Goal: Task Accomplishment & Management: Complete application form

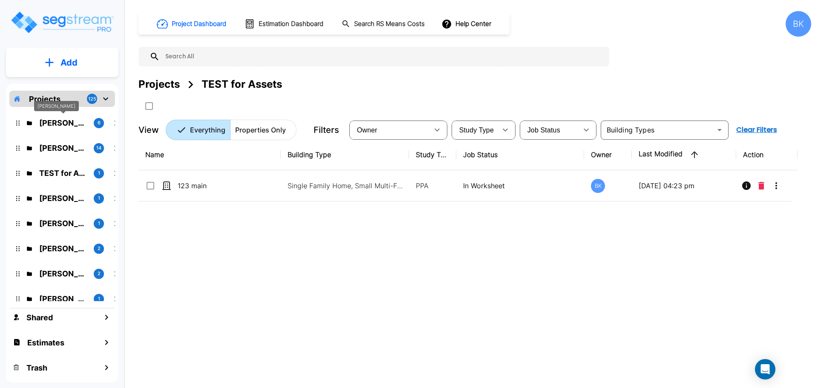
click at [58, 125] on p "Andrea Vacaflor Ayoroa" at bounding box center [63, 123] width 48 height 12
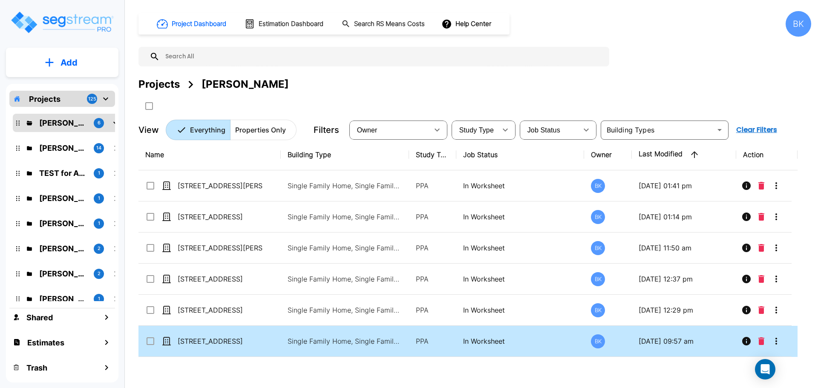
click at [777, 341] on icon "More-Options" at bounding box center [777, 341] width 10 height 10
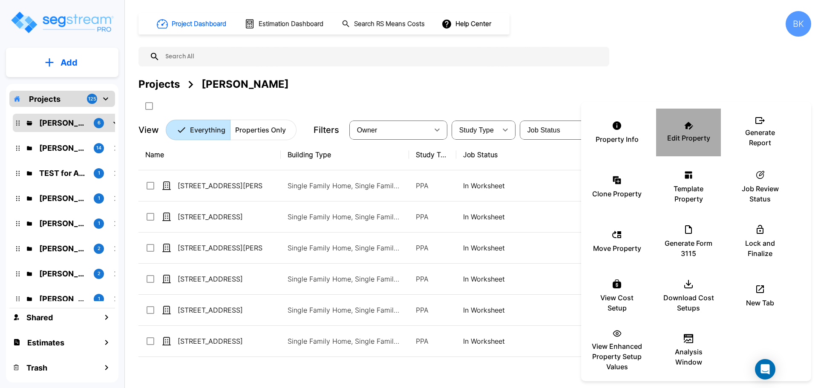
click at [696, 127] on div "Edit Property" at bounding box center [688, 132] width 51 height 43
click at [322, 370] on div at bounding box center [409, 194] width 818 height 388
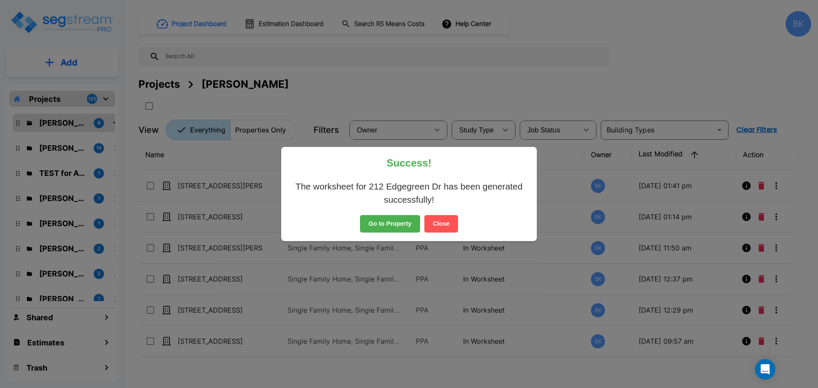
click at [449, 230] on button "Close" at bounding box center [442, 224] width 34 height 18
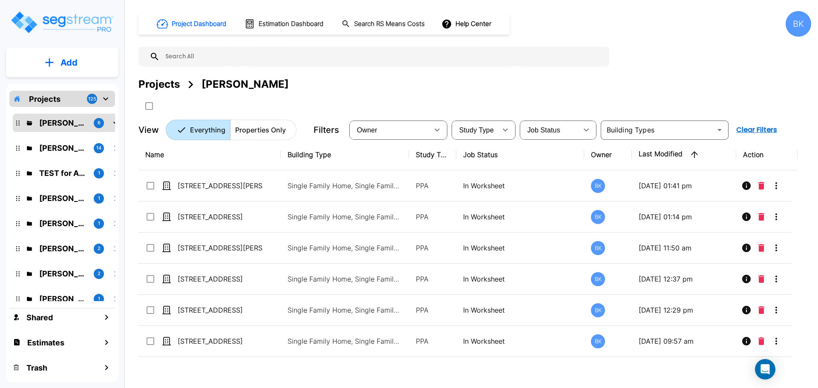
click at [632, 375] on div "Name Building Type Study Type Job Status Owner Last Modified Action 5703 Eleano…" at bounding box center [468, 259] width 659 height 241
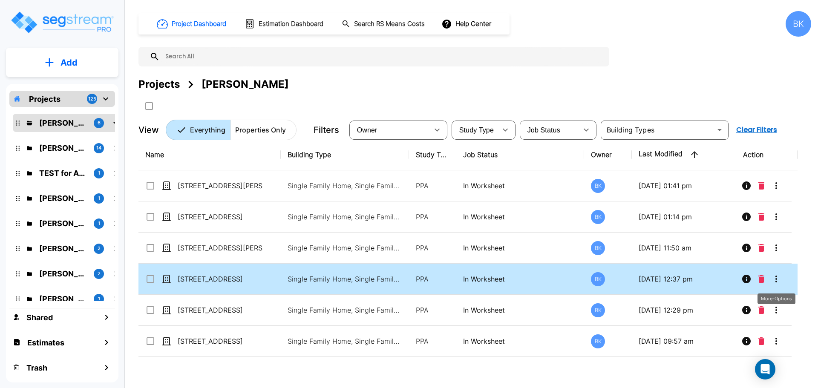
click at [777, 279] on icon "More-Options" at bounding box center [777, 279] width 2 height 7
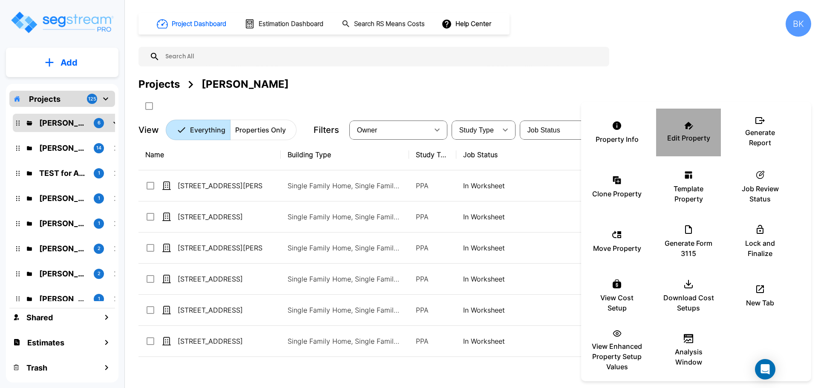
click at [692, 132] on div "Edit Property" at bounding box center [688, 132] width 51 height 43
click at [660, 72] on div at bounding box center [409, 194] width 818 height 388
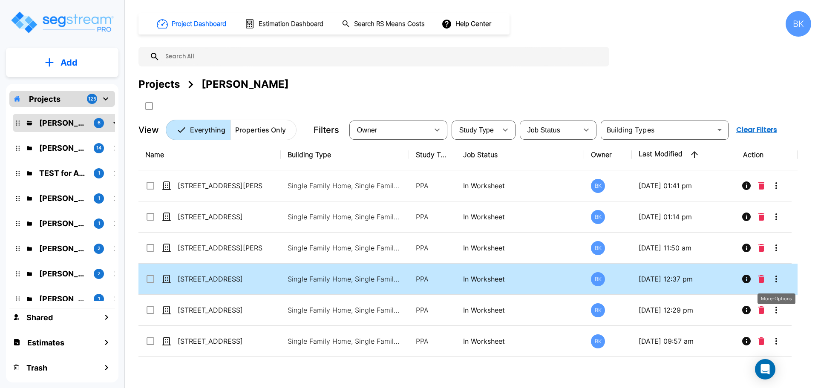
click at [783, 277] on button "More-Options" at bounding box center [776, 279] width 17 height 17
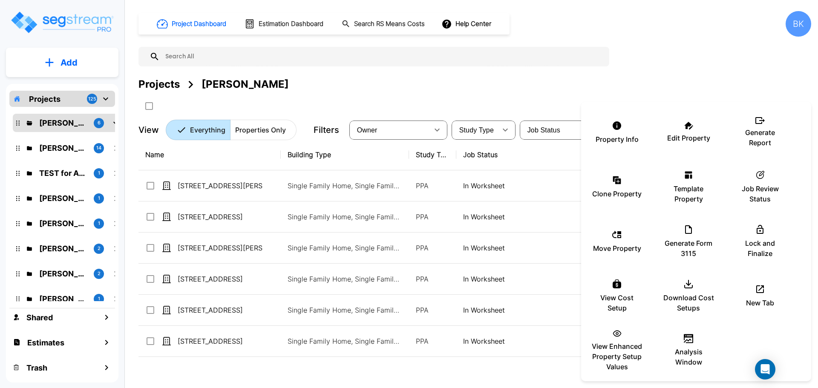
click at [244, 364] on div at bounding box center [409, 194] width 818 height 388
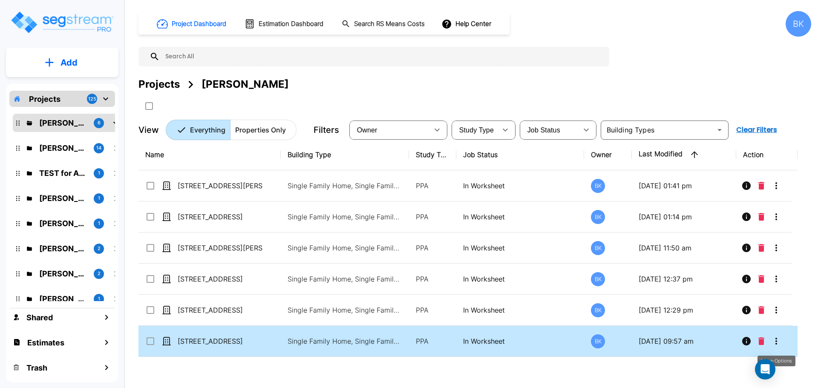
click at [779, 345] on icon "More-Options" at bounding box center [777, 341] width 10 height 10
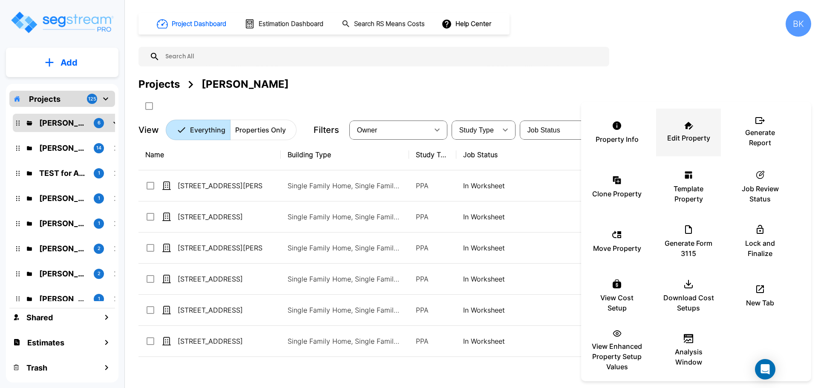
click at [680, 130] on div "Edit Property" at bounding box center [688, 132] width 51 height 43
click at [394, 365] on div at bounding box center [409, 194] width 818 height 388
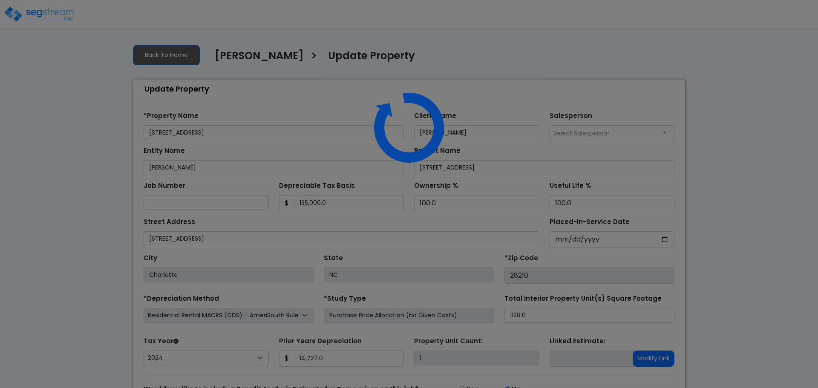
select select "2024"
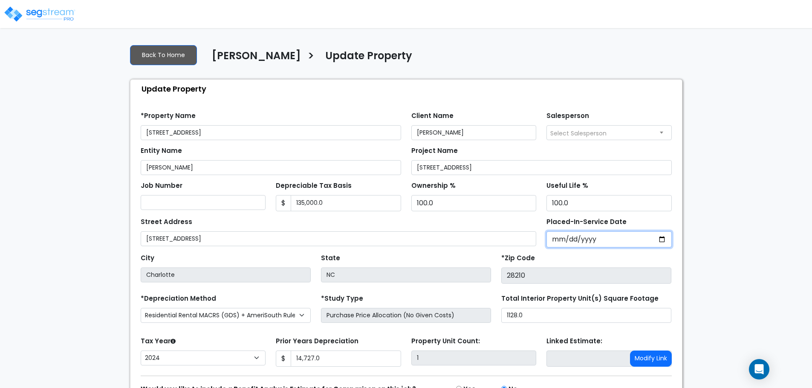
click at [640, 241] on input "2020-10-11" at bounding box center [608, 239] width 125 height 16
click at [658, 236] on input "2020-10-11" at bounding box center [608, 239] width 125 height 16
click at [558, 239] on input "2020-10-11" at bounding box center [608, 239] width 125 height 16
type input "2020-01-11"
select select "2020"
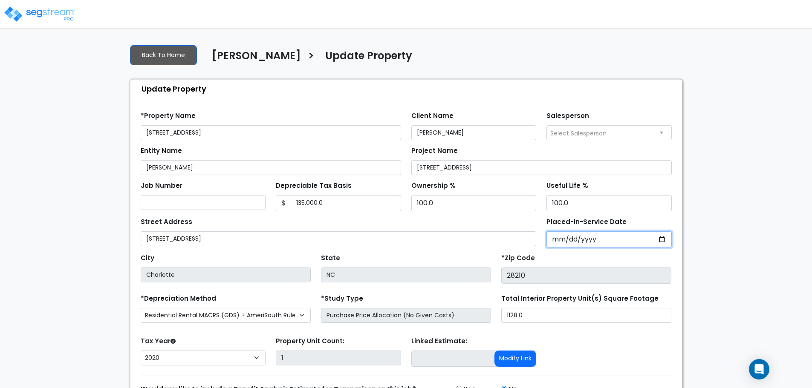
type input "2020-11-10"
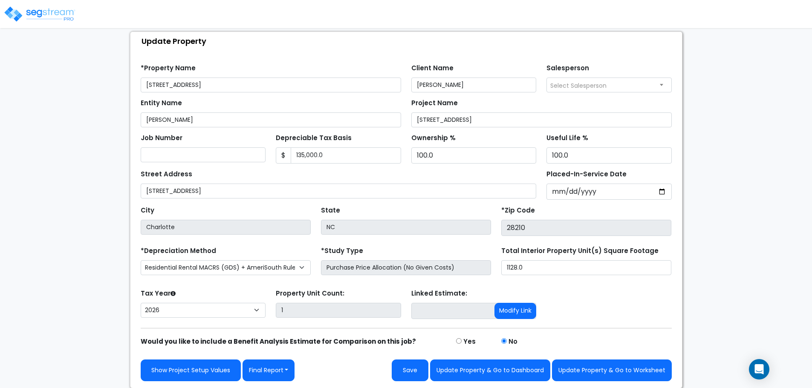
scroll to position [48, 0]
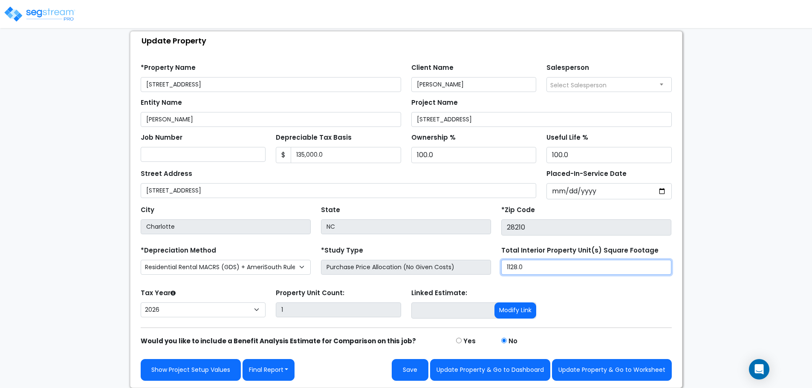
click at [552, 269] on input "1128.0" at bounding box center [586, 267] width 170 height 15
type input "992"
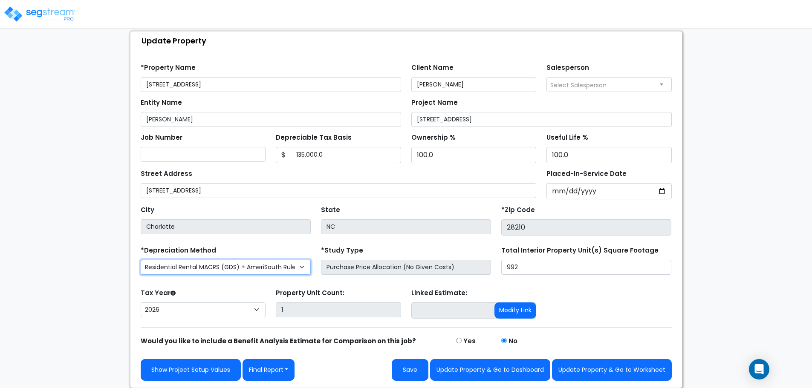
click at [243, 264] on select "Commercial MACRS (GDS) Residential Rental MACRS (GDS) + AmeriSouth Rules Commer…" at bounding box center [226, 267] width 170 height 15
click at [248, 263] on select "Commercial MACRS (GDS) Residential Rental MACRS (GDS) + AmeriSouth Rules Commer…" at bounding box center [226, 267] width 170 height 15
click at [105, 285] on div "We are Building your Property. So please grab a coffee and let us do the heavy …" at bounding box center [406, 188] width 812 height 399
click at [249, 263] on select "Commercial MACRS (GDS) Residential Rental MACRS (GDS) + AmeriSouth Rules Commer…" at bounding box center [226, 267] width 170 height 15
click at [247, 266] on select "Commercial MACRS (GDS) Residential Rental MACRS (GDS) + AmeriSouth Rules Commer…" at bounding box center [226, 267] width 170 height 15
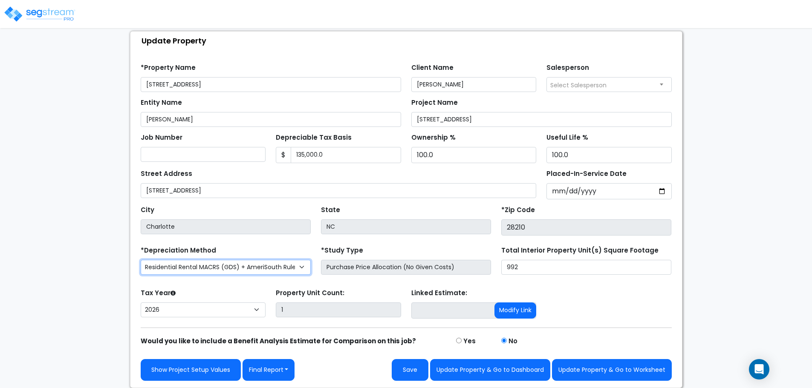
click at [282, 268] on select "Commercial MACRS (GDS) Residential Rental MACRS (GDS) + AmeriSouth Rules Commer…" at bounding box center [226, 267] width 170 height 15
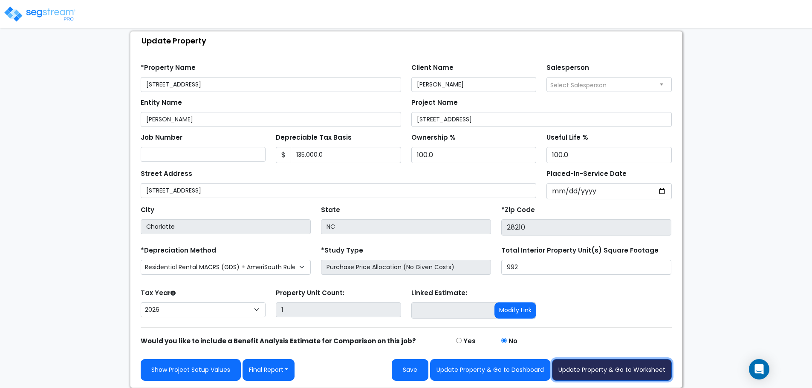
click at [611, 369] on button "Update Property & Go to Worksheet" at bounding box center [612, 370] width 120 height 22
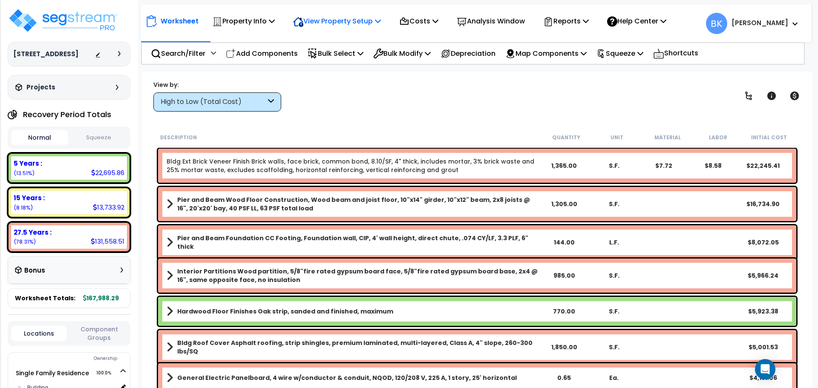
click at [352, 24] on p "View Property Setup" at bounding box center [337, 21] width 88 height 12
click at [333, 56] on link "View Questionnaire" at bounding box center [331, 58] width 84 height 17
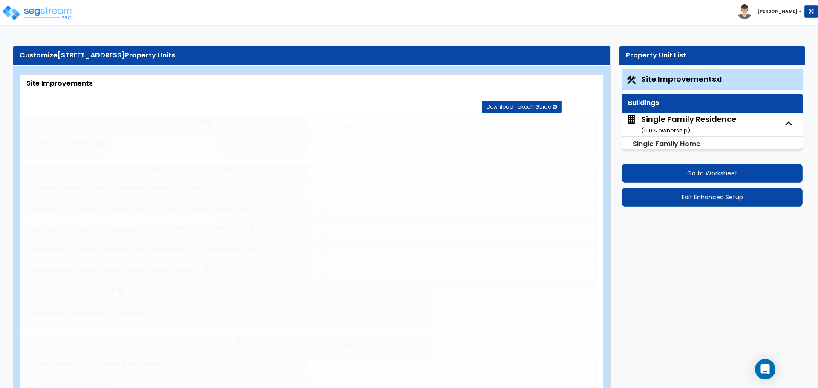
select select "2"
type input "9148"
select select "2"
type input "730"
radio input "true"
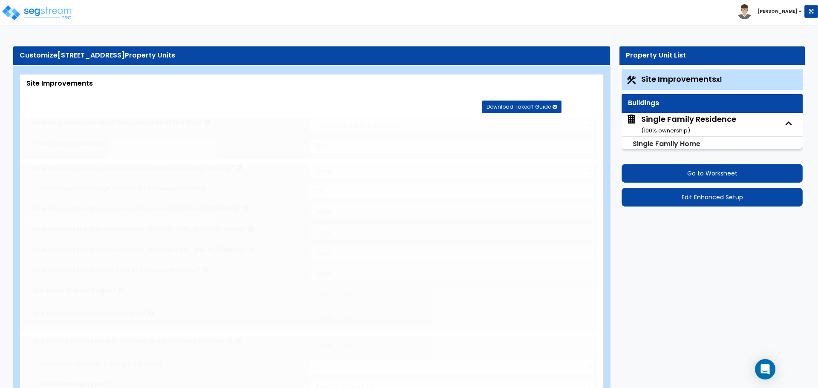
select select "1"
type input "65"
radio input "true"
select select "2"
type input "50"
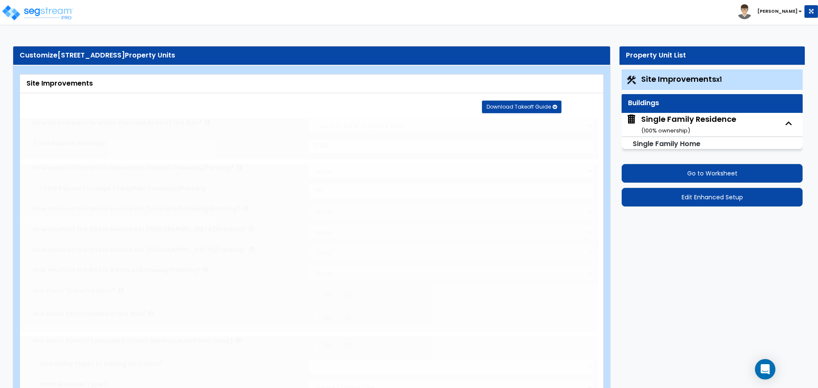
select select "1"
radio input "true"
type input "1"
select select "2"
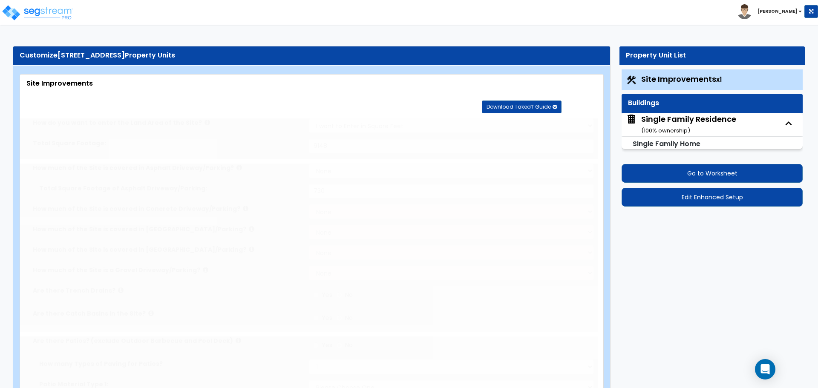
radio input "true"
select select "2"
select select "4"
radio input "true"
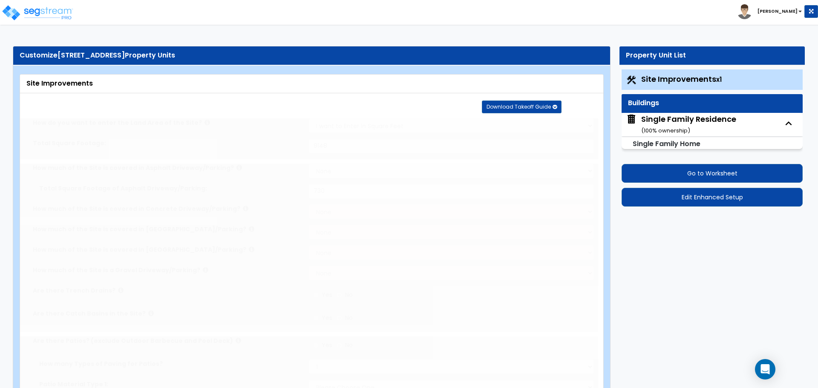
select select "2"
type input "6565"
radio input "true"
select select "1"
select select "2"
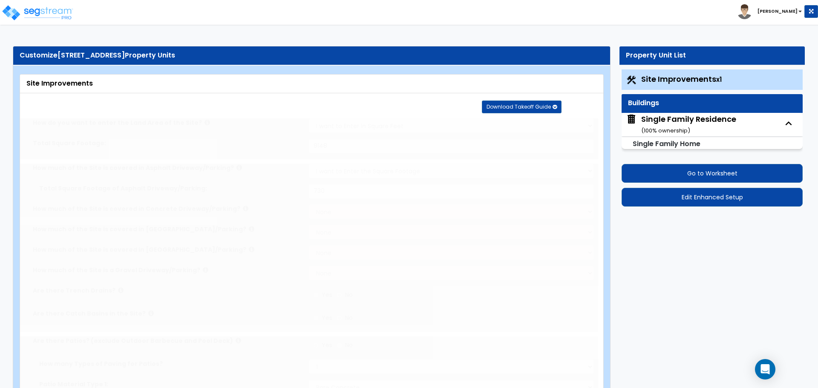
type input "1"
radio input "true"
type input "73"
radio input "true"
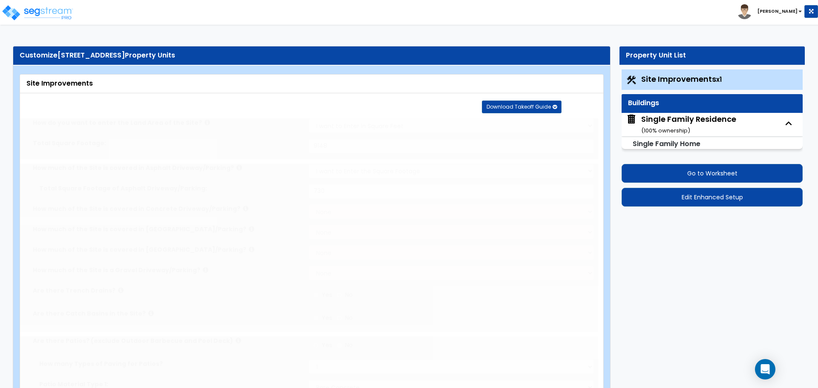
select select "1"
type input "256"
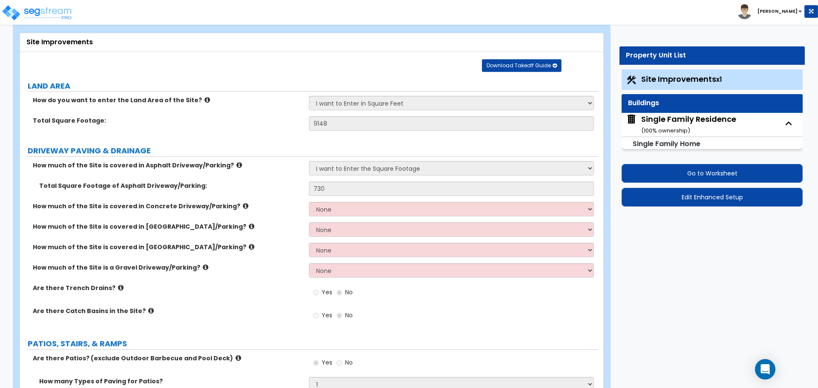
scroll to position [43, 0]
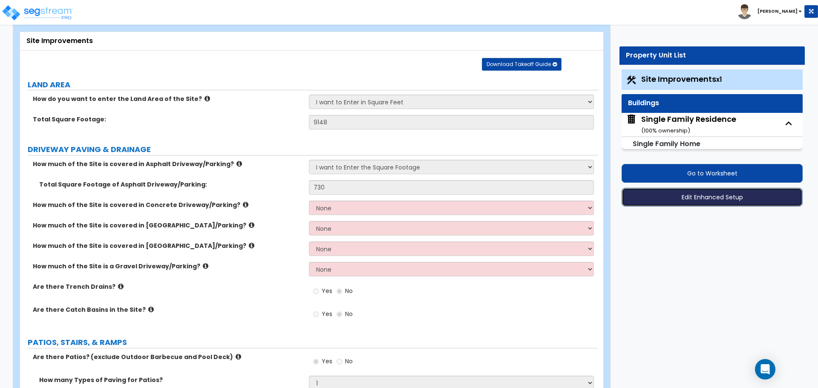
click at [710, 198] on button "Edit Enhanced Setup" at bounding box center [712, 197] width 181 height 19
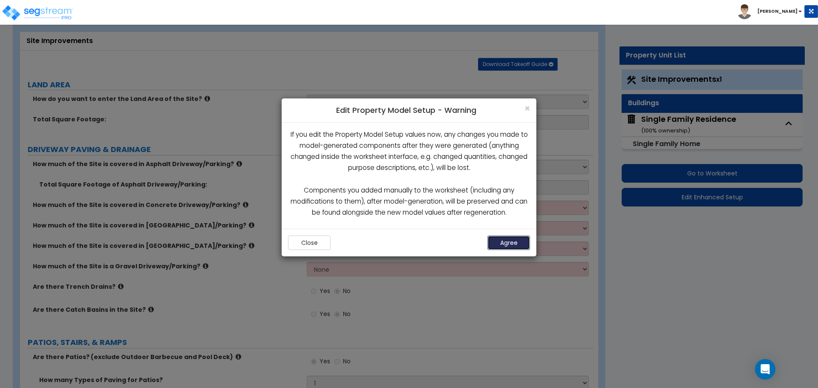
click at [497, 242] on button "Agree" at bounding box center [509, 243] width 43 height 14
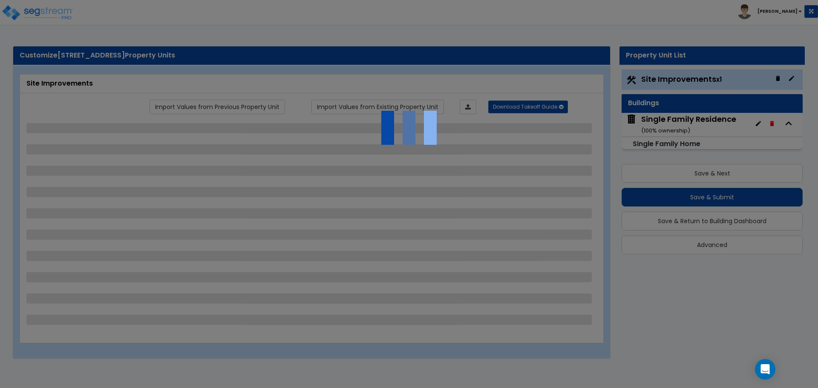
select select "2"
select select "1"
select select "2"
select select "1"
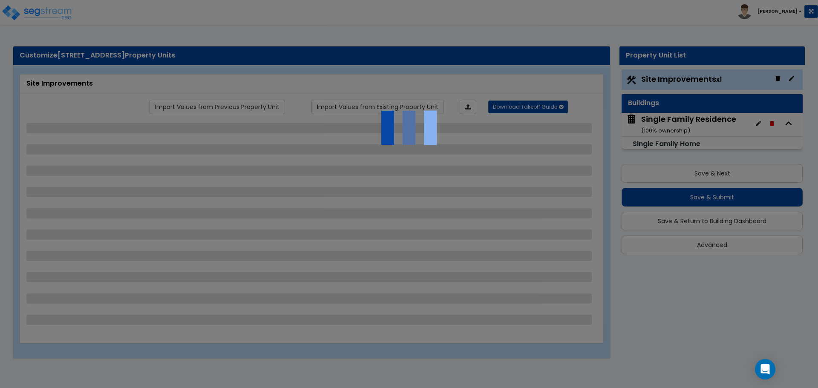
select select "1"
select select "2"
select select "4"
select select "2"
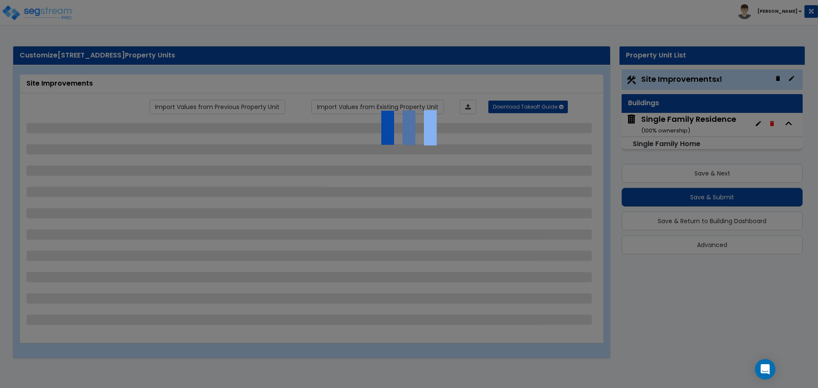
select select "1"
select select "2"
select select "1"
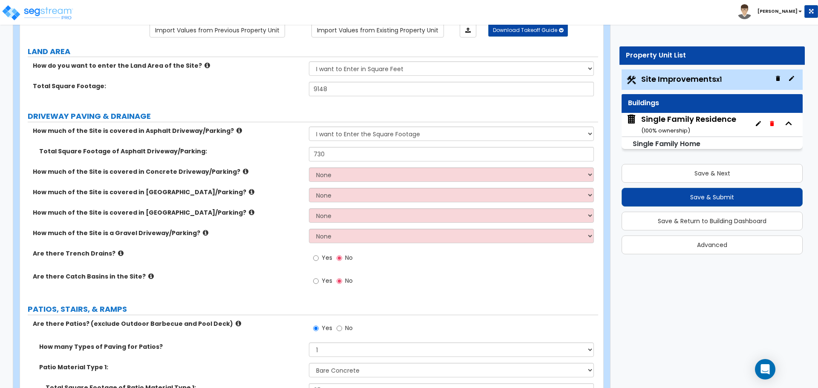
scroll to position [85, 0]
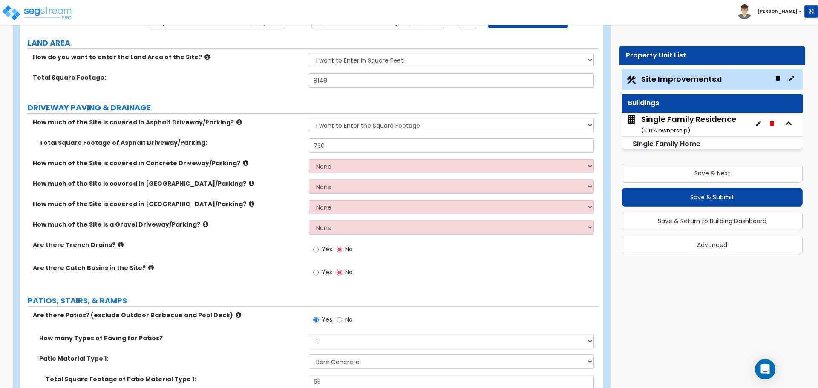
click at [247, 197] on div "How much of the Site is covered in Brick Driveway/Parking? None I want to Enter…" at bounding box center [309, 189] width 578 height 20
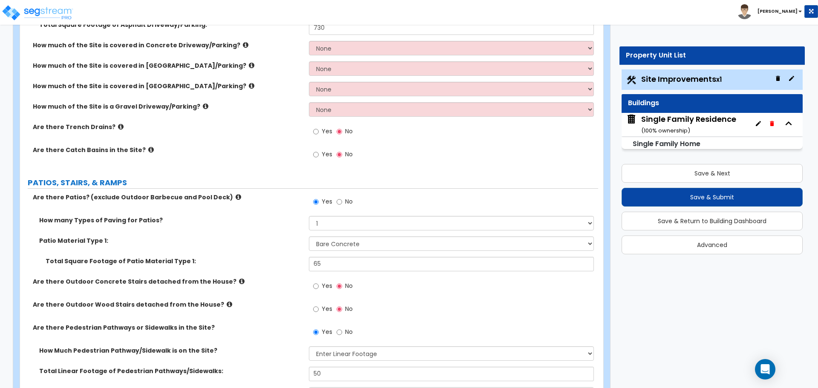
scroll to position [213, 0]
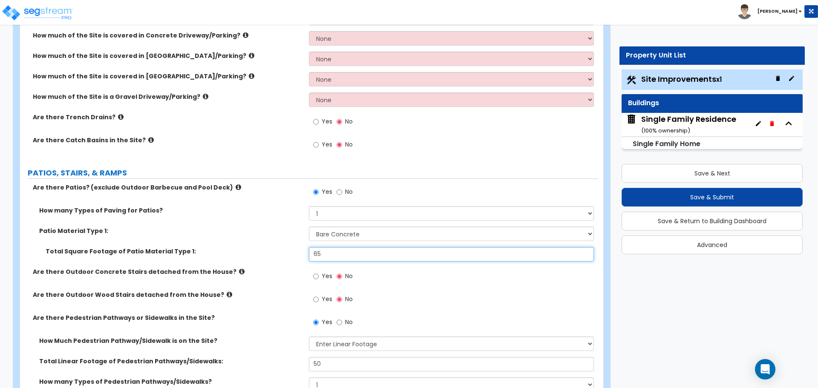
click at [332, 253] on input "65" at bounding box center [451, 254] width 285 height 14
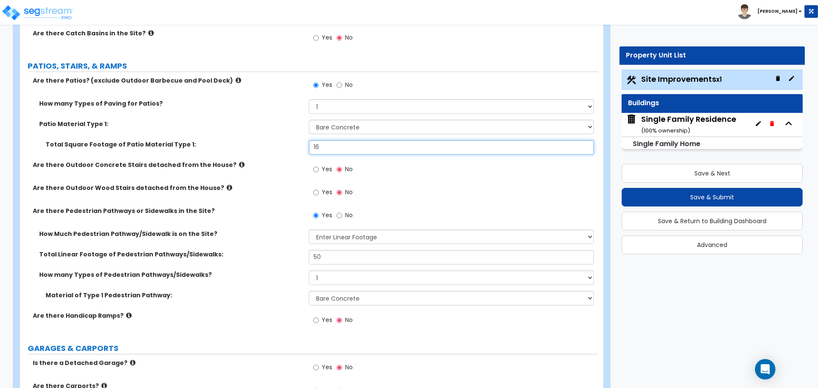
scroll to position [341, 0]
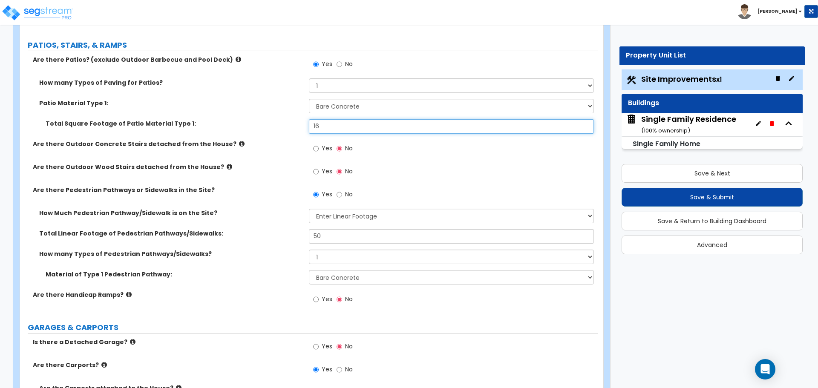
type input "16"
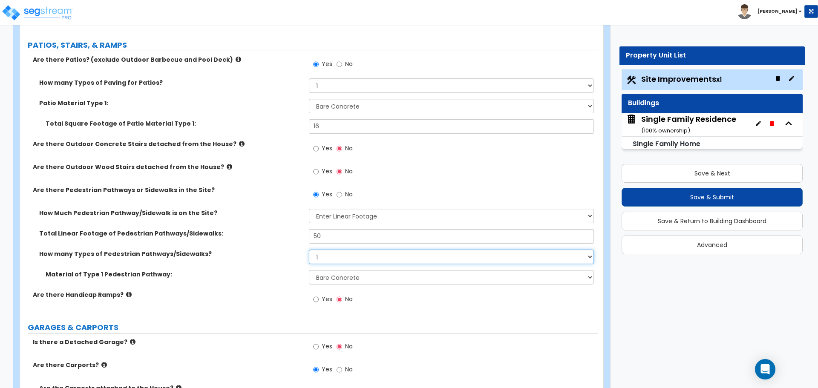
click at [324, 256] on select "Please Choose One 1 2 3" at bounding box center [451, 257] width 285 height 14
click at [329, 240] on input "50" at bounding box center [451, 236] width 285 height 14
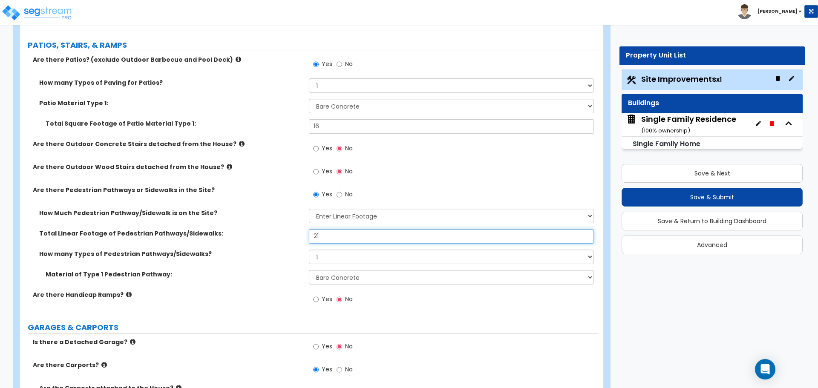
click at [323, 240] on input "21" at bounding box center [451, 236] width 285 height 14
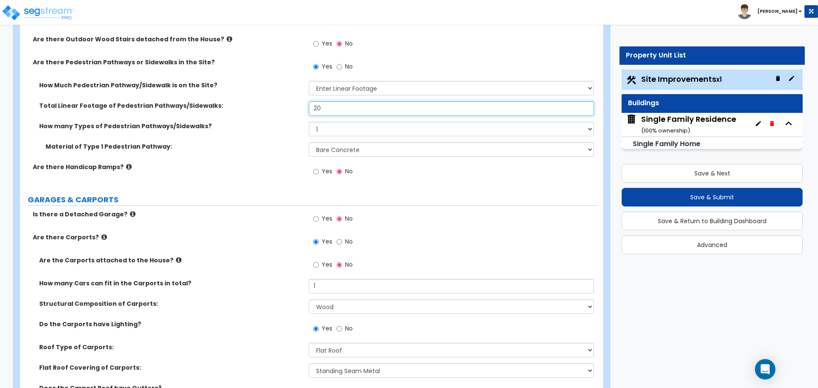
scroll to position [511, 0]
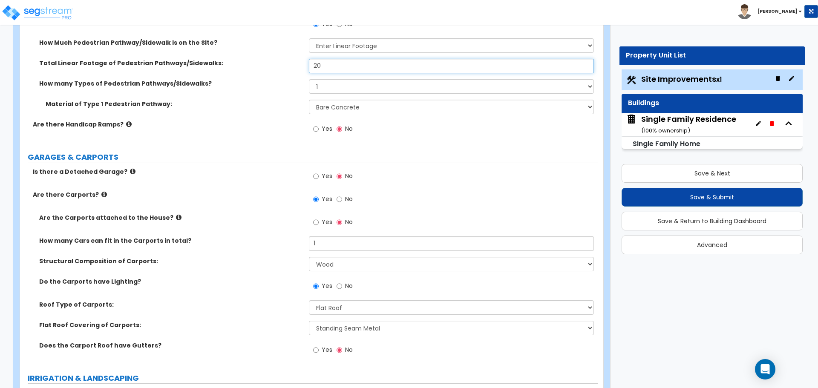
type input "20"
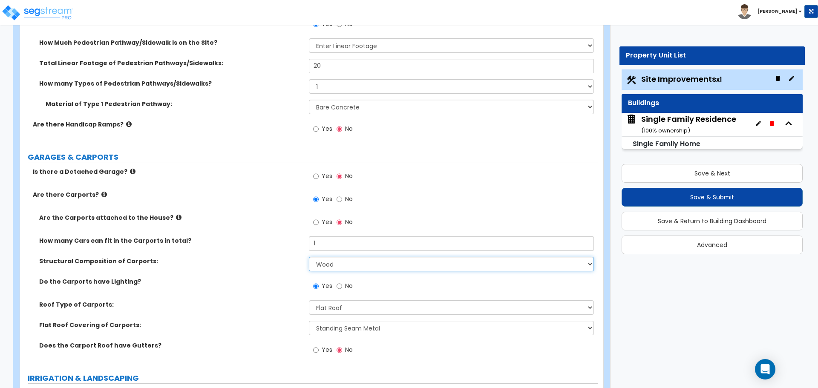
click at [332, 265] on select "Please Choose One Steel Wood" at bounding box center [451, 264] width 285 height 14
select select "1"
click at [309, 257] on select "Please Choose One Steel Wood" at bounding box center [451, 264] width 285 height 14
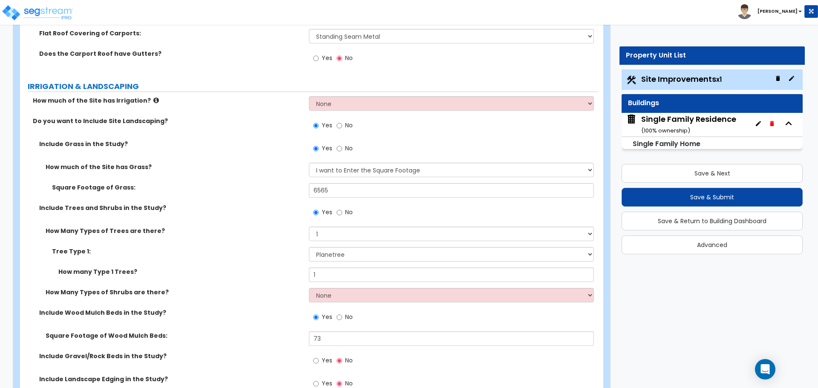
scroll to position [810, 0]
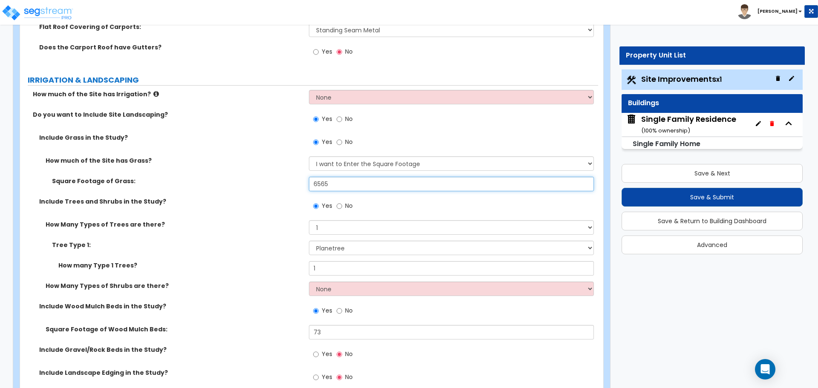
click at [334, 185] on input "6565" at bounding box center [451, 184] width 285 height 14
type input "2,734"
click at [277, 194] on div "Square Footage of Grass: 2,734" at bounding box center [309, 187] width 578 height 20
click at [341, 206] on input "No" at bounding box center [340, 206] width 6 height 9
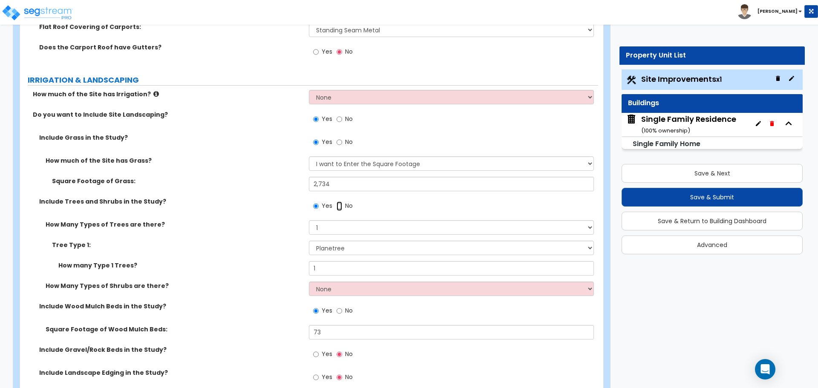
radio input "false"
radio input "true"
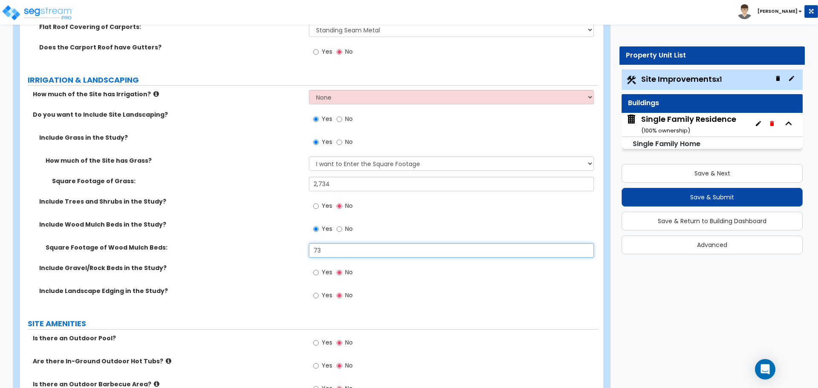
click at [336, 250] on input "73" at bounding box center [451, 250] width 285 height 14
type input "165"
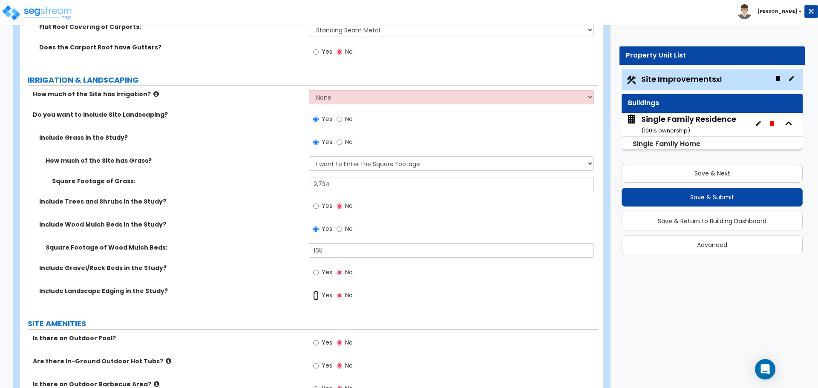
click at [318, 298] on input "Yes" at bounding box center [316, 295] width 6 height 9
radio input "true"
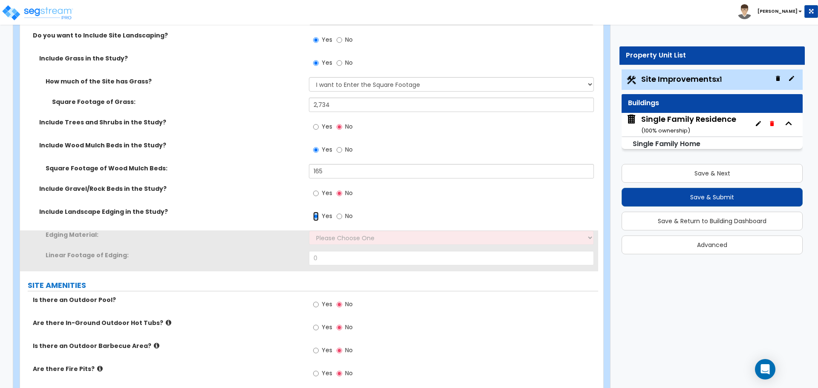
scroll to position [938, 0]
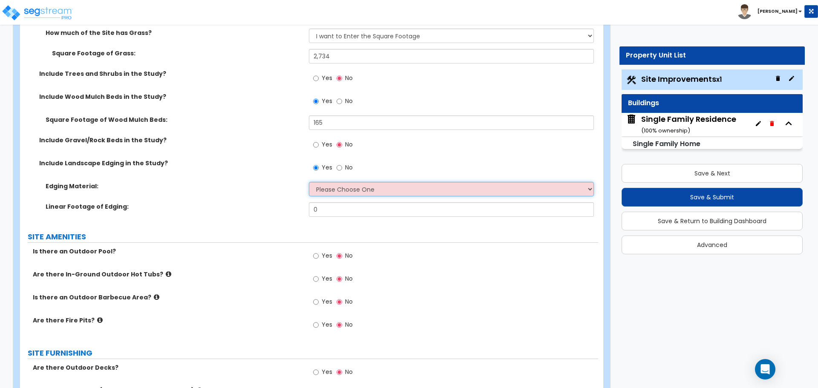
click at [344, 194] on select "Please Choose One Metal Brick Railroad Ties Concrete" at bounding box center [451, 189] width 285 height 14
select select "3"
click at [309, 182] on select "Please Choose One Metal Brick Railroad Ties Concrete" at bounding box center [451, 189] width 285 height 14
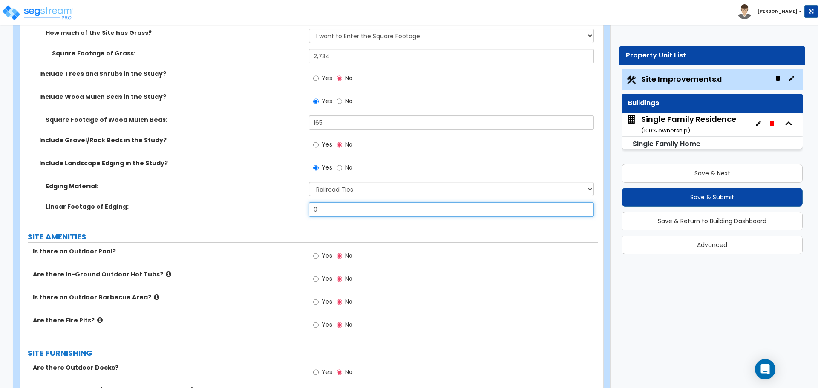
click at [341, 209] on input "0" at bounding box center [451, 209] width 285 height 14
type input "32"
click at [286, 212] on div "Linear Footage of Edging: 32" at bounding box center [309, 212] width 578 height 20
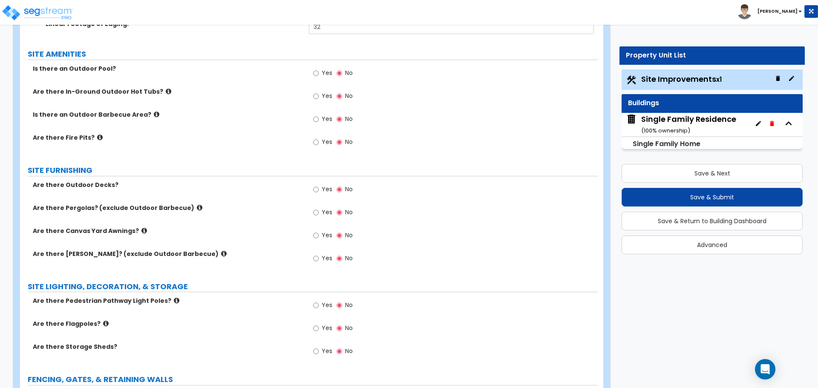
scroll to position [1151, 0]
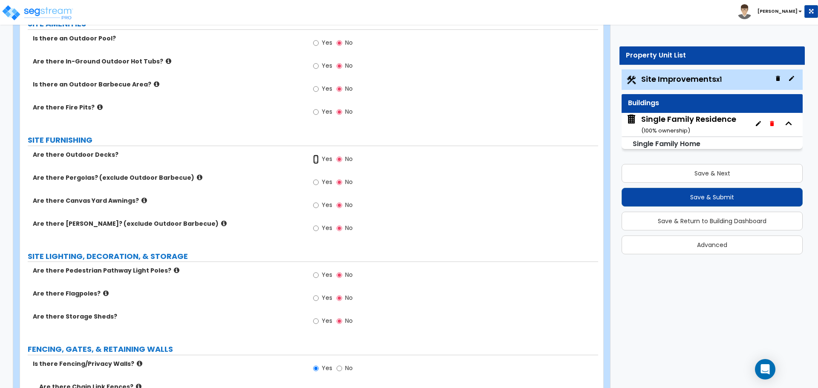
click at [317, 162] on input "Yes" at bounding box center [316, 159] width 6 height 9
radio input "true"
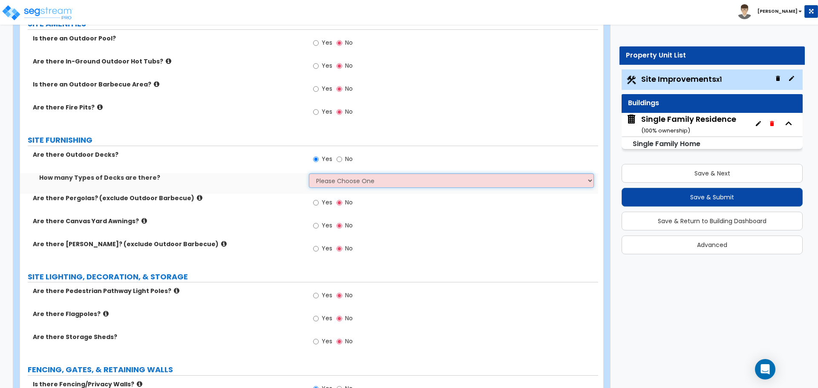
click at [345, 182] on select "Please Choose One 1 2 3 4" at bounding box center [451, 180] width 285 height 14
select select "1"
click at [309, 173] on select "Please Choose One 1 2 3 4" at bounding box center [451, 180] width 285 height 14
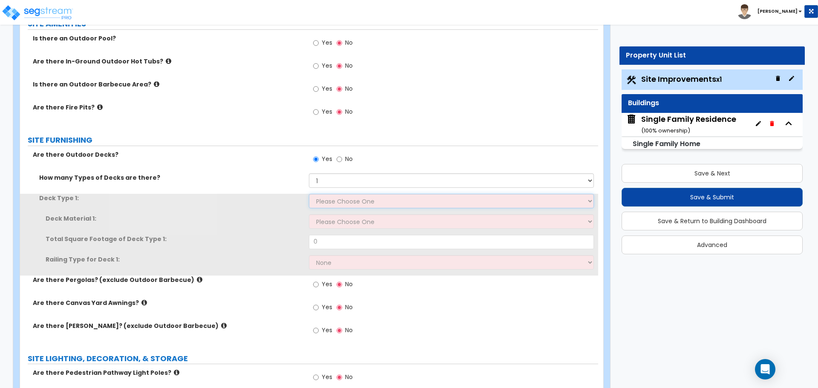
click at [329, 203] on select "Please Choose One Attached to Structure Detached from Structure" at bounding box center [451, 201] width 285 height 14
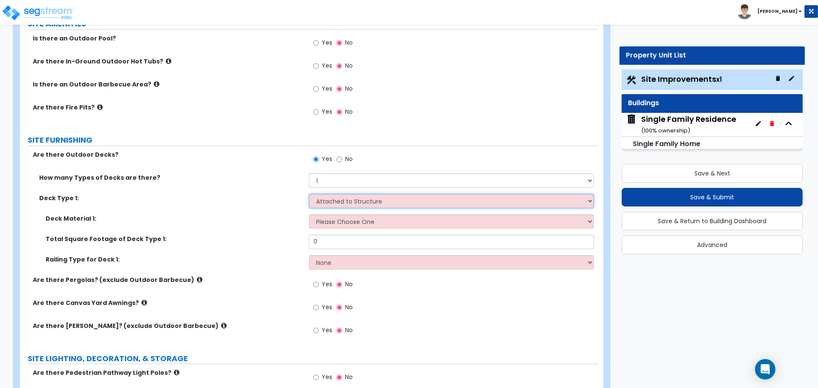
click at [309, 194] on select "Please Choose One Attached to Structure Detached from Structure" at bounding box center [451, 201] width 285 height 14
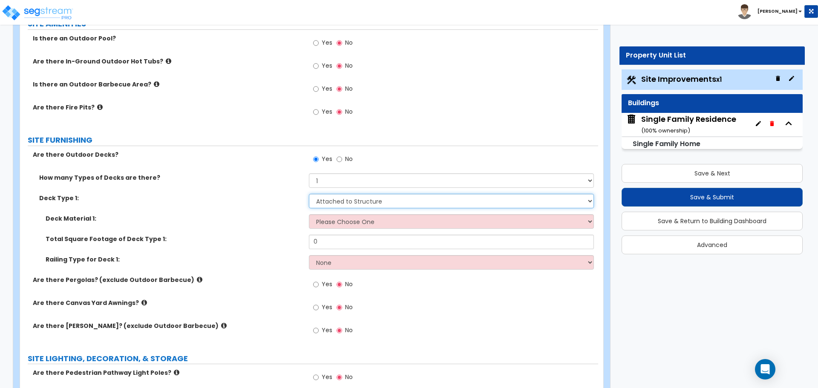
click at [333, 206] on select "Please Choose One Attached to Structure Detached from Structure" at bounding box center [451, 201] width 285 height 14
select select "2"
click at [309, 194] on select "Please Choose One Attached to Structure Detached from Structure" at bounding box center [451, 201] width 285 height 14
click at [342, 225] on select "Please Choose One Wood Plastic/PVC" at bounding box center [451, 221] width 285 height 14
select select "1"
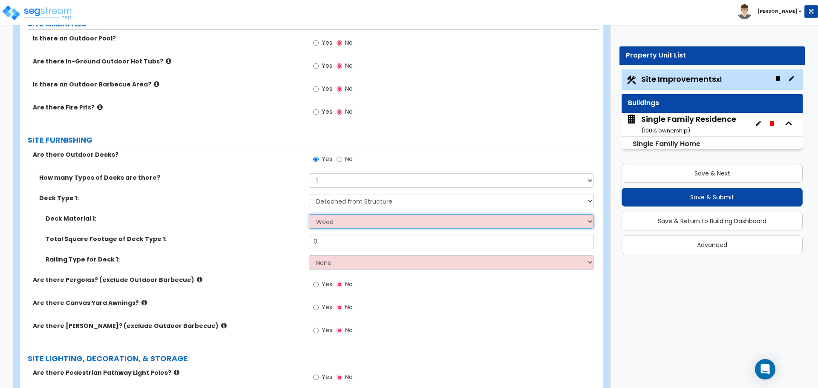
click at [309, 214] on select "Please Choose One Wood Plastic/PVC" at bounding box center [451, 221] width 285 height 14
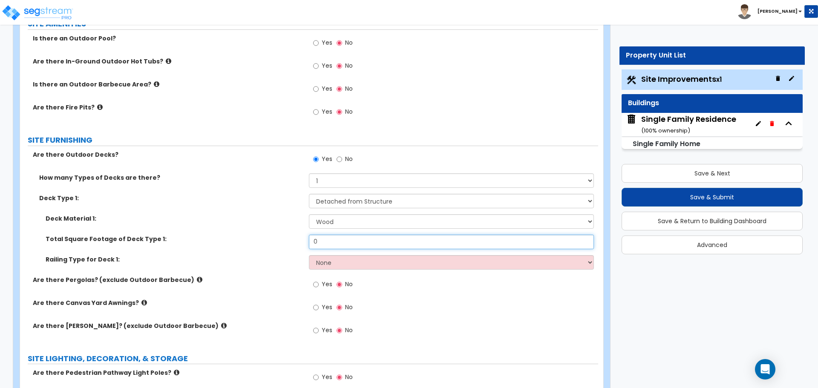
click at [336, 243] on input "0" at bounding box center [451, 242] width 285 height 14
type input "96"
click at [327, 260] on select "None Wood Plastic" at bounding box center [451, 262] width 285 height 14
click at [309, 255] on select "None Wood Plastic" at bounding box center [451, 262] width 285 height 14
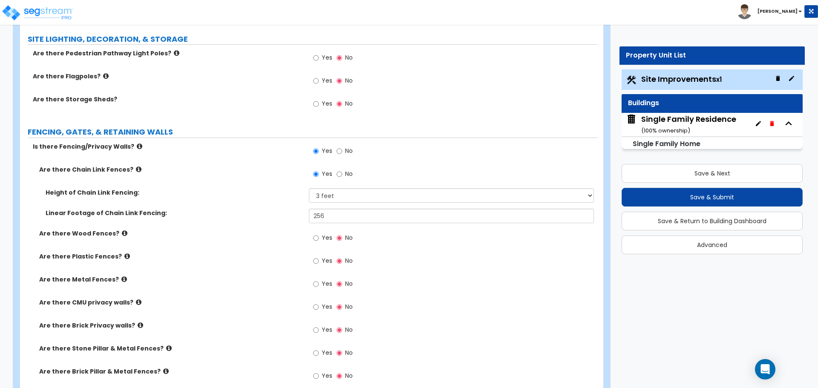
scroll to position [1492, 0]
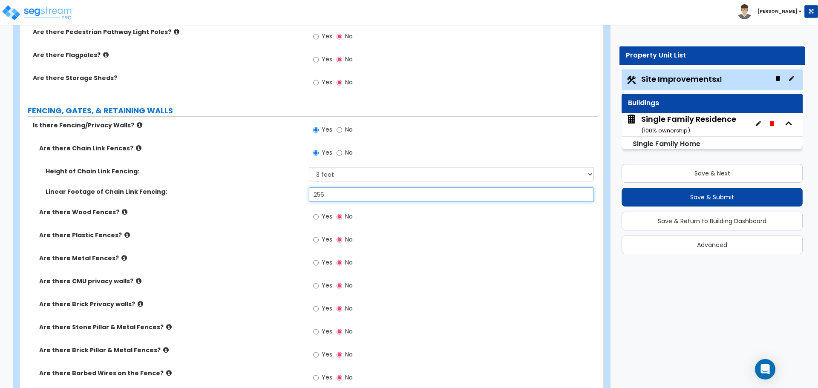
click at [343, 193] on input "256" at bounding box center [451, 195] width 285 height 14
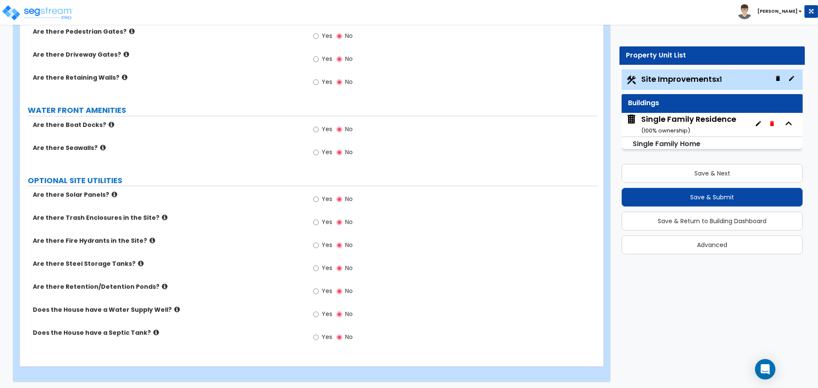
scroll to position [1882, 0]
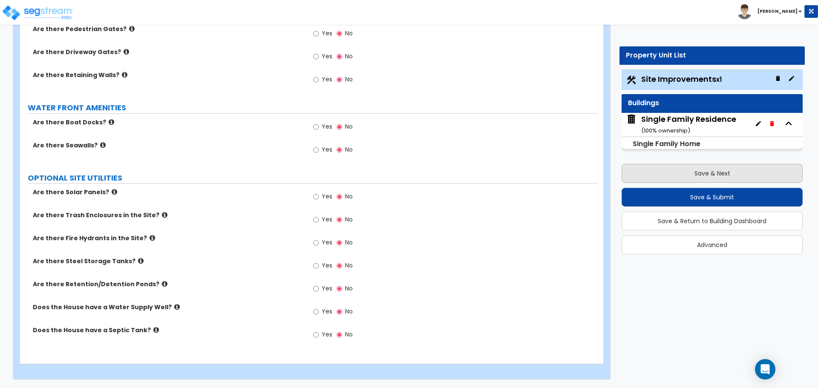
type input "234"
click at [713, 180] on button "Save & Next" at bounding box center [712, 173] width 181 height 19
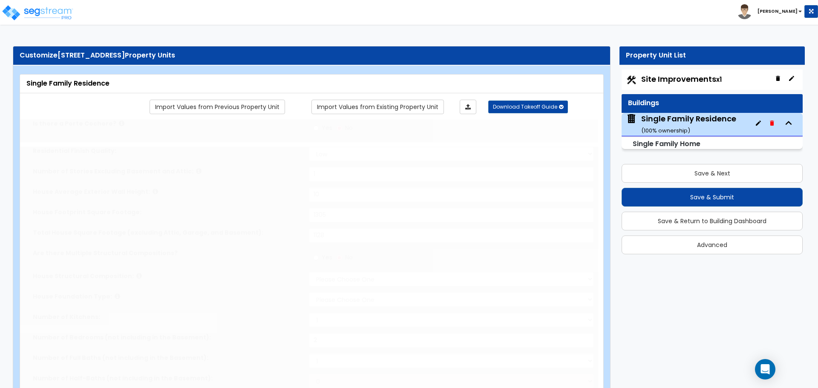
select select "1"
type input "1"
type input "10"
type input "1305"
type input "1128"
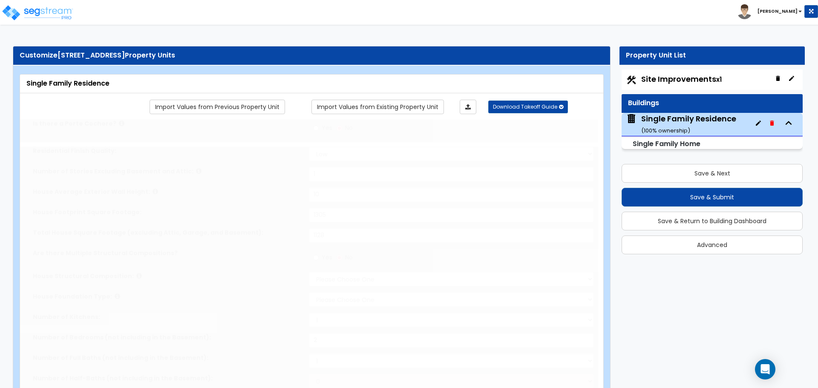
select select "7"
select select "1"
type input "2"
select select "1"
select select "2"
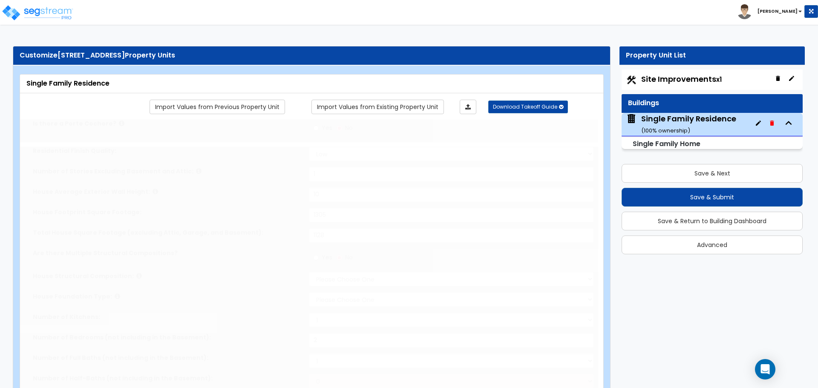
select select "1"
radio input "true"
type input "3"
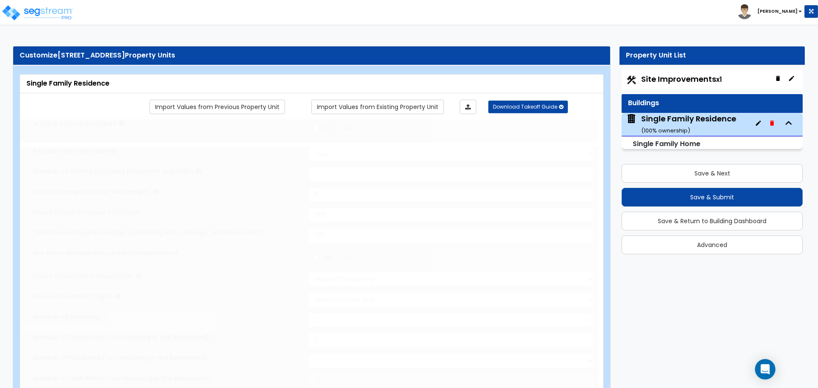
radio input "true"
type input "3"
radio input "true"
type input "1"
select select "1"
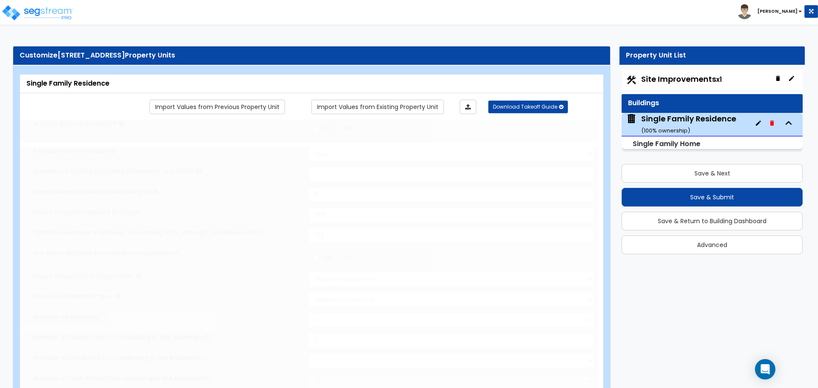
radio input "true"
type input "1"
radio input "true"
type input "4"
select select "1"
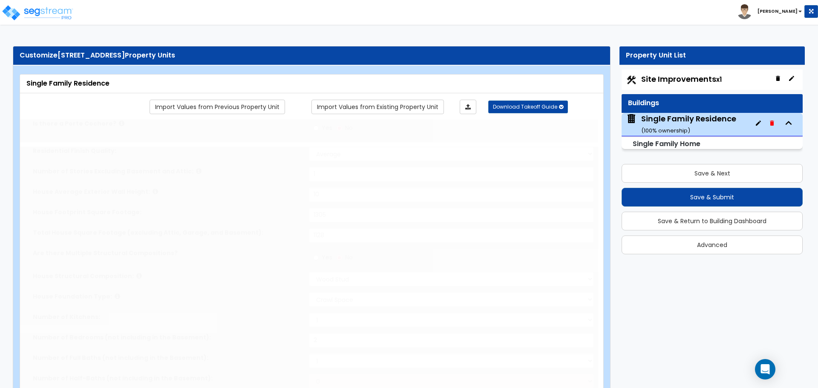
radio input "true"
select select "1"
select select "2"
select select "1"
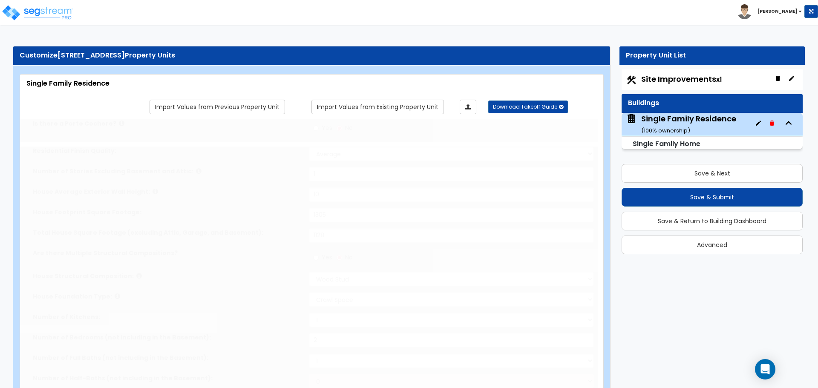
type input "20"
select select "2"
select select "1"
select select "5"
radio input "true"
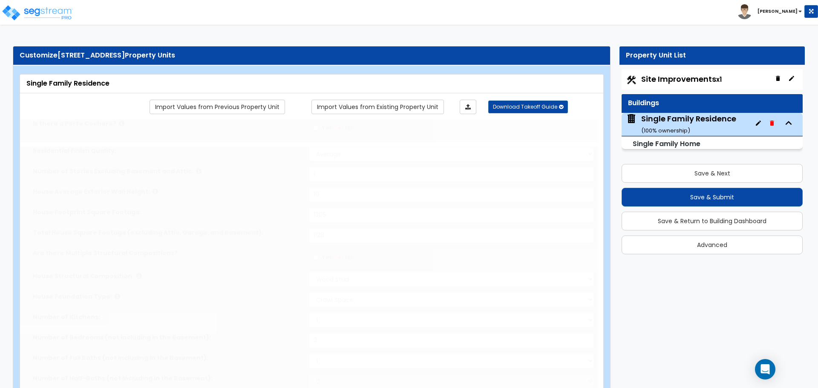
type input "1"
radio input "true"
type input "19"
select select "2"
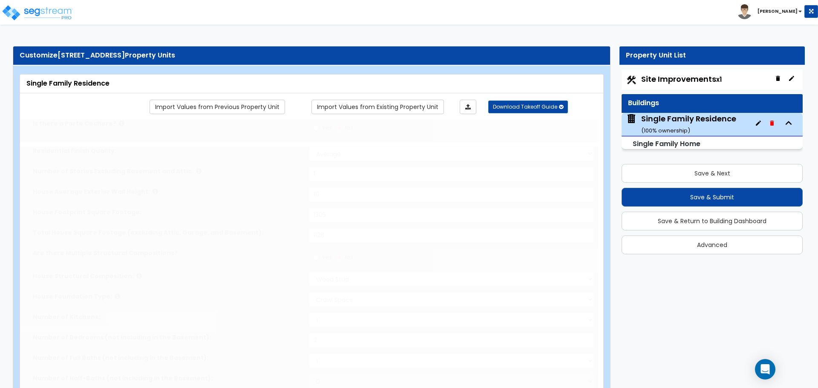
select select "3"
type input "1"
select select "1"
select select "2"
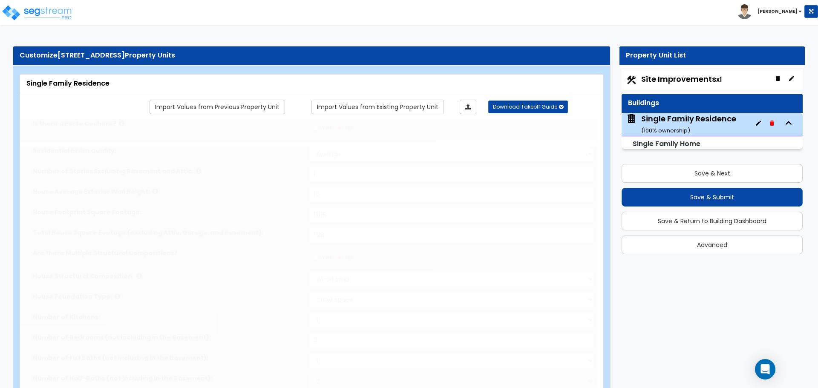
select select "1"
type input "10.5"
type input "6"
select select "1"
radio input "true"
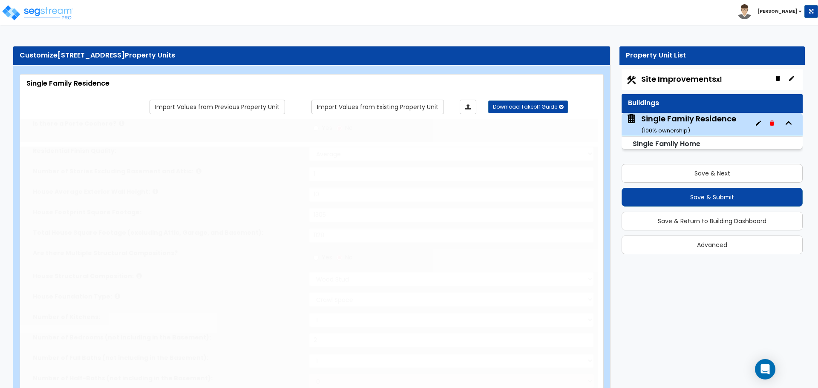
select select "1"
type input "4.5"
select select "1"
select select "2"
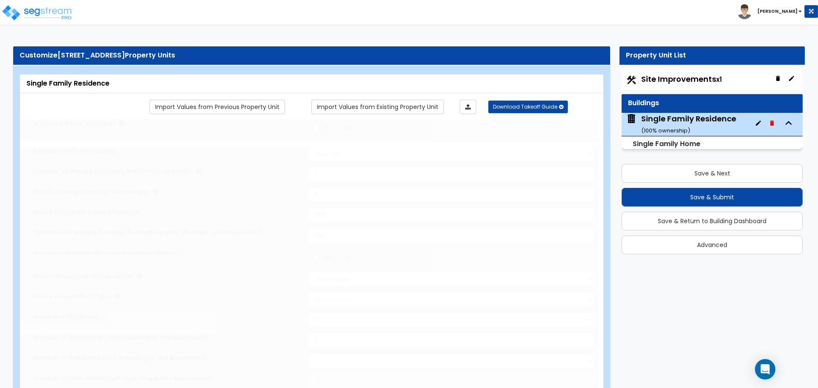
select select "1"
radio input "true"
select select "3"
select select "1"
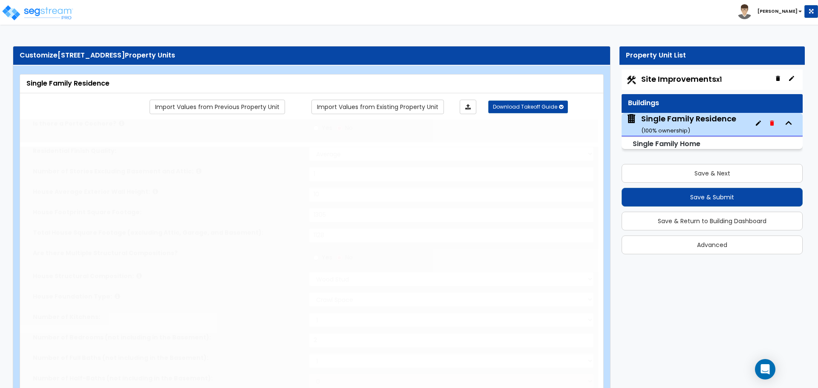
type input "2"
select select "2"
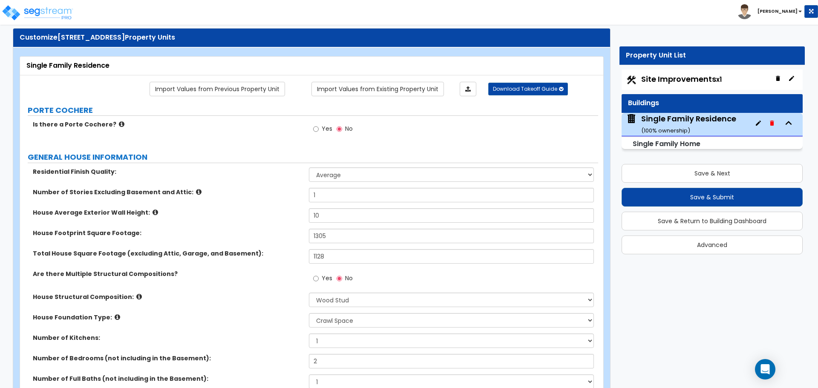
scroll to position [43, 0]
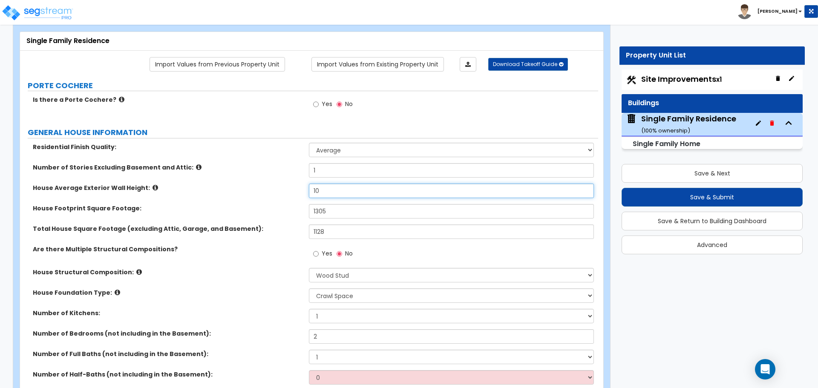
click at [328, 191] on input "10" at bounding box center [451, 191] width 285 height 14
click at [327, 189] on input "10" at bounding box center [451, 191] width 285 height 14
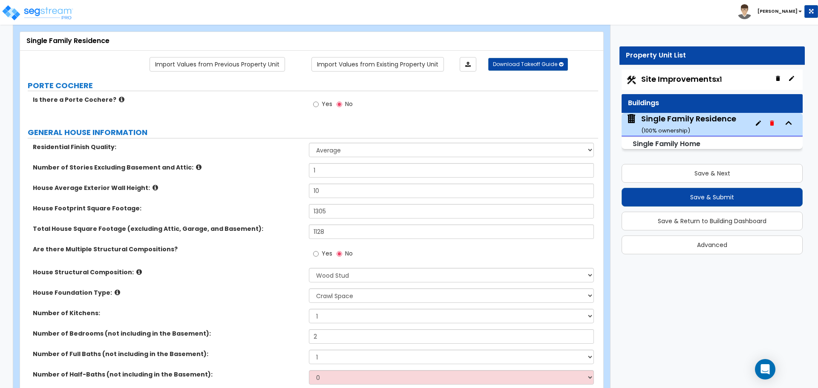
click at [270, 205] on label "House Footprint Square Footage:" at bounding box center [168, 208] width 270 height 9
click at [336, 208] on input "1305" at bounding box center [451, 211] width 285 height 14
type input "992"
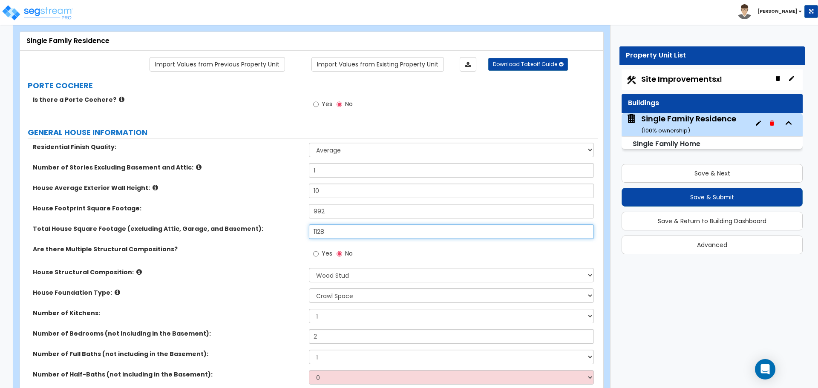
click at [329, 232] on input "1128" at bounding box center [451, 232] width 285 height 14
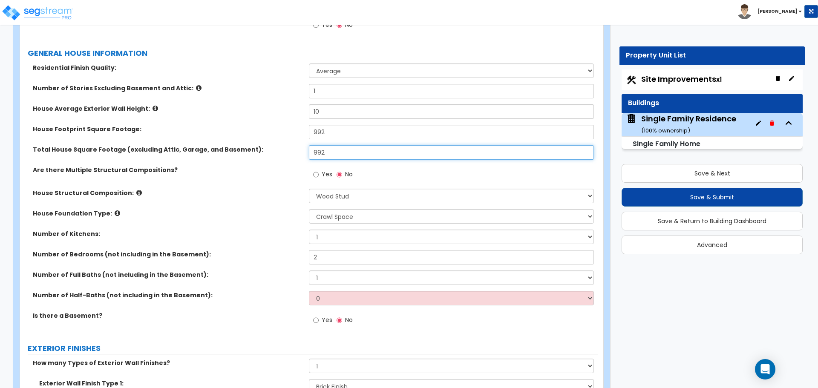
scroll to position [128, 0]
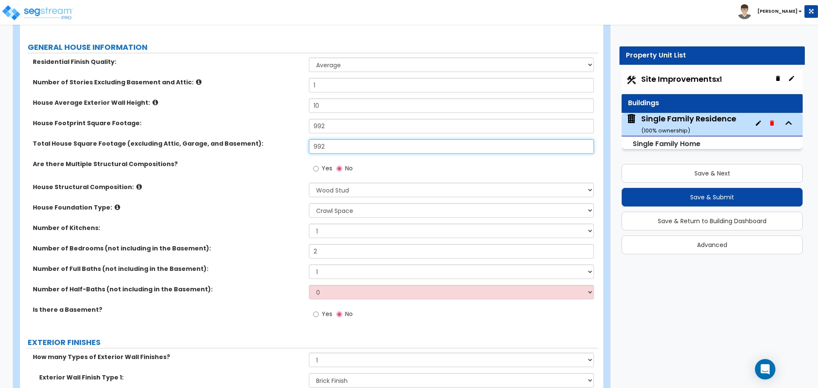
type input "992"
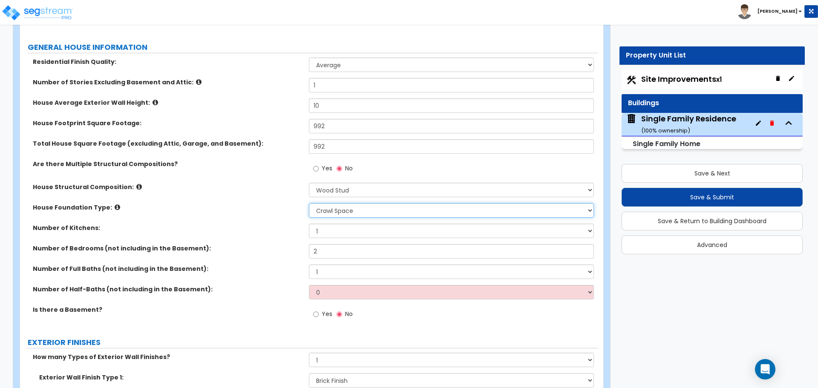
click at [334, 210] on select "Please Choose One Crawl Space Pier-Elevated First floor Slab on Grade" at bounding box center [451, 210] width 285 height 14
click at [332, 227] on select "1 2 3" at bounding box center [451, 231] width 285 height 14
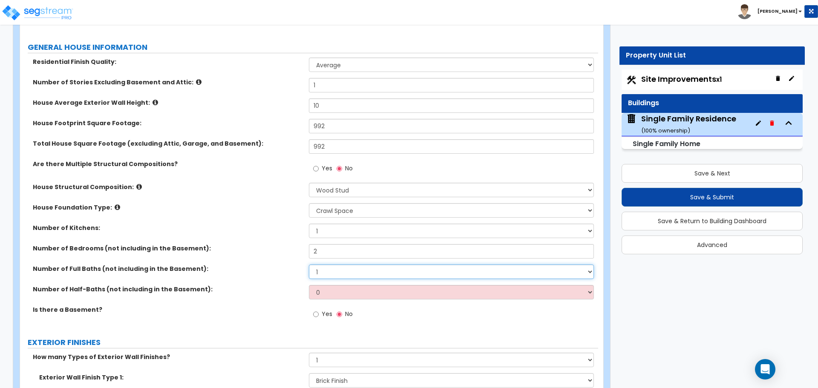
click at [329, 271] on select "1 2 3 4 5 6 7 8 9 10" at bounding box center [451, 272] width 285 height 14
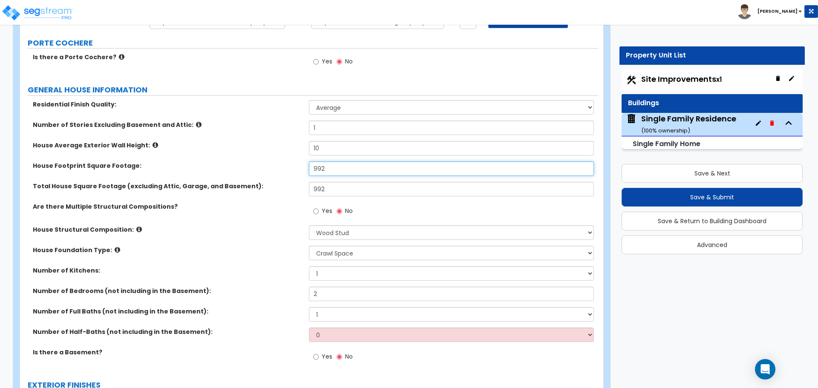
click at [377, 172] on input "992" at bounding box center [451, 169] width 285 height 14
type input "1,016"
click at [361, 188] on input "992" at bounding box center [451, 189] width 285 height 14
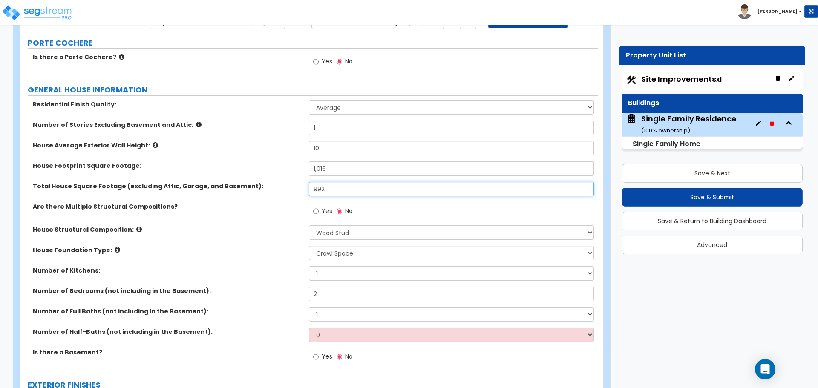
click at [361, 188] on input "992" at bounding box center [451, 189] width 285 height 14
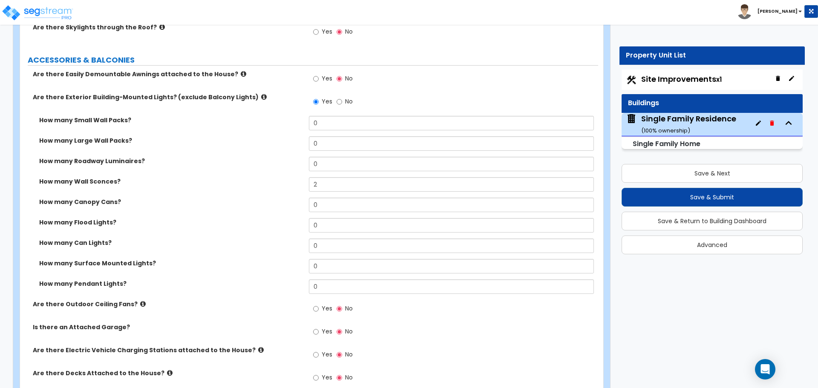
scroll to position [597, 0]
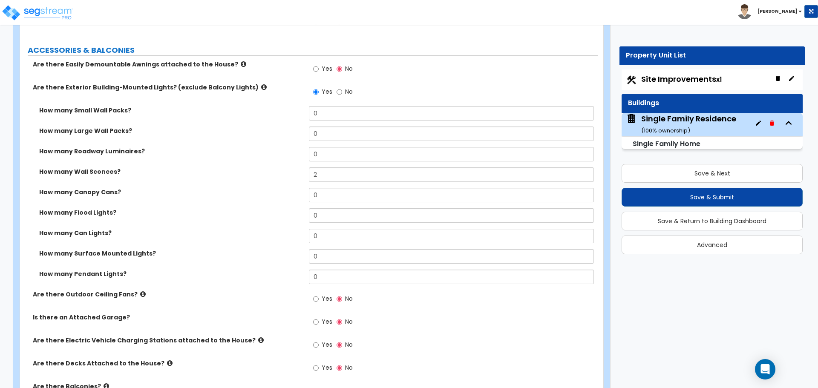
type input "1,016"
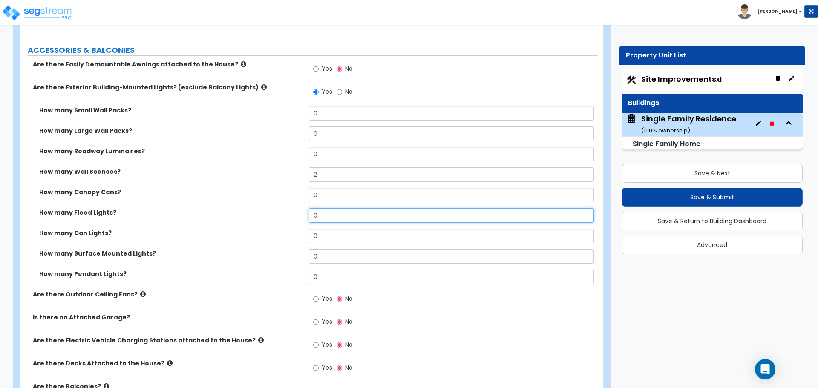
click at [321, 215] on input "0" at bounding box center [451, 215] width 285 height 14
type input "1"
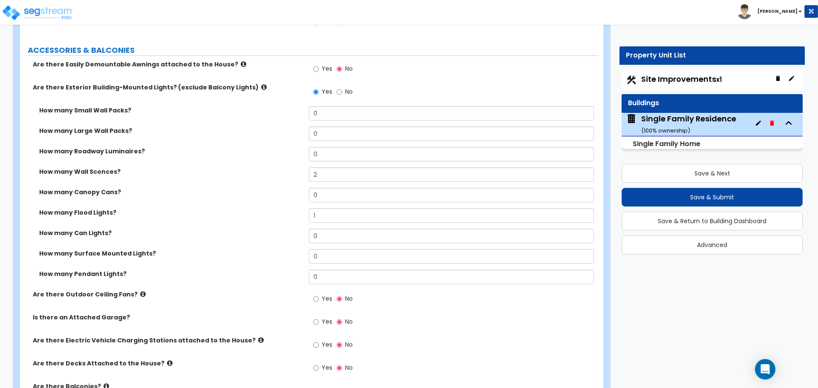
click at [273, 227] on div "How many Flood Lights? 1" at bounding box center [309, 218] width 578 height 20
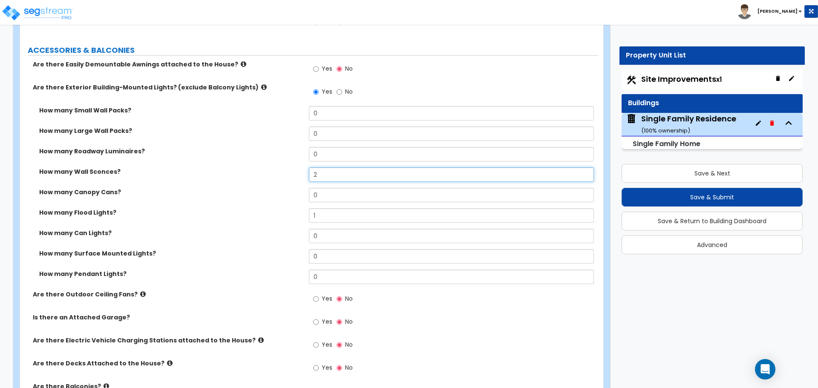
click at [329, 175] on input "2" at bounding box center [451, 175] width 285 height 14
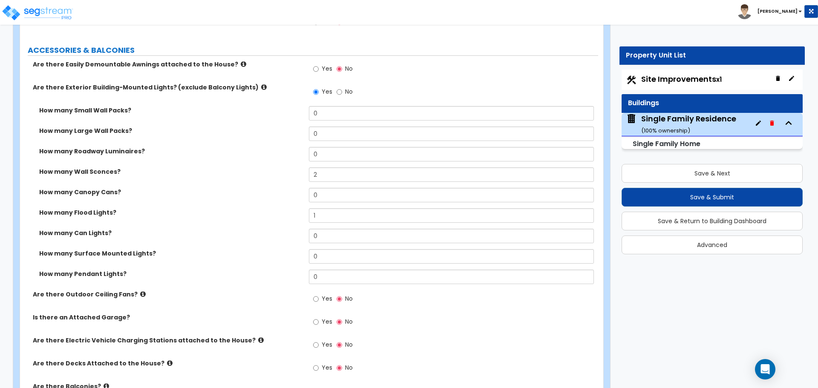
click at [280, 182] on div "How many Wall Sconces? 2" at bounding box center [309, 178] width 578 height 20
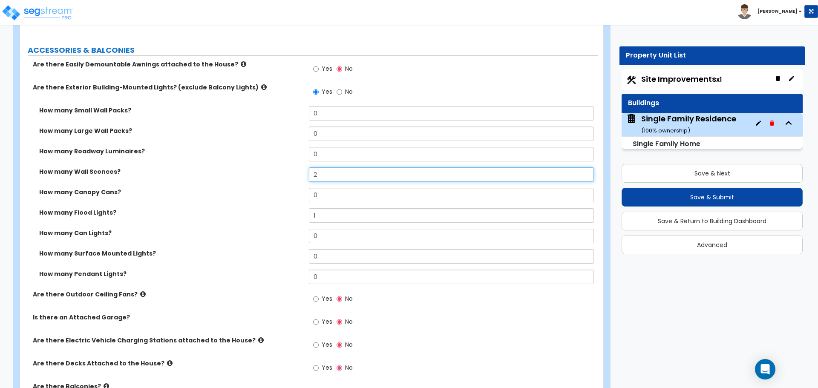
click at [330, 168] on input "2" at bounding box center [451, 175] width 285 height 14
click at [327, 173] on input "2" at bounding box center [451, 175] width 285 height 14
type input "1"
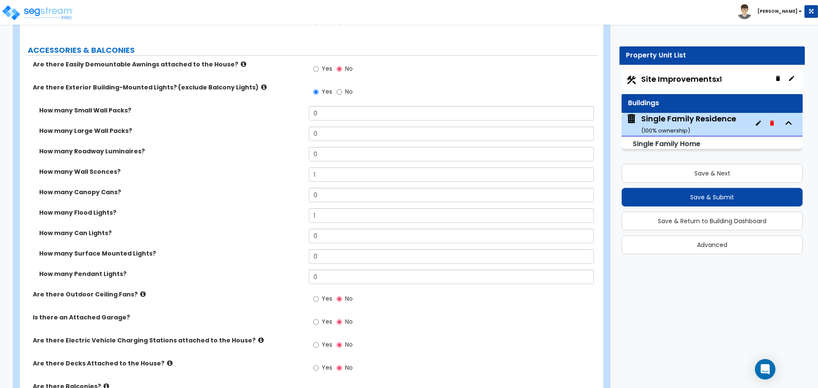
click at [290, 183] on div "How many Wall Sconces? 1" at bounding box center [309, 178] width 578 height 20
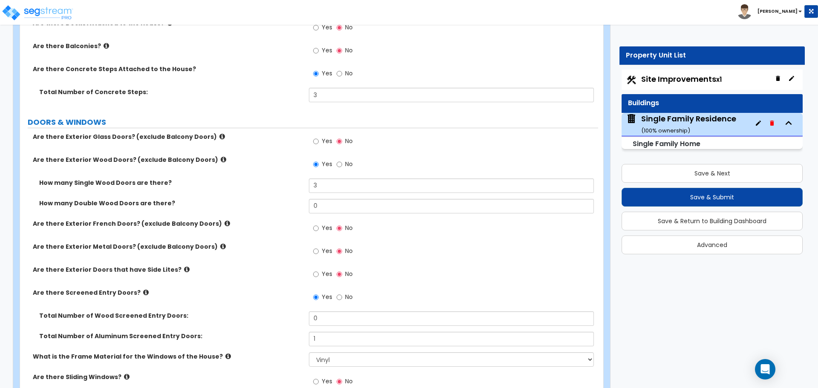
scroll to position [938, 0]
drag, startPoint x: 112, startPoint y: 179, endPoint x: 167, endPoint y: 179, distance: 55.0
click at [167, 179] on label "How many Single Wood Doors are there?" at bounding box center [170, 182] width 263 height 9
click at [158, 194] on div "How many Single Wood Doors are there? 3" at bounding box center [309, 188] width 578 height 20
click at [321, 184] on input "3" at bounding box center [451, 185] width 285 height 14
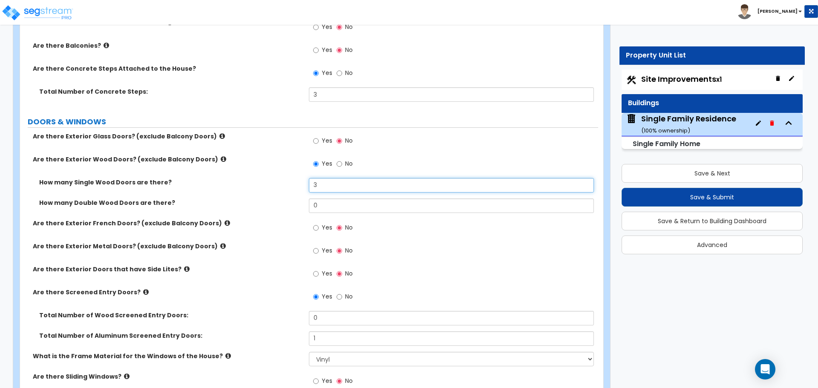
click at [321, 184] on input "3" at bounding box center [451, 185] width 285 height 14
click at [286, 188] on div "How many Single Wood Doors are there? 2" at bounding box center [309, 188] width 578 height 20
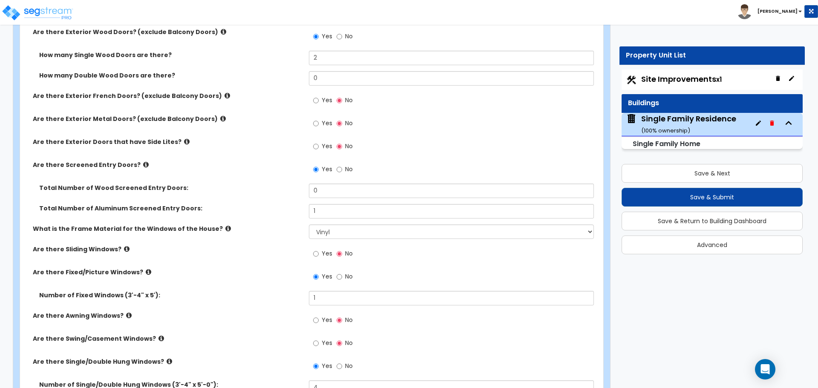
scroll to position [1066, 0]
click at [282, 224] on label "What is the Frame Material for the Windows of the House?" at bounding box center [168, 228] width 270 height 9
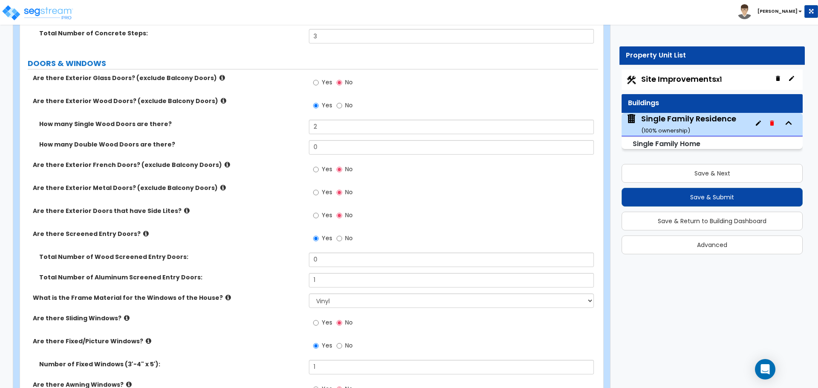
scroll to position [980, 0]
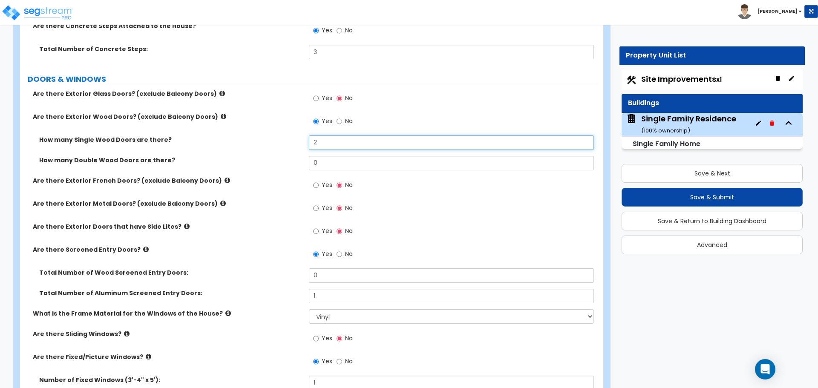
click at [326, 141] on input "2" at bounding box center [451, 143] width 285 height 14
type input "3"
click at [292, 147] on div "How many Single Wood Doors are there? 3" at bounding box center [309, 146] width 578 height 20
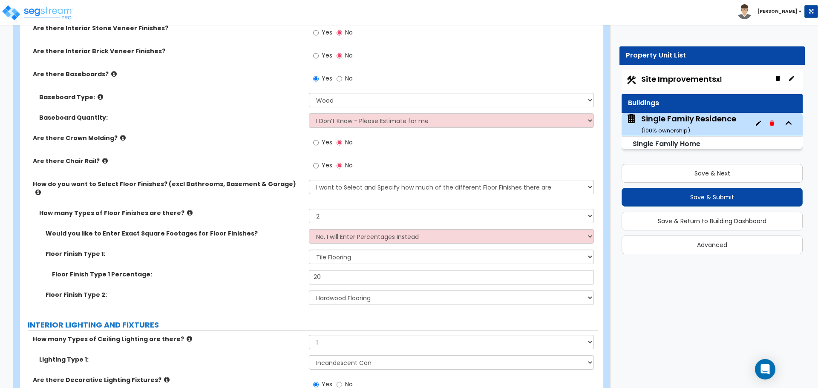
scroll to position [1577, 0]
click at [342, 229] on select "No, I will Enter Percentages Instead Yes, I will Enter Exact Square Footages" at bounding box center [451, 236] width 285 height 14
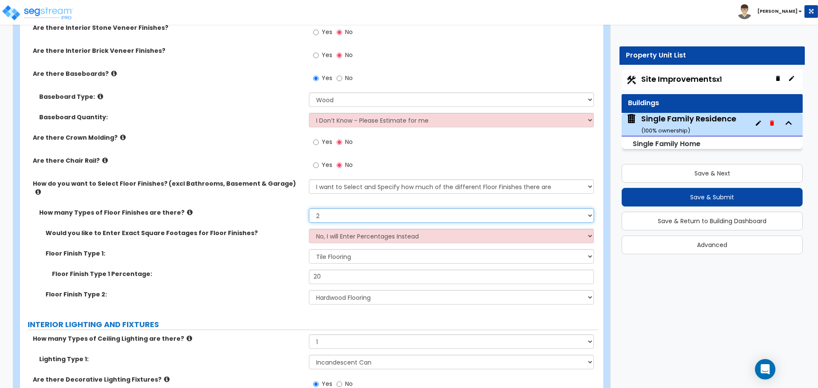
click at [341, 208] on select "None 1 2 3 4" at bounding box center [451, 215] width 285 height 14
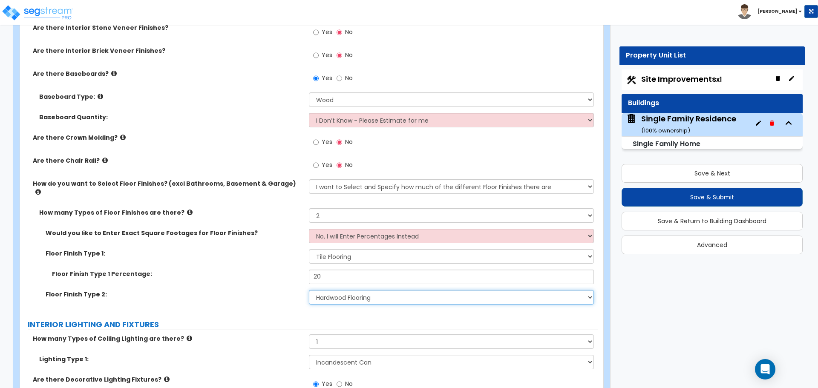
click at [327, 290] on select "None Tile Flooring Hardwood Flooring Resilient Laminate Flooring VCT Flooring S…" at bounding box center [451, 297] width 285 height 14
select select "3"
click at [309, 290] on select "None Tile Flooring Hardwood Flooring Resilient Laminate Flooring VCT Flooring S…" at bounding box center [451, 297] width 285 height 14
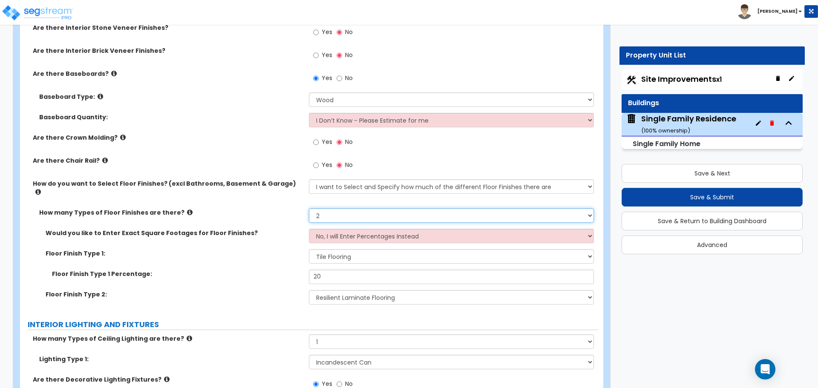
click at [342, 208] on select "None 1 2 3 4" at bounding box center [451, 215] width 285 height 14
select select "3"
click at [309, 208] on select "None 1 2 3 4" at bounding box center [451, 215] width 285 height 14
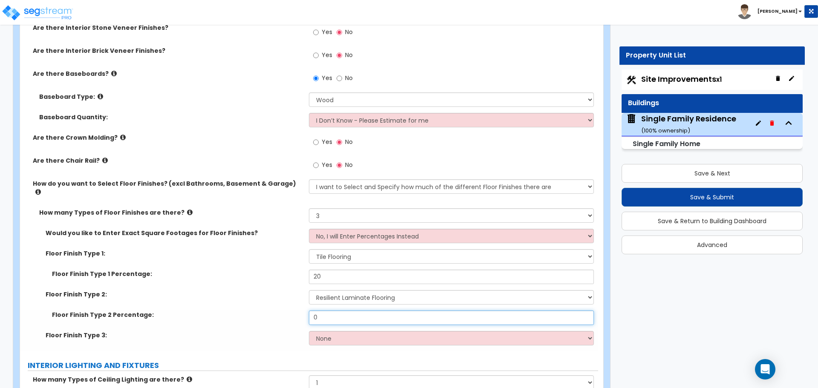
click at [334, 311] on input "0" at bounding box center [451, 318] width 285 height 14
click at [332, 311] on input "0" at bounding box center [451, 318] width 285 height 14
type input "60"
click at [332, 332] on select "None Tile Flooring Hardwood Flooring Resilient Laminate Flooring VCT Flooring S…" at bounding box center [451, 338] width 285 height 14
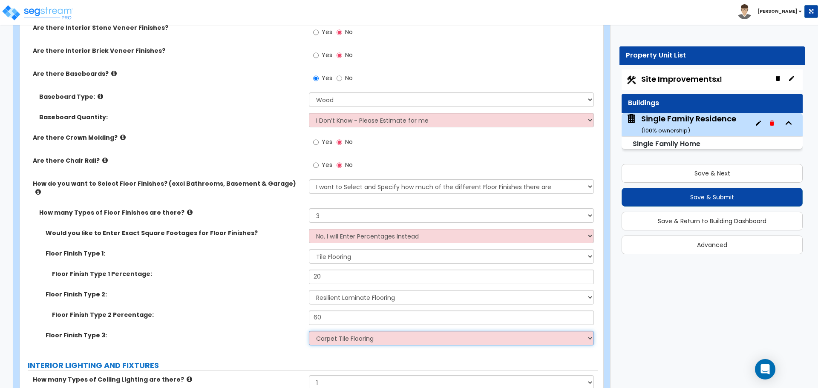
click at [309, 331] on select "None Tile Flooring Hardwood Flooring Resilient Laminate Flooring VCT Flooring S…" at bounding box center [451, 338] width 285 height 14
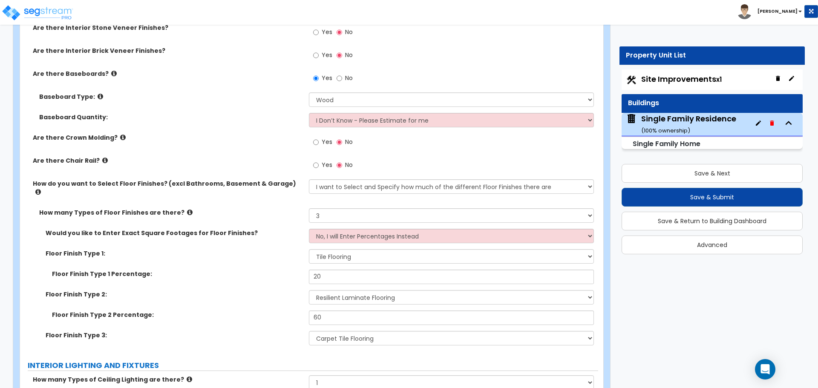
click at [332, 338] on div "Floor Finish Type 3: None Tile Flooring Hardwood Flooring Resilient Laminate Fl…" at bounding box center [309, 341] width 578 height 20
click at [333, 333] on select "None Tile Flooring Hardwood Flooring Resilient Laminate Flooring VCT Flooring S…" at bounding box center [451, 338] width 285 height 14
select select "5"
click at [309, 331] on select "None Tile Flooring Hardwood Flooring Resilient Laminate Flooring VCT Flooring S…" at bounding box center [451, 338] width 285 height 14
click at [327, 270] on input "20" at bounding box center [451, 277] width 285 height 14
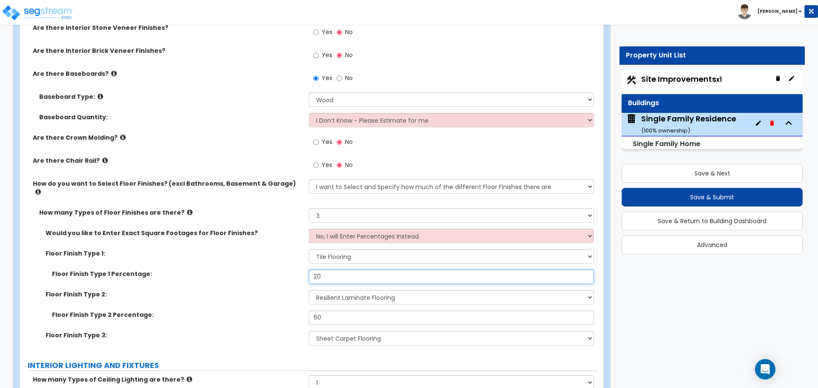
click at [327, 270] on input "20" at bounding box center [451, 277] width 285 height 14
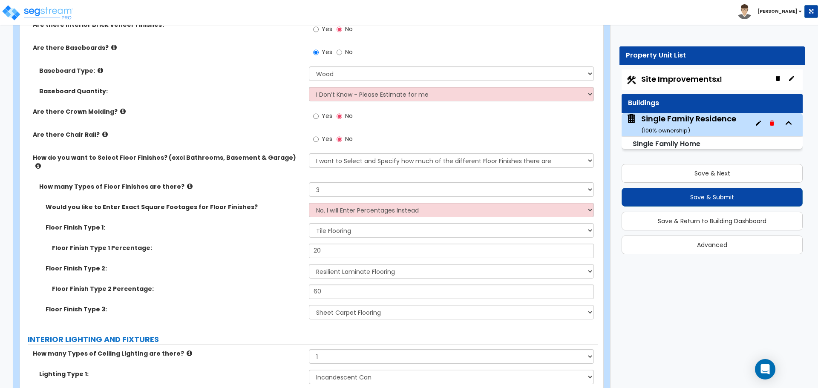
scroll to position [1620, 0]
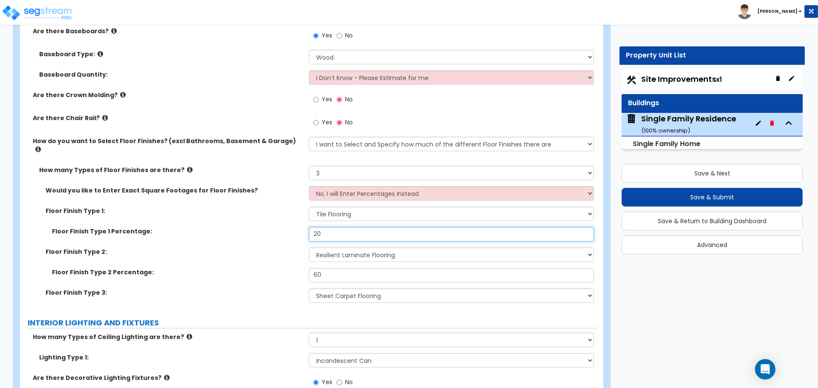
click at [333, 227] on input "20" at bounding box center [451, 234] width 285 height 14
click at [269, 227] on div "Floor Finish Type 1 Percentage: 20" at bounding box center [309, 237] width 578 height 20
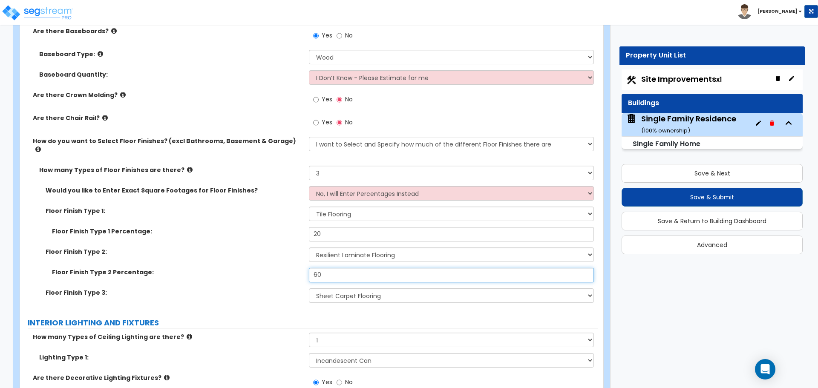
click at [327, 268] on input "60" at bounding box center [451, 275] width 285 height 14
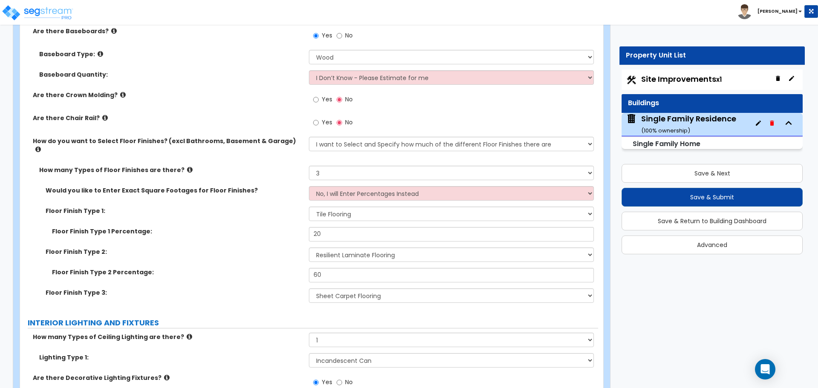
click at [283, 256] on div "Floor Finish Type 2: None Tile Flooring Hardwood Flooring Resilient Laminate Fl…" at bounding box center [309, 258] width 578 height 20
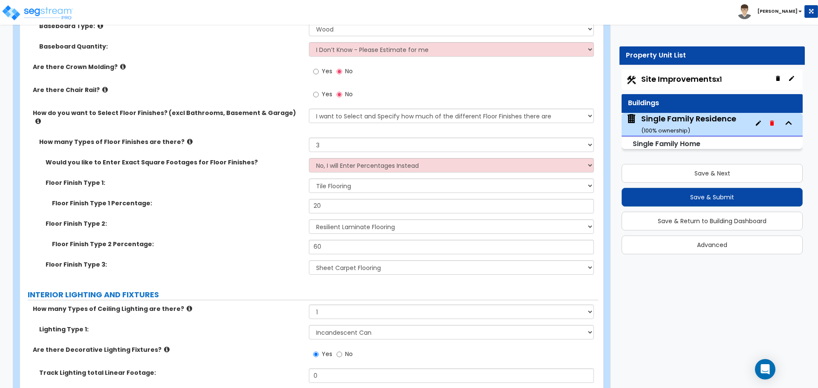
scroll to position [1705, 0]
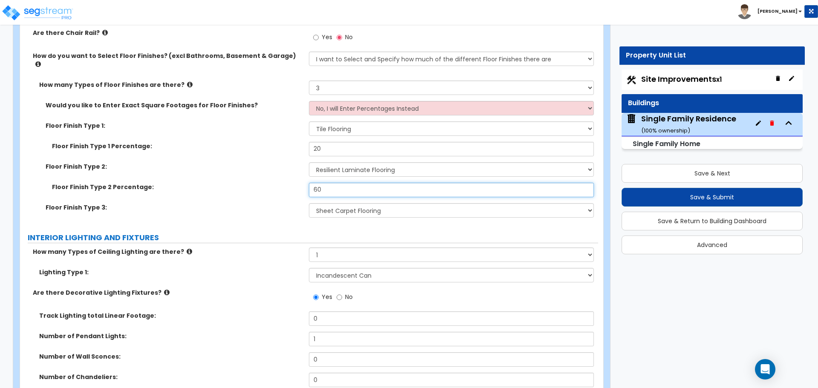
click at [330, 183] on input "60" at bounding box center [451, 190] width 285 height 14
type input "40"
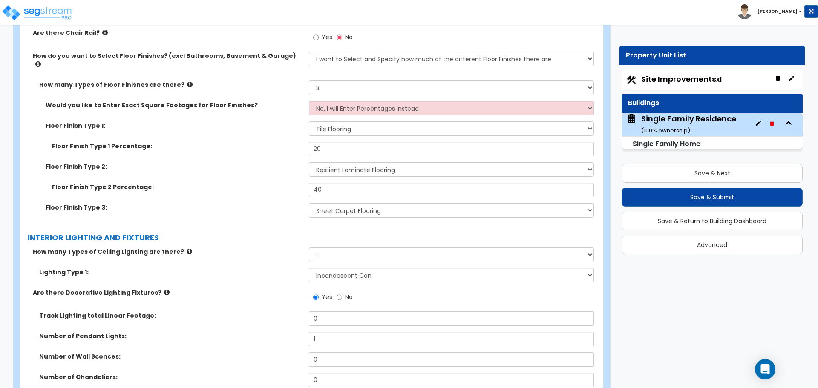
click at [280, 171] on div "Floor Finish Type 2: None Tile Flooring Hardwood Flooring Resilient Laminate Fl…" at bounding box center [309, 172] width 578 height 20
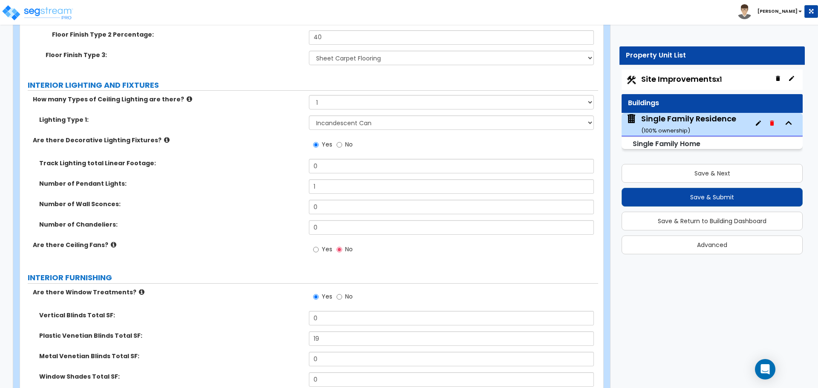
scroll to position [1961, 0]
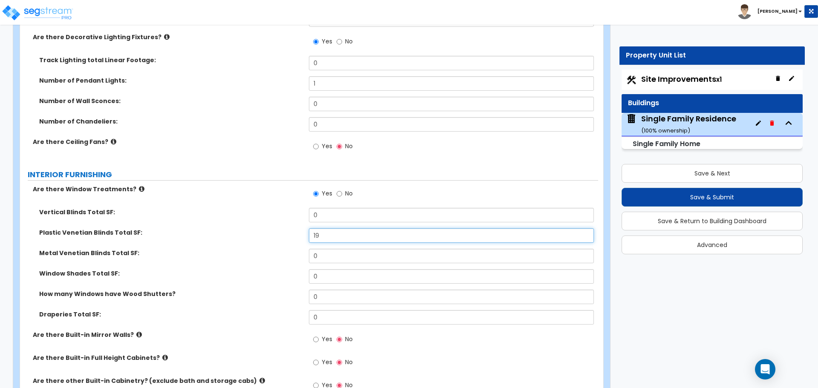
click at [326, 228] on input "19" at bounding box center [451, 235] width 285 height 14
type input "64"
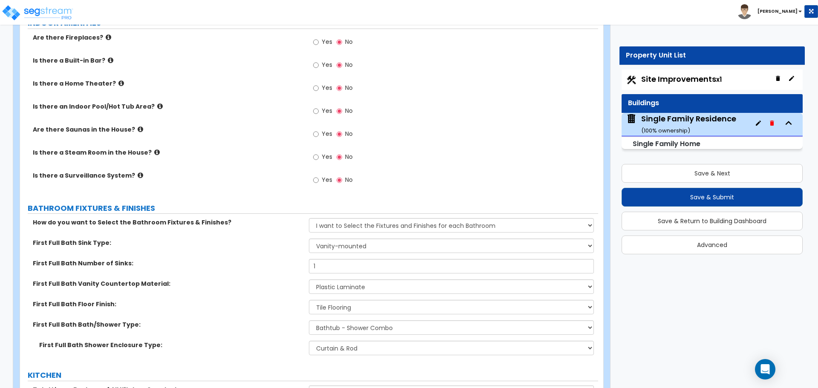
scroll to position [2387, 0]
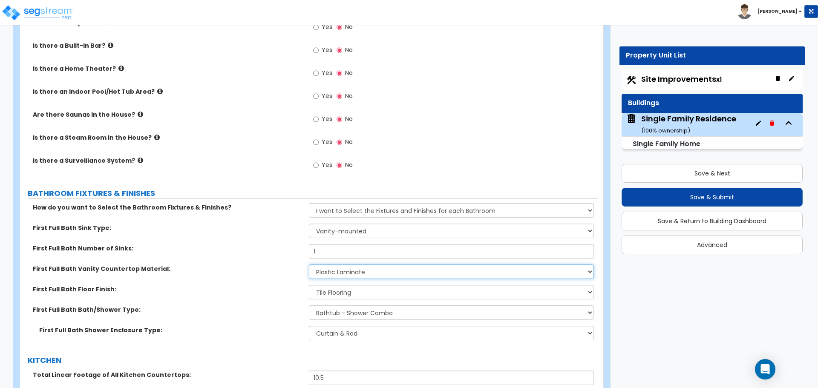
click at [335, 265] on select "None Plastic Laminate Solid Surface Stone Quartz Marble Tile Wood Stainless Ste…" at bounding box center [451, 272] width 285 height 14
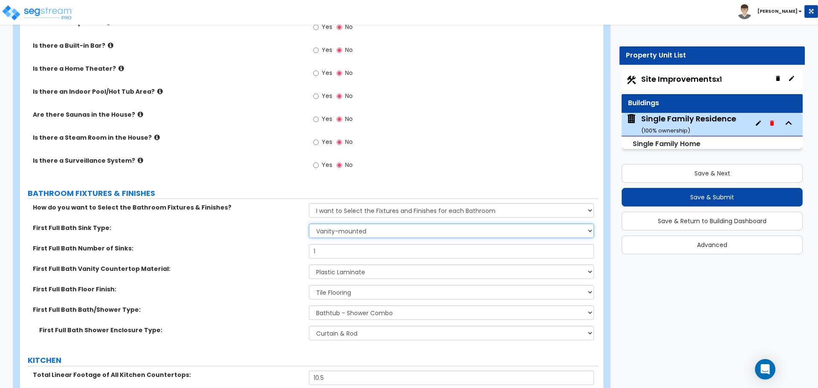
click at [346, 224] on select "Wall-mounted Pedestal-mounted Vanity-mounted" at bounding box center [451, 231] width 285 height 14
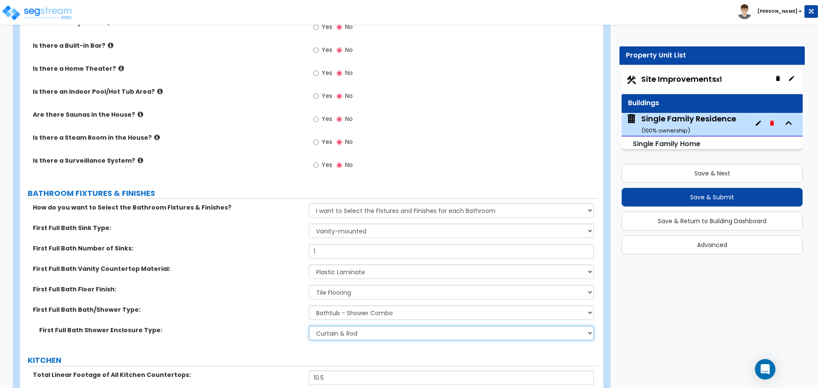
click at [351, 326] on select "Please Choose One Curtain & Rod Glass Sliding Doors Glass Hinged Doors" at bounding box center [451, 333] width 285 height 14
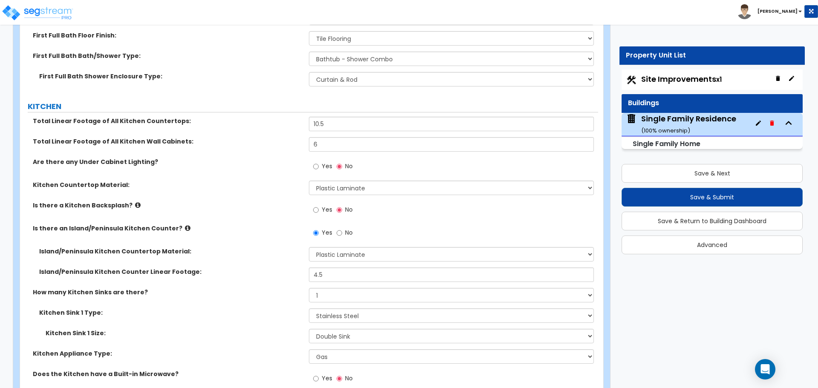
scroll to position [2643, 0]
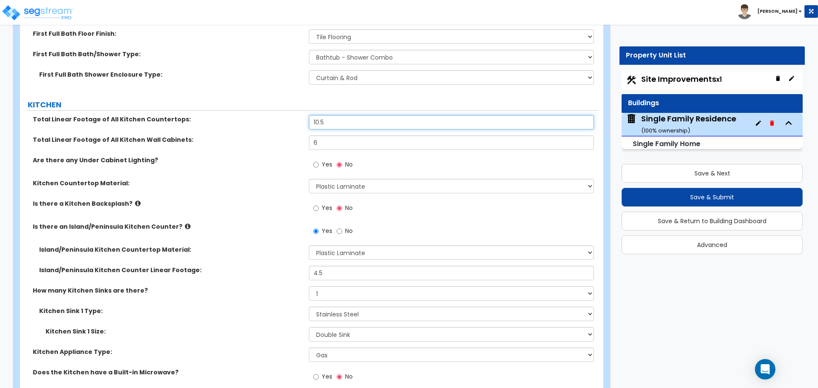
click at [329, 115] on input "10.5" at bounding box center [451, 122] width 285 height 14
click at [326, 115] on input "10.5" at bounding box center [451, 122] width 285 height 14
type input "6"
click at [327, 137] on input "6" at bounding box center [451, 143] width 285 height 14
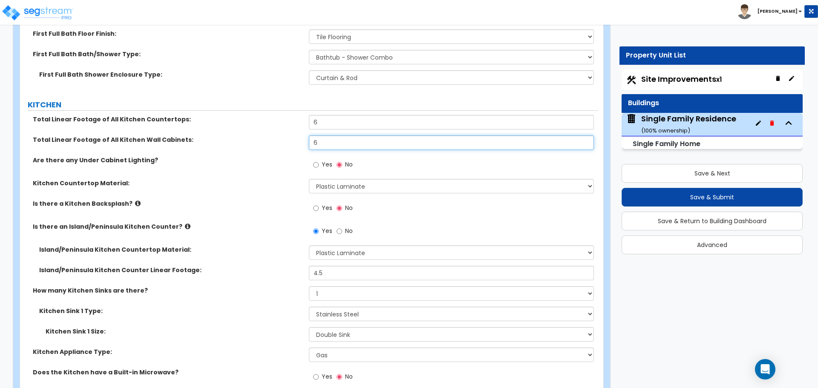
click at [327, 137] on input "6" at bounding box center [451, 143] width 285 height 14
type input "8"
click at [262, 140] on div "Total Linear Footage of All Kitchen Wall Cabinets: 8" at bounding box center [309, 146] width 578 height 20
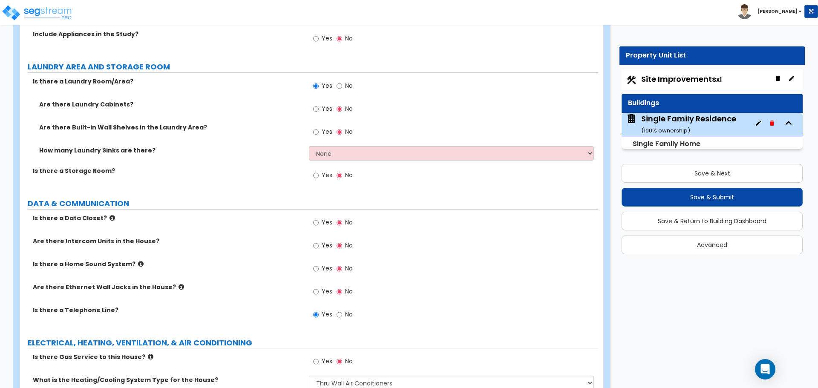
scroll to position [2854, 0]
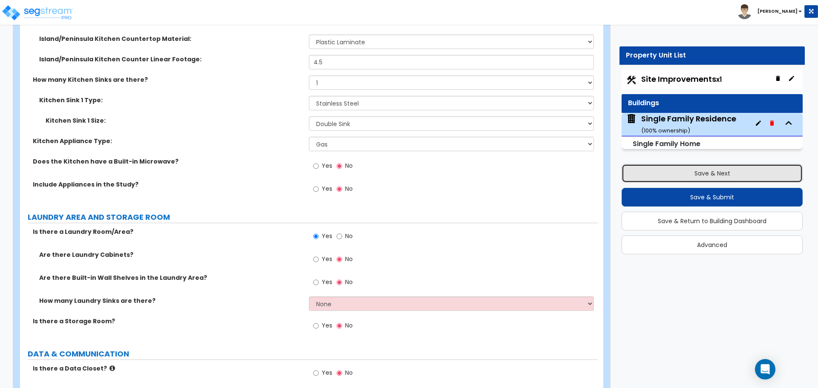
click at [700, 172] on button "Save & Next" at bounding box center [712, 173] width 181 height 19
select select "2"
select select "1"
select select "2"
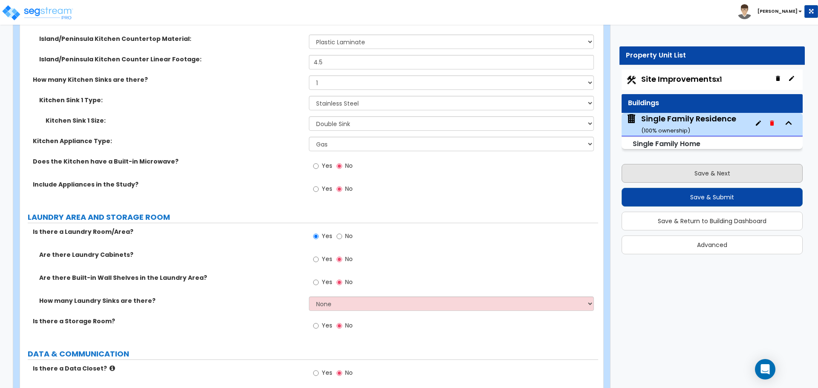
select select "1"
select select "2"
select select "4"
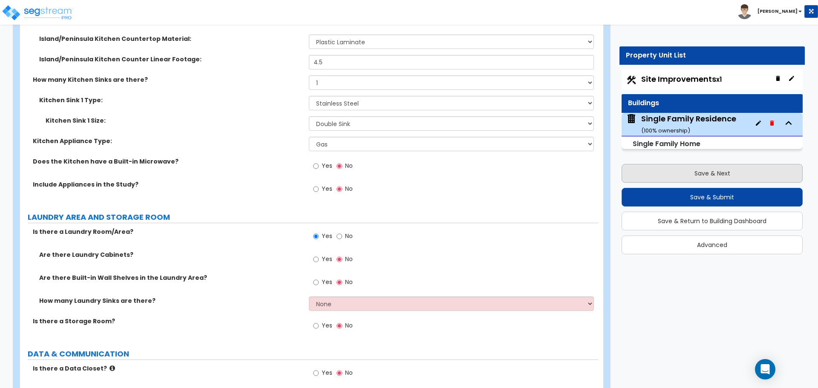
select select "2"
select select "3"
select select "1"
select select "2"
select select "1"
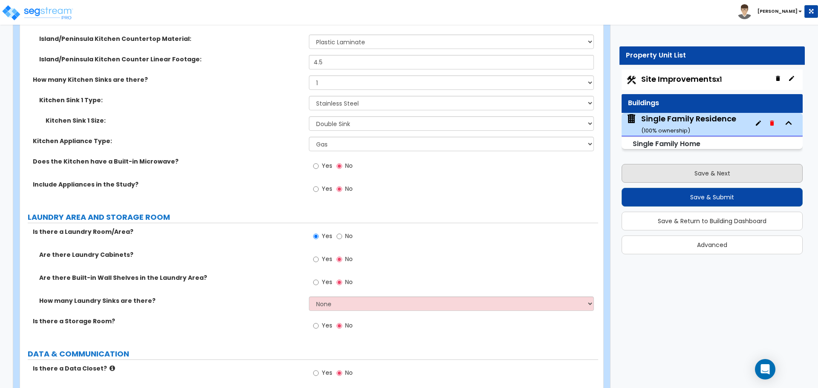
select select "1"
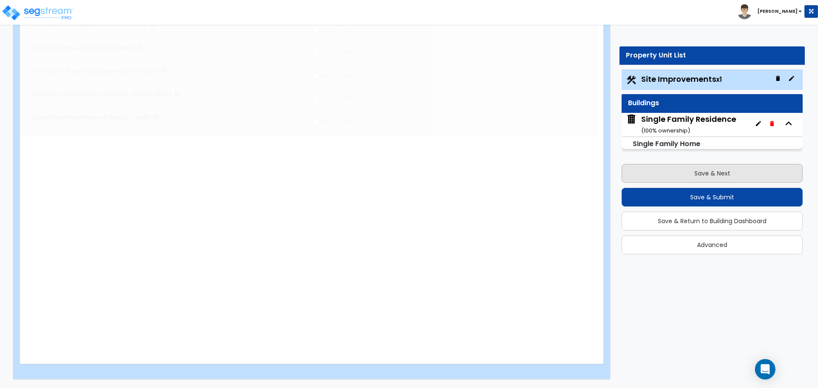
scroll to position [0, 0]
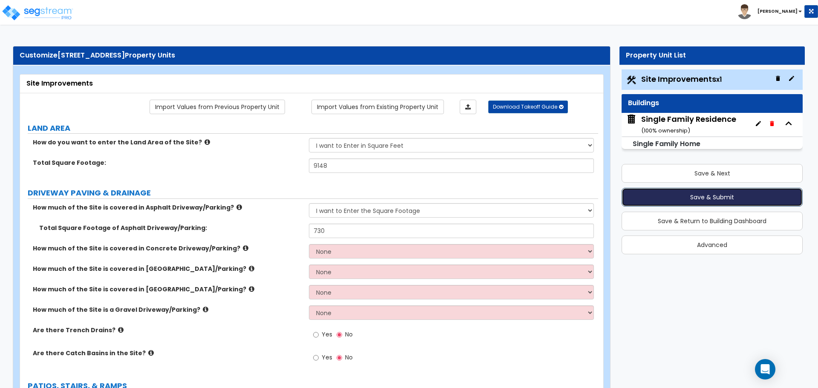
click at [714, 199] on button "Save & Submit" at bounding box center [712, 197] width 181 height 19
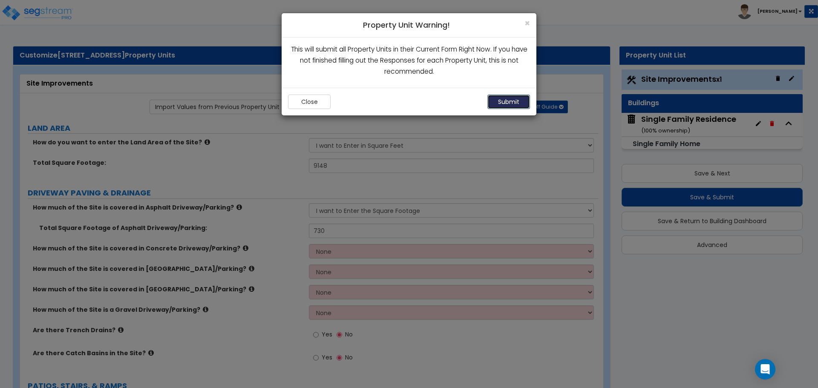
click at [519, 102] on button "Submit" at bounding box center [509, 102] width 43 height 14
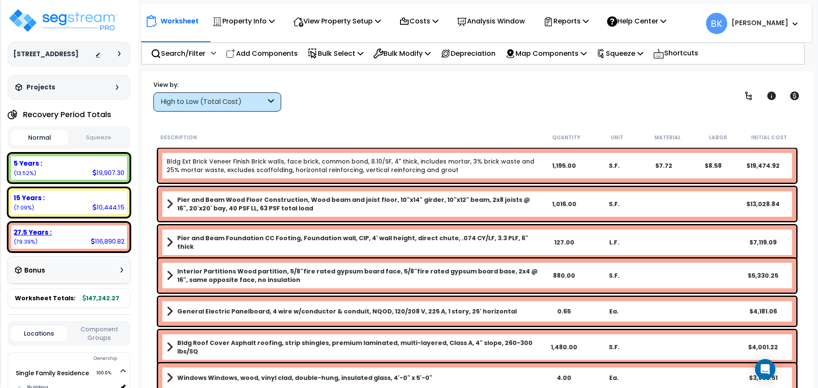
click at [58, 236] on div "27.5 Years :" at bounding box center [69, 232] width 111 height 9
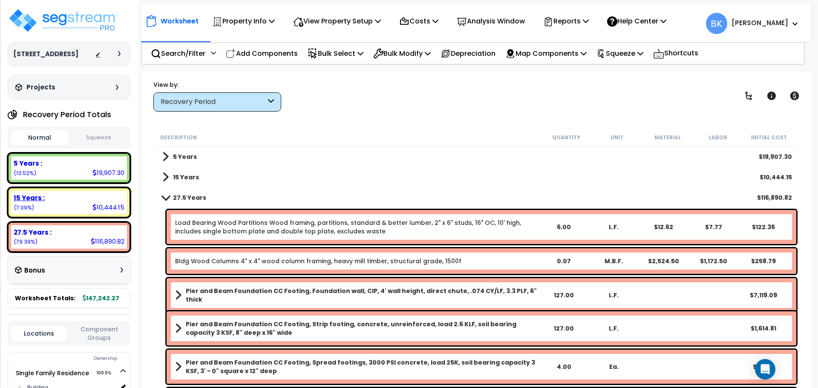
click at [69, 205] on div "15 Years : 10,444.15 (7.09%)" at bounding box center [69, 202] width 116 height 23
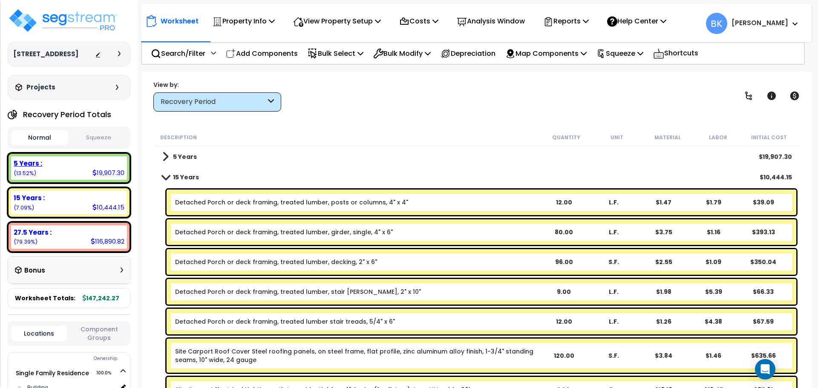
click at [75, 176] on div "5 Years : 19,907.30 (13.52%)" at bounding box center [69, 167] width 116 height 23
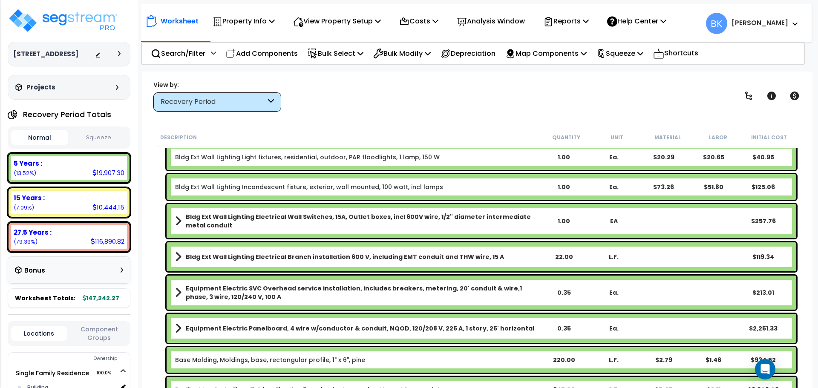
scroll to position [170, 0]
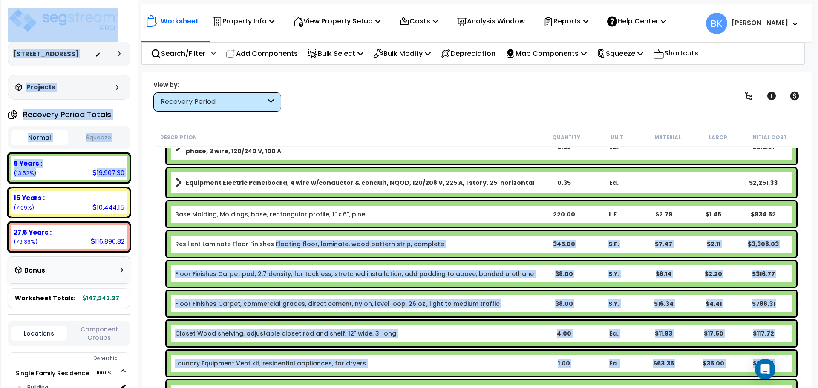
click at [273, 245] on link "Resilient Laminate Floor Finishes Floating floor, laminate, wood pattern strip,…" at bounding box center [309, 244] width 269 height 9
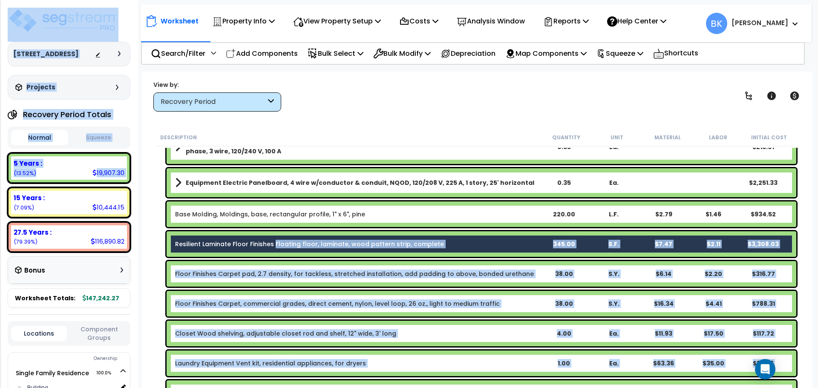
click at [158, 271] on div "Floor Finishes Carpet pad, 2.7 density, for tackless, stretched installation, a…" at bounding box center [477, 274] width 643 height 30
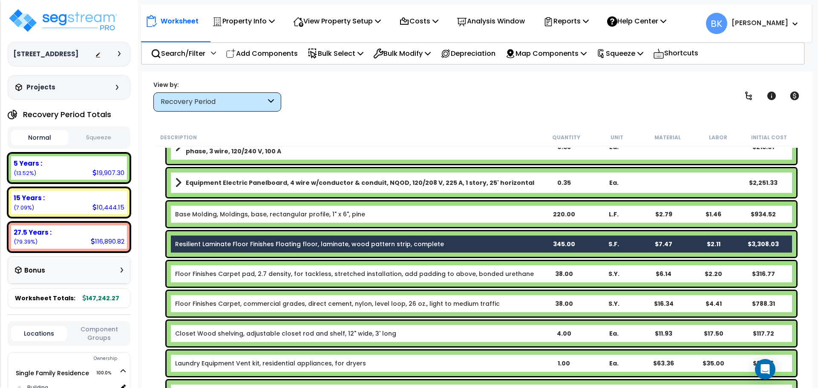
click at [229, 267] on div "Floor Finishes Carpet pad, 2.7 density, for tackless, stretched installation, a…" at bounding box center [482, 274] width 630 height 26
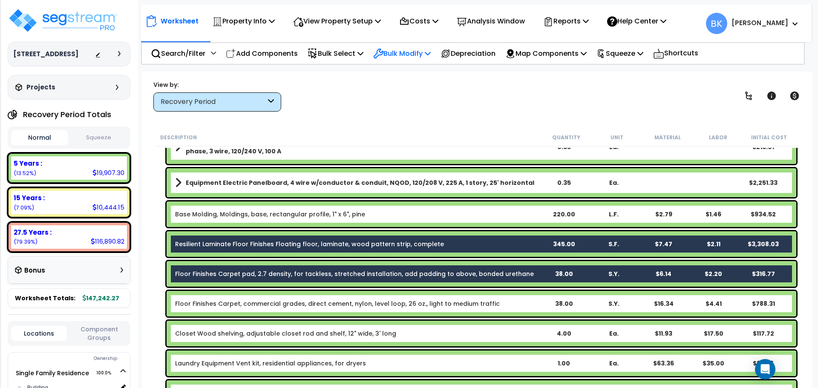
click at [425, 51] on p "Bulk Modify" at bounding box center [402, 54] width 58 height 12
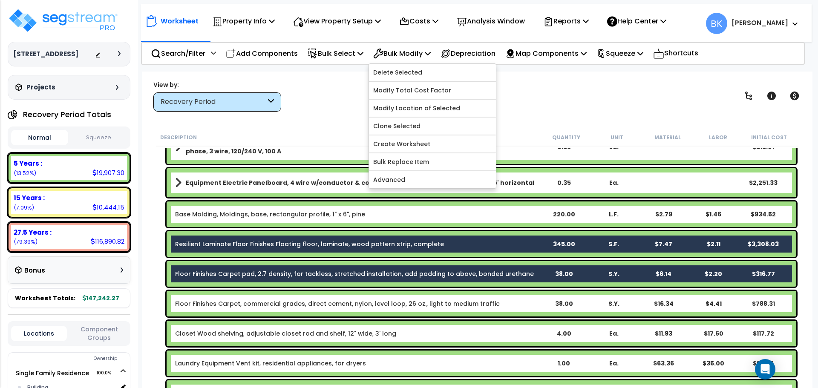
click at [317, 120] on div "Worksheet Property Info Property Setup Add Property Unit Template property Clon…" at bounding box center [477, 266] width 671 height 388
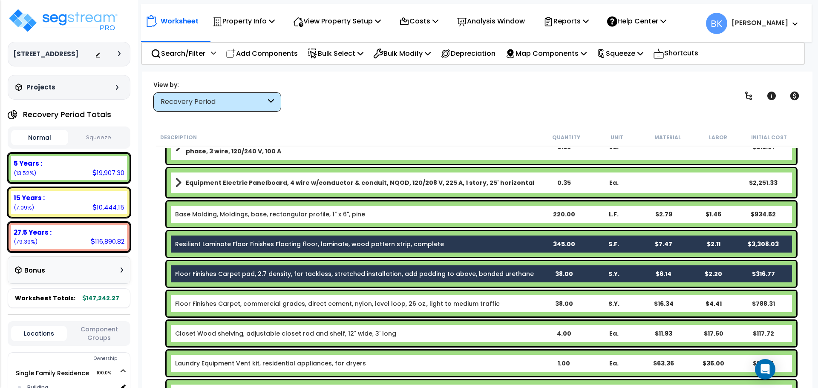
scroll to position [0, 0]
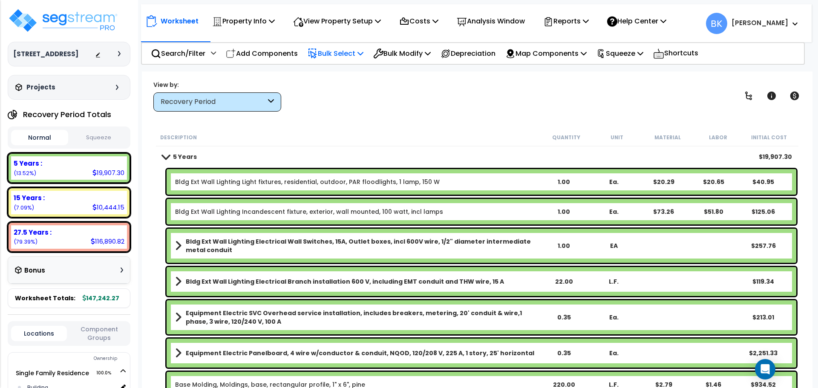
click at [346, 55] on p "Bulk Select" at bounding box center [336, 54] width 56 height 12
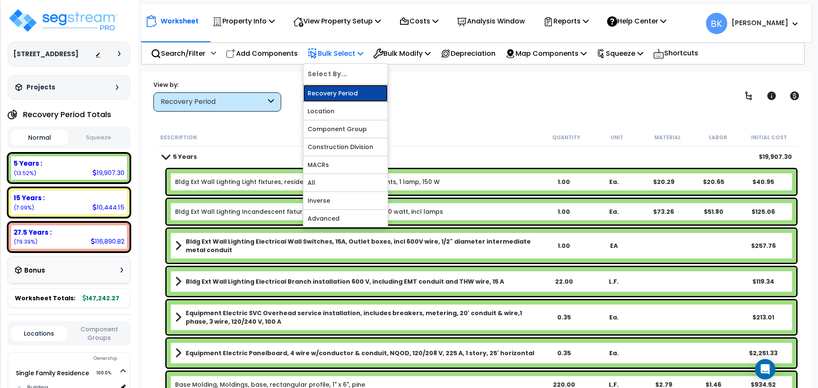
click at [347, 90] on link "Recovery Period" at bounding box center [345, 93] width 84 height 17
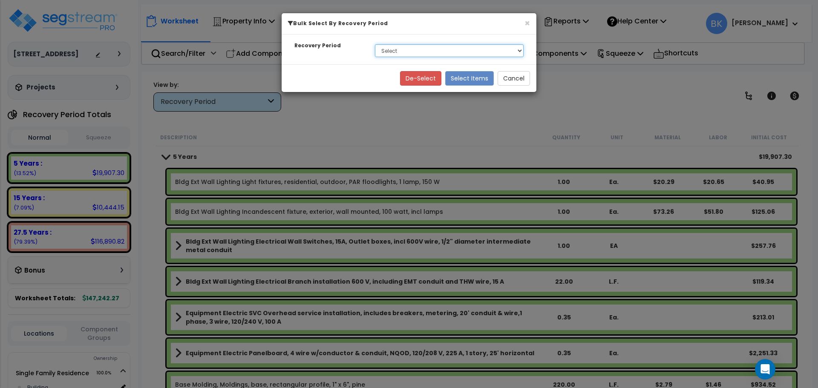
click at [388, 50] on select "Select 5 Years 15 Years 27.5 Years" at bounding box center [449, 50] width 149 height 13
select select "5Y"
click at [375, 44] on select "Select 5 Years 15 Years 27.5 Years" at bounding box center [449, 50] width 149 height 13
click at [468, 78] on button "Select Items" at bounding box center [469, 78] width 49 height 14
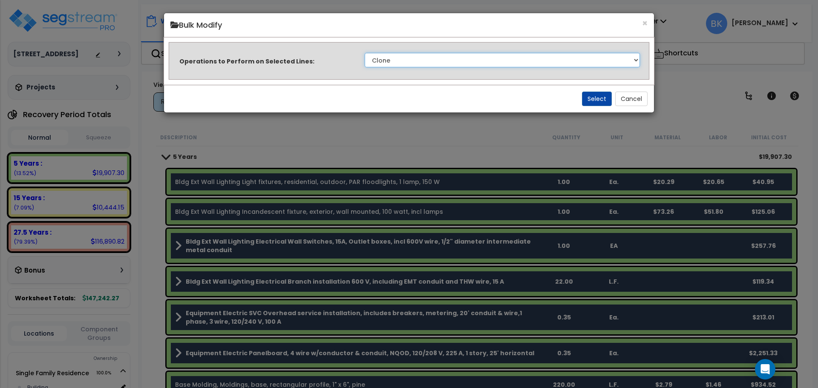
click at [399, 62] on select "Clone Delete Delete Zero Quantities Modify Component Group Modify Recovery Peri…" at bounding box center [502, 60] width 275 height 14
select select "modifyTotalCostFactor"
click at [365, 53] on select "Clone Delete Delete Zero Quantities Modify Component Group Modify Recovery Peri…" at bounding box center [502, 60] width 275 height 14
click at [603, 101] on button "Select" at bounding box center [597, 99] width 30 height 14
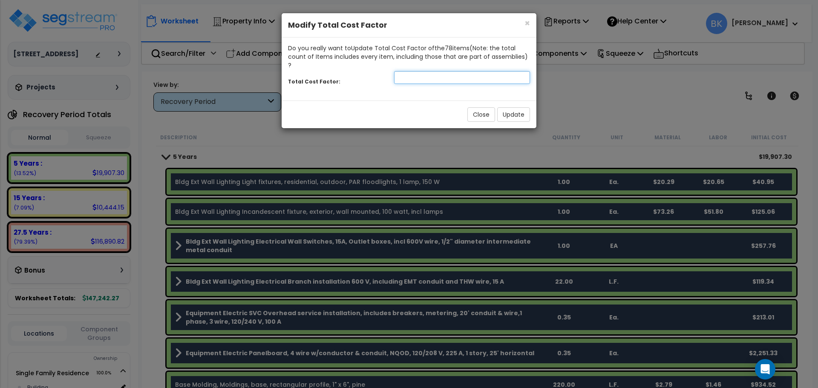
click at [425, 72] on input "number" at bounding box center [462, 77] width 136 height 13
type input "0.875"
click at [525, 107] on button "Update" at bounding box center [513, 114] width 33 height 14
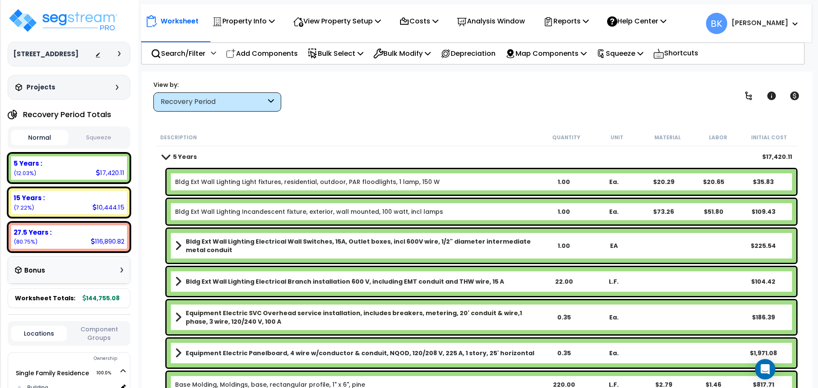
click at [166, 159] on span at bounding box center [166, 156] width 12 height 6
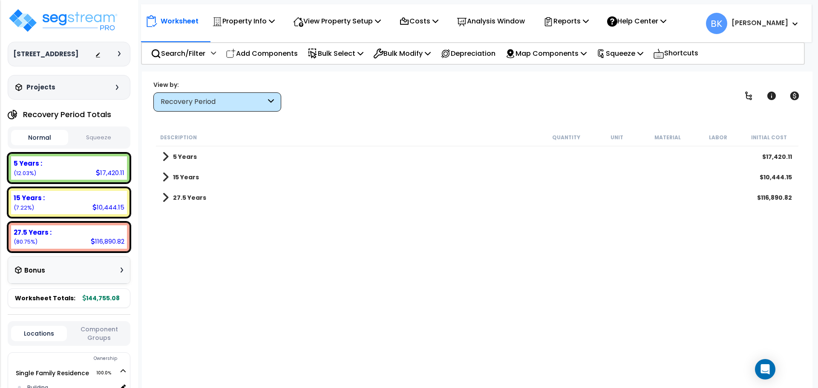
click at [168, 178] on link "15 Years" at bounding box center [180, 177] width 37 height 12
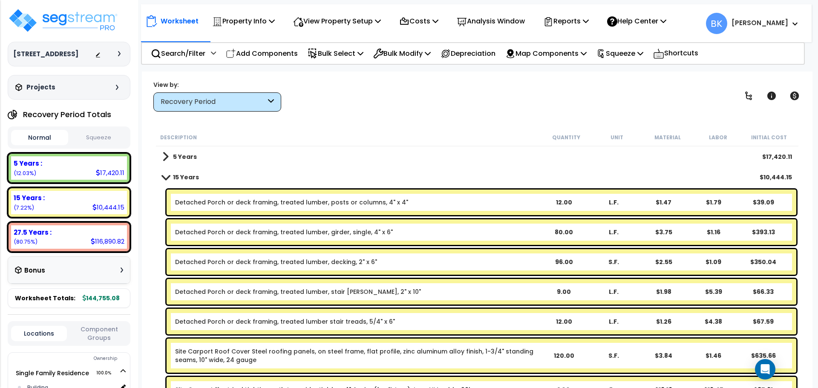
click at [168, 178] on span at bounding box center [166, 177] width 12 height 6
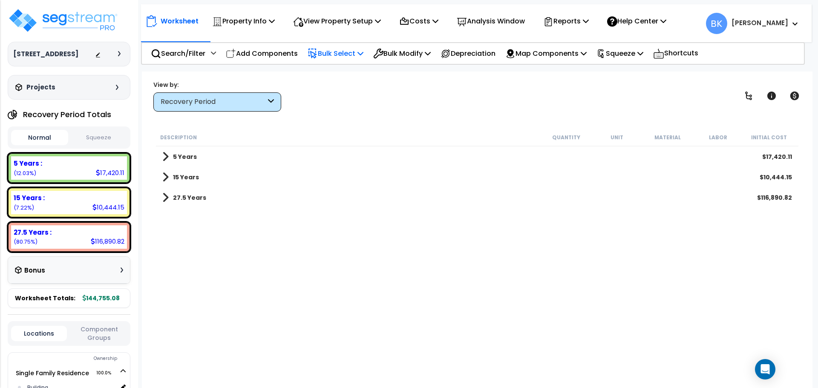
click at [345, 43] on div "Bulk Select" at bounding box center [336, 53] width 56 height 20
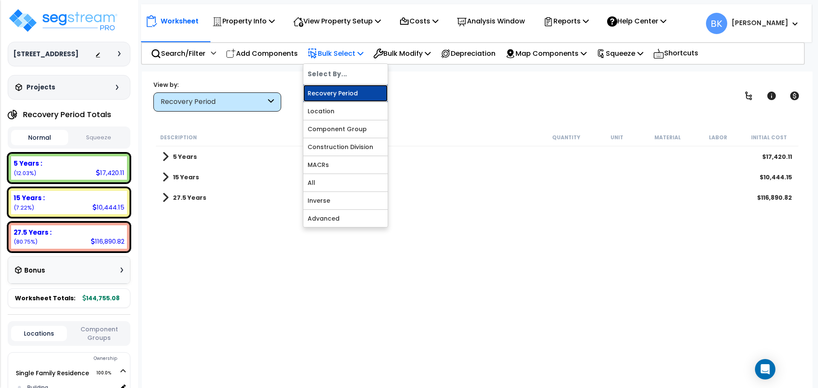
click at [329, 96] on link "Recovery Period" at bounding box center [345, 93] width 84 height 17
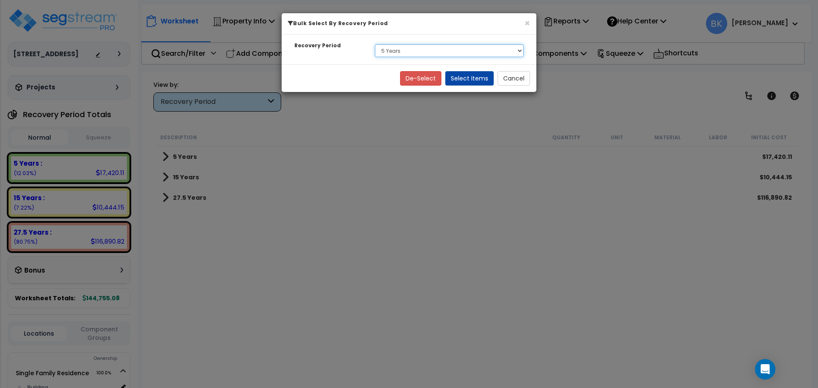
click at [398, 54] on select "Select 5 Years 15 Years 27.5 Years" at bounding box center [449, 50] width 149 height 13
click at [375, 44] on select "Select 5 Years 15 Years 27.5 Years" at bounding box center [449, 50] width 149 height 13
click at [471, 77] on button "Select Items" at bounding box center [469, 78] width 49 height 14
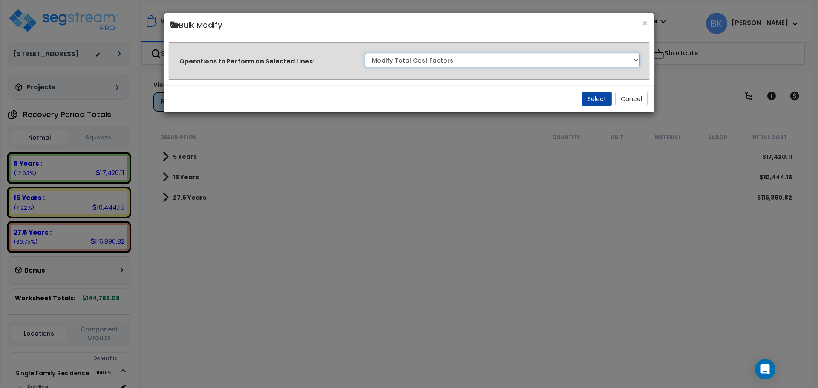
click at [413, 61] on select "Clone Delete Delete Zero Quantities Modify Component Group Modify Recovery Peri…" at bounding box center [502, 60] width 275 height 14
click at [365, 53] on select "Clone Delete Delete Zero Quantities Modify Component Group Modify Recovery Peri…" at bounding box center [502, 60] width 275 height 14
click at [591, 97] on button "Select" at bounding box center [597, 99] width 30 height 14
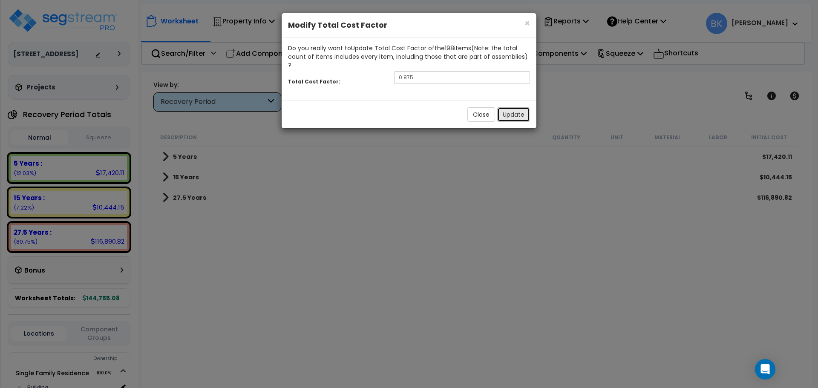
click at [508, 107] on button "Update" at bounding box center [513, 114] width 33 height 14
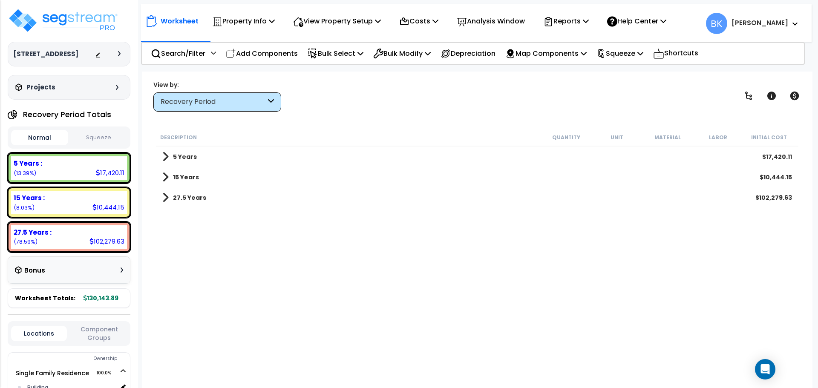
click at [187, 176] on b "15 Years" at bounding box center [186, 177] width 26 height 9
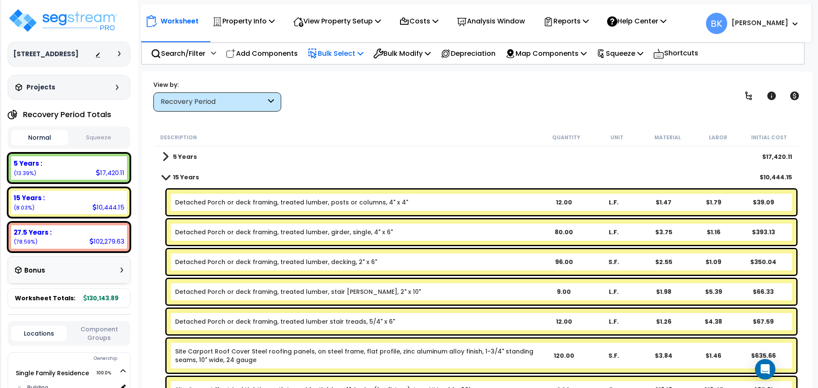
click at [355, 50] on p "Bulk Select" at bounding box center [336, 54] width 56 height 12
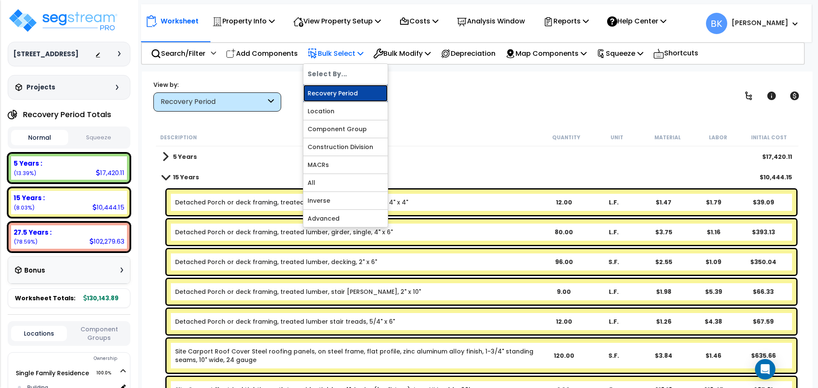
click at [339, 91] on link "Recovery Period" at bounding box center [345, 93] width 84 height 17
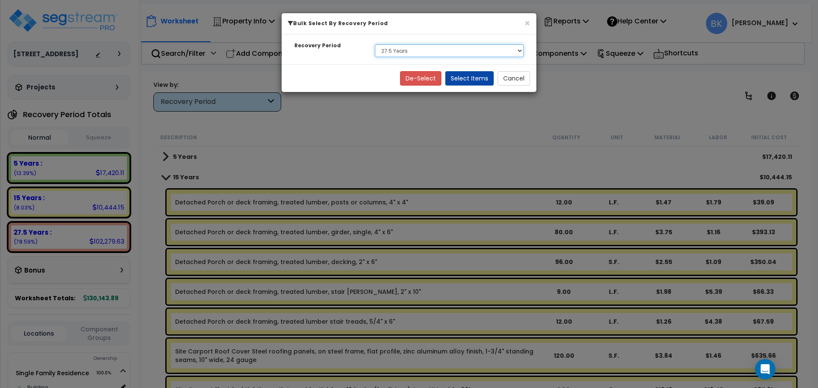
click at [397, 54] on select "Select 5 Years 15 Years 27.5 Years" at bounding box center [449, 50] width 149 height 13
select select "15Y"
click at [375, 44] on select "Select 5 Years 15 Years 27.5 Years" at bounding box center [449, 50] width 149 height 13
click at [466, 78] on button "Select Items" at bounding box center [469, 78] width 49 height 14
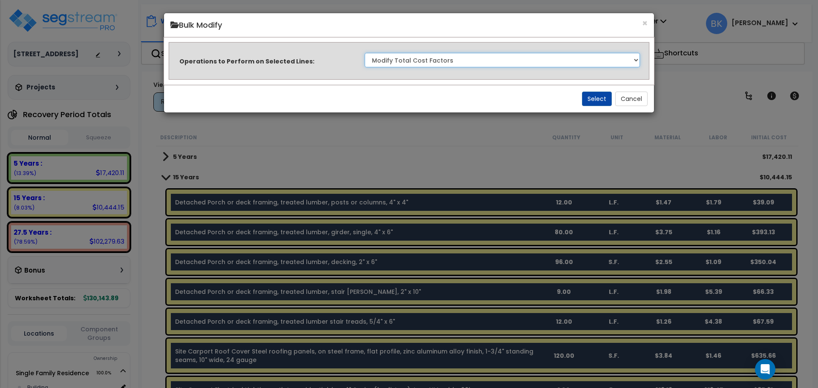
click at [406, 60] on select "Clone Delete Delete Zero Quantities Modify Component Group Modify Recovery Peri…" at bounding box center [502, 60] width 275 height 14
click at [365, 53] on select "Clone Delete Delete Zero Quantities Modify Component Group Modify Recovery Peri…" at bounding box center [502, 60] width 275 height 14
click at [597, 101] on button "Select" at bounding box center [597, 99] width 30 height 14
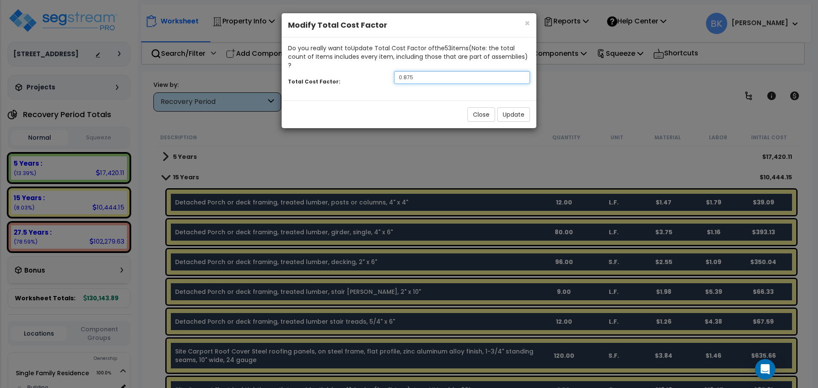
click at [418, 72] on input "0.875" at bounding box center [462, 77] width 136 height 13
type input "0.7"
click at [511, 107] on button "Update" at bounding box center [513, 114] width 33 height 14
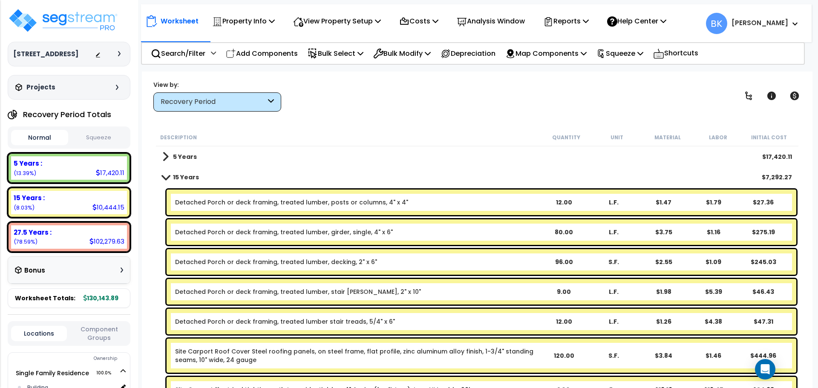
click at [168, 179] on span at bounding box center [166, 177] width 12 height 6
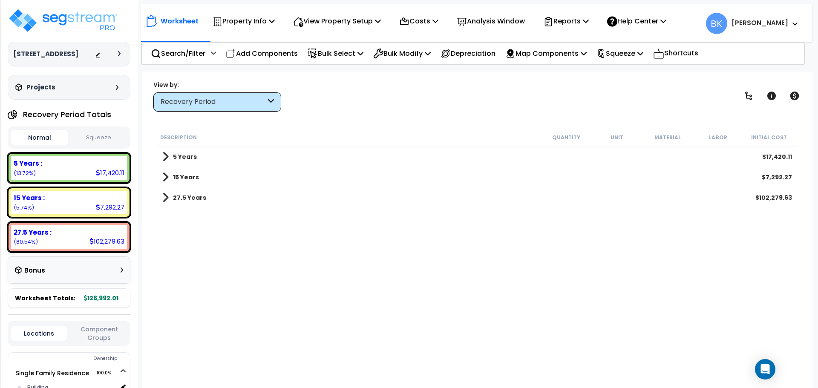
click at [168, 179] on span at bounding box center [165, 177] width 6 height 12
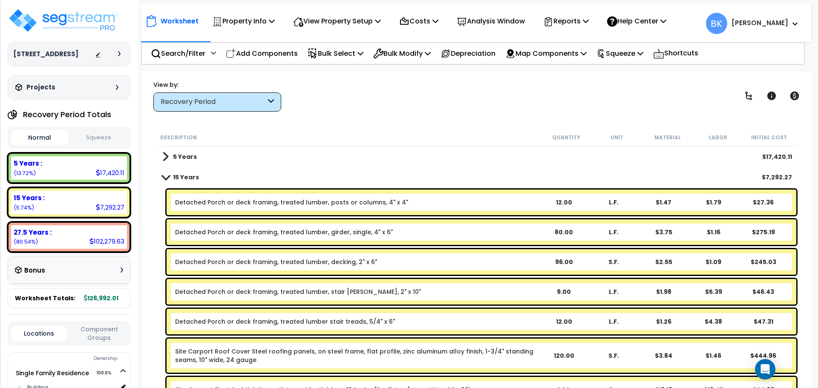
click at [168, 179] on span at bounding box center [166, 177] width 12 height 6
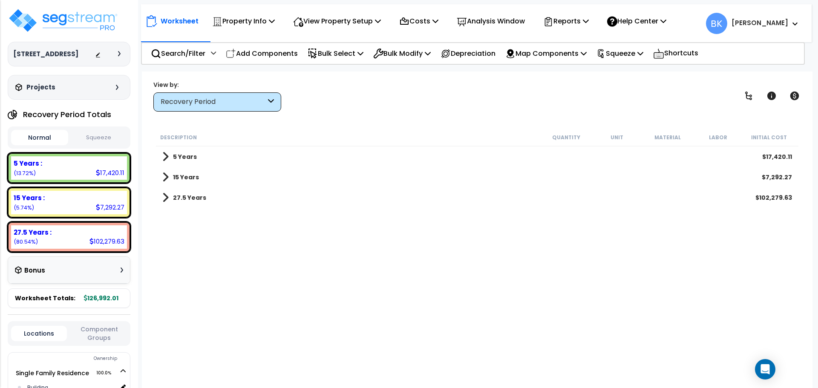
click at [171, 156] on link "5 Years" at bounding box center [179, 157] width 35 height 12
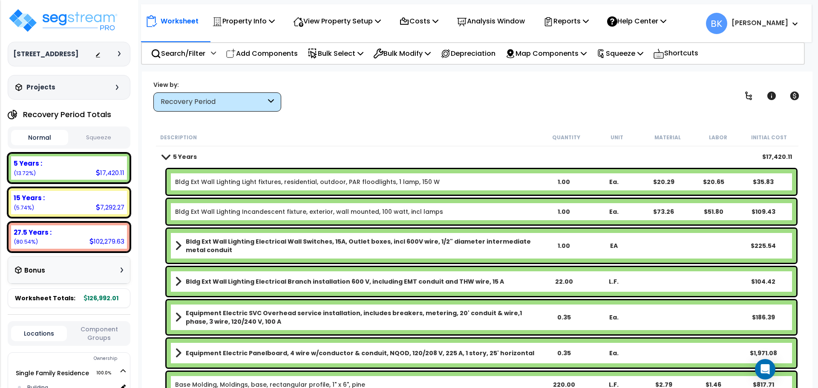
click at [168, 156] on span at bounding box center [166, 156] width 12 height 6
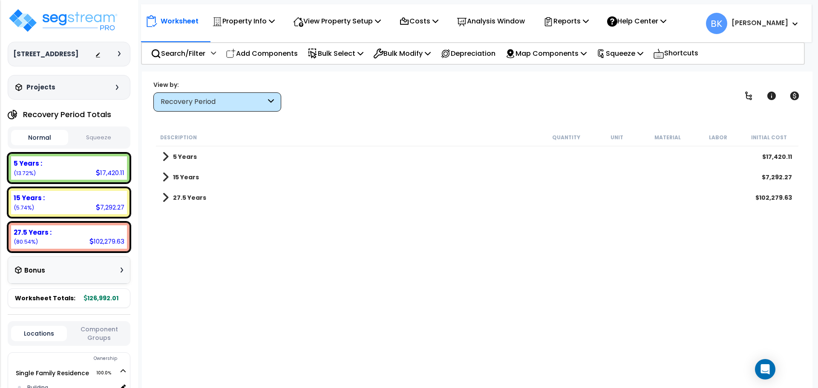
click at [168, 156] on link "5 Years" at bounding box center [179, 157] width 35 height 12
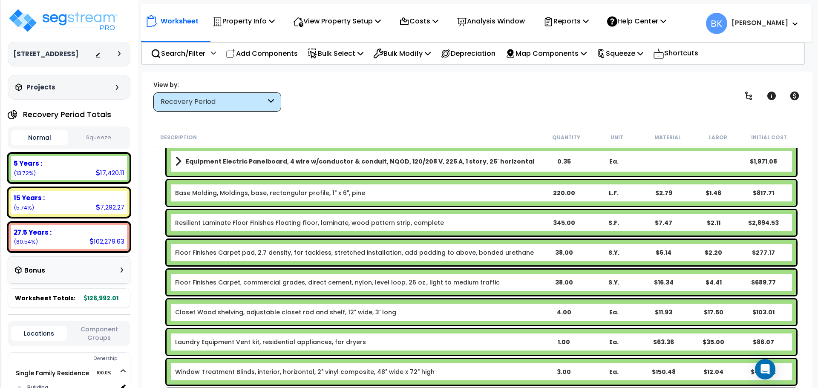
scroll to position [170, 0]
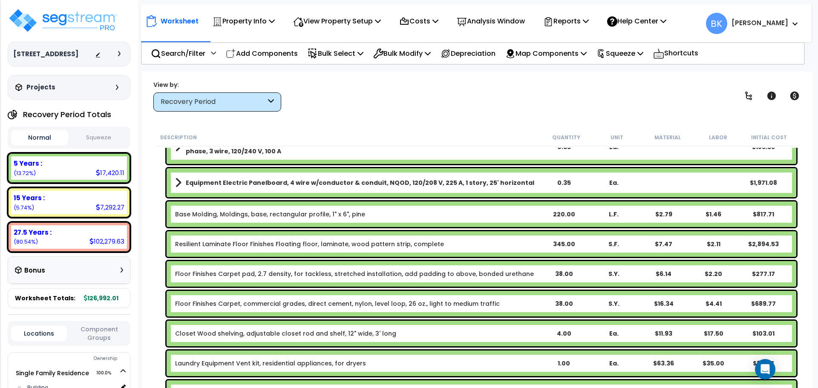
click at [214, 245] on link "Resilient Laminate Floor Finishes Floating floor, laminate, wood pattern strip,…" at bounding box center [309, 244] width 269 height 9
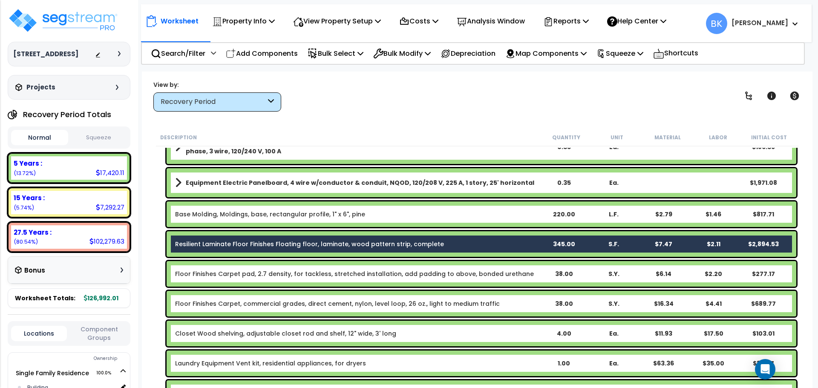
click at [210, 269] on div "Floor Finishes Carpet pad, 2.7 density, for tackless, stretched installation, a…" at bounding box center [482, 274] width 630 height 26
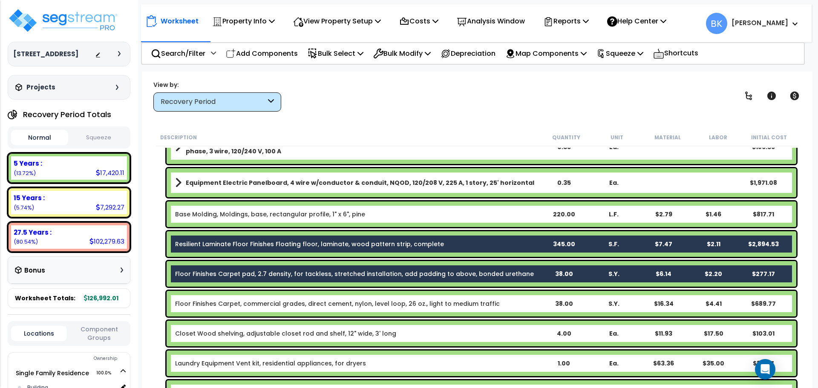
click at [221, 294] on div "Floor Finishes Carpet, commercial grades, direct cement, nylon, level loop, 26 …" at bounding box center [482, 304] width 630 height 26
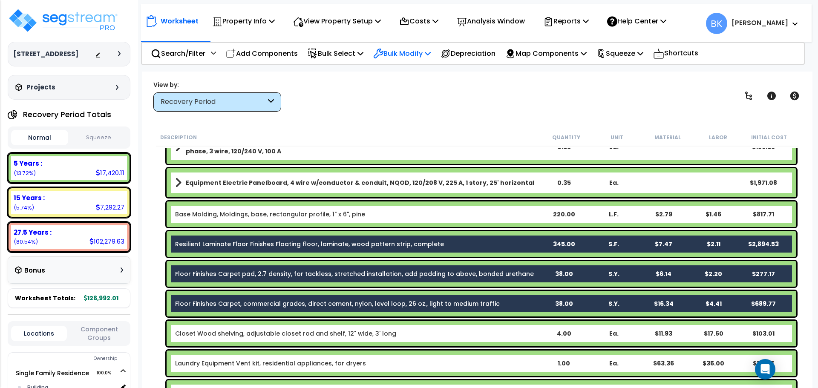
click at [394, 55] on p "Bulk Modify" at bounding box center [402, 54] width 58 height 12
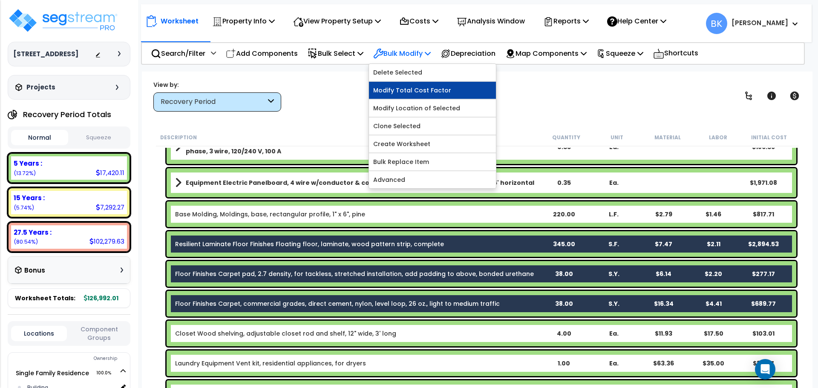
click at [417, 91] on link "Modify Total Cost Factor" at bounding box center [432, 90] width 127 height 17
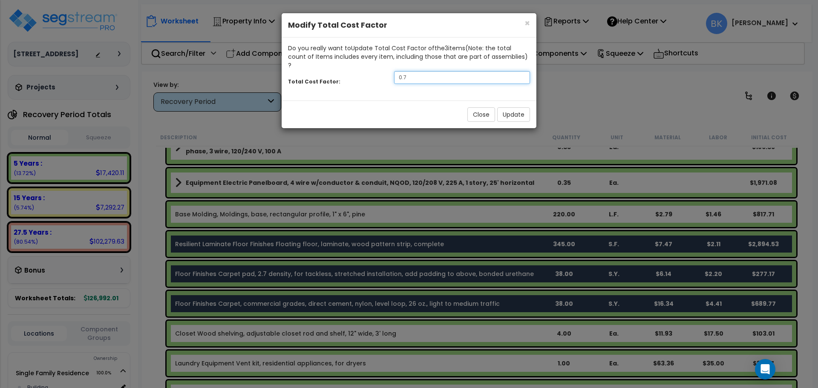
click at [464, 71] on input "0.7" at bounding box center [462, 77] width 136 height 13
type input "0.4"
click at [514, 107] on button "Update" at bounding box center [513, 114] width 33 height 14
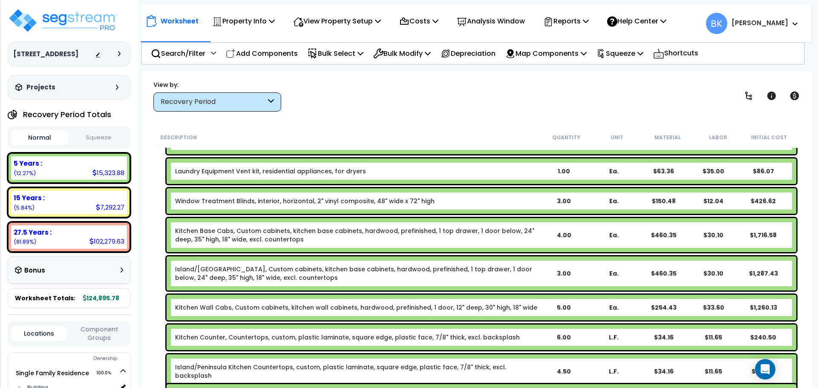
scroll to position [384, 0]
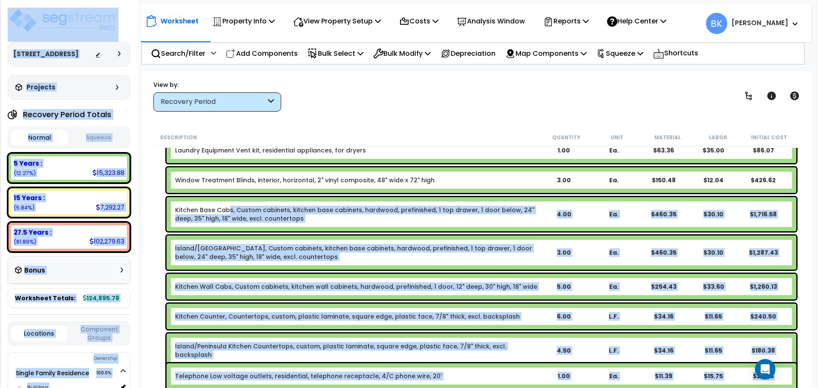
click at [229, 214] on link "Kitchen Base Cabs, Custom cabinets, kitchen base cabinets, hardwood, prefinishe…" at bounding box center [357, 214] width 364 height 17
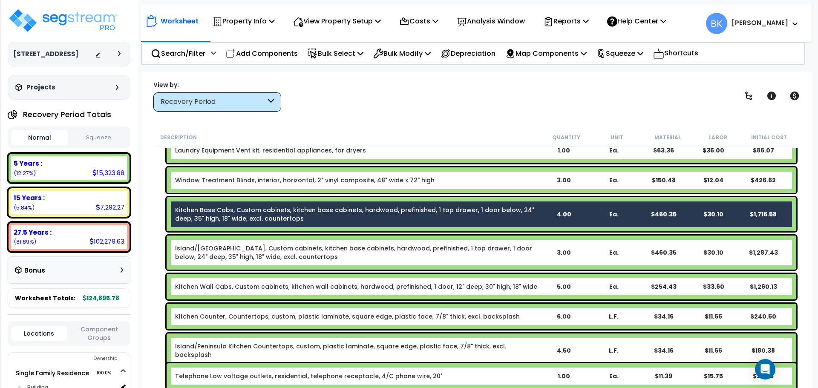
click at [148, 231] on div "Worksheet Property Info Property Setup Add Property Unit Template property Clon…" at bounding box center [477, 266] width 671 height 388
click at [236, 316] on link "Kitchen Counter, Countertops, custom, plastic laminate, square edge, plastic fa…" at bounding box center [347, 316] width 345 height 9
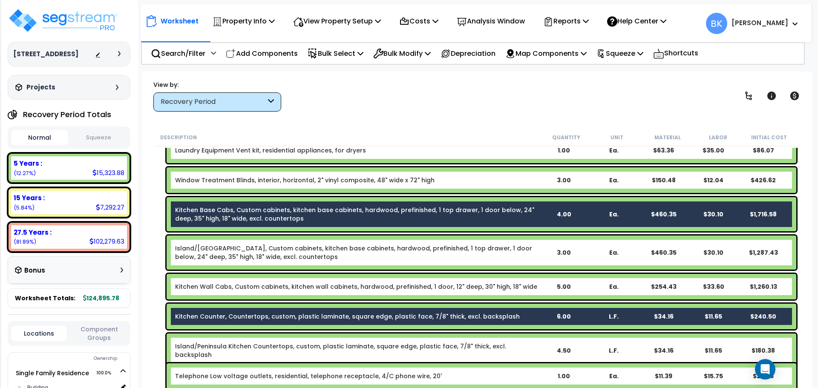
click at [243, 256] on link "Island/[GEOGRAPHIC_DATA], Custom cabinets, kitchen base cabinets, hardwood, pre…" at bounding box center [357, 252] width 364 height 17
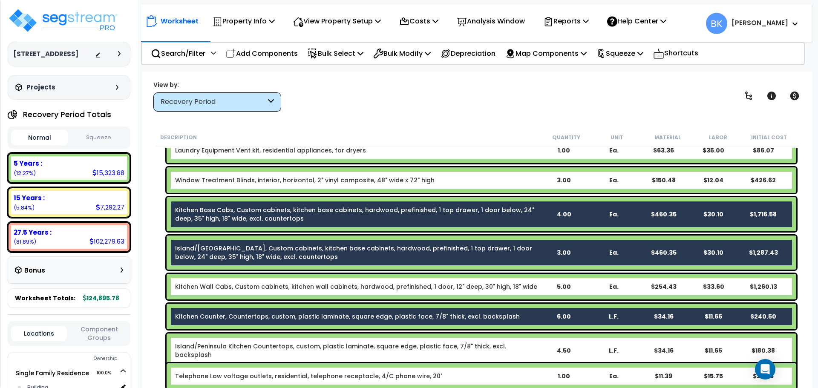
click at [237, 287] on link "Kitchen Wall Cabs, Custom cabinets, kitchen wall cabinets, hardwood, prefinishe…" at bounding box center [356, 287] width 362 height 9
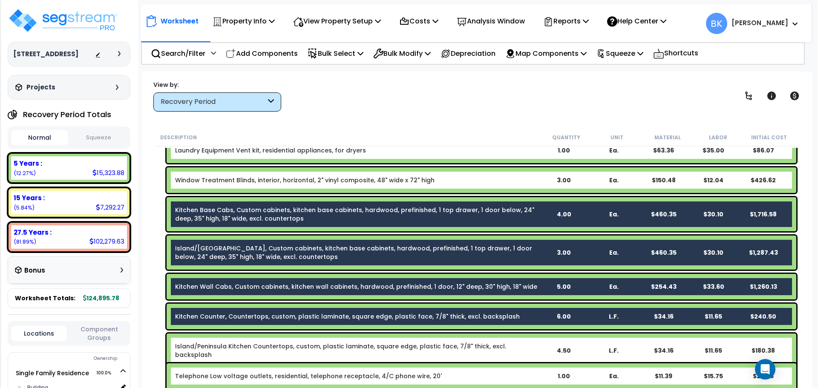
click at [246, 344] on link "Island/Peninsula Kitchen Countertops, custom, plastic laminate, square edge, pl…" at bounding box center [357, 350] width 364 height 17
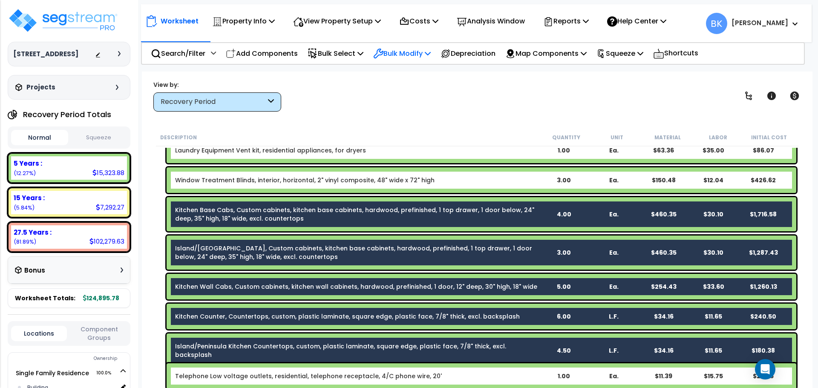
click at [393, 54] on p "Bulk Modify" at bounding box center [402, 54] width 58 height 12
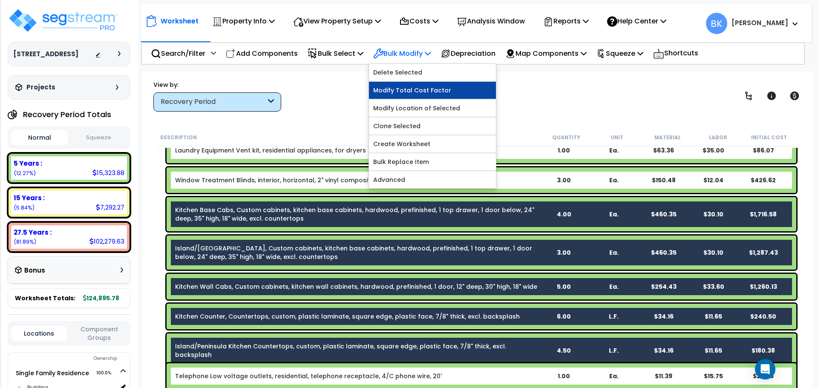
click at [415, 91] on link "Modify Total Cost Factor" at bounding box center [432, 90] width 127 height 17
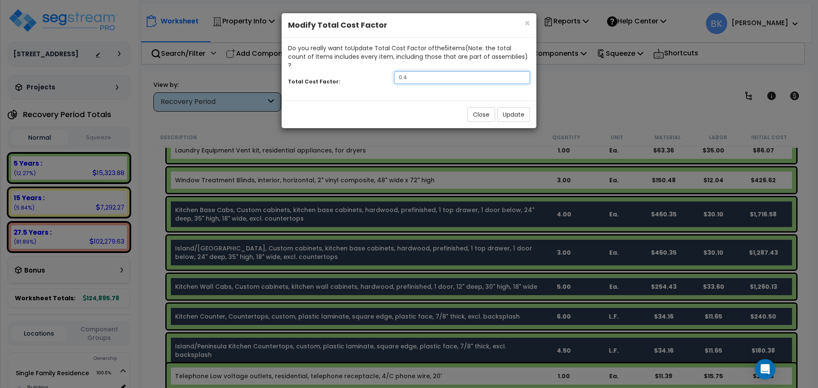
click at [412, 71] on input "0.4" at bounding box center [462, 77] width 136 height 13
type input "0.5"
click at [516, 107] on button "Update" at bounding box center [513, 114] width 33 height 14
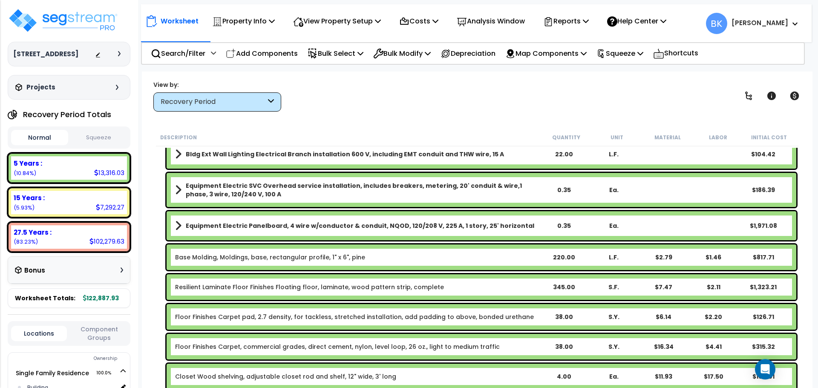
scroll to position [128, 0]
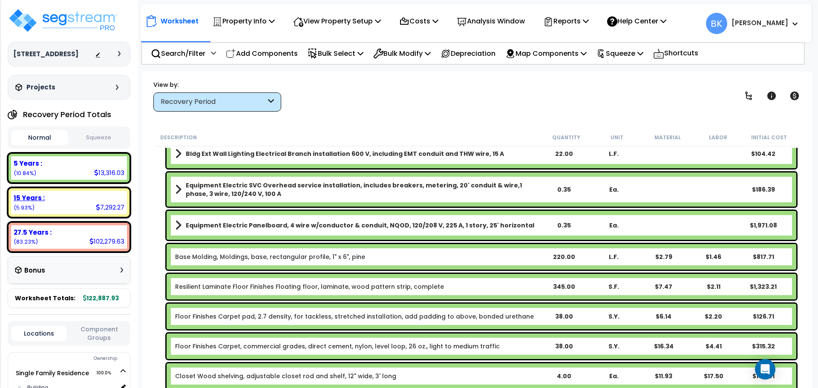
click at [55, 199] on div "15 Years :" at bounding box center [69, 198] width 111 height 9
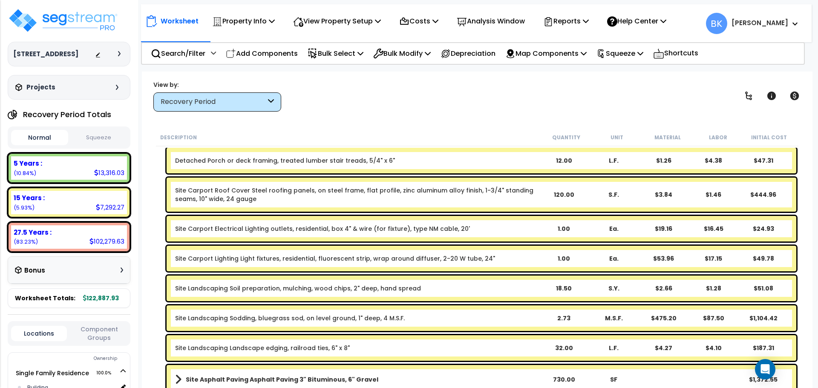
scroll to position [170, 0]
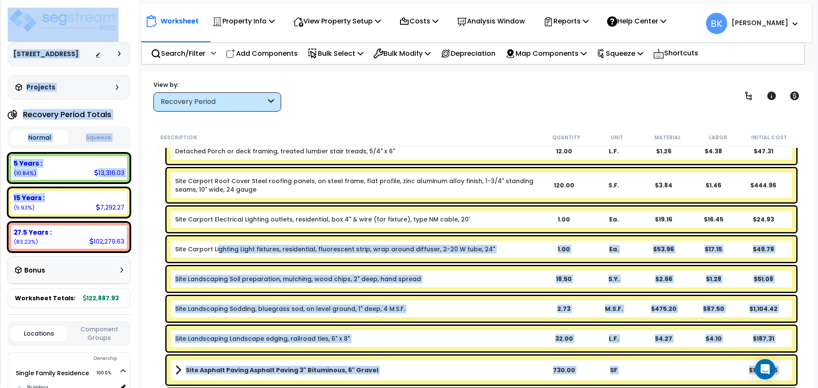
click at [219, 247] on link "Site Carport Lighting Light fixtures, residential, fluorescent strip, wrap arou…" at bounding box center [335, 249] width 320 height 9
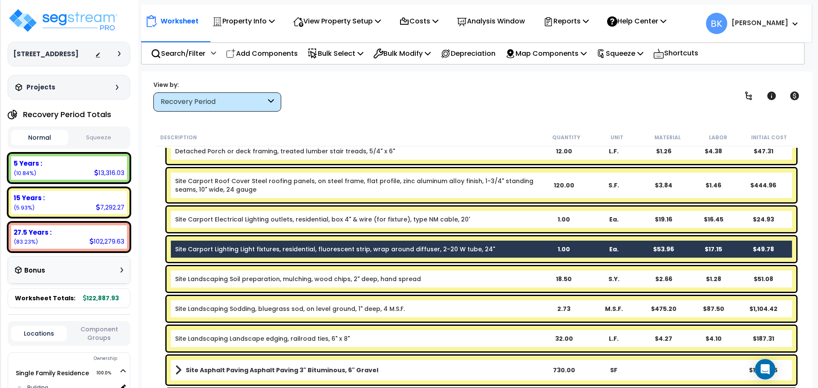
click at [156, 260] on div "Site Carport Lighting Light fixtures, residential, fluorescent strip, wrap arou…" at bounding box center [477, 249] width 643 height 30
click at [151, 288] on div "Description Quantity Unit Material Labor Initial Cost 15 Years $7,292.27 Detach…" at bounding box center [477, 259] width 654 height 260
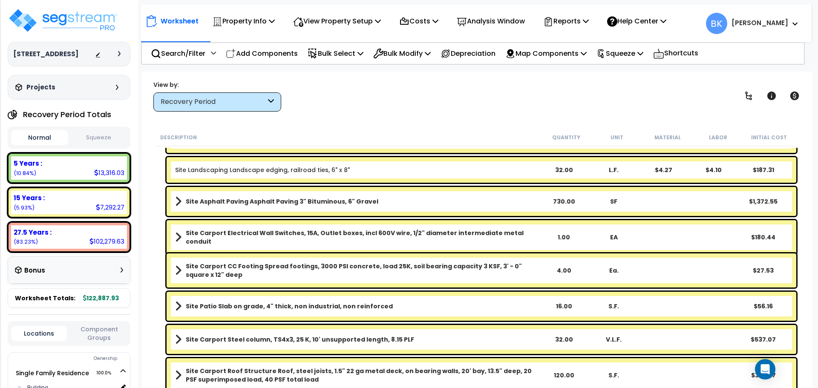
scroll to position [341, 0]
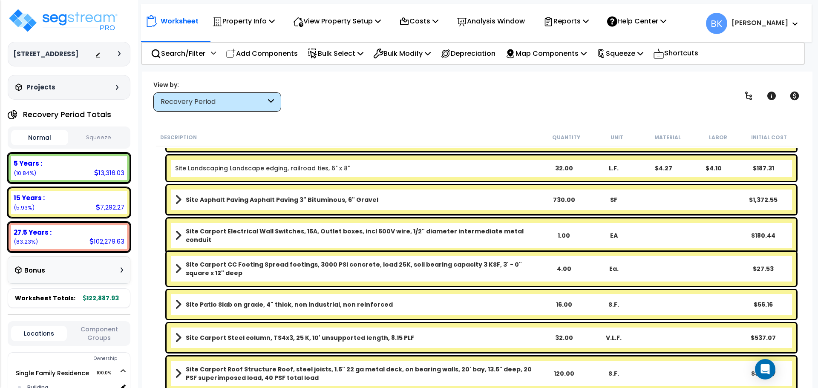
click at [161, 223] on div "Site Carport Electrical Wall Switches, 15A, Outlet boxes, incl 600V wire, 1/2" …" at bounding box center [477, 236] width 643 height 38
click at [262, 194] on link "Site Asphalt Paving Asphalt Paving 3" Bituminous, 6" Gravel" at bounding box center [357, 200] width 364 height 12
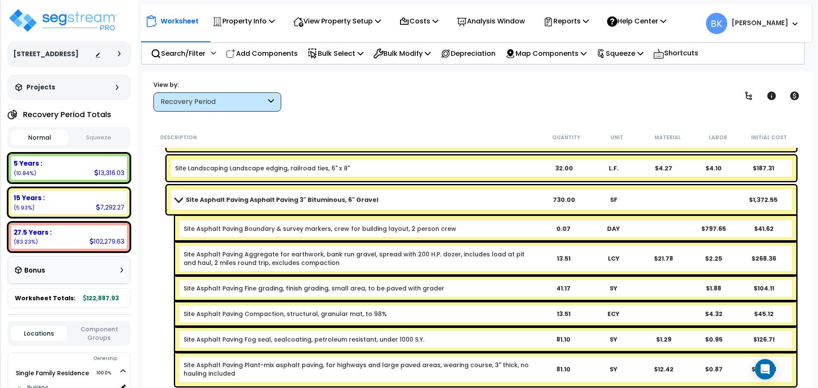
click at [182, 197] on span at bounding box center [179, 200] width 12 height 6
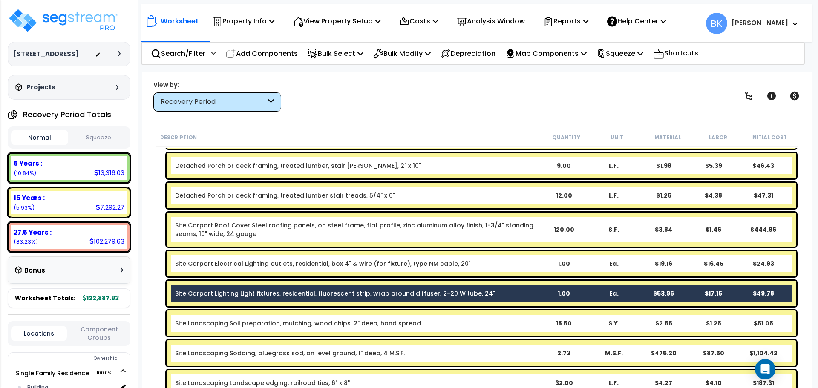
scroll to position [128, 0]
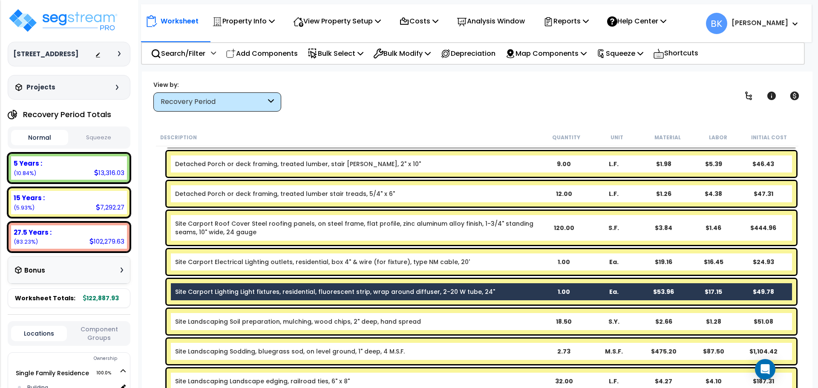
click at [222, 264] on link "Site Carport Electrical Lighting outlets, residential, box 4" & wire (for fixtu…" at bounding box center [322, 262] width 295 height 9
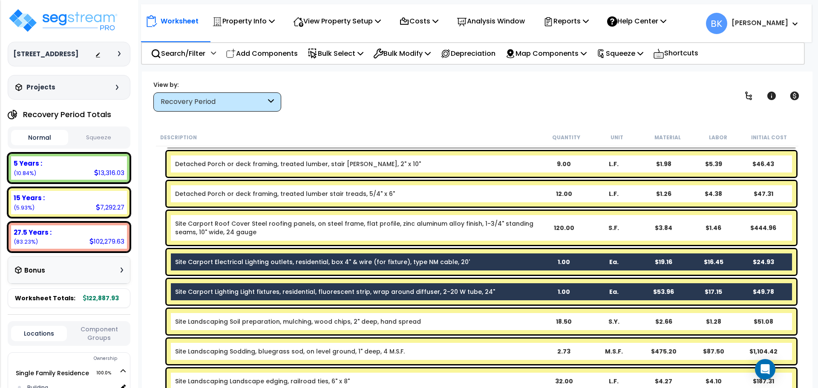
click at [228, 228] on link "Site Carport Roof Cover Steel roofing panels, on steel frame, flat profile, zin…" at bounding box center [357, 228] width 364 height 17
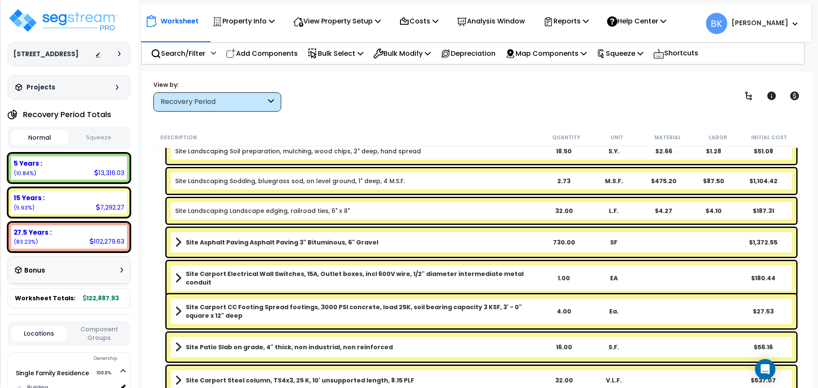
scroll to position [341, 0]
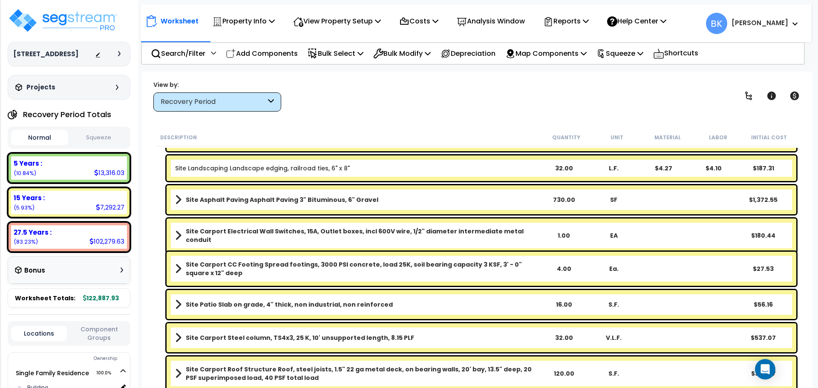
click at [245, 240] on div "Site Carport Electrical Wall Switches, 15A, Outlet boxes, incl 600V wire, 1/2" …" at bounding box center [482, 236] width 630 height 34
click at [233, 270] on b "Site Carport CC Footing Spread footings, 3000 PSI concrete, load 25K, soil bear…" at bounding box center [362, 268] width 353 height 17
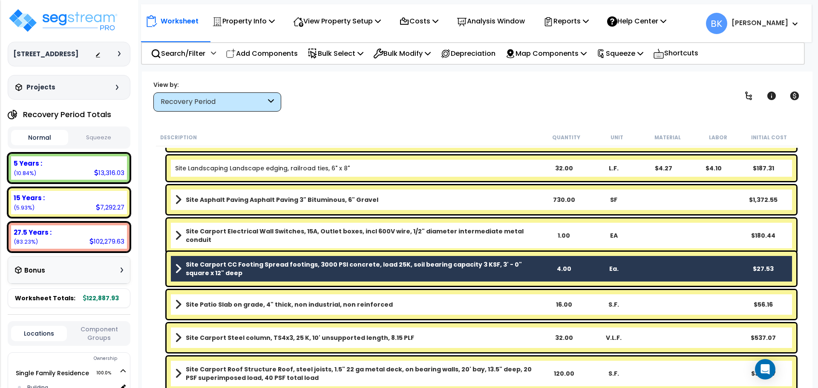
click at [248, 232] on b "Site Carport Electrical Wall Switches, 15A, Outlet boxes, incl 600V wire, 1/2" …" at bounding box center [362, 235] width 353 height 17
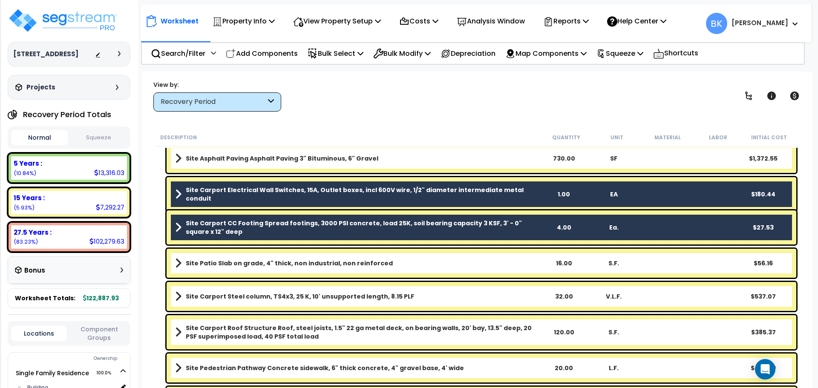
scroll to position [384, 0]
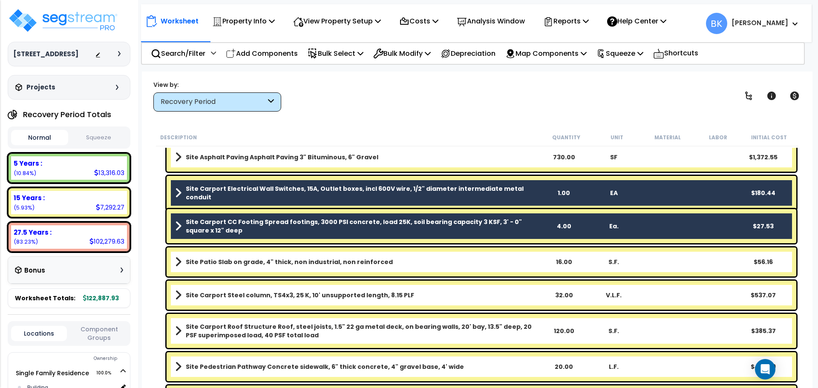
click at [223, 299] on b "Site Carport Steel column, TS4x3, 25 K, 10' unsupported length, 8.15 PLF" at bounding box center [300, 295] width 228 height 9
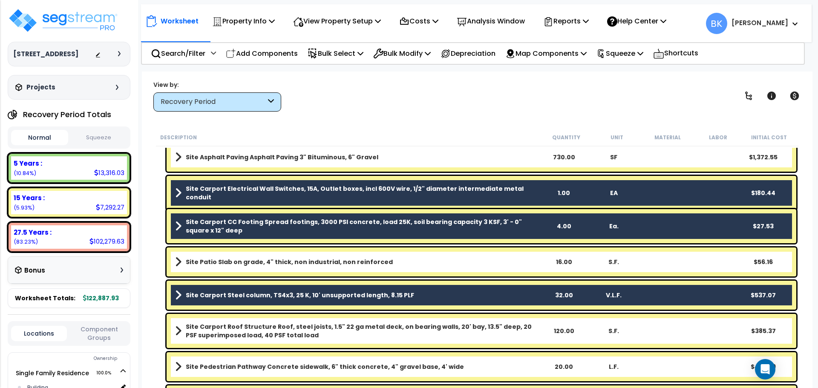
scroll to position [426, 0]
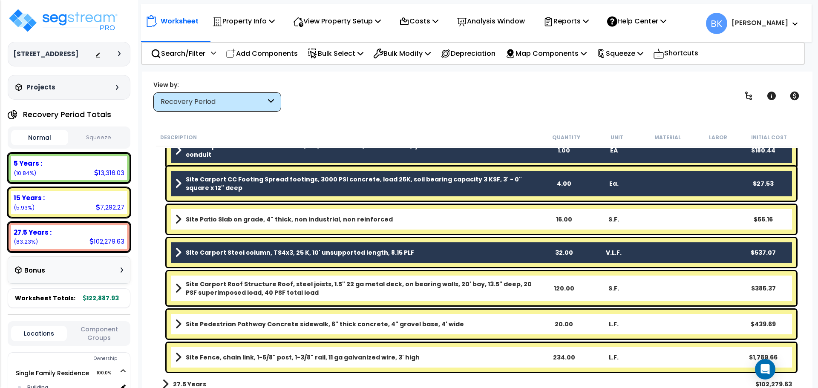
click at [242, 287] on b "Site Carport Roof Structure Roof, steel joists, 1.5" 22 ga metal deck, on beari…" at bounding box center [362, 288] width 353 height 17
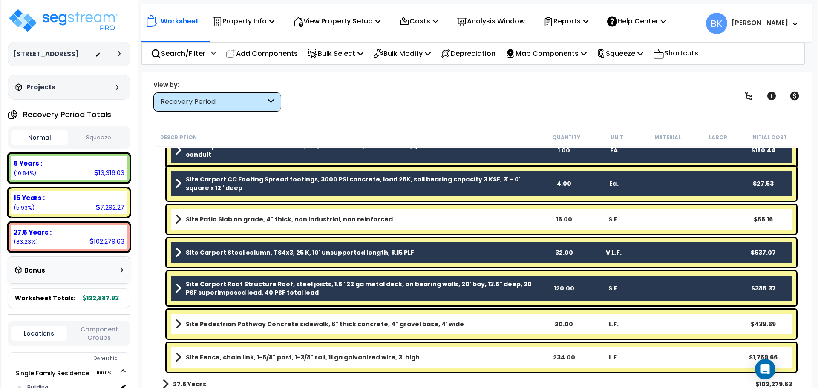
scroll to position [432, 0]
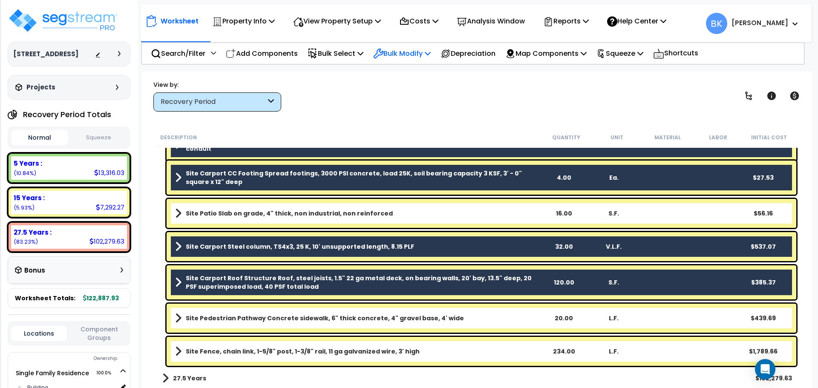
click at [412, 57] on p "Bulk Modify" at bounding box center [402, 54] width 58 height 12
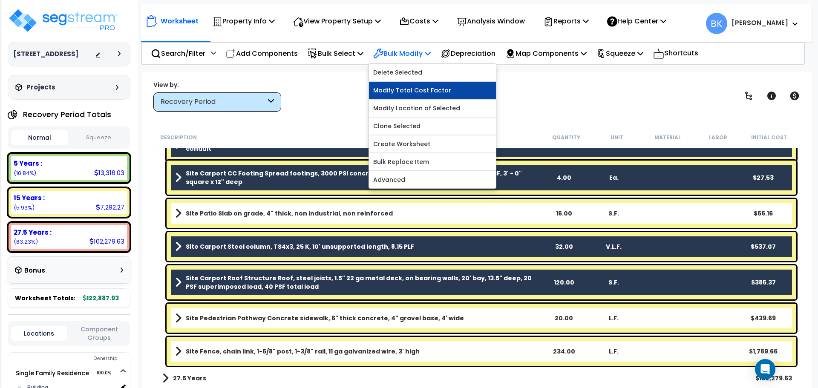
click at [418, 92] on link "Modify Total Cost Factor" at bounding box center [432, 90] width 127 height 17
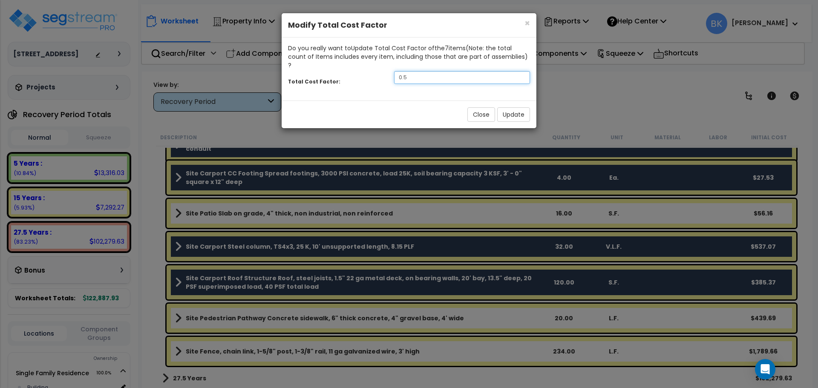
click at [422, 71] on input "0.5" at bounding box center [462, 77] width 136 height 13
type input "0.3"
click at [515, 107] on button "Update" at bounding box center [513, 114] width 33 height 14
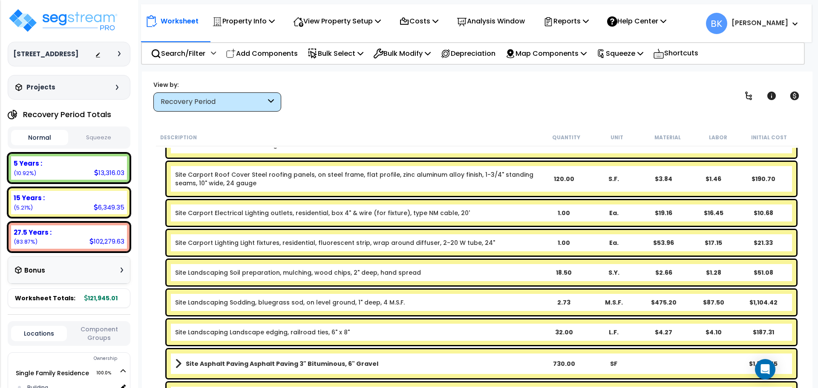
scroll to position [176, 0]
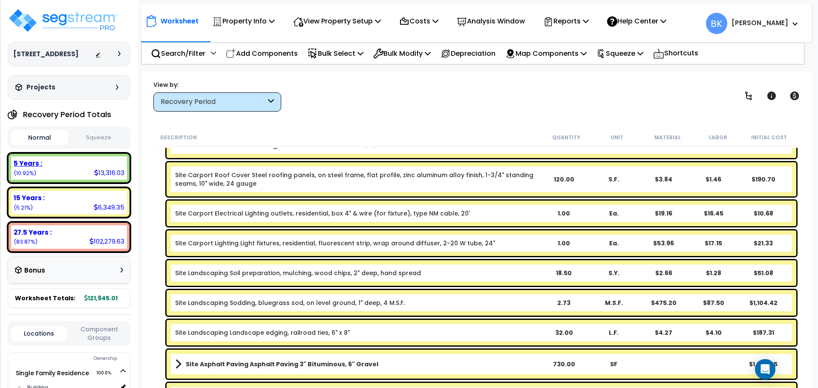
click at [91, 171] on div "5 Years : 13,316.03 (10.92%)" at bounding box center [69, 167] width 116 height 23
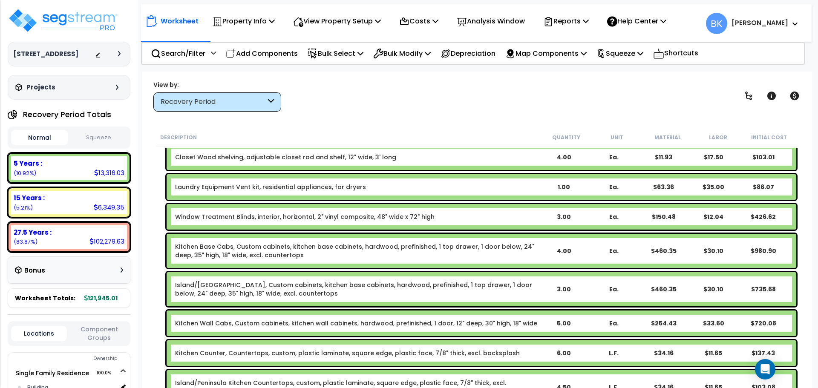
scroll to position [390, 0]
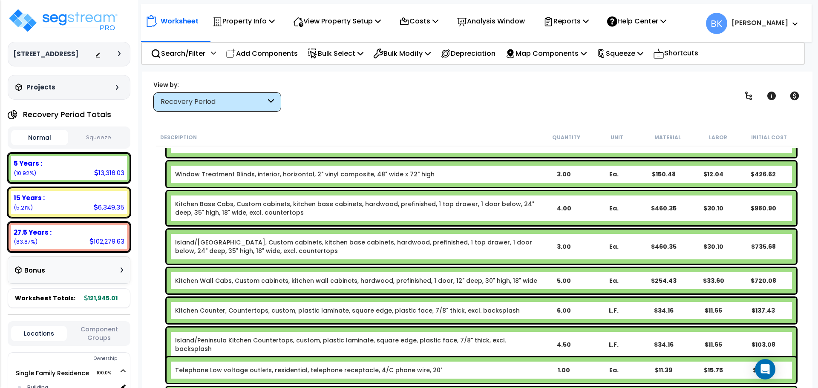
click at [220, 208] on link "Kitchen Base Cabs, Custom cabinets, kitchen base cabinets, hardwood, prefinishe…" at bounding box center [357, 208] width 364 height 17
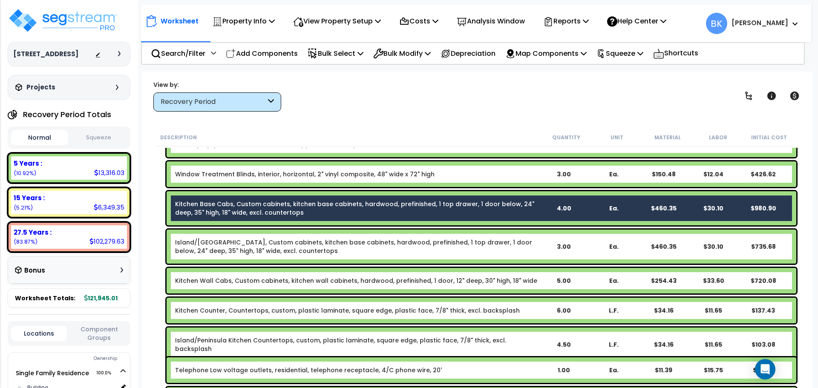
click at [219, 244] on link "Island/[GEOGRAPHIC_DATA], Custom cabinets, kitchen base cabinets, hardwood, pre…" at bounding box center [357, 246] width 364 height 17
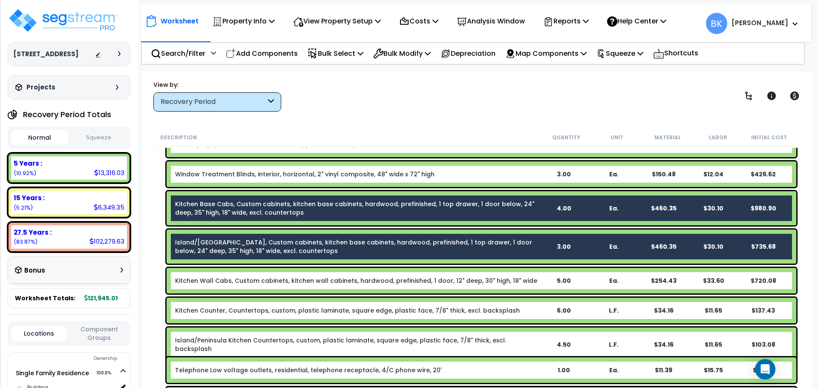
click at [220, 277] on link "Kitchen Wall Cabs, Custom cabinets, kitchen wall cabinets, hardwood, prefinishe…" at bounding box center [356, 281] width 362 height 9
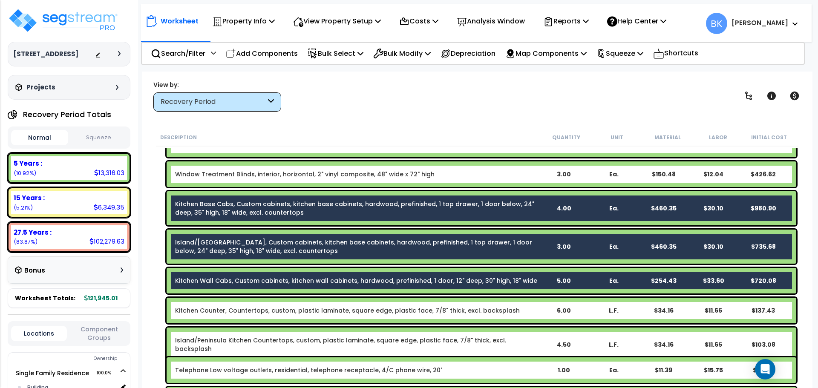
click at [221, 308] on link "Kitchen Counter, Countertops, custom, plastic laminate, square edge, plastic fa…" at bounding box center [347, 310] width 345 height 9
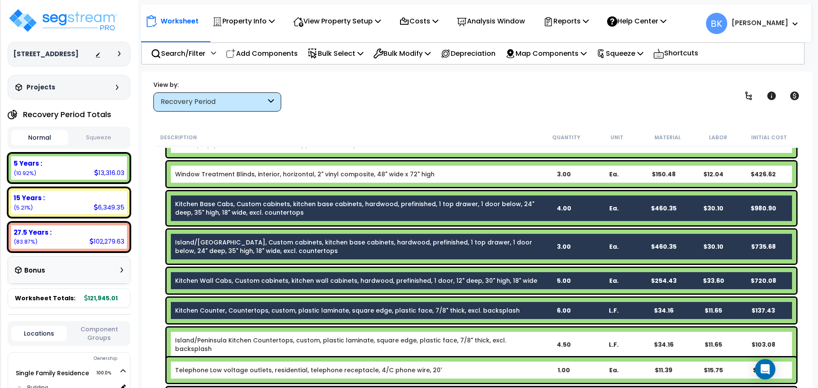
click at [224, 336] on link "Island/Peninsula Kitchen Countertops, custom, plastic laminate, square edge, pl…" at bounding box center [357, 344] width 364 height 17
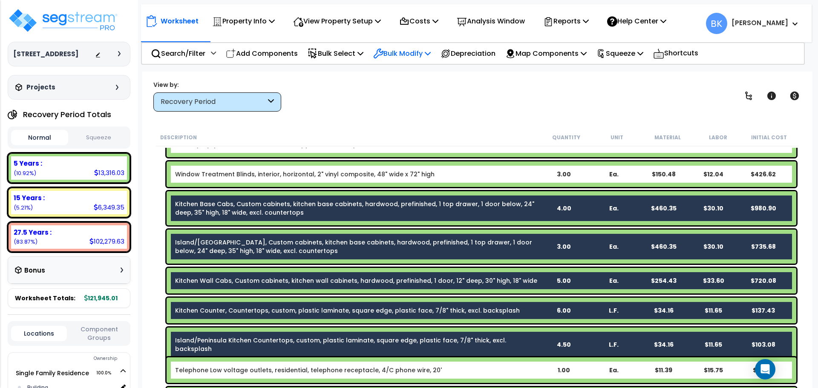
click at [383, 55] on icon at bounding box center [378, 53] width 9 height 9
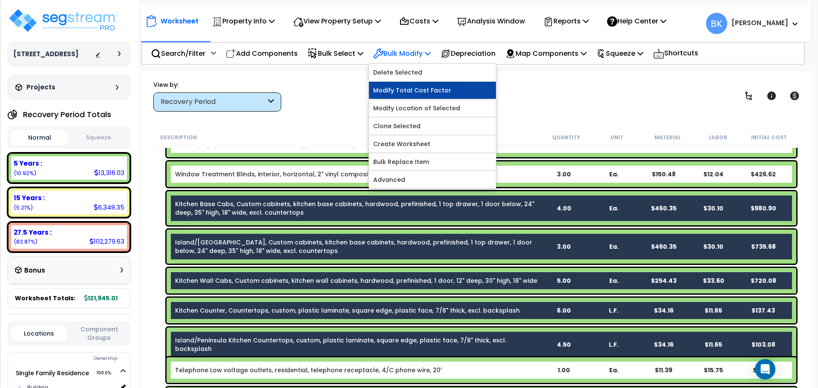
click at [408, 92] on link "Modify Total Cost Factor" at bounding box center [432, 90] width 127 height 17
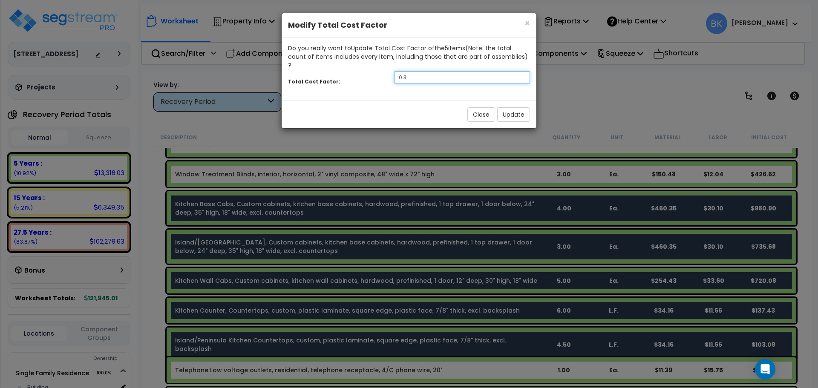
click at [412, 71] on input "0.3" at bounding box center [462, 77] width 136 height 13
type input "0.6"
click at [514, 107] on button "Update" at bounding box center [513, 114] width 33 height 14
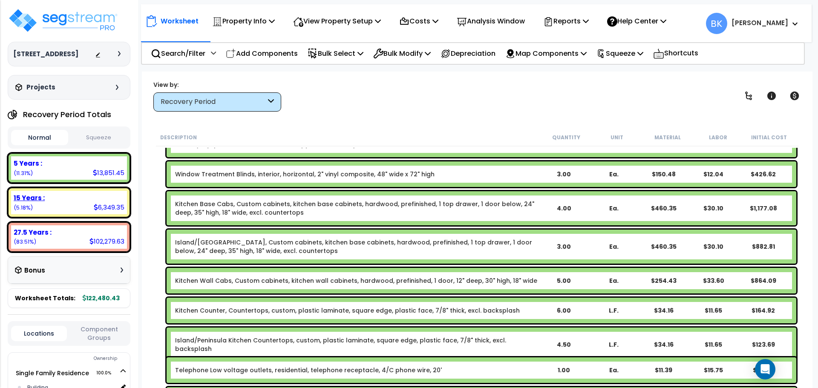
click at [84, 205] on div "15 Years : 6,349.35 (5.18%)" at bounding box center [69, 202] width 116 height 23
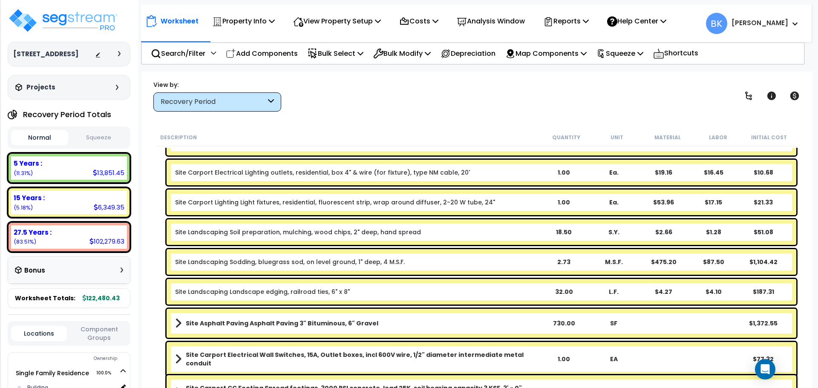
scroll to position [219, 0]
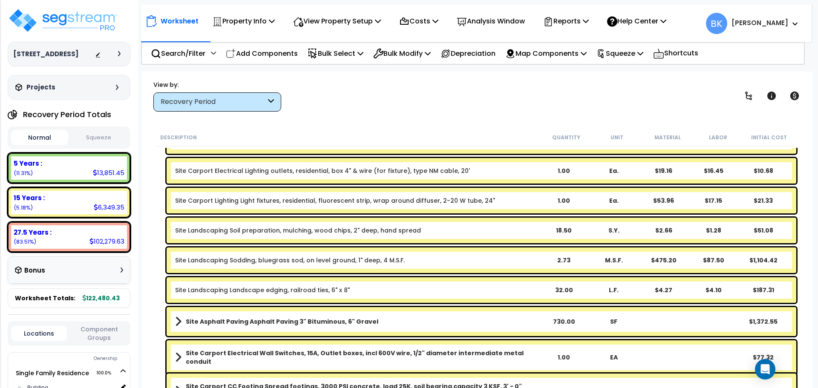
click at [244, 261] on link "Site Landscaping Sodding, bluegrass sod, on level ground, 1" deep, 4 M.S.F." at bounding box center [290, 260] width 230 height 9
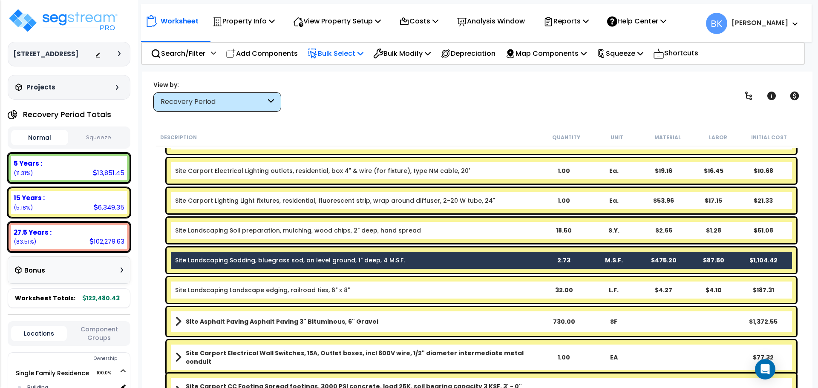
click at [359, 46] on div "Bulk Select" at bounding box center [336, 53] width 56 height 20
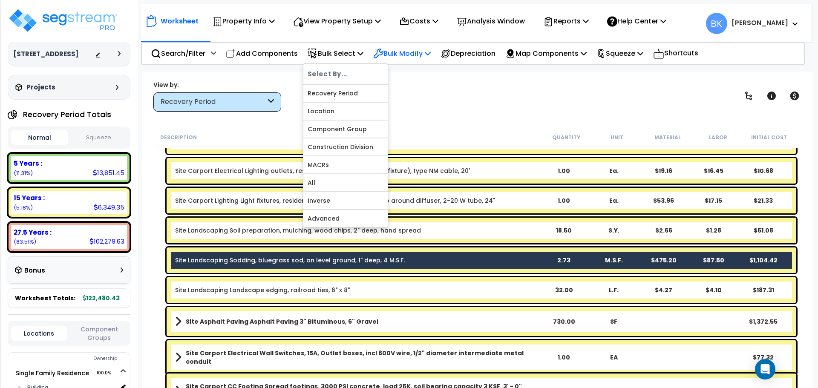
click at [408, 52] on p "Bulk Modify" at bounding box center [402, 54] width 58 height 12
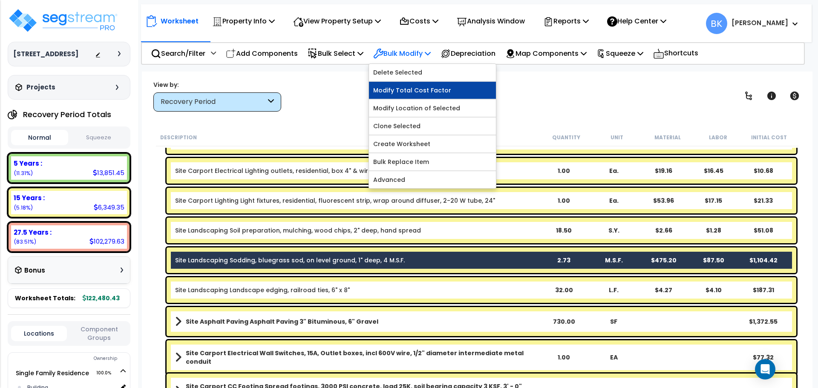
click at [407, 90] on link "Modify Total Cost Factor" at bounding box center [432, 90] width 127 height 17
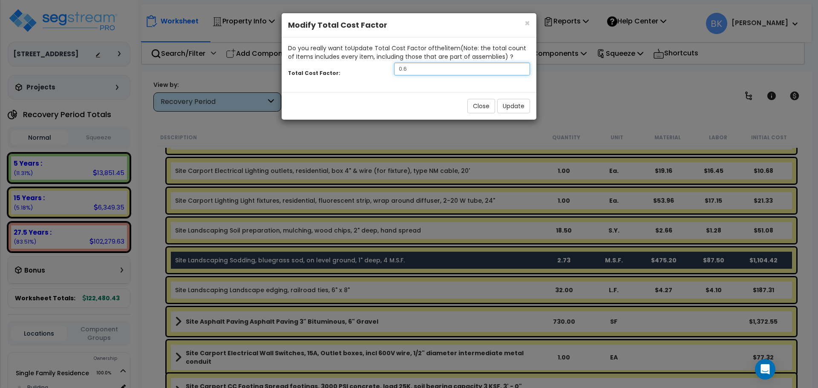
click at [432, 72] on input "0.6" at bounding box center [462, 69] width 136 height 13
type input "0.2"
click at [520, 103] on button "Update" at bounding box center [513, 106] width 33 height 14
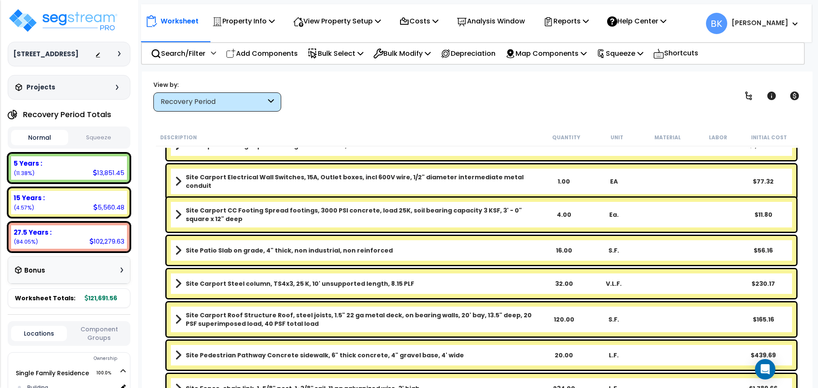
scroll to position [432, 0]
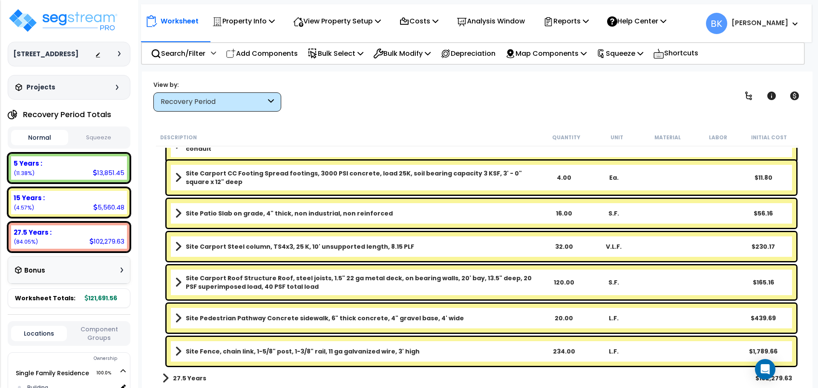
click at [235, 354] on b "Site Fence, chain link, 1-5/8" post, 1-3/8" rail, 11 ga galvanized wire, 3' high" at bounding box center [303, 351] width 234 height 9
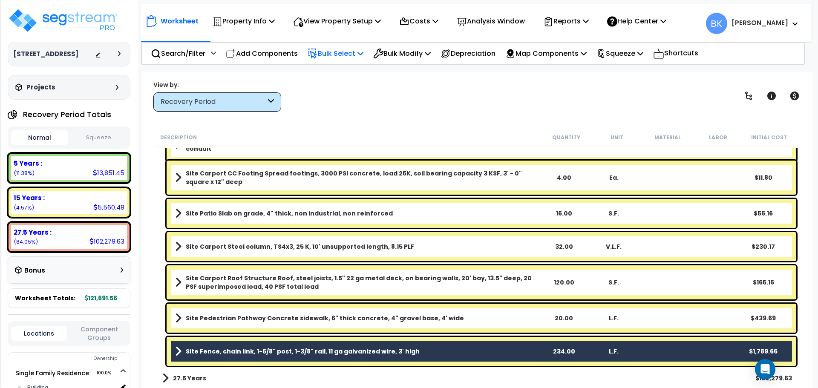
click at [338, 48] on p "Bulk Select" at bounding box center [336, 54] width 56 height 12
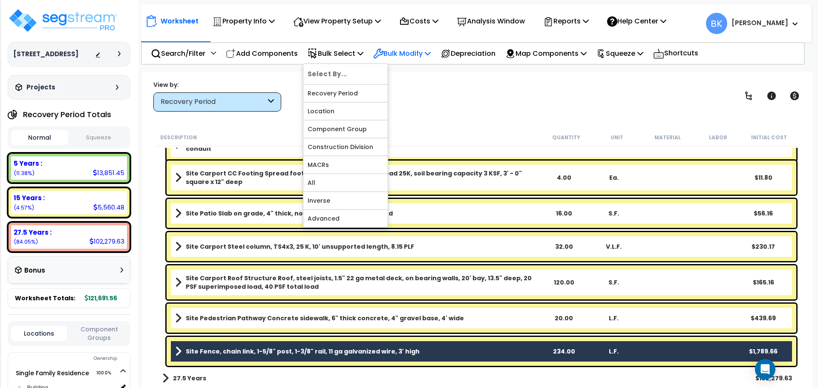
click at [396, 52] on p "Bulk Modify" at bounding box center [402, 54] width 58 height 12
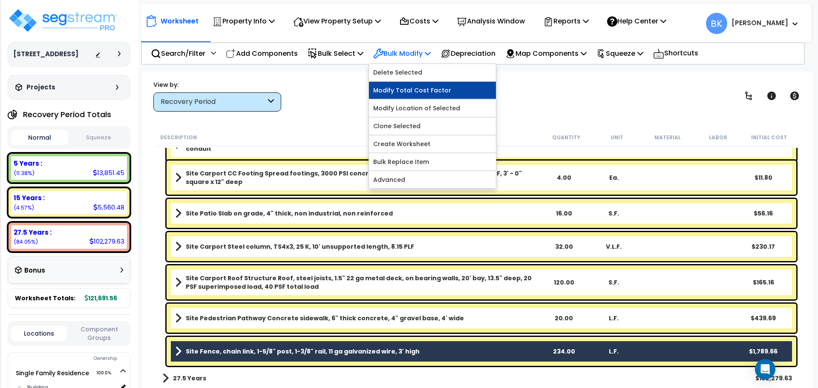
click at [409, 90] on link "Modify Total Cost Factor" at bounding box center [432, 90] width 127 height 17
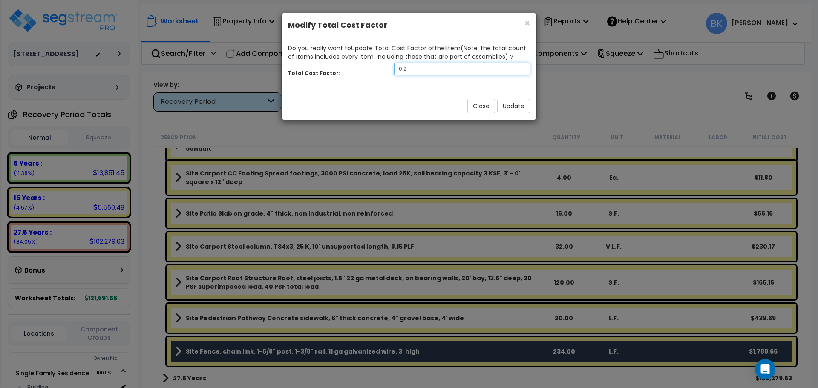
click at [424, 66] on input "0.2" at bounding box center [462, 69] width 136 height 13
type input "0.3"
click at [511, 107] on button "Update" at bounding box center [513, 106] width 33 height 14
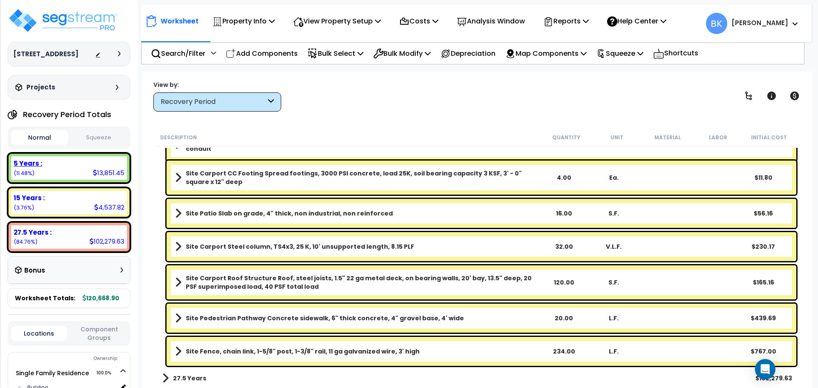
click at [78, 173] on div "5 Years : 13,851.45 (11.48%)" at bounding box center [69, 167] width 116 height 23
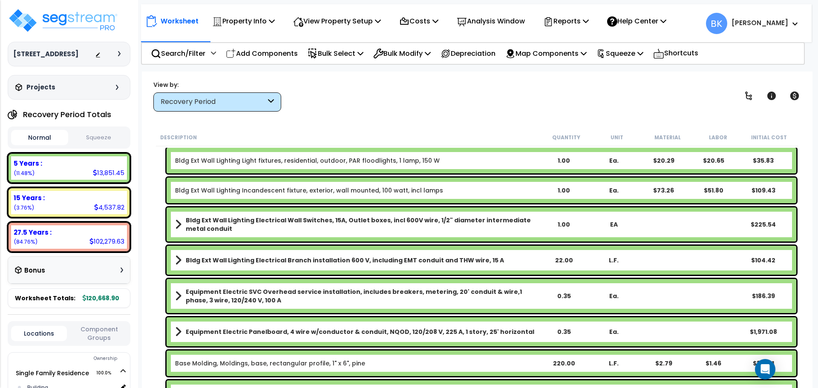
scroll to position [0, 0]
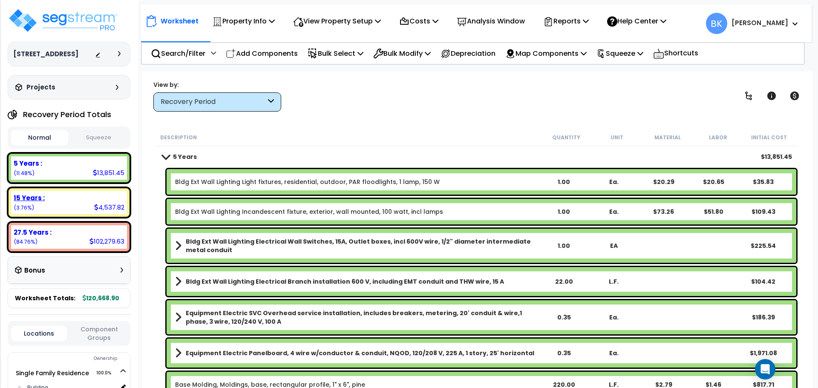
click at [60, 200] on div "15 Years :" at bounding box center [69, 198] width 111 height 9
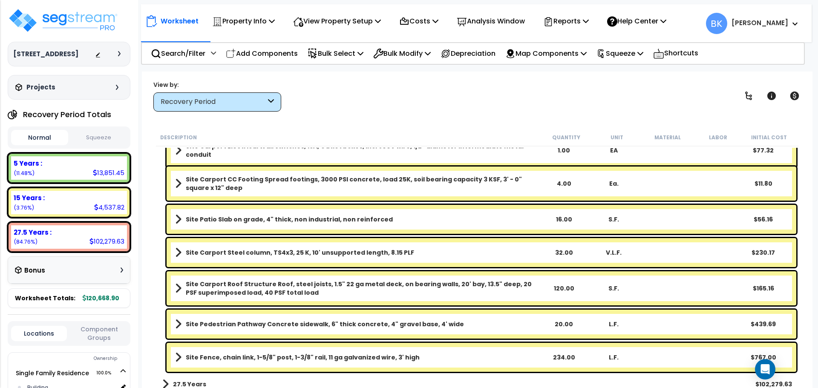
scroll to position [432, 0]
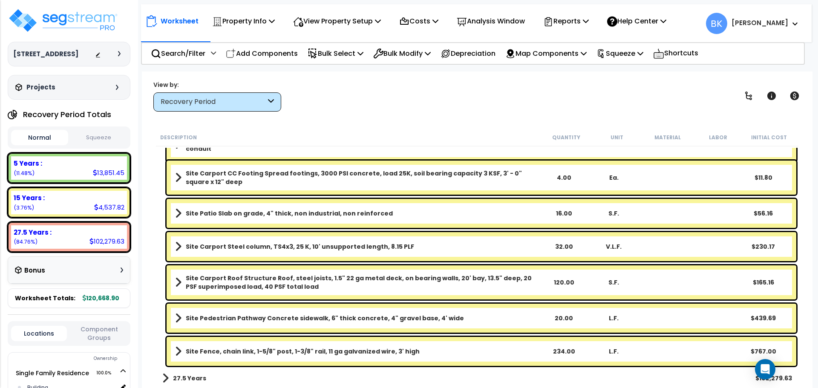
click at [243, 318] on b "Site Pedestrian Pathway Concrete sidewalk, 6" thick concrete, 4" gravel base, 4…" at bounding box center [325, 318] width 278 height 9
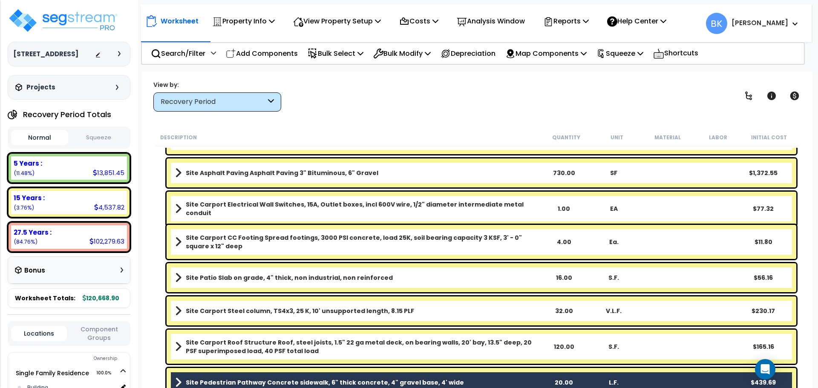
scroll to position [347, 0]
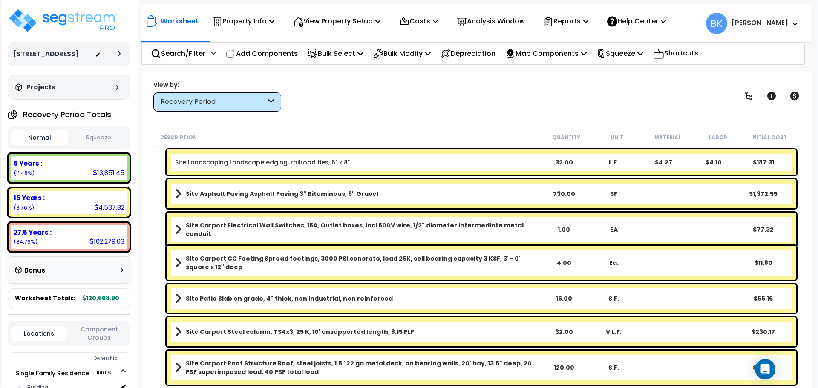
click at [268, 194] on b "Site Asphalt Paving Asphalt Paving 3" Bituminous, 6" Gravel" at bounding box center [282, 194] width 193 height 9
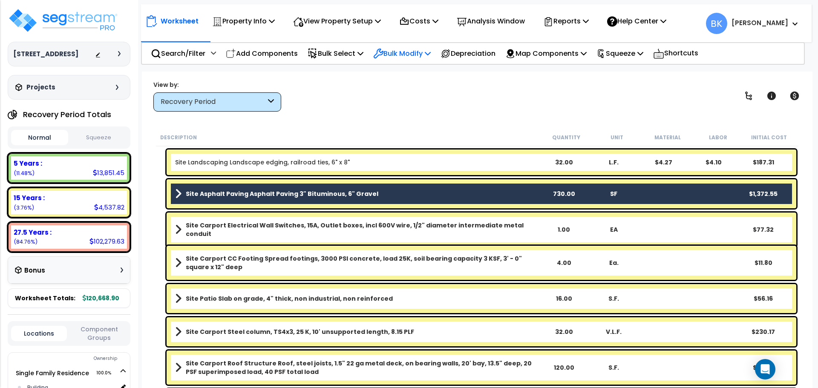
click at [407, 50] on p "Bulk Modify" at bounding box center [402, 54] width 58 height 12
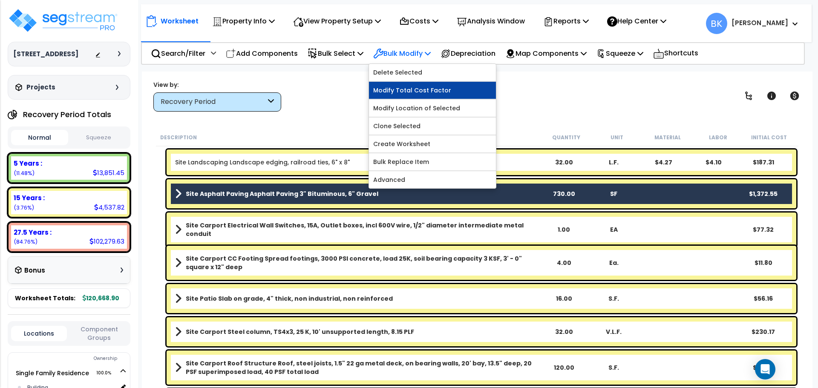
click at [417, 85] on link "Modify Total Cost Factor" at bounding box center [432, 90] width 127 height 17
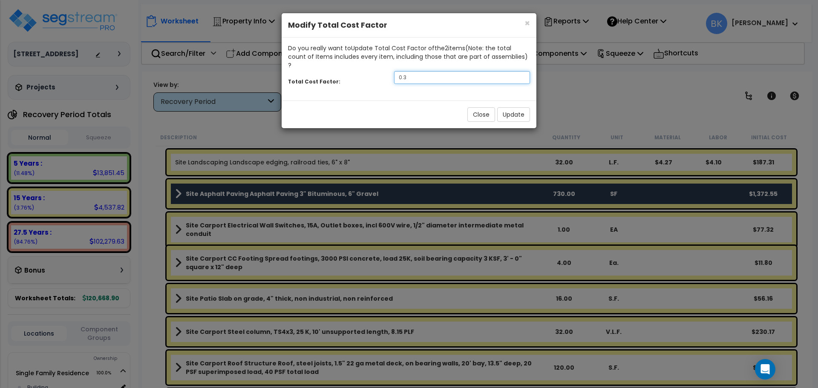
click at [428, 71] on input "0.3" at bounding box center [462, 77] width 136 height 13
click at [514, 107] on button "Update" at bounding box center [513, 114] width 33 height 14
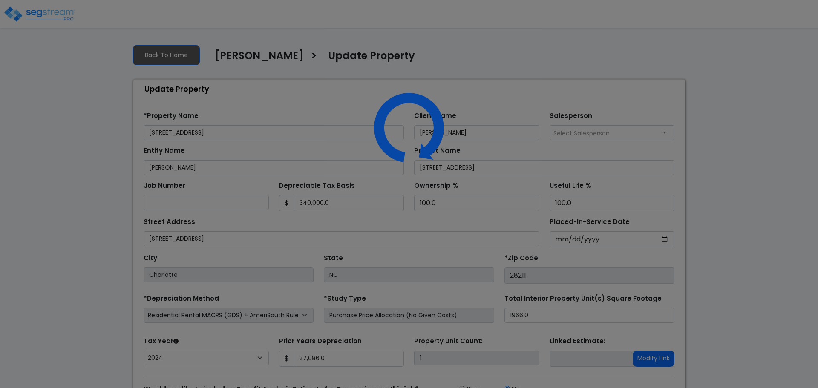
select select "2024"
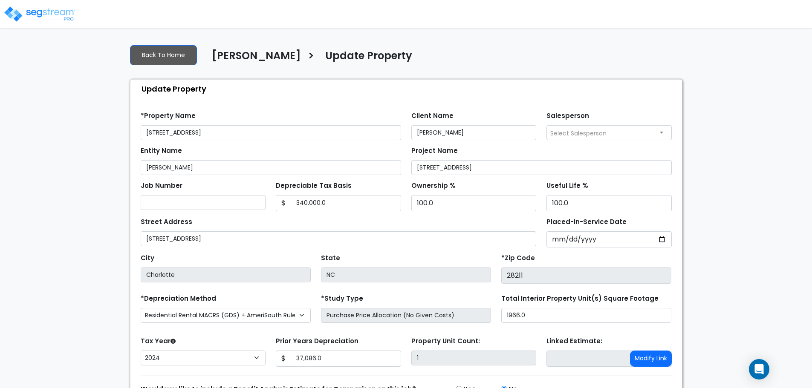
click at [94, 163] on div "We are Building your Property. So please grab a coffee and let us do the heavy …" at bounding box center [406, 237] width 812 height 399
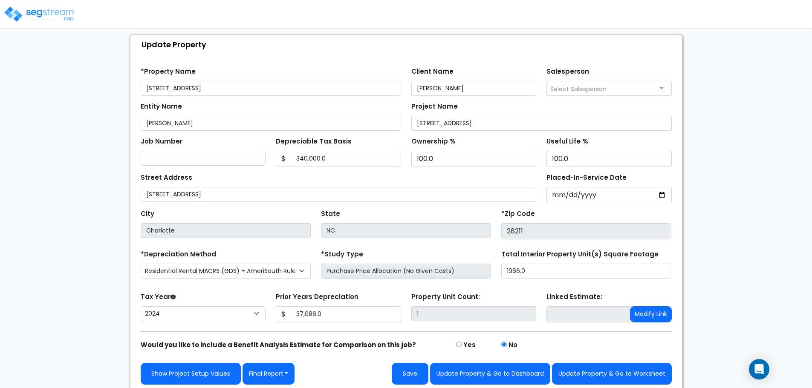
scroll to position [48, 0]
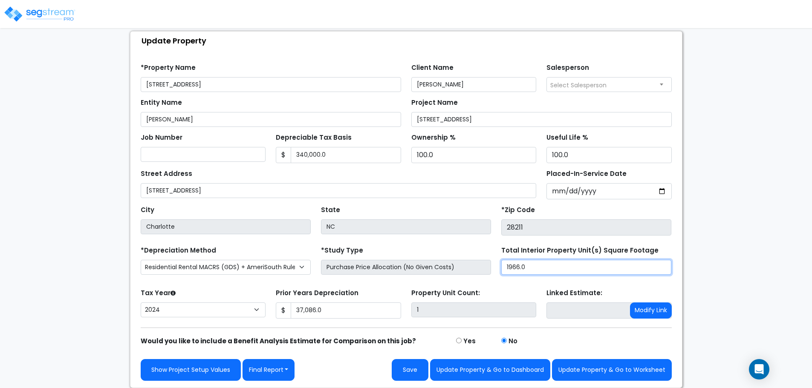
click at [535, 267] on input "1966.0" at bounding box center [586, 267] width 170 height 15
type input "1,616"
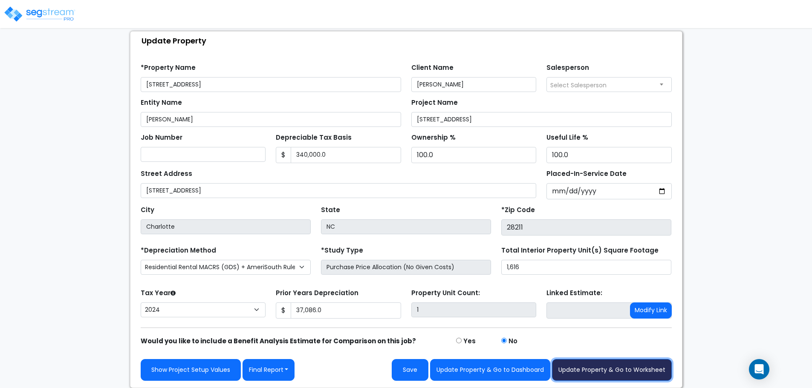
click at [626, 372] on button "Update Property & Go to Worksheet" at bounding box center [612, 370] width 120 height 22
type input "37086"
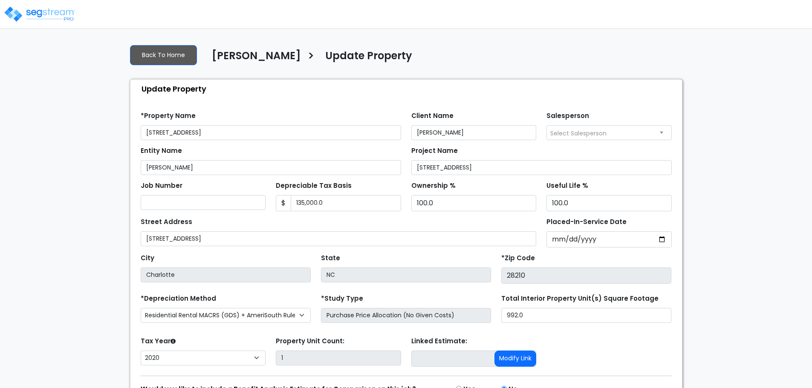
select select "2020"
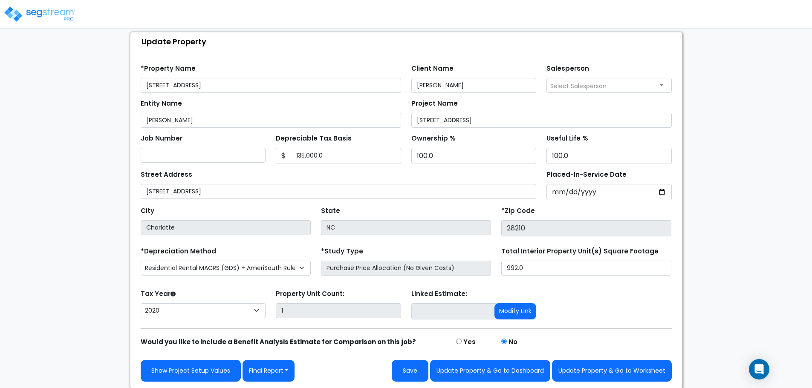
scroll to position [48, 0]
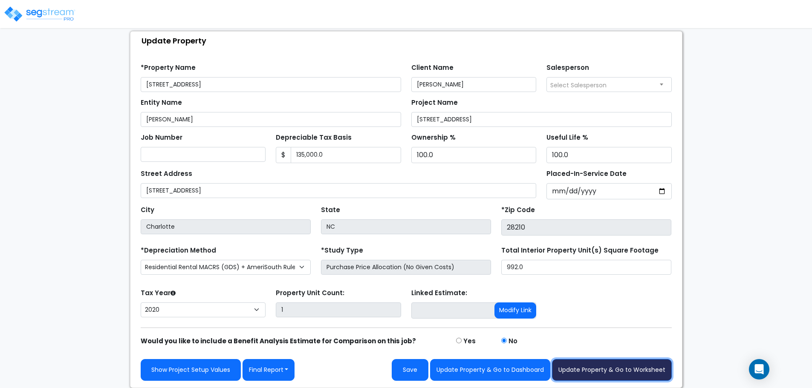
click at [585, 369] on button "Update Property & Go to Worksheet" at bounding box center [612, 370] width 120 height 22
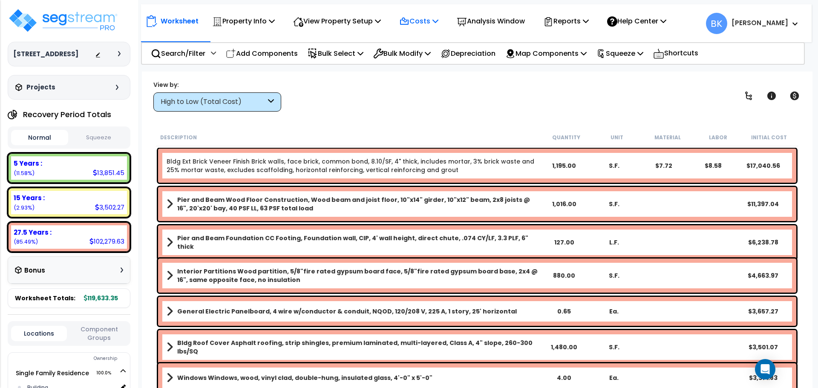
click at [424, 21] on p "Costs" at bounding box center [418, 21] width 39 height 12
click at [420, 53] on link "Direct Costs" at bounding box center [437, 58] width 84 height 17
click at [342, 112] on div "Worksheet Property Info Property Setup Add Property Unit Template property Clon…" at bounding box center [477, 266] width 671 height 388
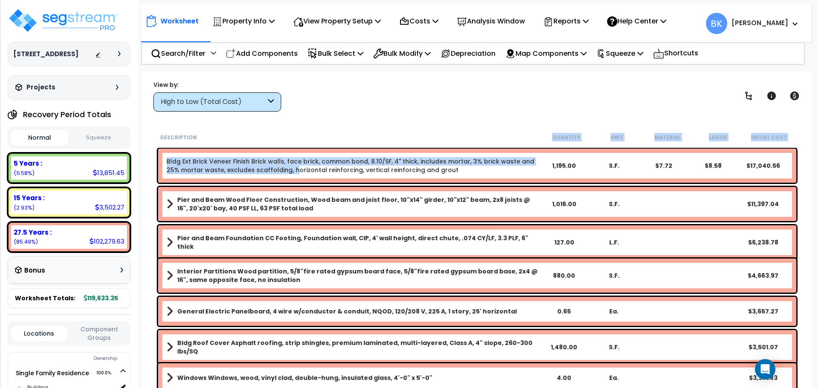
click at [277, 166] on link "Bldg Ext Brick Veneer Finish Brick walls, face brick, common bond, 8.10/SF, 4" …" at bounding box center [353, 165] width 373 height 17
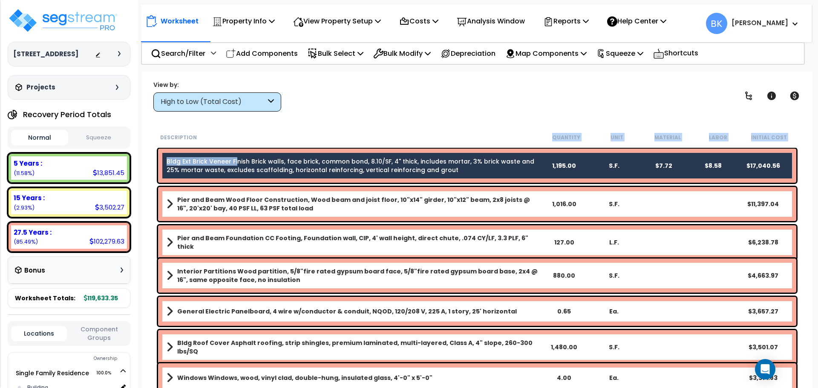
click at [235, 164] on link "Bldg Ext Brick Veneer Finish Brick walls, face brick, common bond, 8.10/SF, 4" …" at bounding box center [353, 165] width 373 height 17
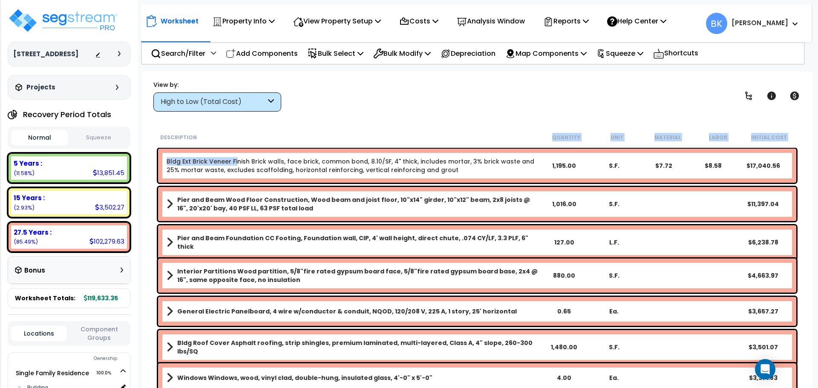
click at [324, 129] on div "Description Quantity Unit Material Labor Initial Cost" at bounding box center [477, 138] width 643 height 18
click at [439, 23] on icon at bounding box center [436, 20] width 6 height 7
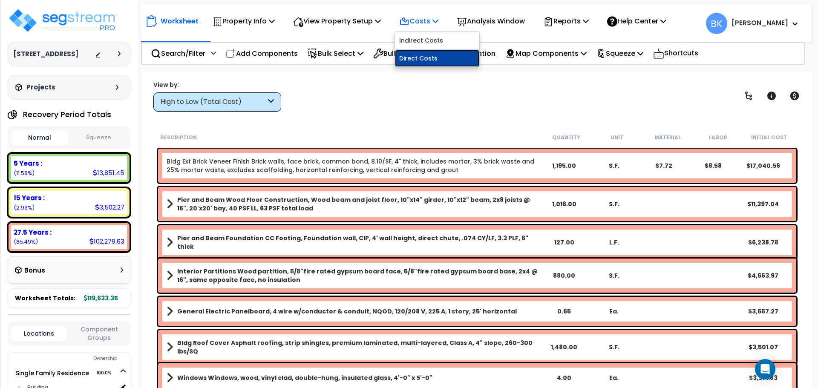
click at [416, 60] on link "Direct Costs" at bounding box center [437, 58] width 84 height 17
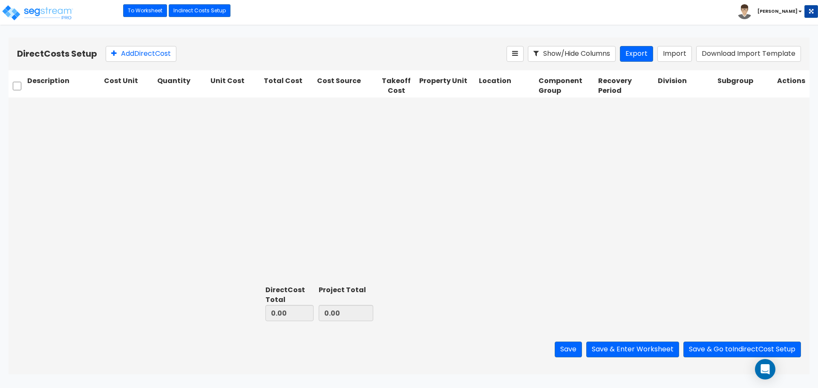
click at [140, 116] on div at bounding box center [409, 190] width 801 height 185
click at [156, 52] on button "Add Direct Cost" at bounding box center [141, 54] width 71 height 16
click at [53, 104] on input "text" at bounding box center [63, 107] width 73 height 16
type input "Refrigerator"
click at [102, 148] on div "Refrigerator Select... 0 0.00 Select... Select... Select... Select... Select...…" at bounding box center [409, 190] width 801 height 185
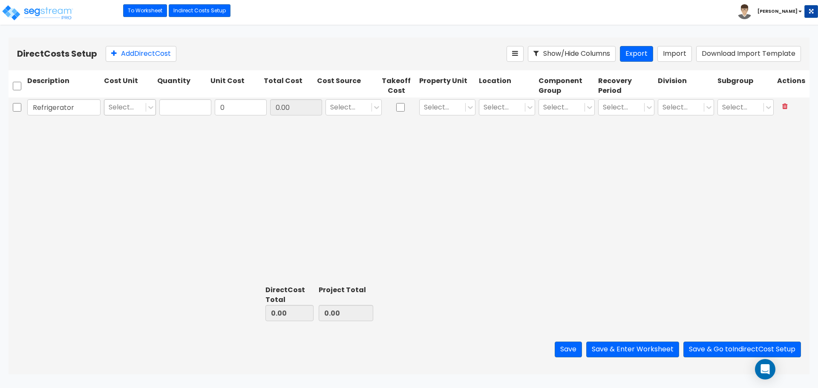
click at [134, 107] on div at bounding box center [125, 108] width 33 height 12
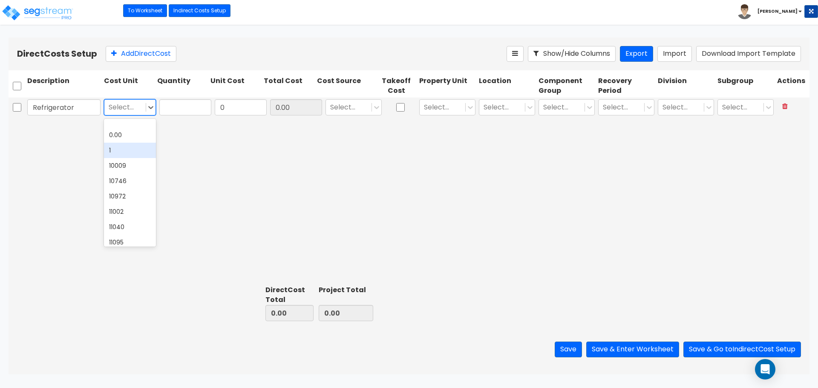
click at [124, 152] on div "1" at bounding box center [130, 150] width 52 height 15
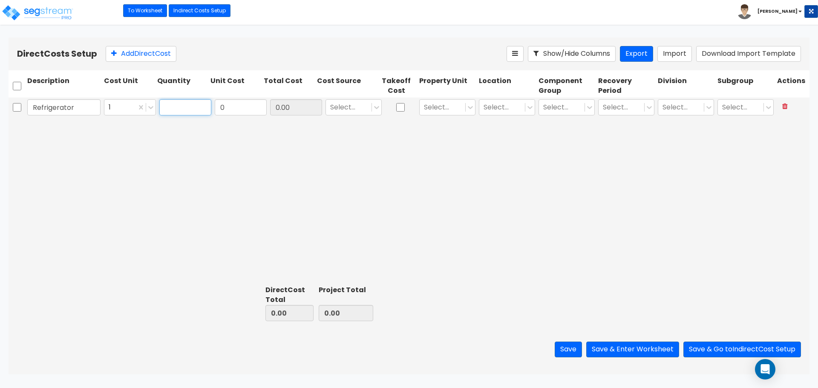
click at [164, 107] on input "text" at bounding box center [185, 107] width 52 height 16
type input "1"
drag, startPoint x: 199, startPoint y: 156, endPoint x: 225, endPoint y: 114, distance: 48.4
click at [200, 156] on div "Refrigerator 1 1 0 0.00 Select... Select... Select... Select... Select... Selec…" at bounding box center [409, 190] width 801 height 185
click at [231, 107] on input "0" at bounding box center [241, 107] width 52 height 16
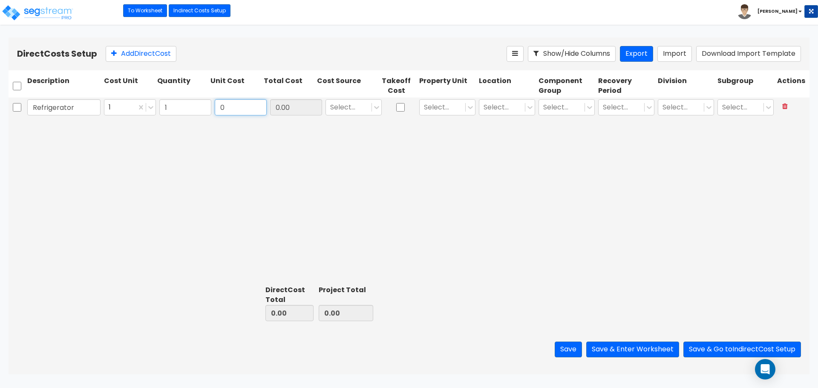
click at [226, 108] on input "0" at bounding box center [241, 107] width 52 height 16
type input "1,200"
type input "1,200.00"
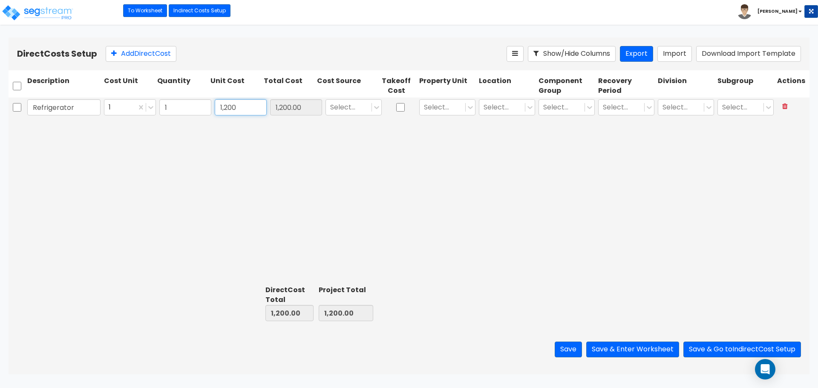
click at [246, 103] on input "1,200" at bounding box center [241, 107] width 52 height 16
type input "890"
type input "890.00"
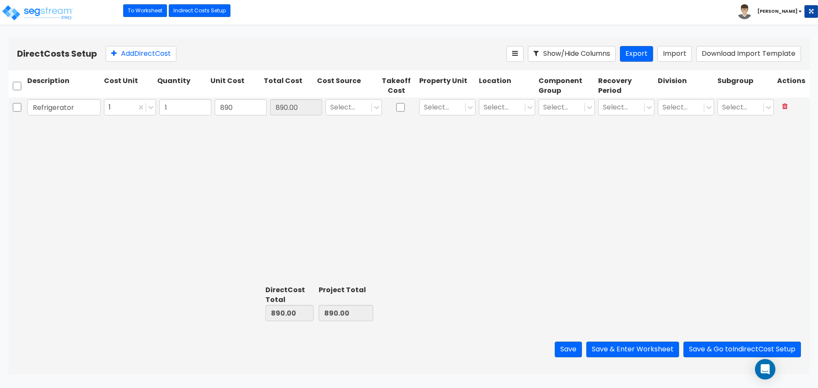
drag, startPoint x: 124, startPoint y: 188, endPoint x: 120, endPoint y: 185, distance: 5.7
click at [123, 188] on div "Refrigerator 1 1 890 890.00 Select... Select... Select... Select... Select... S…" at bounding box center [409, 190] width 801 height 185
click at [452, 107] on div at bounding box center [442, 108] width 37 height 12
click at [439, 137] on div "Single Family Residence" at bounding box center [447, 133] width 56 height 24
click at [350, 107] on div at bounding box center [348, 108] width 37 height 12
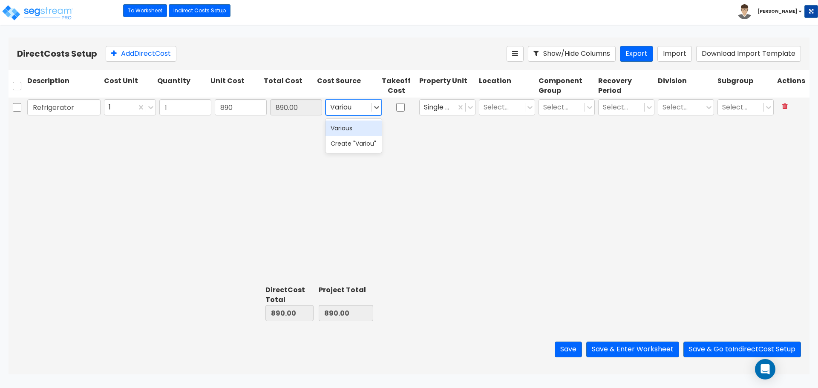
type input "Various"
click at [351, 129] on div "Various" at bounding box center [354, 128] width 56 height 15
click at [488, 103] on div at bounding box center [502, 108] width 37 height 12
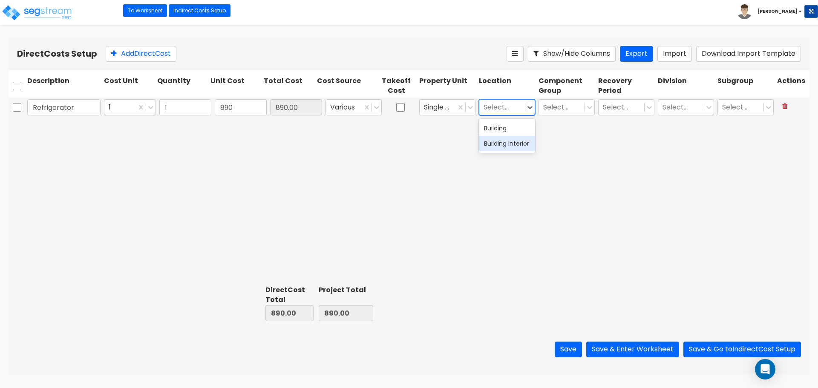
click at [499, 143] on div "Building Interior" at bounding box center [507, 143] width 56 height 15
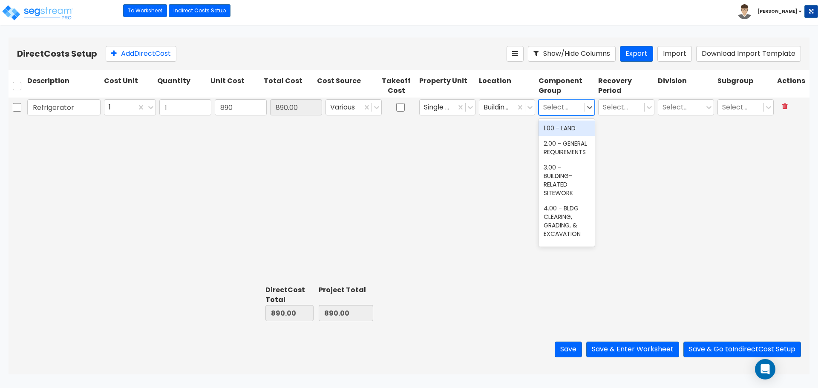
click at [555, 107] on div at bounding box center [561, 108] width 37 height 12
type input "Kit"
click at [554, 169] on div "263.00 - KITCHEN EQUIPMENT" at bounding box center [567, 169] width 56 height 32
click at [616, 104] on div at bounding box center [621, 108] width 37 height 12
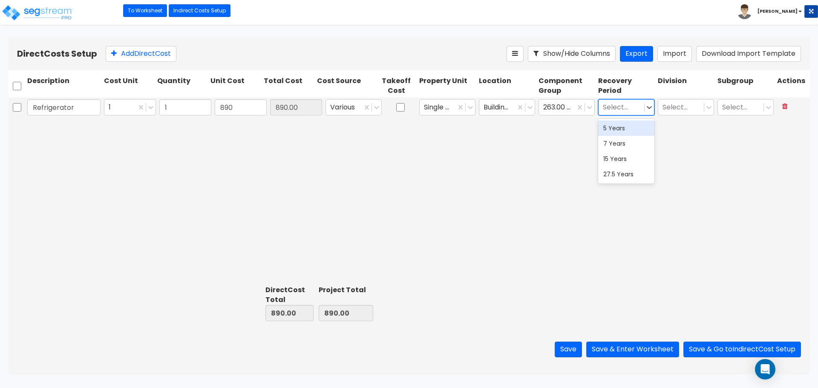
click at [617, 128] on div "5 Years" at bounding box center [626, 128] width 56 height 15
click at [665, 110] on div at bounding box center [681, 108] width 37 height 12
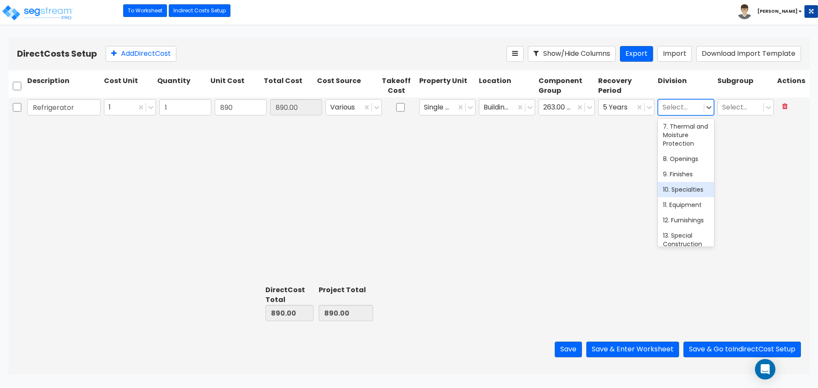
scroll to position [170, 0]
click at [685, 170] on div "11. Equipment" at bounding box center [686, 162] width 56 height 15
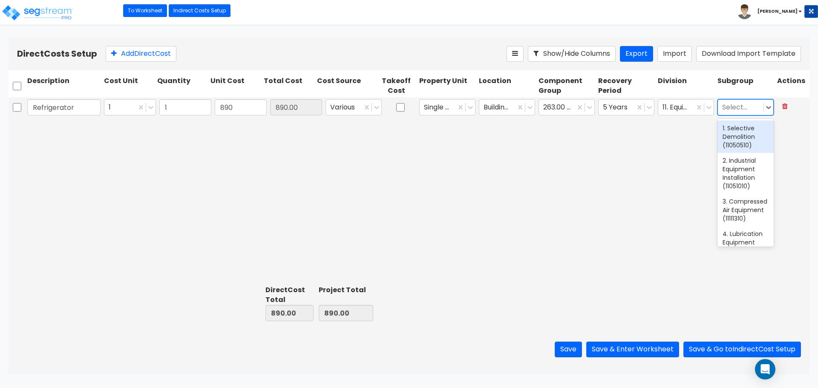
click at [743, 109] on div at bounding box center [740, 108] width 37 height 12
click at [741, 108] on div at bounding box center [740, 108] width 37 height 12
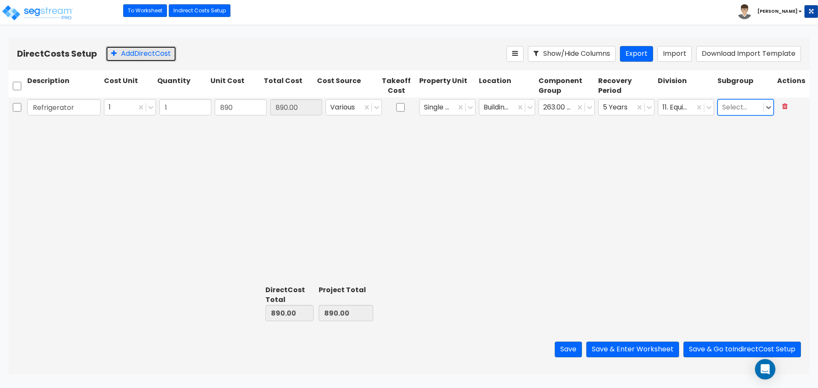
click at [134, 58] on button "Add Direct Cost" at bounding box center [141, 54] width 71 height 16
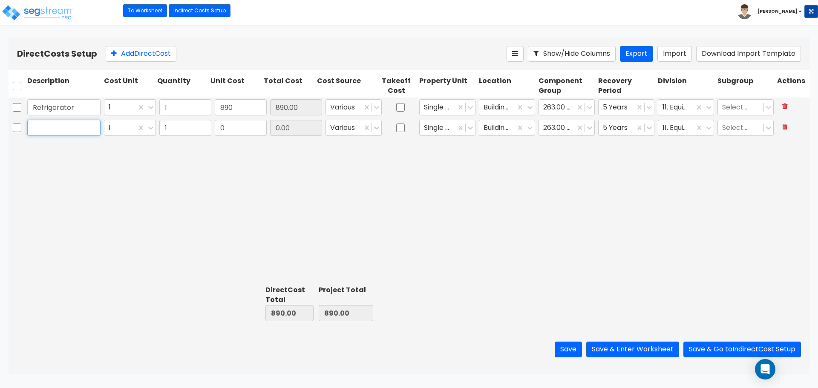
click at [80, 130] on input "text" at bounding box center [63, 128] width 73 height 16
type input "Range"
type input "750"
type input "750.00"
click at [284, 130] on input "750.00" at bounding box center [296, 128] width 52 height 16
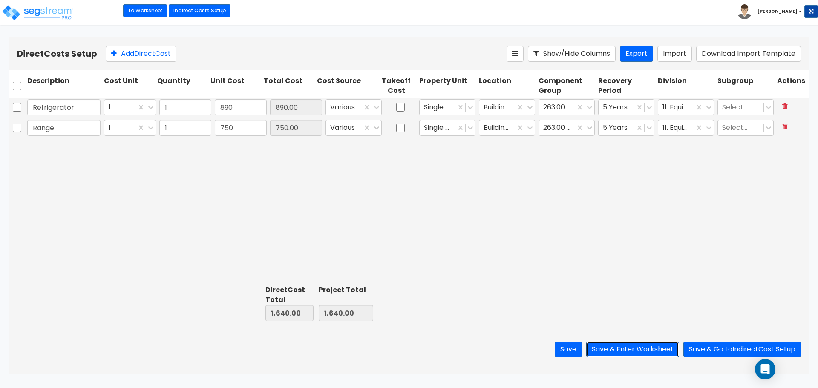
click at [652, 350] on button "Save & Enter Worksheet" at bounding box center [633, 350] width 93 height 16
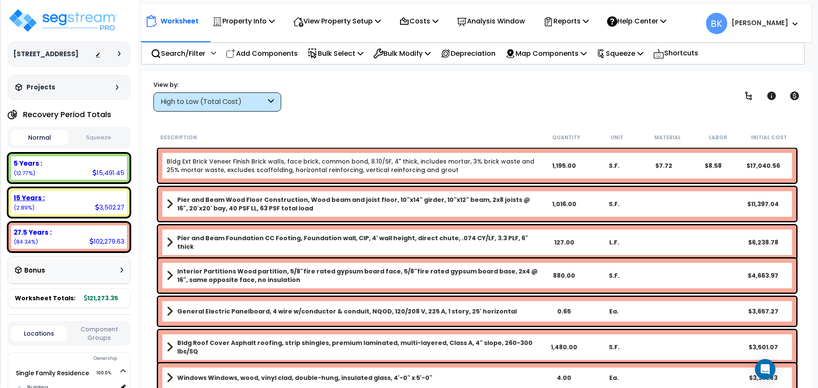
click at [54, 197] on div "15 Years :" at bounding box center [69, 198] width 111 height 9
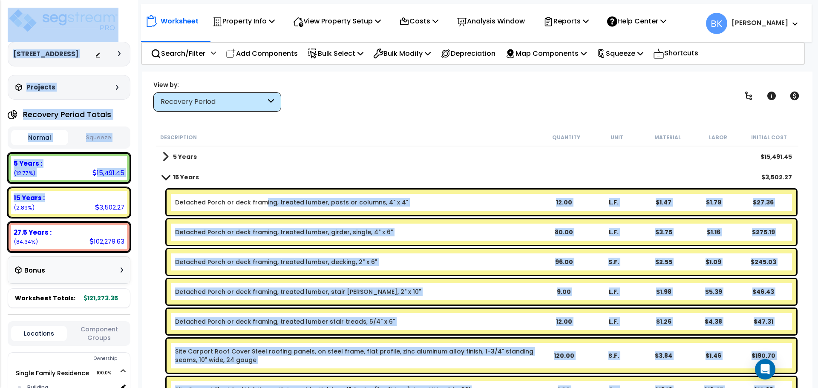
click at [260, 205] on link "Detached Porch or deck framing, treated lumber, posts or columns, 4" x 4"" at bounding box center [291, 202] width 233 height 9
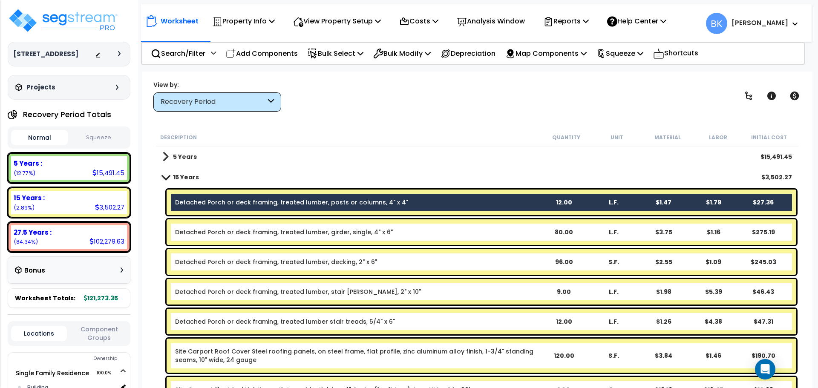
click at [241, 231] on link "Detached Porch or deck framing, treated lumber, girder, single, 4" x 6"" at bounding box center [284, 232] width 218 height 9
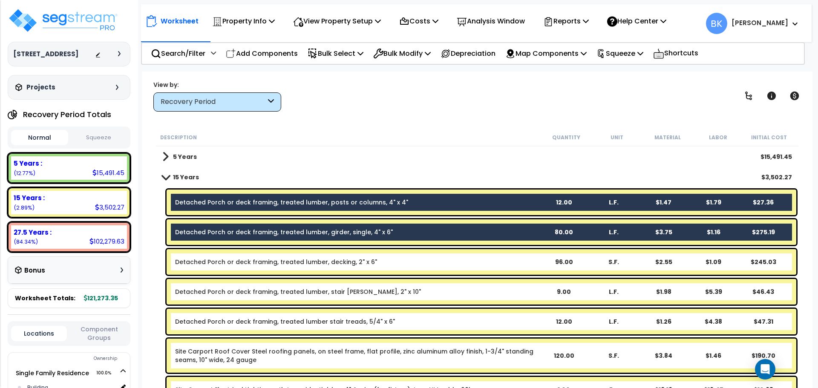
click at [244, 255] on div "Detached Porch or deck framing, treated lumber, decking, 2" x 6" 96.00 S.F. $2.…" at bounding box center [482, 262] width 630 height 26
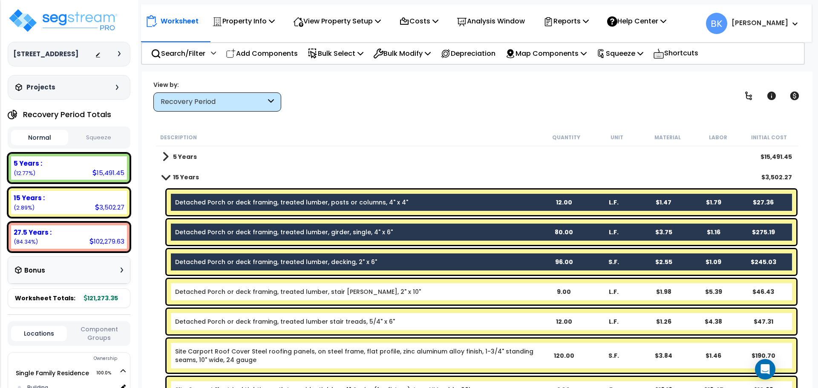
click at [242, 286] on div "Detached Porch or deck framing, treated lumber, stair [PERSON_NAME], 2" x 10" 9…" at bounding box center [482, 292] width 630 height 26
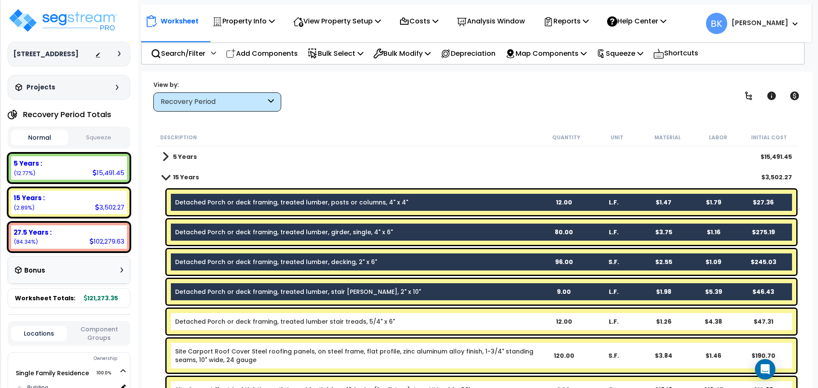
click at [238, 318] on div "Detached Porch or deck framing, treated lumber stair treads, 5/4" x 6" 12.00 L.…" at bounding box center [482, 322] width 630 height 26
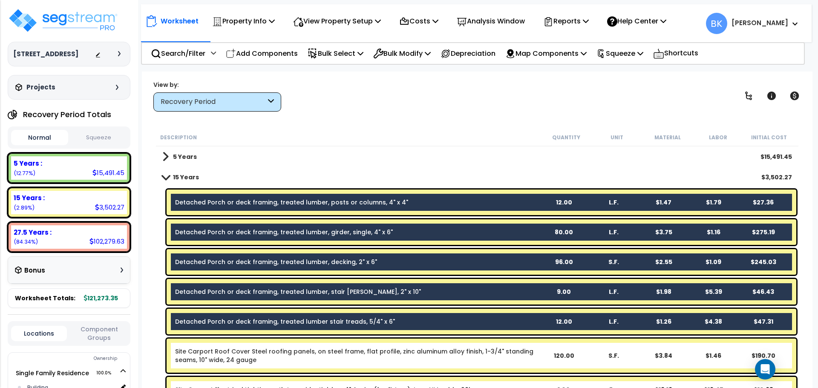
click at [315, 155] on div "5 Years $15,491.45" at bounding box center [477, 157] width 639 height 20
click at [410, 56] on p "Bulk Modify" at bounding box center [402, 54] width 58 height 12
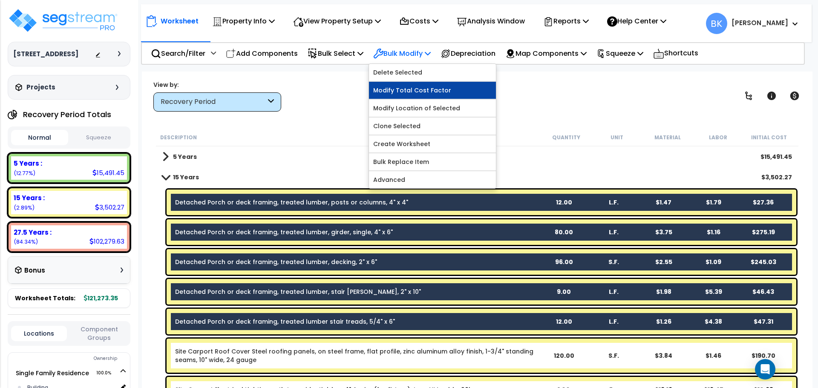
click at [411, 87] on link "Modify Total Cost Factor" at bounding box center [432, 90] width 127 height 17
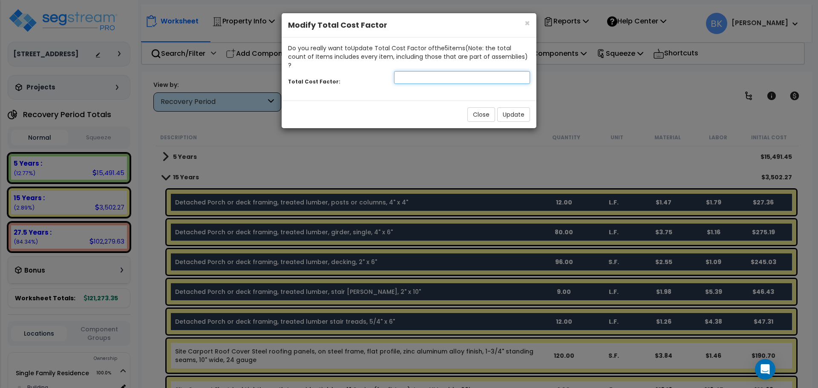
click at [419, 73] on input "number" at bounding box center [462, 77] width 136 height 13
type input "0.65"
click at [528, 107] on button "Update" at bounding box center [513, 114] width 33 height 14
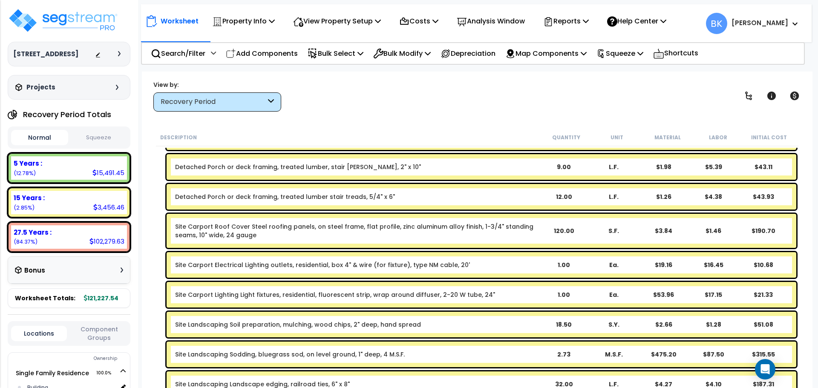
scroll to position [128, 0]
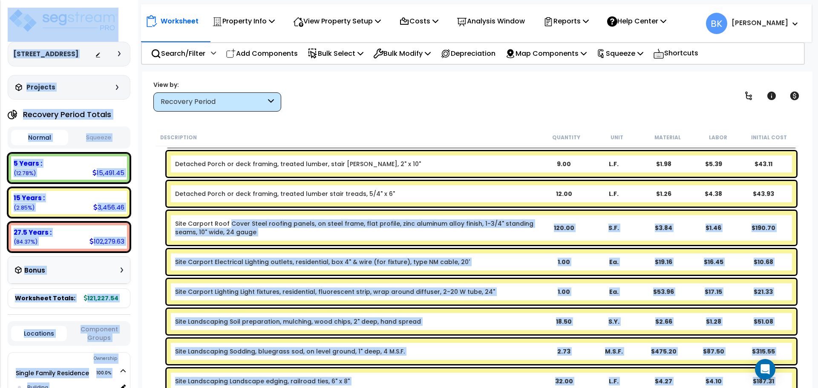
click at [230, 228] on link "Site Carport Roof Cover Steel roofing panels, on steel frame, flat profile, zin…" at bounding box center [357, 228] width 364 height 17
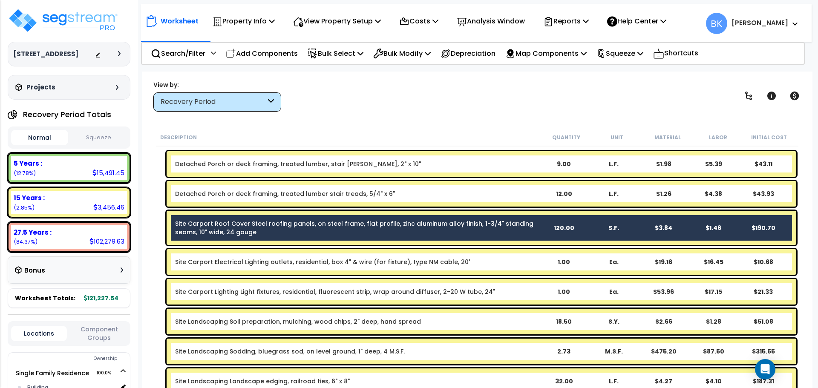
click at [221, 260] on link "Site Carport Electrical Lighting outlets, residential, box 4" & wire (for fixtu…" at bounding box center [322, 262] width 295 height 9
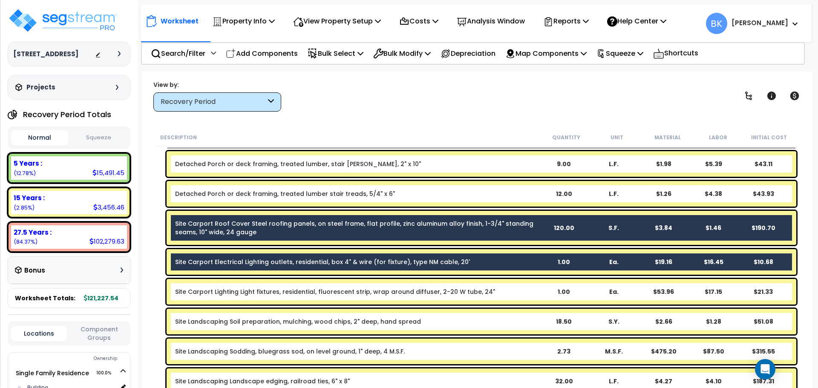
click at [223, 288] on link "Site Carport Lighting Light fixtures, residential, fluorescent strip, wrap arou…" at bounding box center [335, 292] width 320 height 9
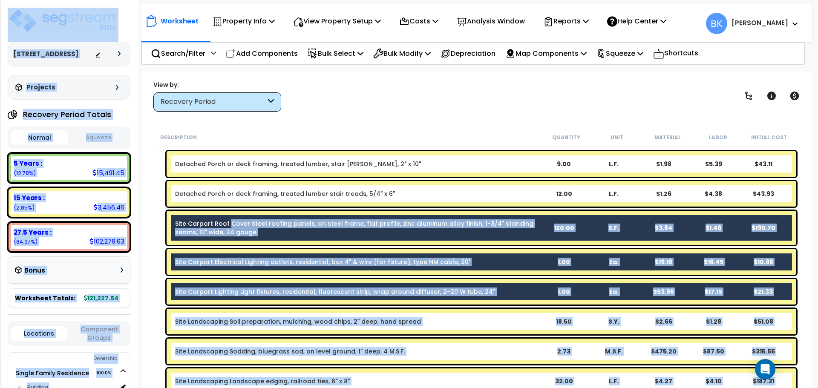
click at [164, 269] on div "Site Carport Electrical Lighting outlets, residential, box 4" & wire (for fixtu…" at bounding box center [477, 262] width 643 height 30
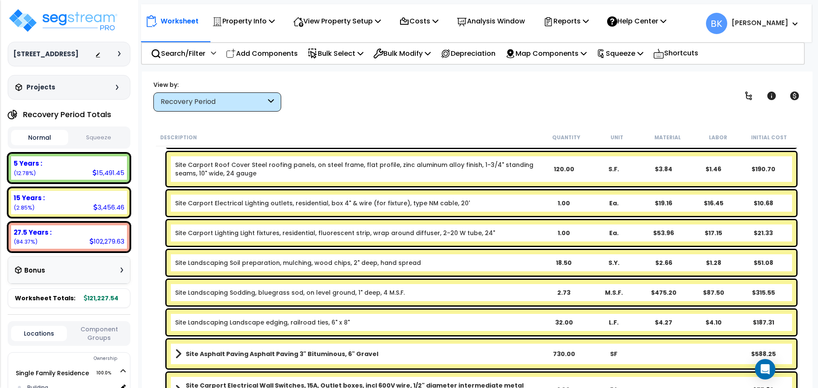
scroll to position [213, 0]
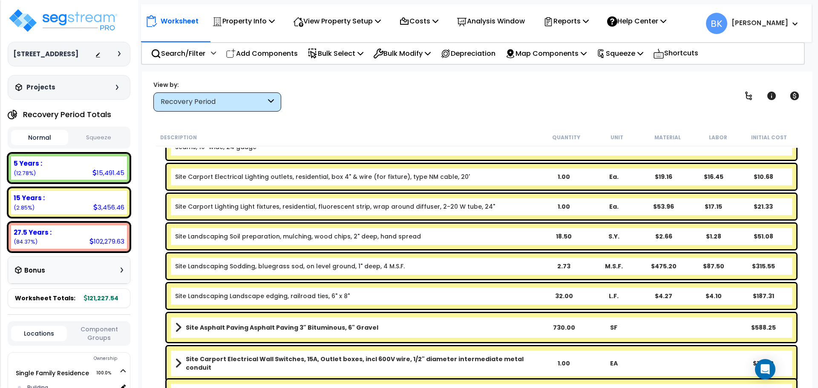
click at [281, 266] on link "Site Landscaping Sodding, bluegrass sod, on level ground, 1" deep, 4 M.S.F." at bounding box center [290, 266] width 230 height 9
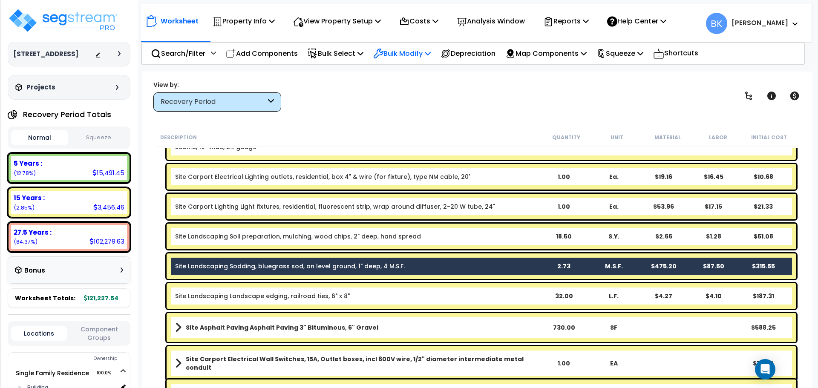
click at [407, 51] on p "Bulk Modify" at bounding box center [402, 54] width 58 height 12
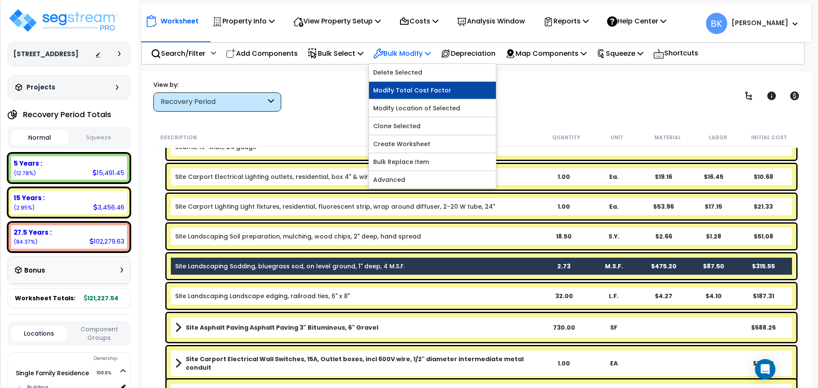
click at [415, 92] on link "Modify Total Cost Factor" at bounding box center [432, 90] width 127 height 17
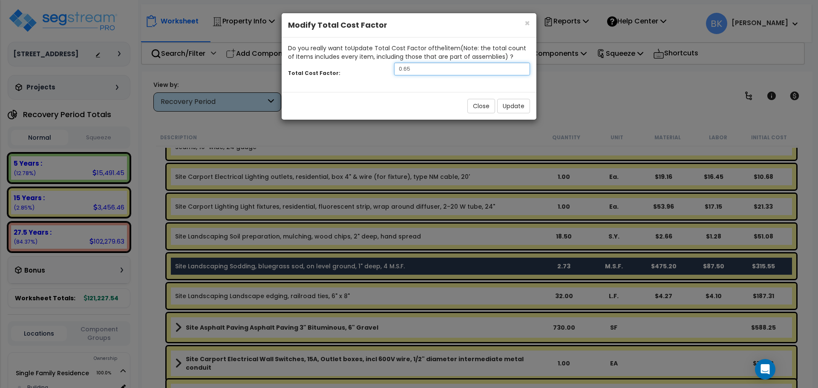
click at [423, 71] on input "0.65" at bounding box center [462, 69] width 136 height 13
type input "0.6"
click at [509, 105] on button "Update" at bounding box center [513, 106] width 33 height 14
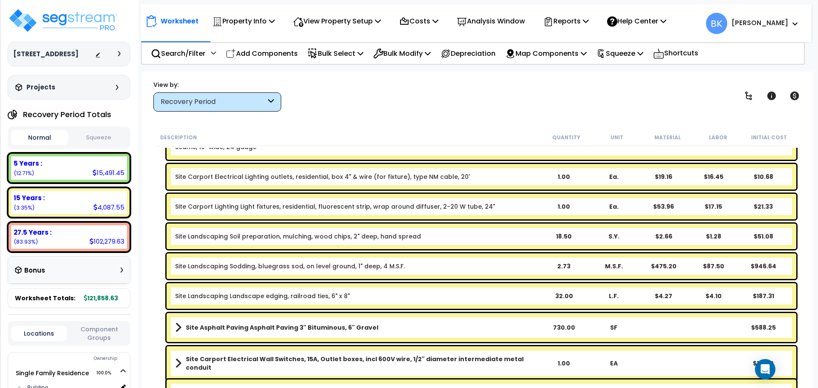
click at [155, 182] on div "Description Quantity Unit Material Labor Initial Cost Detached Porch or deck fr…" at bounding box center [477, 259] width 645 height 260
click at [156, 191] on div "Description Quantity Unit Material Labor Initial Cost Detached Porch or deck fr…" at bounding box center [477, 259] width 645 height 260
click at [69, 174] on div "5 Years : 15,491.45 (12.71%)" at bounding box center [69, 167] width 116 height 23
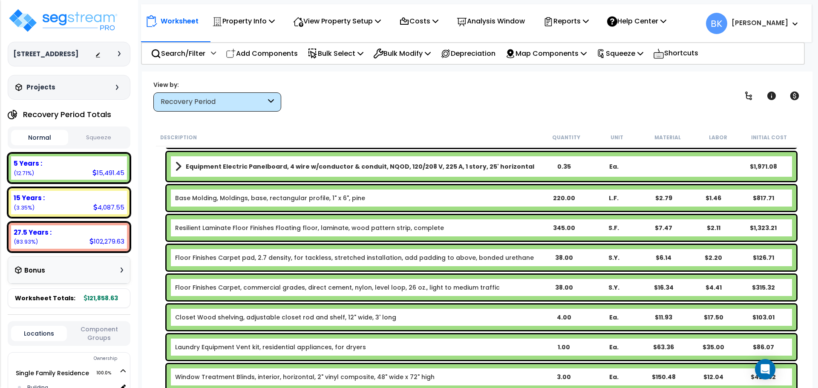
scroll to position [170, 0]
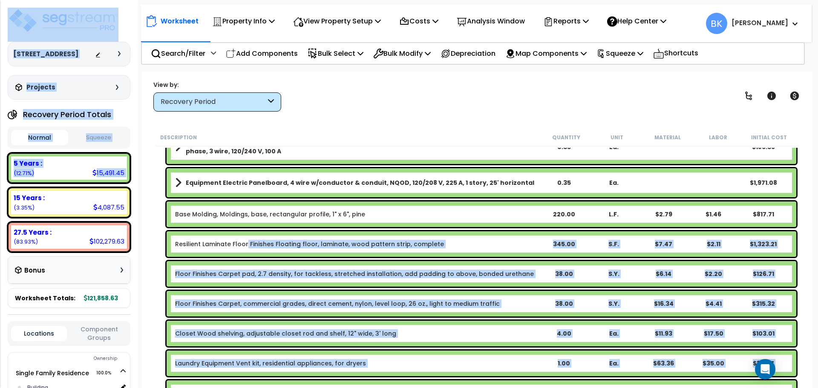
click at [246, 246] on link "Resilient Laminate Floor Finishes Floating floor, laminate, wood pattern strip,…" at bounding box center [309, 244] width 269 height 9
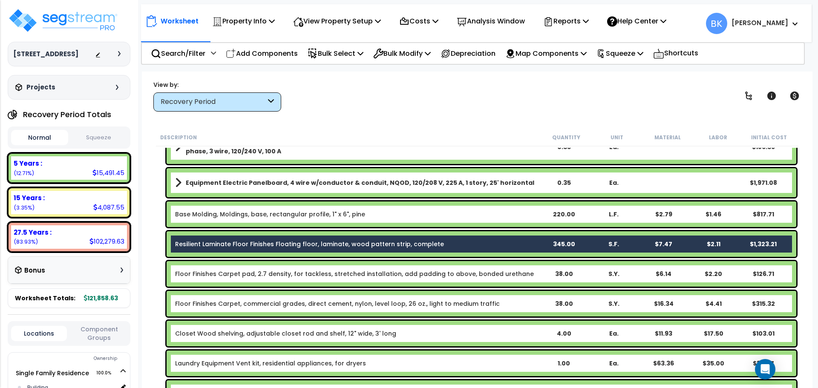
click at [202, 245] on link "Resilient Laminate Floor Finishes Floating floor, laminate, wood pattern strip,…" at bounding box center [309, 244] width 269 height 9
click at [393, 52] on p "Bulk Modify" at bounding box center [402, 54] width 58 height 12
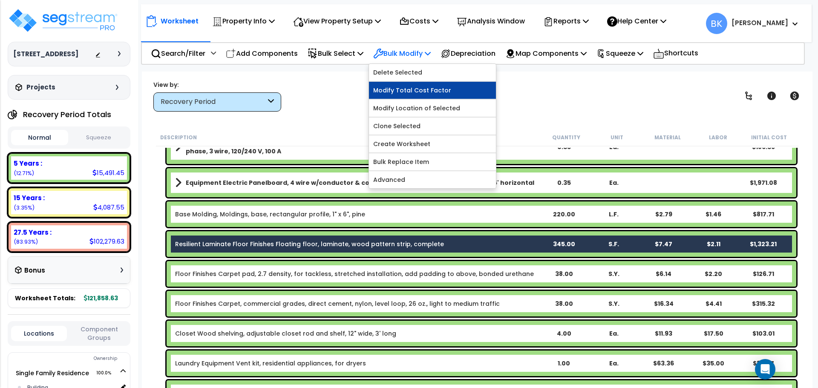
click at [412, 90] on link "Modify Total Cost Factor" at bounding box center [432, 90] width 127 height 17
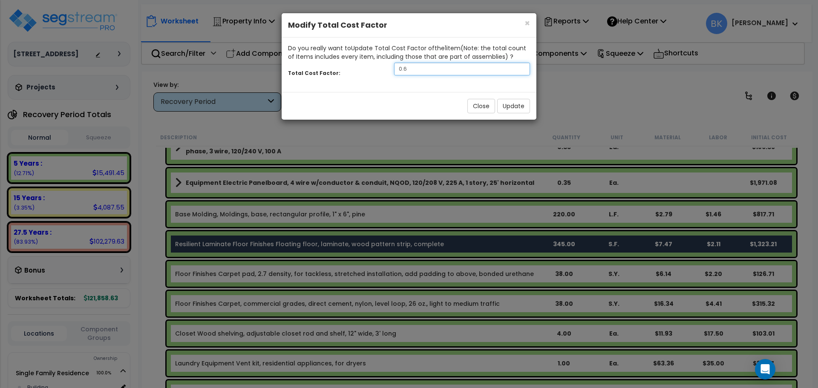
click at [430, 68] on input "0.6" at bounding box center [462, 69] width 136 height 13
type input "0.5"
click at [505, 103] on button "Update" at bounding box center [513, 106] width 33 height 14
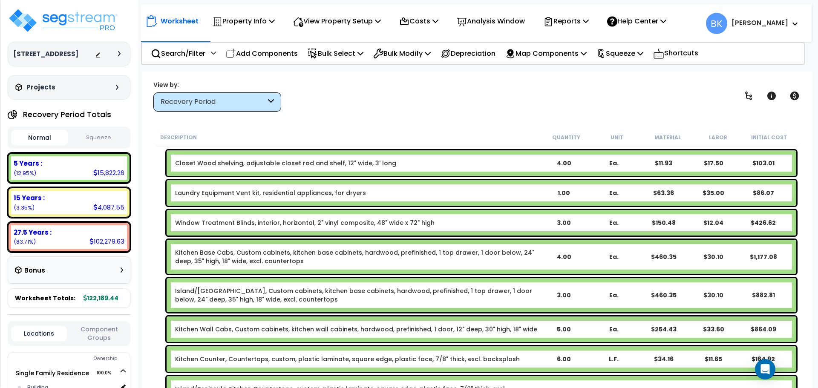
scroll to position [384, 0]
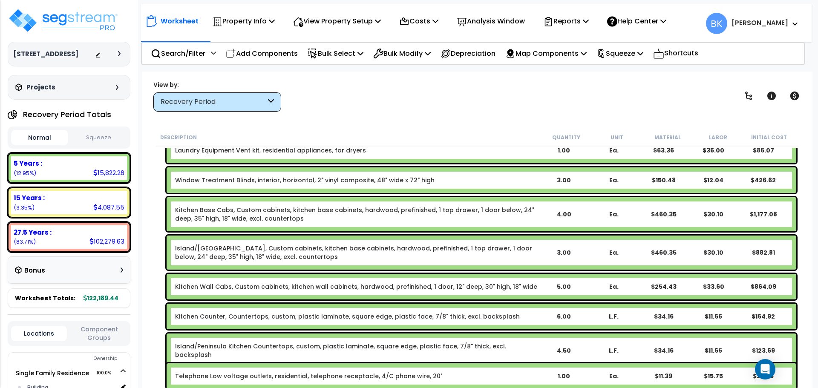
click at [210, 213] on link "Kitchen Base Cabs, Custom cabinets, kitchen base cabinets, hardwood, prefinishe…" at bounding box center [357, 214] width 364 height 17
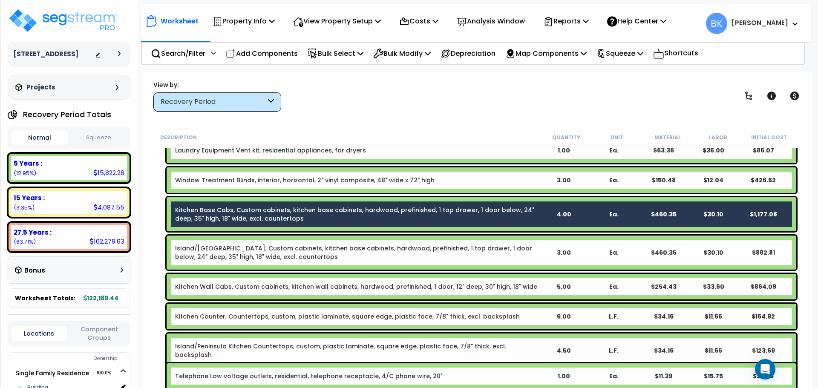
click at [210, 213] on link "Kitchen Base Cabs, Custom cabinets, kitchen base cabinets, hardwood, prefinishe…" at bounding box center [357, 214] width 364 height 17
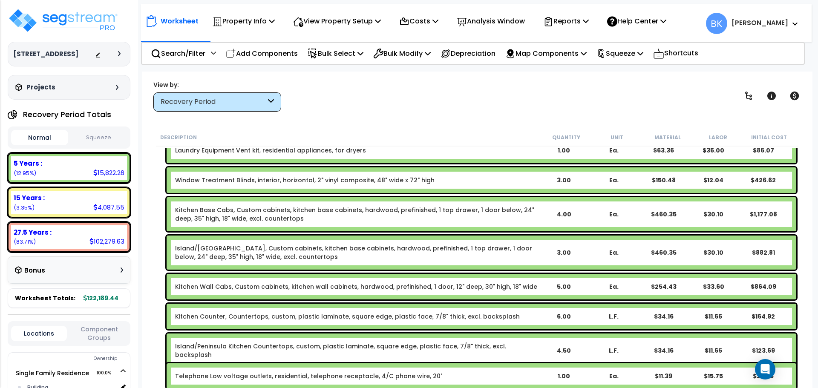
click at [225, 213] on link "Kitchen Base Cabs, Custom cabinets, kitchen base cabinets, hardwood, prefinishe…" at bounding box center [357, 214] width 364 height 17
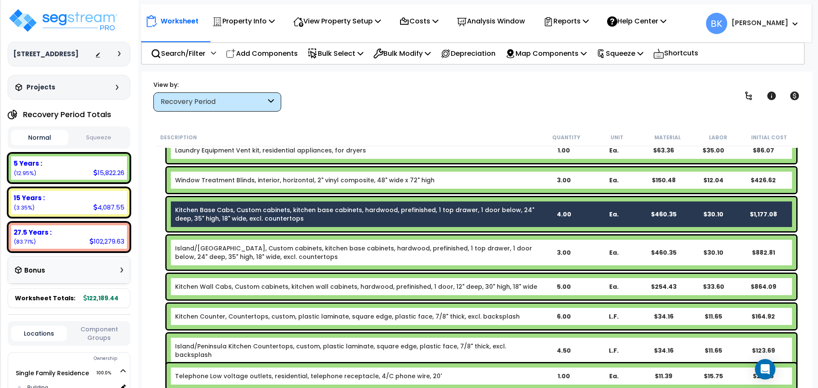
click at [223, 248] on link "Island/[GEOGRAPHIC_DATA], Custom cabinets, kitchen base cabinets, hardwood, pre…" at bounding box center [357, 252] width 364 height 17
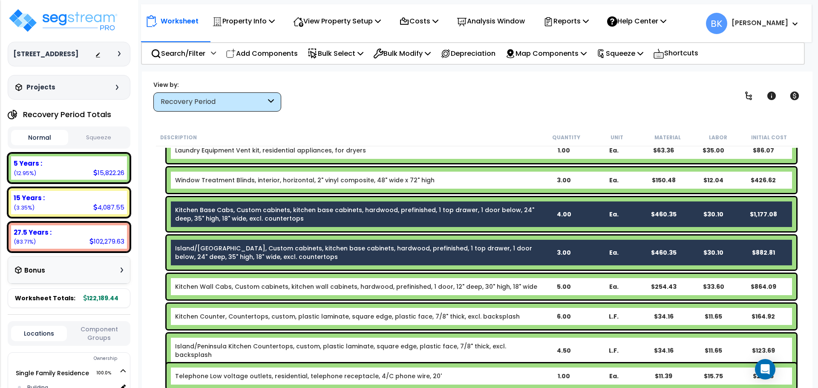
click at [227, 277] on div "Kitchen Wall Cabs, Custom cabinets, kitchen wall cabinets, hardwood, prefinishe…" at bounding box center [482, 287] width 630 height 26
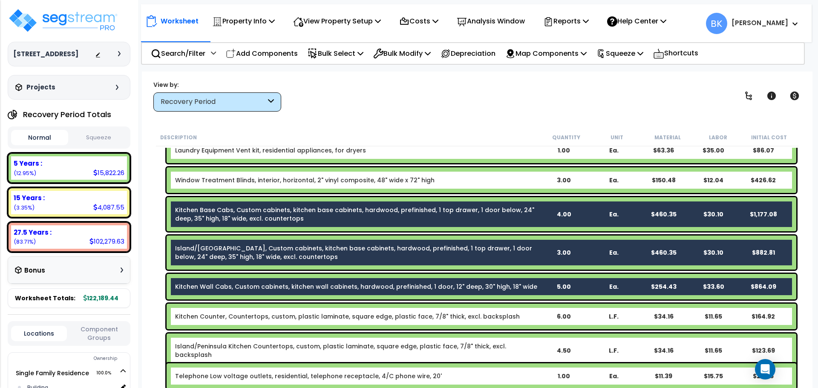
click at [223, 308] on div "Kitchen Counter, Countertops, custom, plastic laminate, square edge, plastic fa…" at bounding box center [482, 317] width 630 height 26
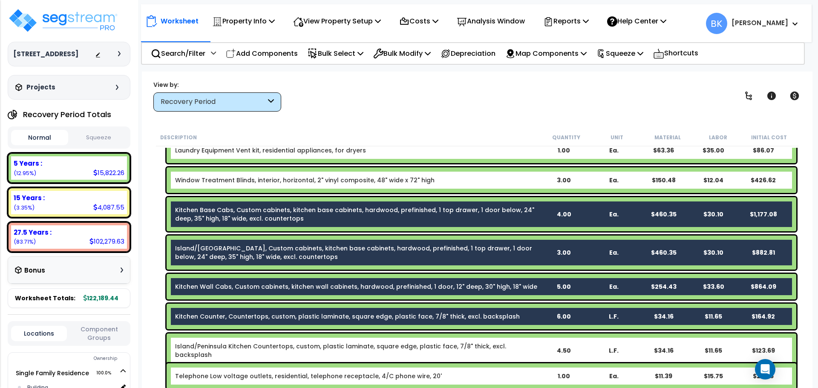
click at [227, 342] on div "Island/Peninsula Kitchen Countertops, custom, plastic laminate, square edge, pl…" at bounding box center [482, 351] width 630 height 34
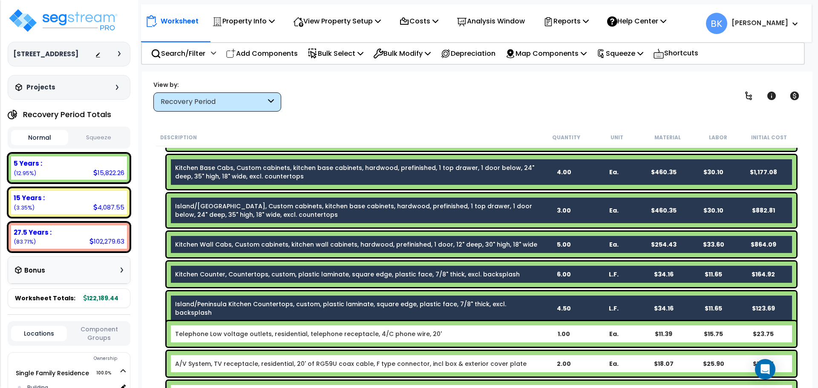
scroll to position [426, 0]
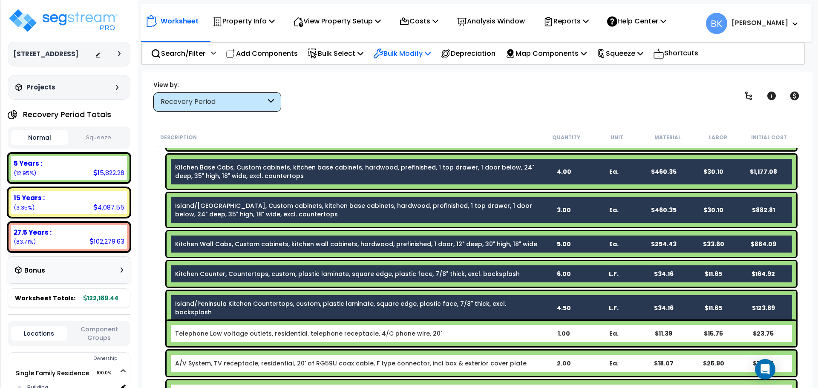
click at [411, 47] on div "Bulk Modify" at bounding box center [402, 53] width 58 height 20
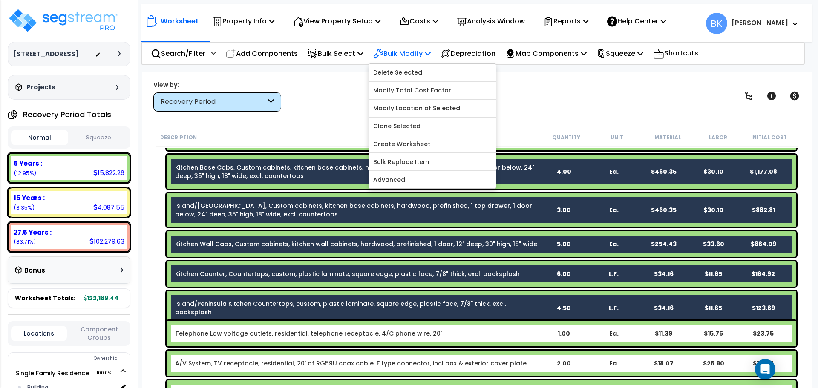
click at [405, 49] on p "Bulk Modify" at bounding box center [402, 54] width 58 height 12
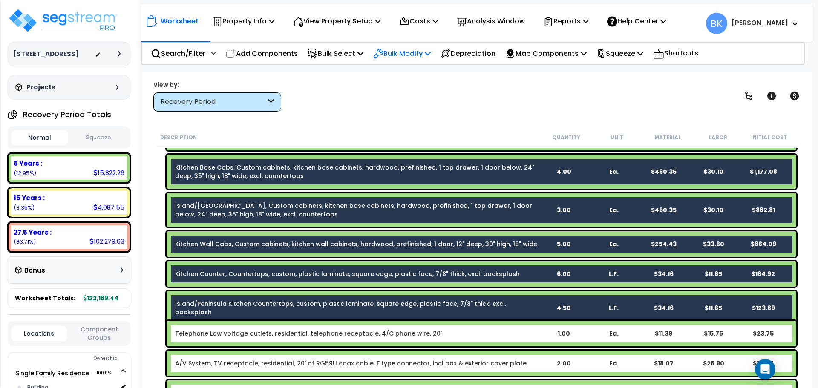
click at [409, 52] on p "Bulk Modify" at bounding box center [402, 54] width 58 height 12
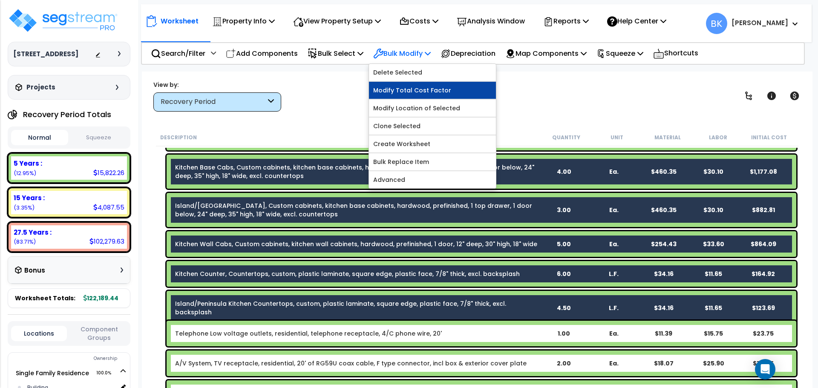
click at [411, 89] on link "Modify Total Cost Factor" at bounding box center [432, 90] width 127 height 17
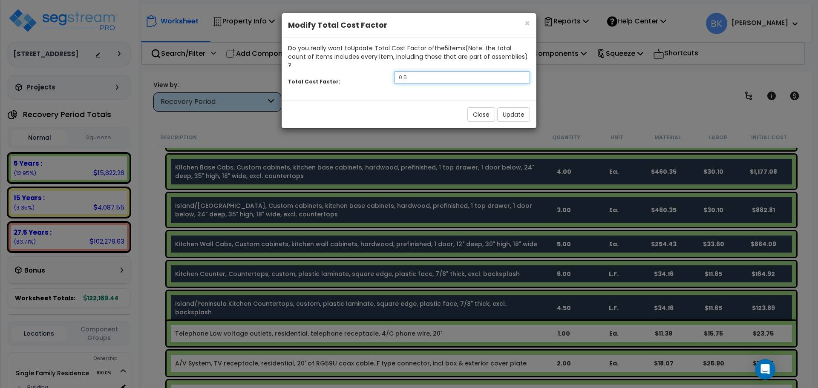
click at [424, 71] on input "0.5" at bounding box center [462, 77] width 136 height 13
click at [501, 107] on button "Update" at bounding box center [513, 114] width 33 height 14
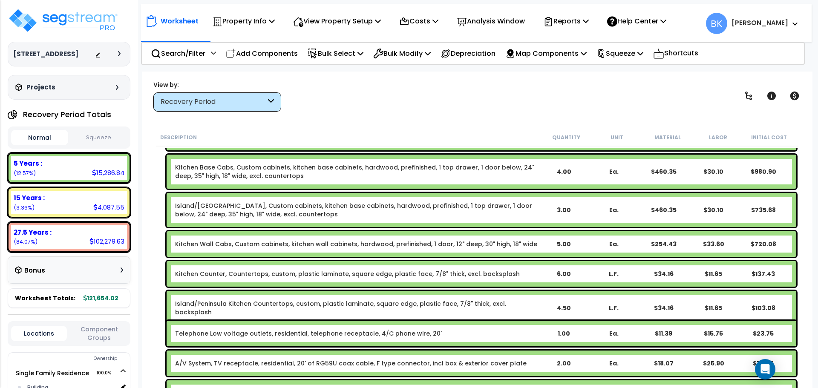
click at [226, 174] on link "Kitchen Base Cabs, Custom cabinets, kitchen base cabinets, hardwood, prefinishe…" at bounding box center [357, 171] width 364 height 17
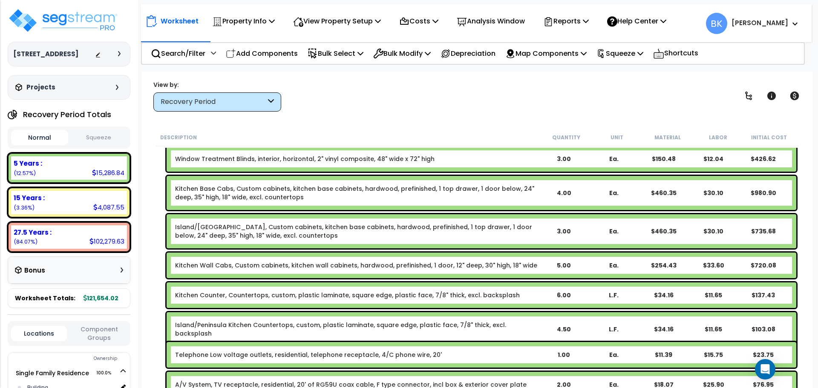
scroll to position [384, 0]
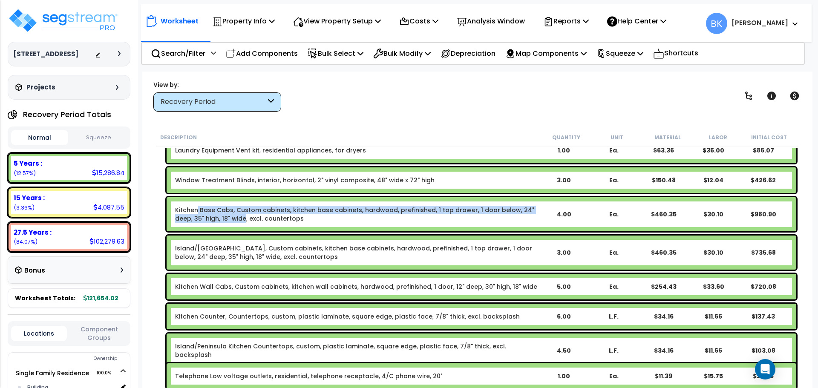
click at [198, 214] on link "Kitchen Base Cabs, Custom cabinets, kitchen base cabinets, hardwood, prefinishe…" at bounding box center [357, 214] width 364 height 17
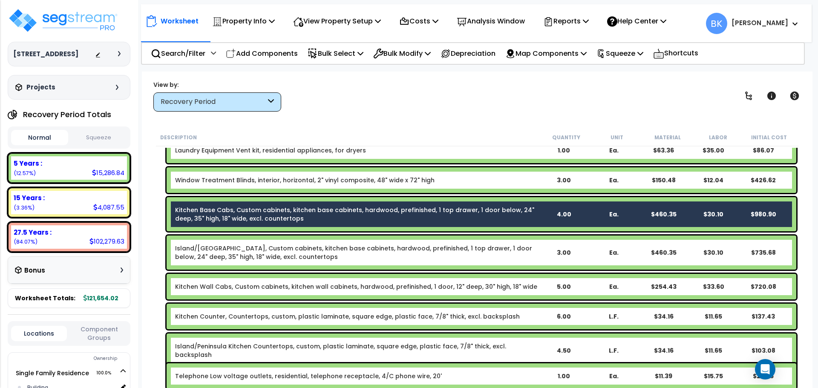
click at [207, 250] on link "Island/[GEOGRAPHIC_DATA], Custom cabinets, kitchen base cabinets, hardwood, pre…" at bounding box center [357, 252] width 364 height 17
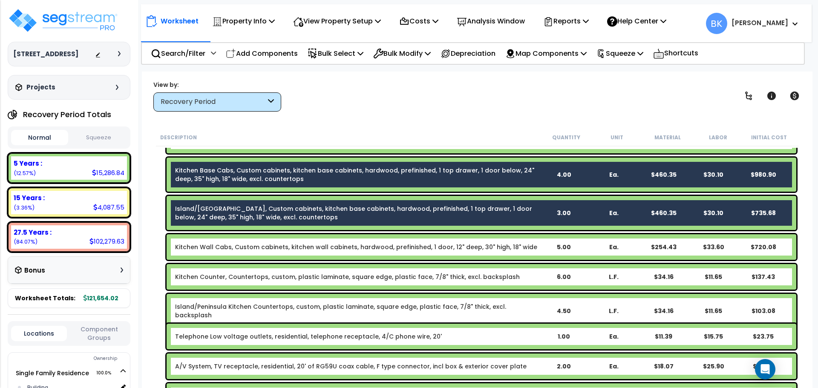
scroll to position [426, 0]
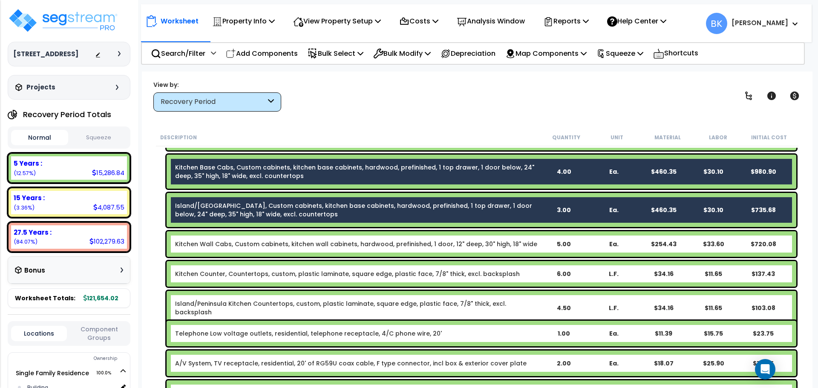
click at [203, 241] on link "Kitchen Wall Cabs, Custom cabinets, kitchen wall cabinets, hardwood, prefinishe…" at bounding box center [356, 244] width 362 height 9
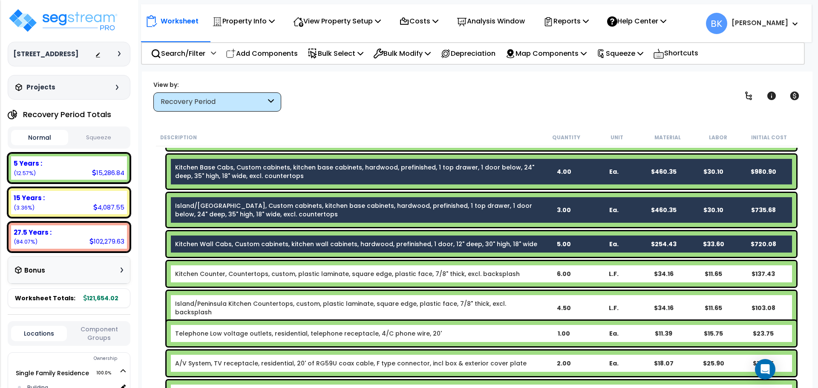
click at [203, 271] on link "Kitchen Counter, Countertops, custom, plastic laminate, square edge, plastic fa…" at bounding box center [347, 274] width 345 height 9
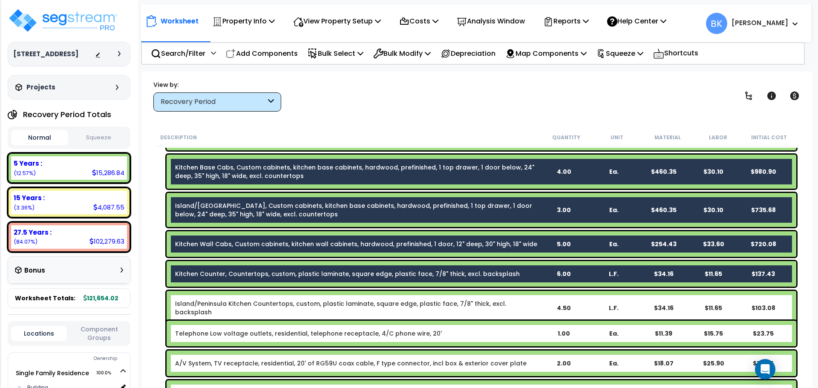
click at [201, 300] on link "Island/Peninsula Kitchen Countertops, custom, plastic laminate, square edge, pl…" at bounding box center [357, 308] width 364 height 17
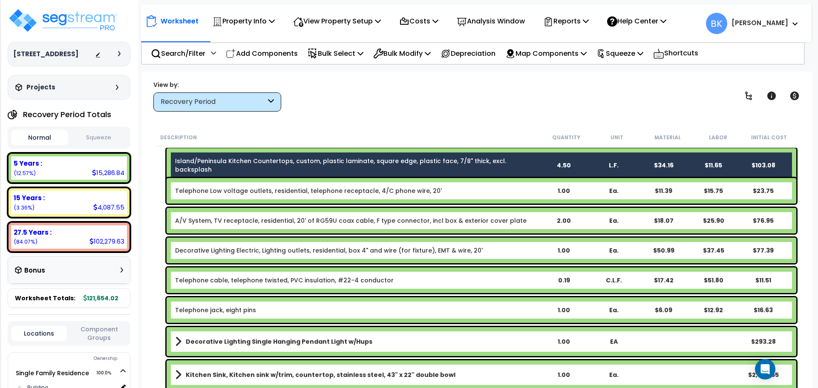
scroll to position [597, 0]
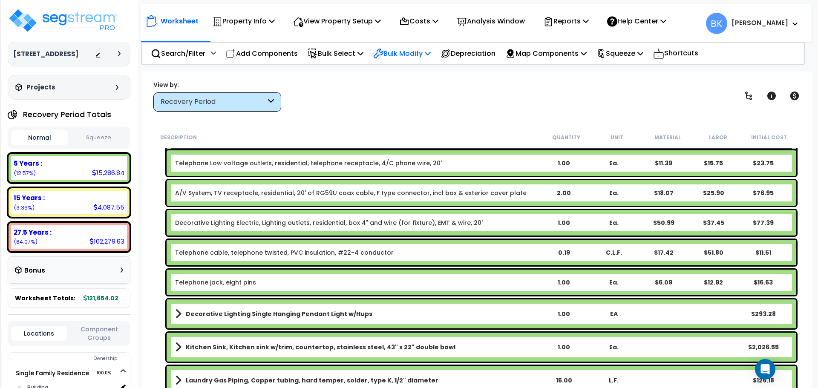
click at [398, 52] on p "Bulk Modify" at bounding box center [402, 54] width 58 height 12
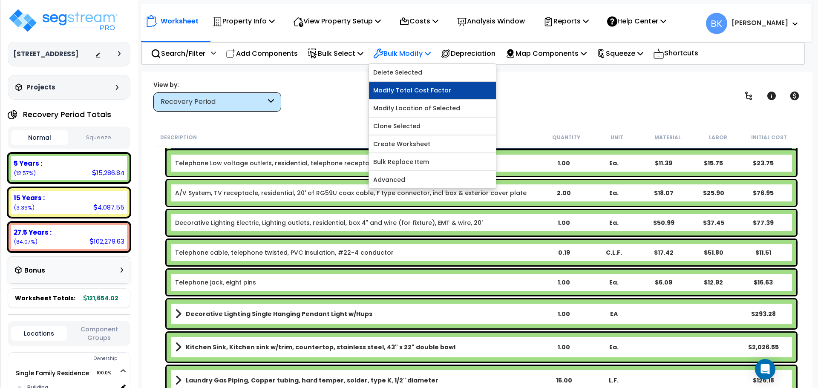
click at [416, 94] on link "Modify Total Cost Factor" at bounding box center [432, 90] width 127 height 17
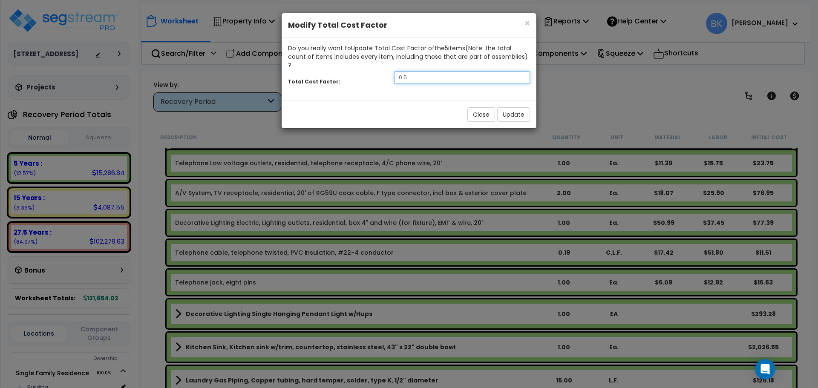
click at [431, 72] on input "0.5" at bounding box center [462, 77] width 136 height 13
click at [431, 71] on input "0.7" at bounding box center [462, 77] width 136 height 13
type input "0.6"
click at [501, 107] on button "Update" at bounding box center [513, 114] width 33 height 14
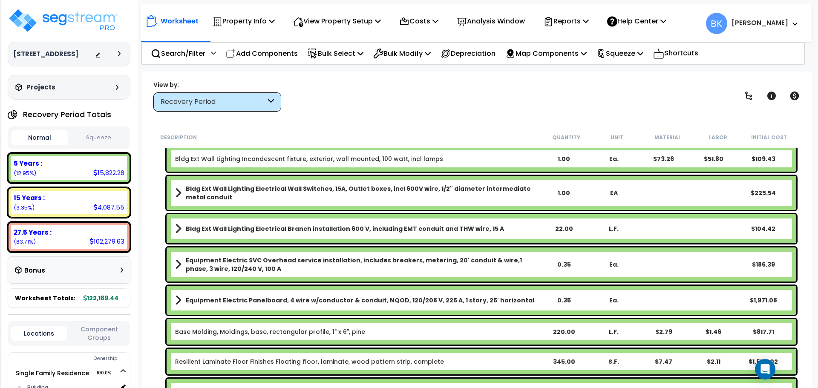
scroll to position [95, 0]
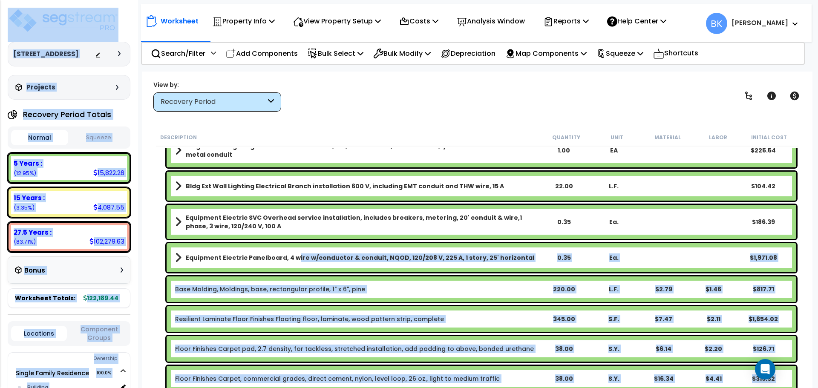
click at [294, 256] on b "Equipment Electric Panelboard, 4 wire w/conductor & conduit, NQOD, 120/208 V, 2…" at bounding box center [360, 258] width 349 height 9
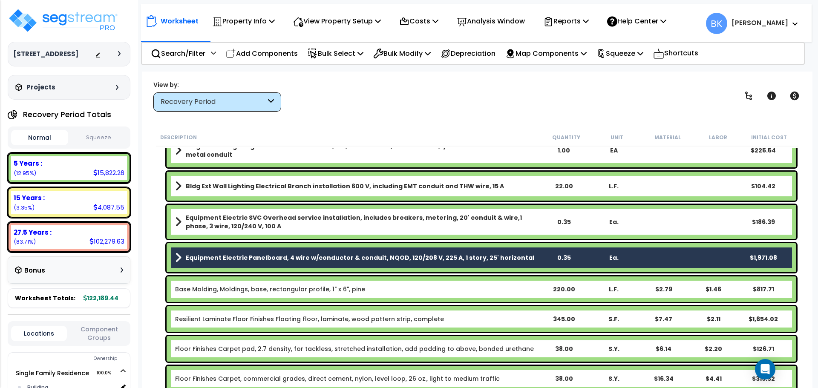
click at [161, 251] on div "Equipment Electric Panelboard, 4 wire w/conductor & conduit, NQOD, 120/208 V, 2…" at bounding box center [477, 257] width 643 height 33
click at [402, 50] on p "Bulk Modify" at bounding box center [402, 54] width 58 height 12
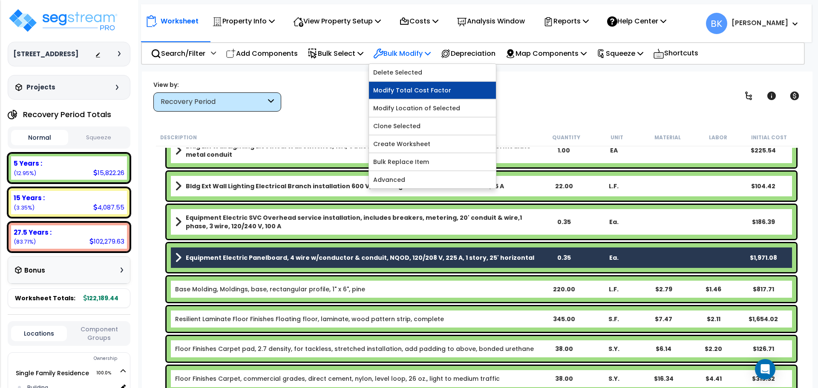
click at [419, 90] on link "Modify Total Cost Factor" at bounding box center [432, 90] width 127 height 17
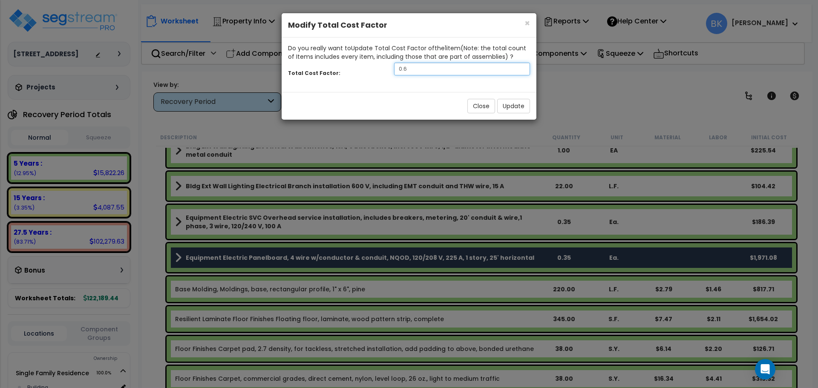
click at [418, 67] on input "0.6" at bounding box center [462, 69] width 136 height 13
click at [501, 104] on button "Update" at bounding box center [513, 106] width 33 height 14
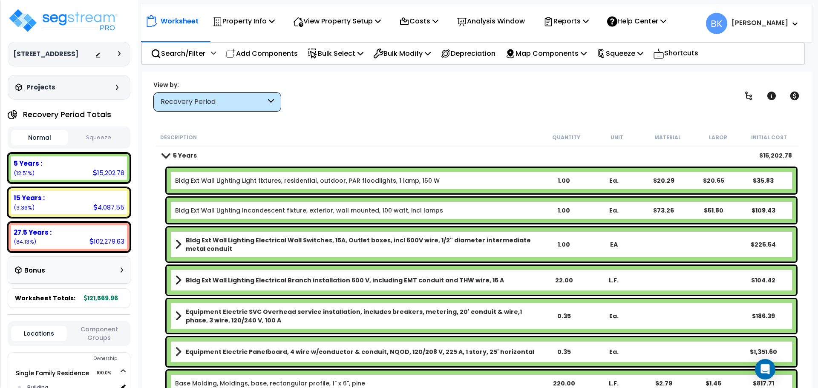
scroll to position [0, 0]
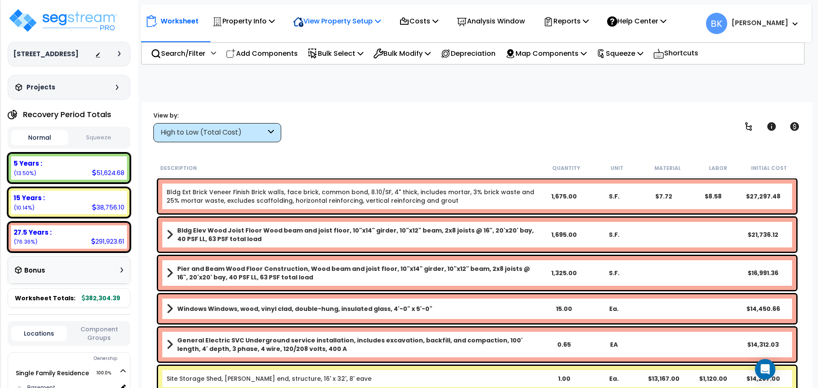
click at [356, 23] on p "View Property Setup" at bounding box center [337, 21] width 88 height 12
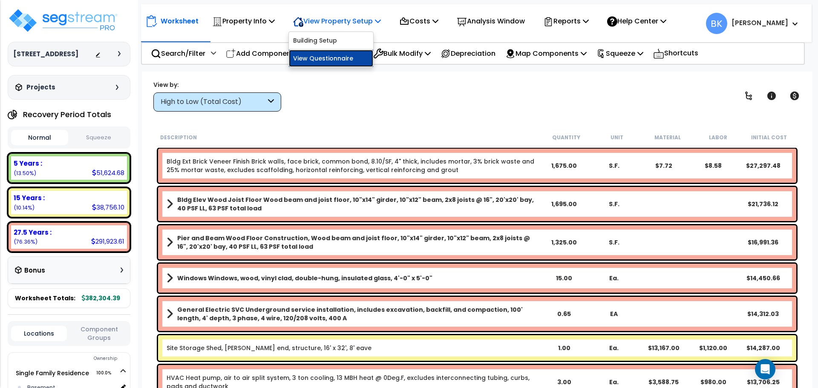
click at [334, 58] on link "View Questionnaire" at bounding box center [331, 58] width 84 height 17
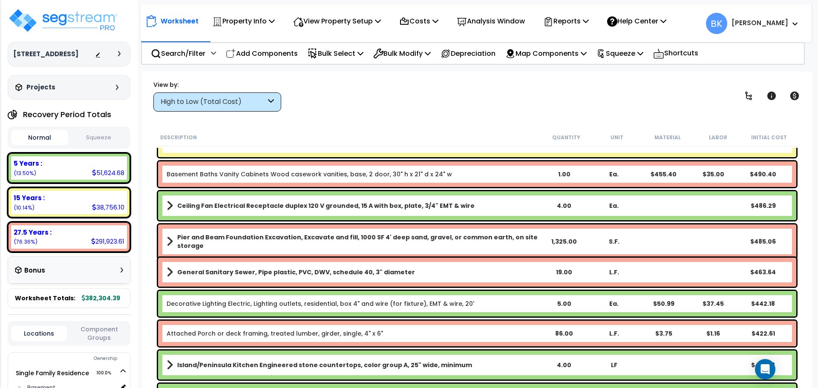
scroll to position [3964, 0]
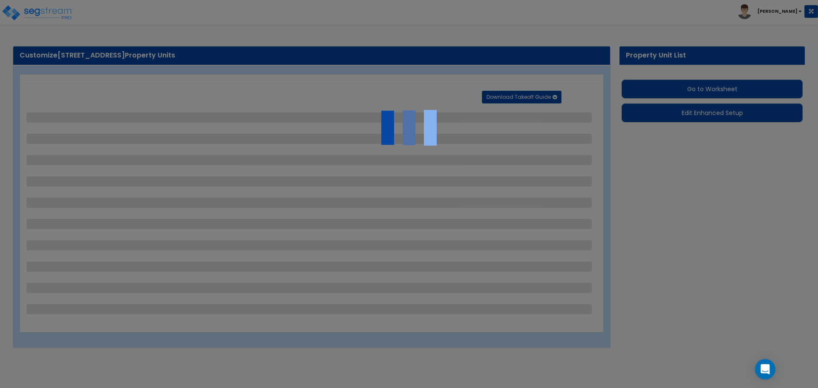
select select "2"
select select "1"
select select "2"
select select "1"
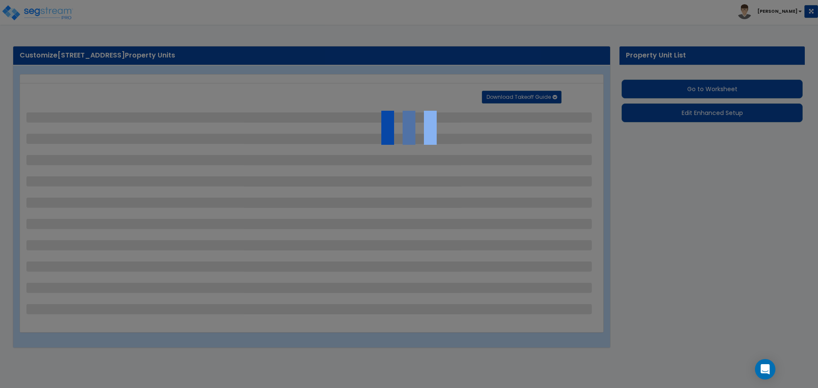
select select "1"
select select "2"
select select "1"
select select "2"
select select "1"
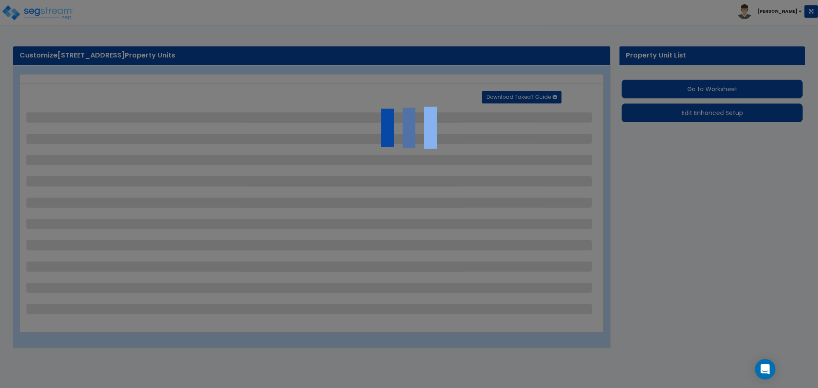
select select "3"
select select "2"
select select "1"
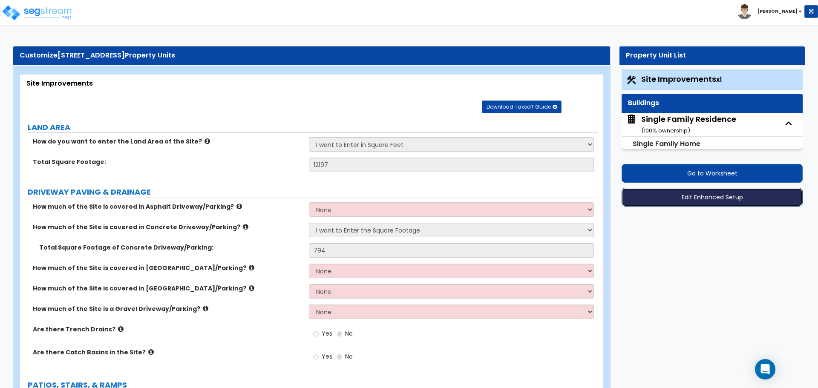
click at [704, 194] on button "Edit Enhanced Setup" at bounding box center [712, 197] width 181 height 19
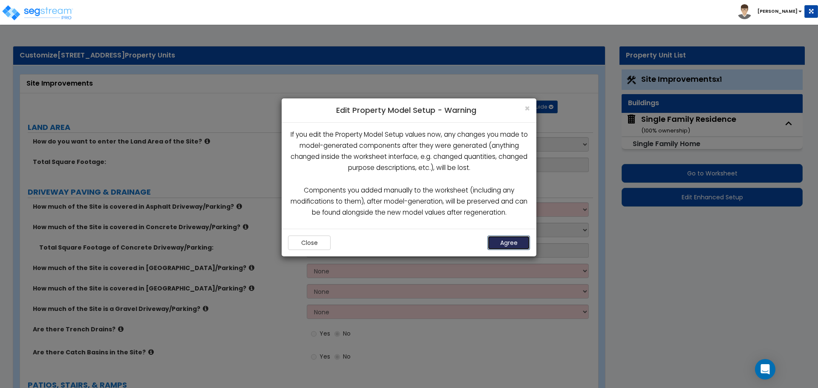
click at [513, 242] on button "Agree" at bounding box center [509, 243] width 43 height 14
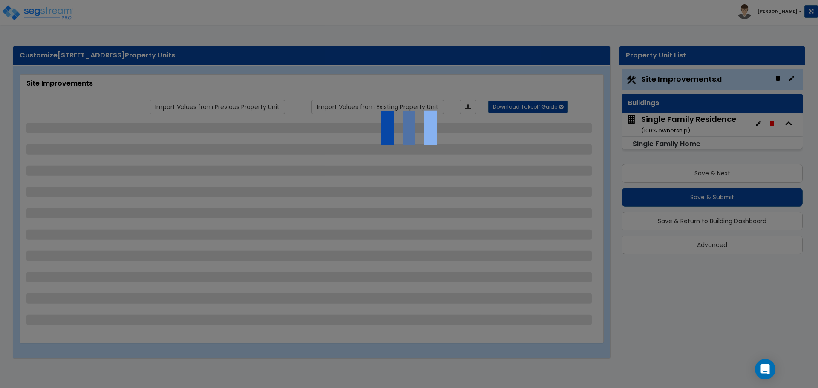
select select "2"
select select "1"
select select "2"
select select "1"
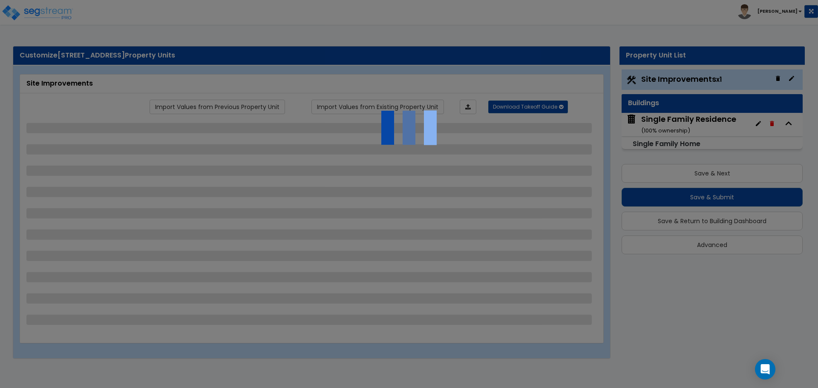
select select "1"
select select "2"
select select "1"
select select "2"
select select "1"
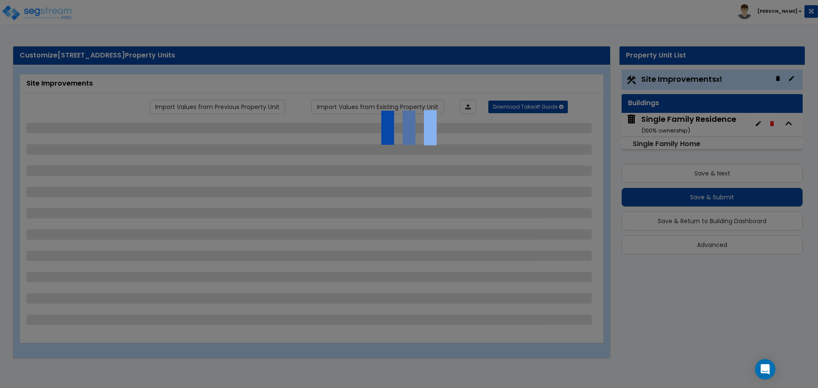
select select "3"
select select "2"
select select "1"
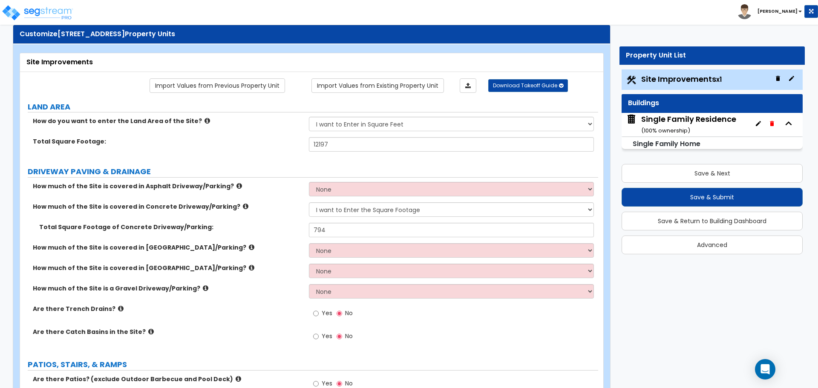
scroll to position [43, 0]
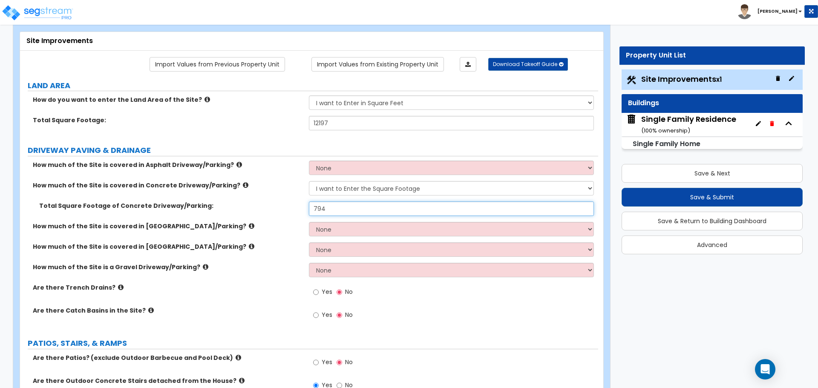
click at [351, 208] on input "794" at bounding box center [451, 209] width 285 height 14
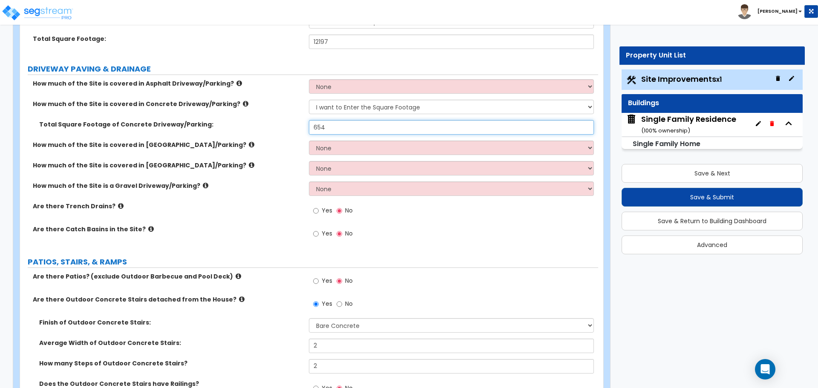
scroll to position [128, 0]
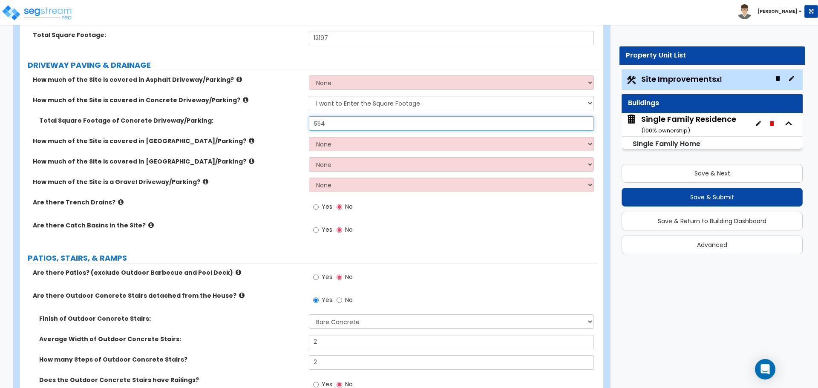
type input "654"
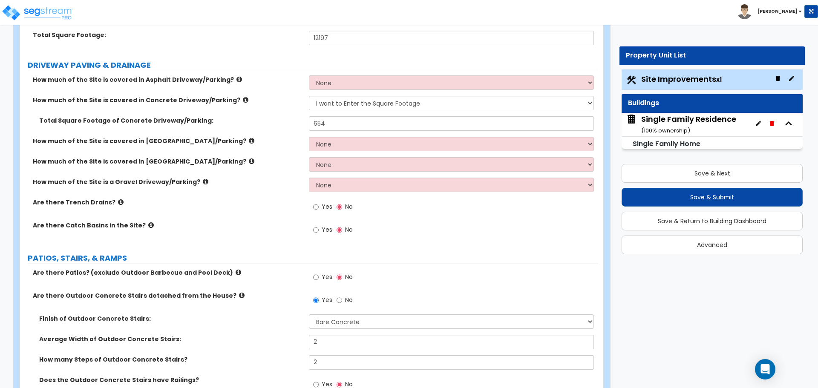
click at [258, 171] on div "How much of the Site is covered in Stone Driveway/Parking? None I want to Enter…" at bounding box center [309, 167] width 578 height 20
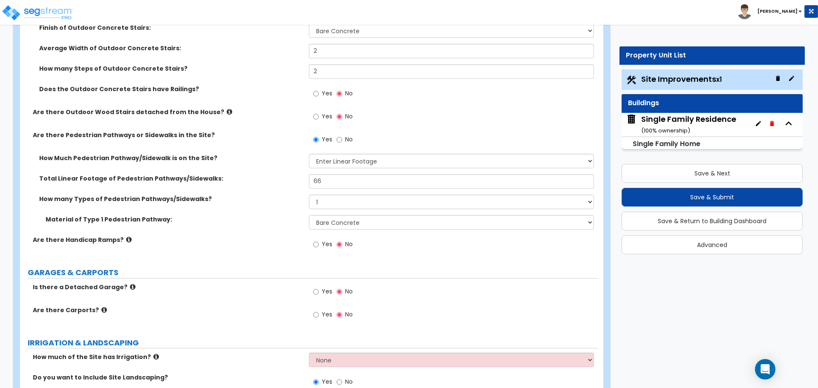
scroll to position [426, 0]
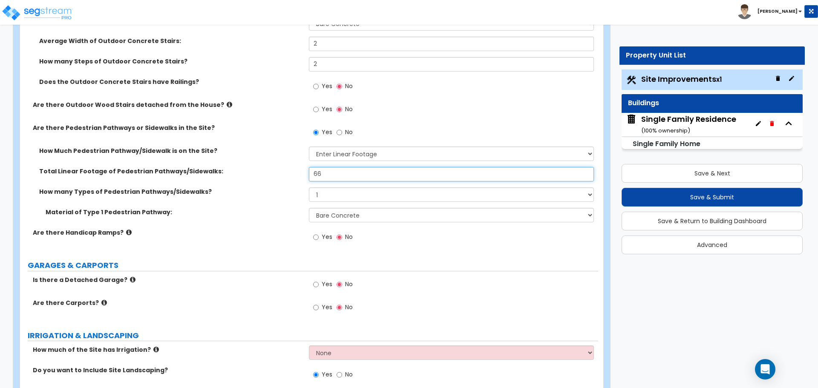
click at [337, 176] on input "66" at bounding box center [451, 174] width 285 height 14
type input "37"
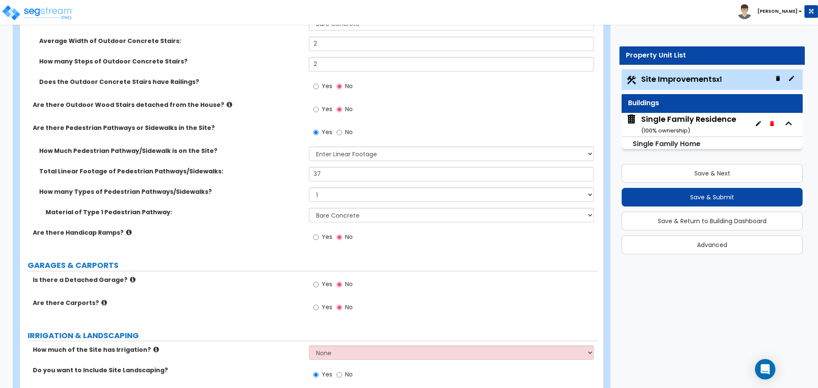
click at [289, 212] on label "Material of Type 1 Pedestrian Pathway:" at bounding box center [174, 212] width 257 height 9
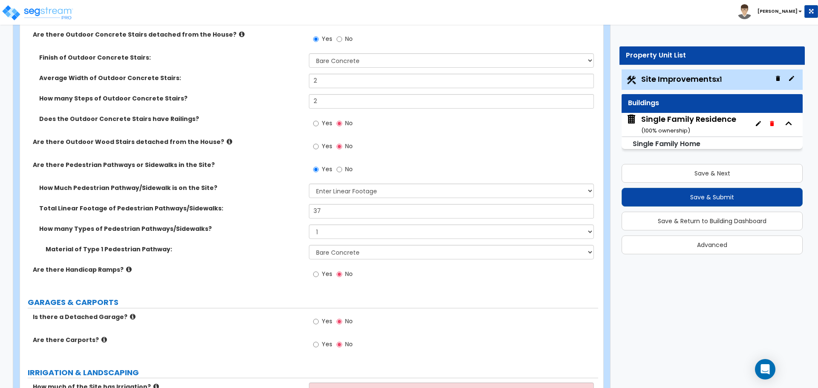
scroll to position [341, 0]
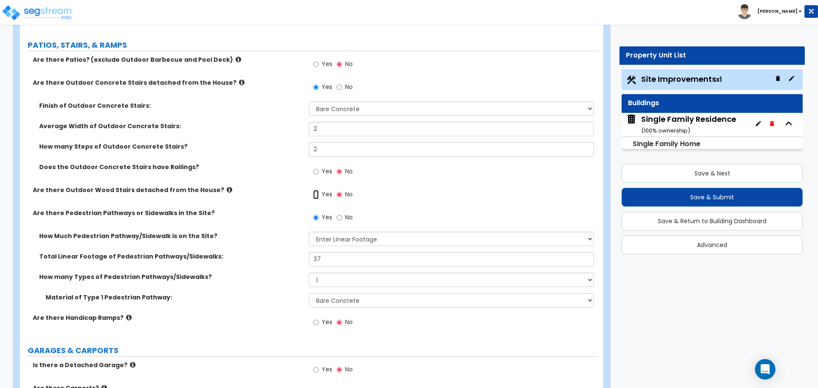
click at [318, 196] on input "Yes" at bounding box center [316, 194] width 6 height 9
radio input "true"
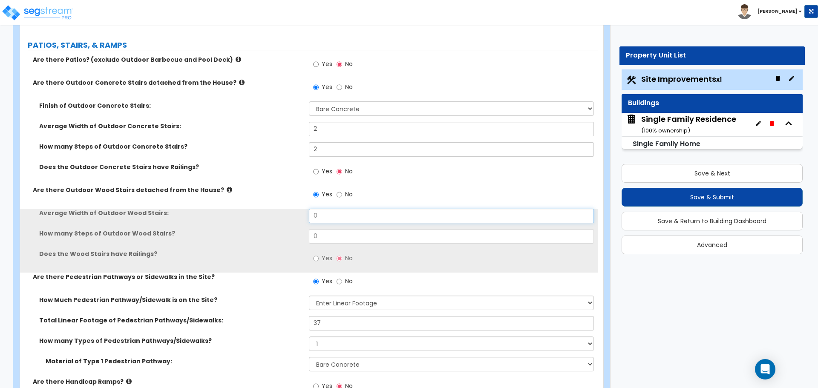
click at [332, 216] on input "0" at bounding box center [451, 216] width 285 height 14
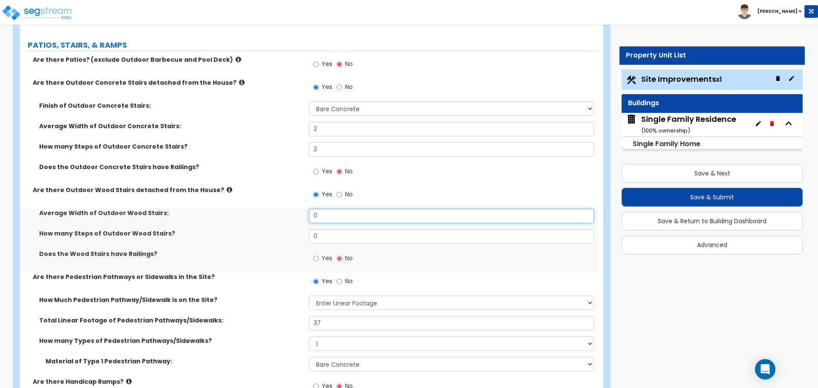
click at [332, 216] on input "0" at bounding box center [451, 216] width 285 height 14
type input "4"
click at [338, 240] on input "0" at bounding box center [451, 236] width 285 height 14
click at [337, 237] on input "0" at bounding box center [451, 236] width 285 height 14
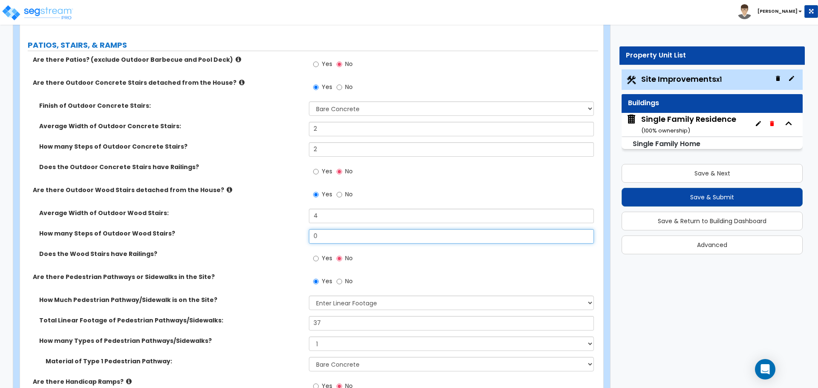
click at [337, 237] on input "0" at bounding box center [451, 236] width 285 height 14
type input "6"
click at [300, 239] on div "How many Steps of Outdoor Wood Stairs? 6" at bounding box center [309, 239] width 578 height 20
click at [319, 260] on input "Yes" at bounding box center [316, 258] width 6 height 9
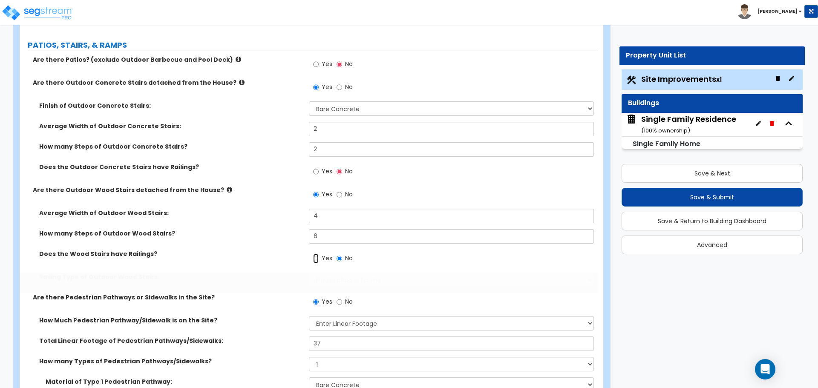
radio input "true"
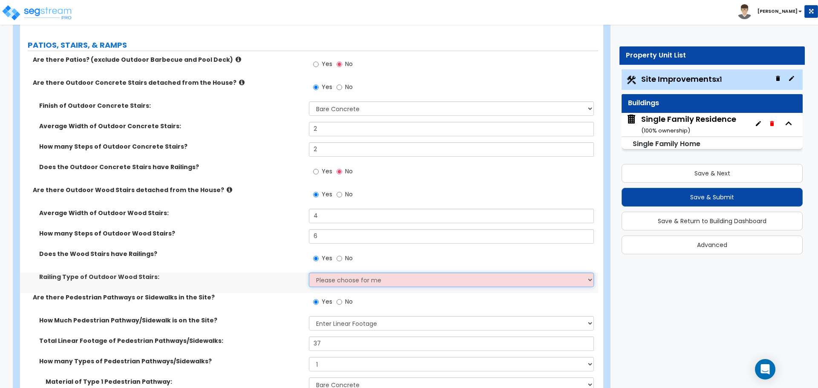
click at [327, 273] on select "Please choose for me Steel Aluminum Wood" at bounding box center [451, 280] width 285 height 14
click at [327, 282] on select "Please choose for me Steel Aluminum Wood" at bounding box center [451, 280] width 285 height 14
select select "3"
click at [309, 273] on select "Please choose for me Steel Aluminum Wood" at bounding box center [451, 280] width 285 height 14
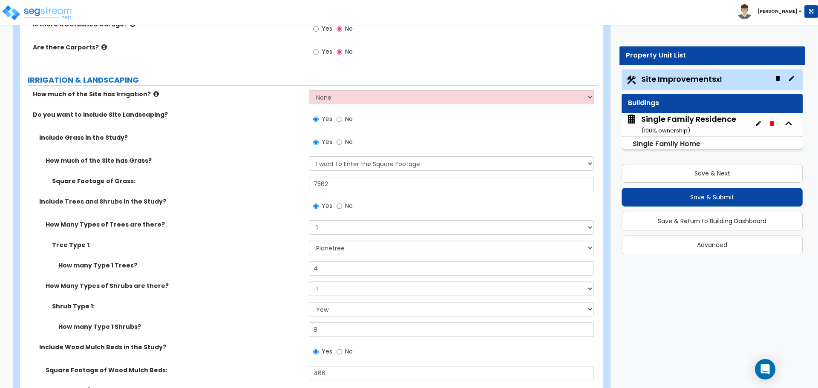
scroll to position [767, 0]
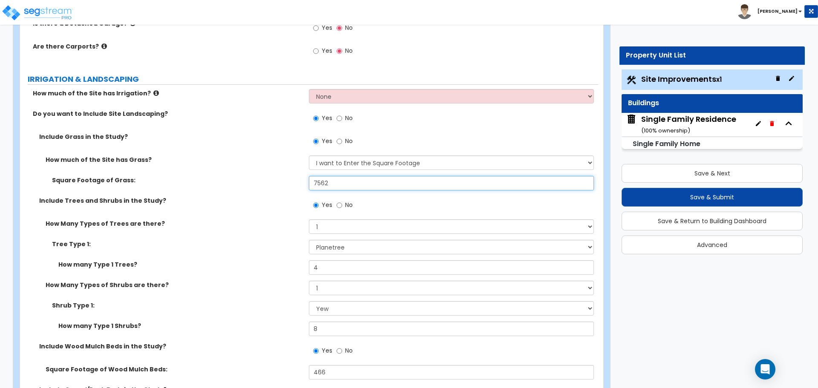
click at [350, 181] on input "7562" at bounding box center [451, 183] width 285 height 14
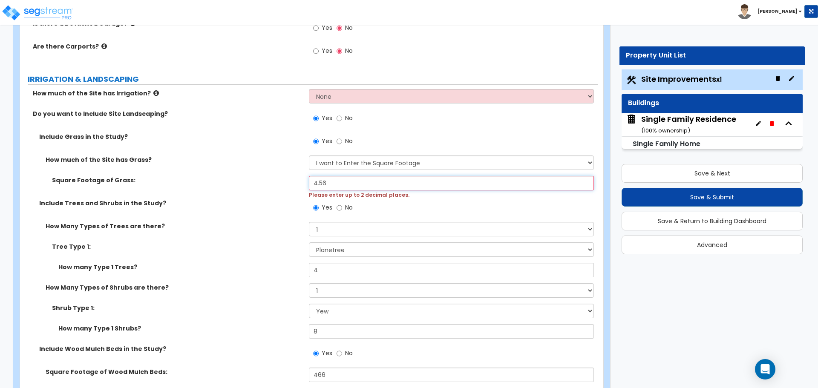
type input "4.56"
click at [268, 183] on label "Square Footage of Grass:" at bounding box center [177, 180] width 251 height 9
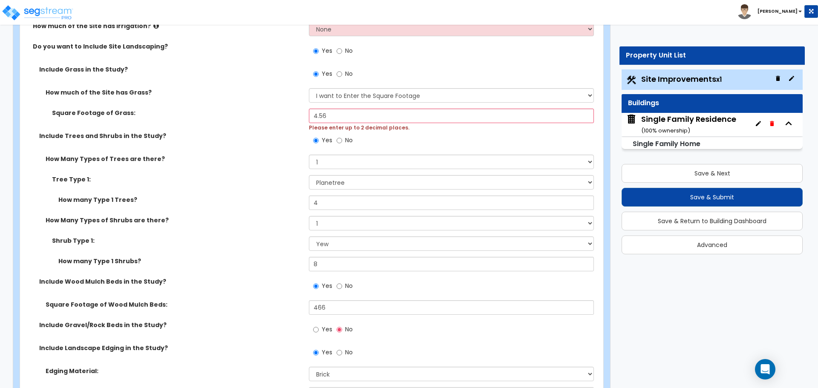
scroll to position [852, 0]
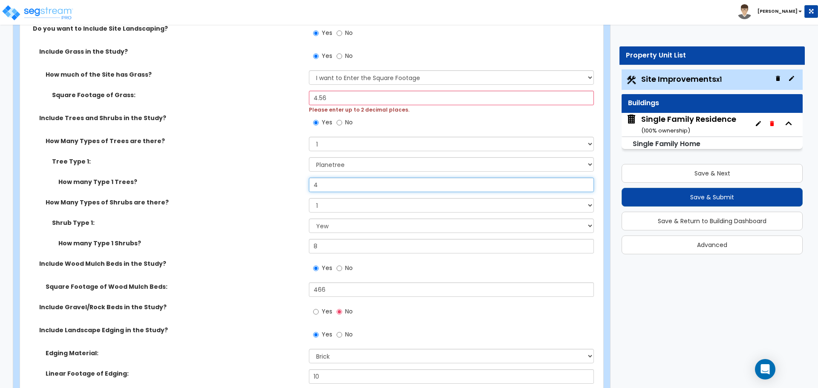
click at [338, 187] on input "4" at bounding box center [451, 185] width 285 height 14
click at [329, 182] on input "4" at bounding box center [451, 185] width 285 height 14
type input "0"
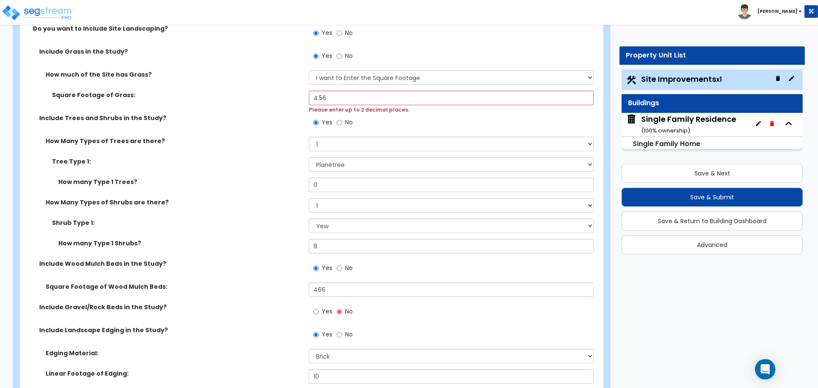
click at [333, 196] on div "How many Type 1 Trees? 0" at bounding box center [309, 188] width 578 height 20
click at [338, 147] on select "None 1 2 3" at bounding box center [451, 144] width 285 height 14
click at [309, 137] on select "None 1 2 3" at bounding box center [451, 144] width 285 height 14
click at [328, 148] on select "None 1 2 3" at bounding box center [451, 144] width 285 height 14
select select "0"
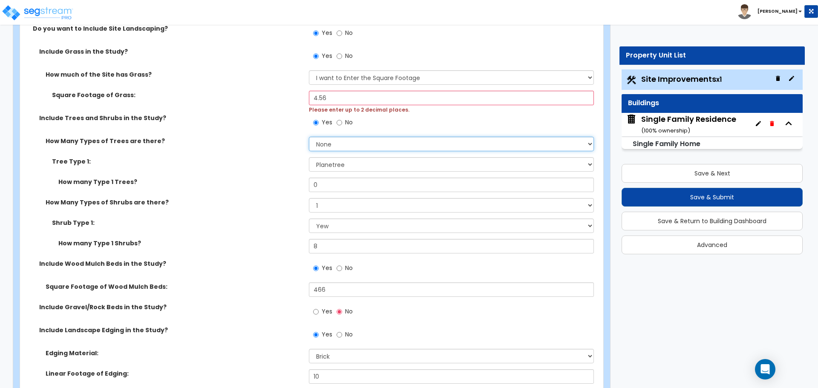
click at [309, 137] on select "None 1 2 3" at bounding box center [451, 144] width 285 height 14
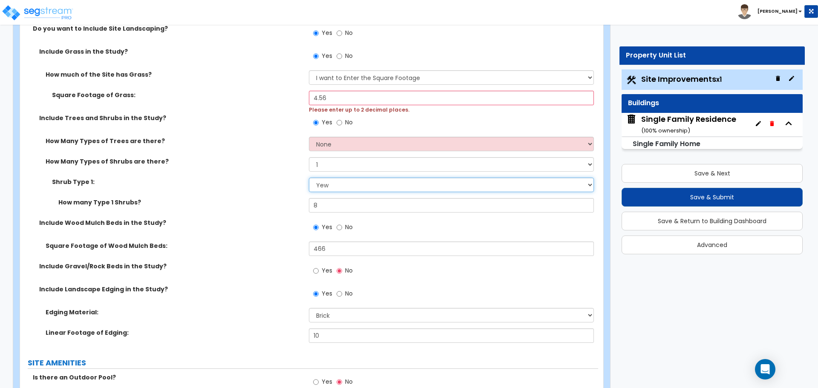
click at [324, 185] on select "Please Choose One Arborvitae Azalea Yew Boxwood Juniper Holly Cotoneaster Euony…" at bounding box center [451, 185] width 285 height 14
click at [329, 157] on div "How Many Types of Trees are there? None 1 2 3" at bounding box center [309, 147] width 578 height 20
click at [324, 185] on select "Please Choose One Arborvitae Azalea Yew Boxwood Juniper Holly Cotoneaster Euony…" at bounding box center [451, 185] width 285 height 14
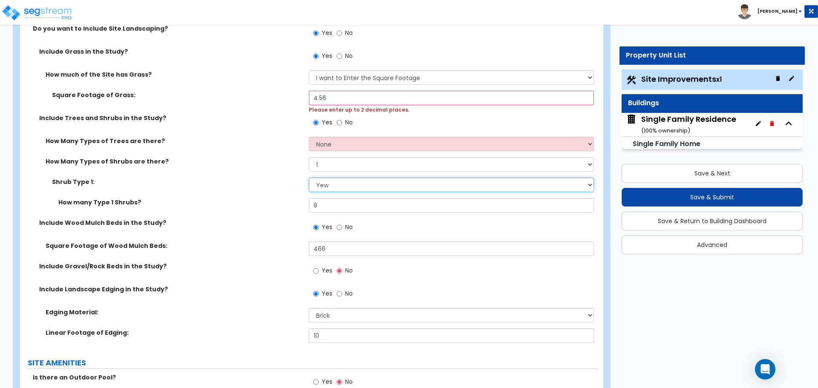
click at [324, 188] on select "Please Choose One Arborvitae Azalea Yew Boxwood Juniper Holly Cotoneaster Euony…" at bounding box center [451, 185] width 285 height 14
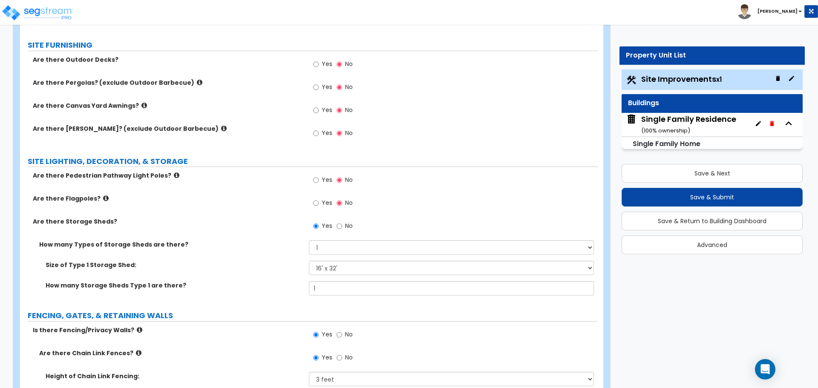
scroll to position [1321, 0]
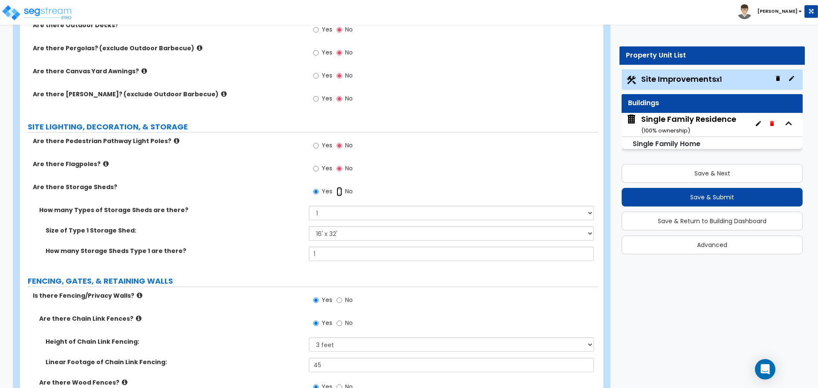
click at [340, 190] on input "No" at bounding box center [340, 191] width 6 height 9
radio input "false"
radio input "true"
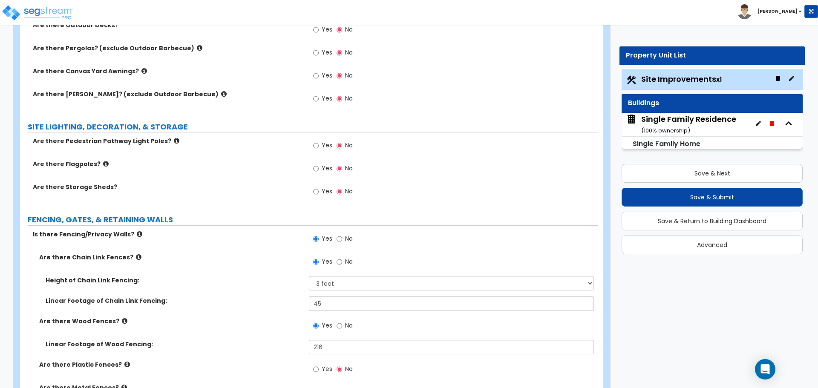
click at [321, 192] on label "Yes" at bounding box center [322, 192] width 19 height 14
click at [319, 192] on input "Yes" at bounding box center [316, 191] width 6 height 9
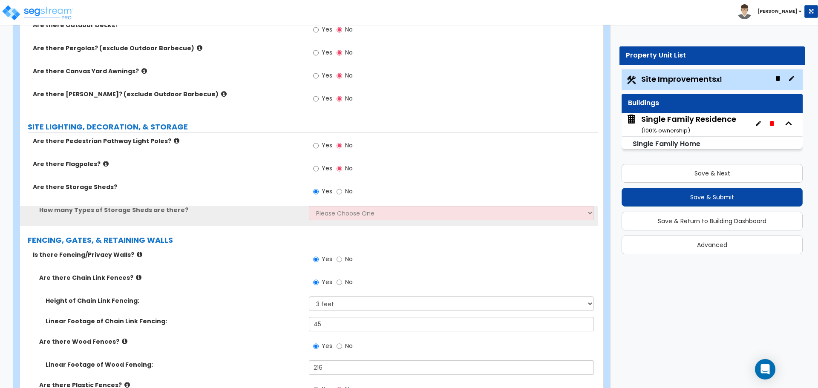
click at [344, 192] on label "No" at bounding box center [345, 192] width 16 height 14
click at [342, 192] on input "No" at bounding box center [340, 191] width 6 height 9
radio input "false"
radio input "true"
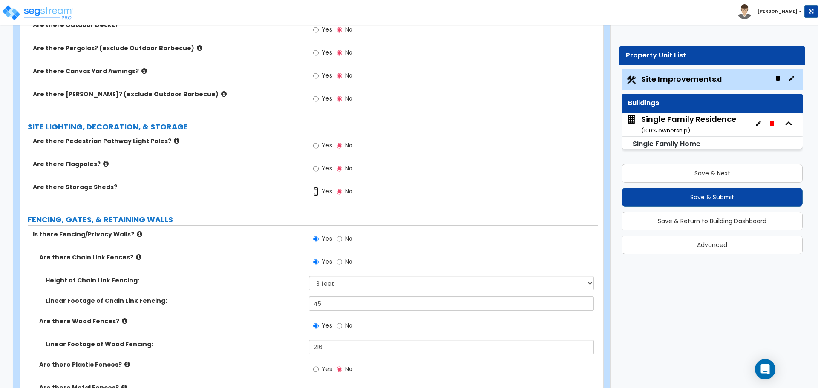
click at [315, 191] on input "Yes" at bounding box center [316, 191] width 6 height 9
radio input "true"
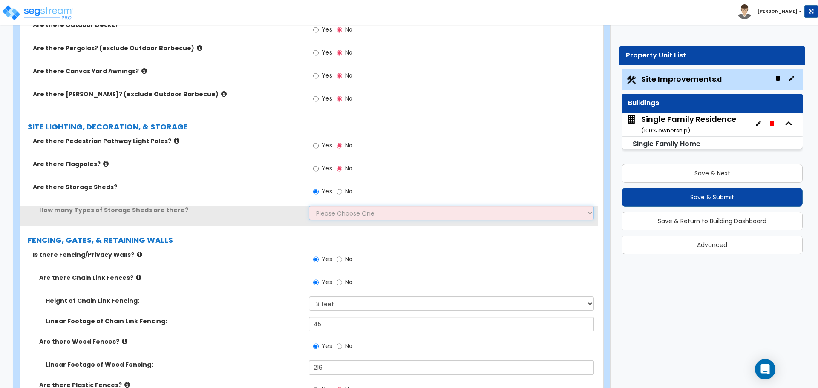
click at [322, 211] on select "Please Choose One 1 2" at bounding box center [451, 213] width 285 height 14
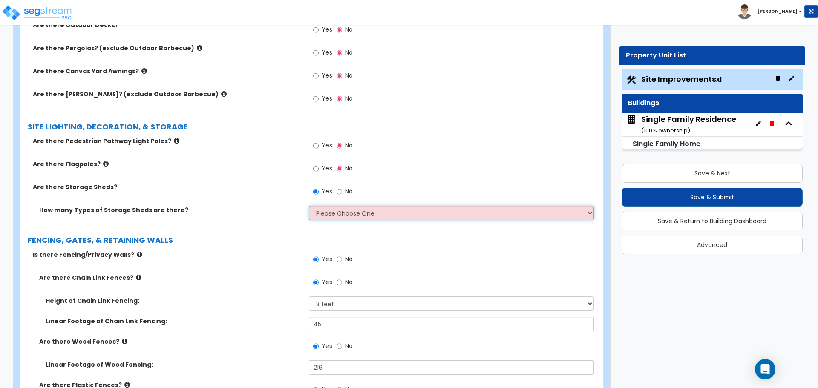
select select "1"
click at [309, 206] on select "Please Choose One 1 2" at bounding box center [451, 213] width 285 height 14
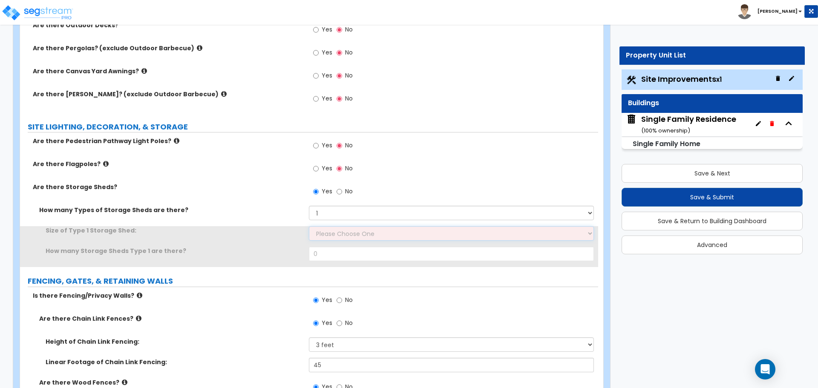
click at [328, 229] on select "Please Choose One 16' x 32' 30' x 64'" at bounding box center [451, 233] width 285 height 14
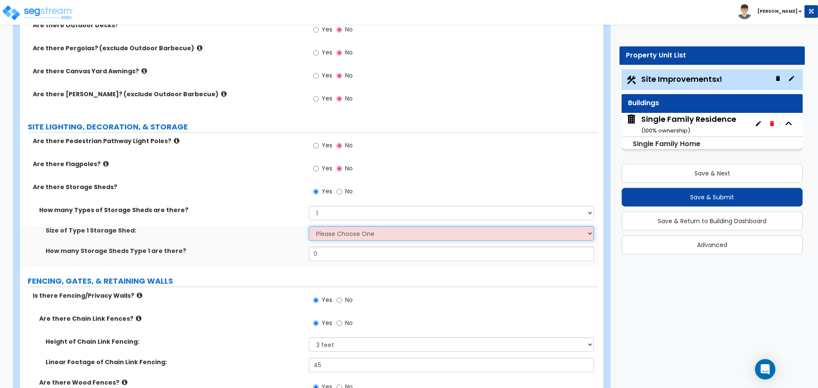
select select "1"
click at [309, 226] on select "Please Choose One 16' x 32' 30' x 64'" at bounding box center [451, 233] width 285 height 14
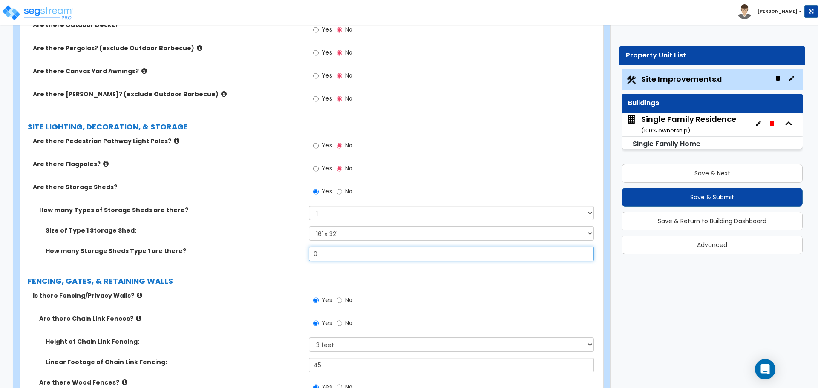
click at [333, 249] on input "0" at bounding box center [451, 254] width 285 height 14
click at [329, 254] on input "0" at bounding box center [451, 254] width 285 height 14
type input "1"
click at [292, 254] on label "How many Storage Sheds Type 1 are there?" at bounding box center [174, 251] width 257 height 9
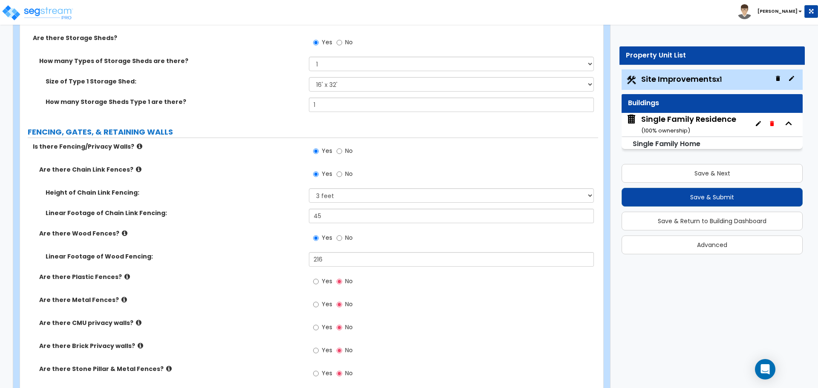
scroll to position [1492, 0]
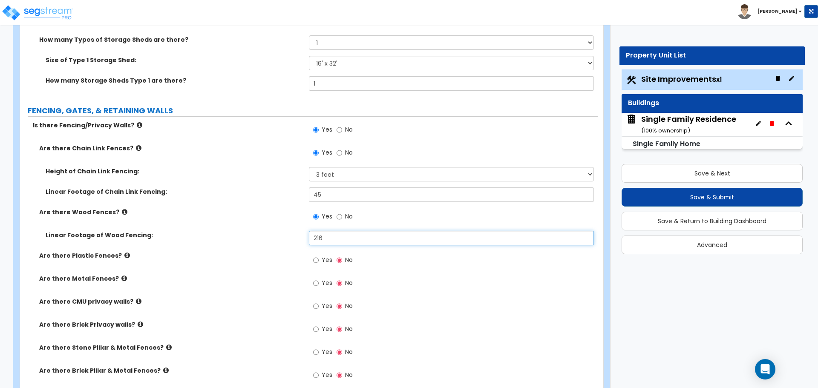
click at [332, 233] on input "216" at bounding box center [451, 238] width 285 height 14
click at [257, 231] on label "Linear Footage of Wood Fencing:" at bounding box center [174, 235] width 257 height 9
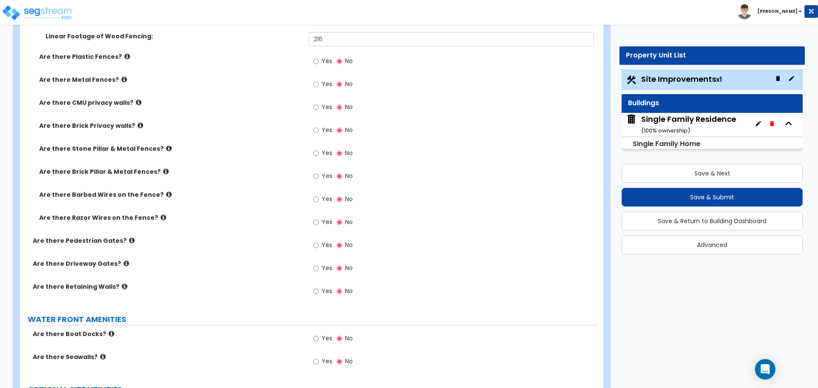
scroll to position [1690, 0]
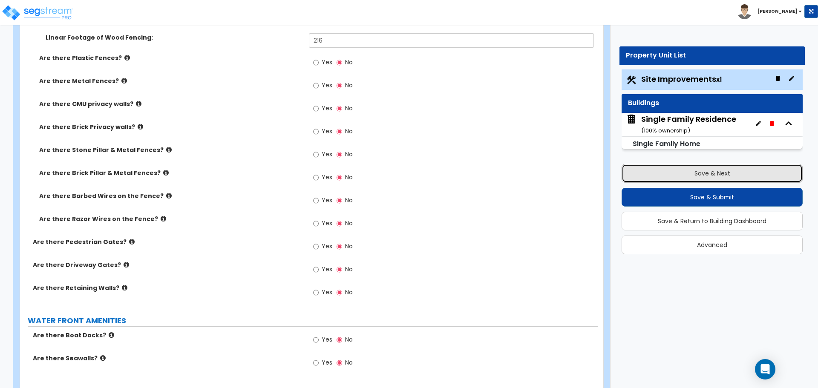
click at [739, 172] on button "Save & Next" at bounding box center [712, 173] width 181 height 19
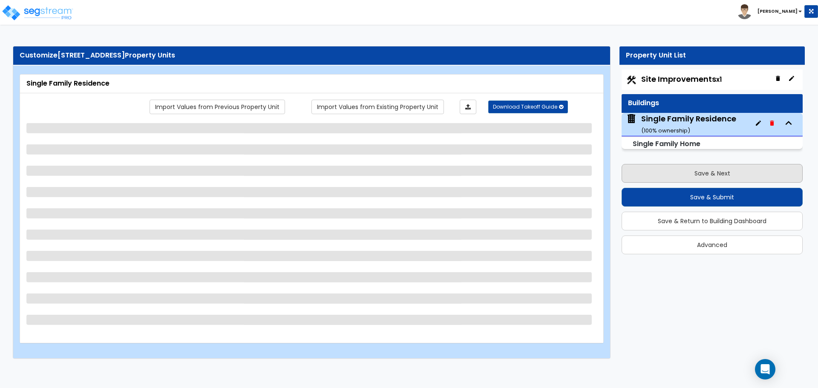
scroll to position [0, 0]
select select "1"
select select "7"
select select "1"
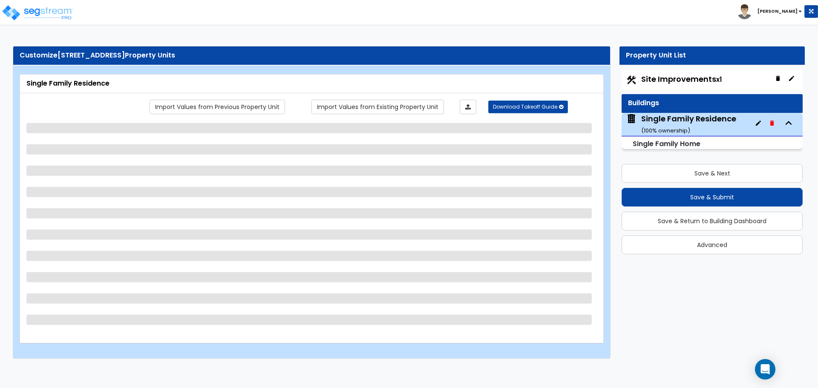
select select "1"
select select "2"
select select "4"
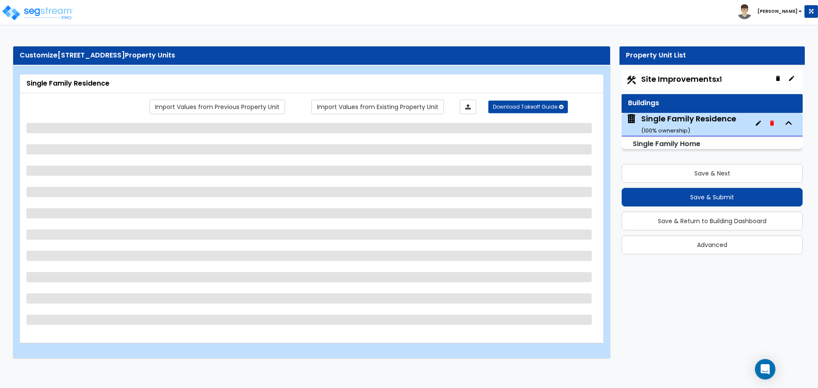
select select "1"
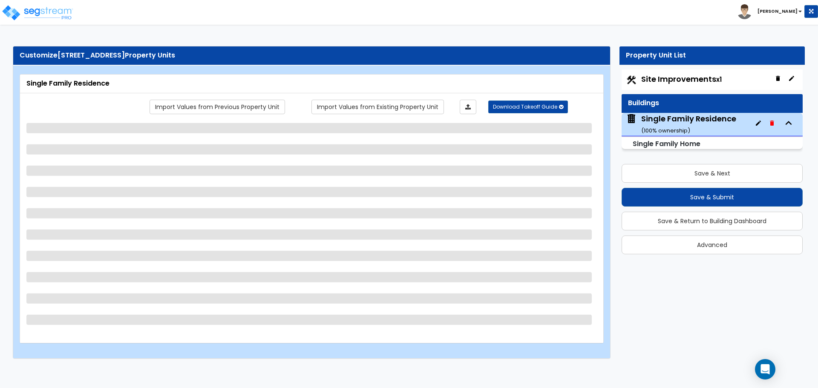
select select "1"
select select "3"
select select "1"
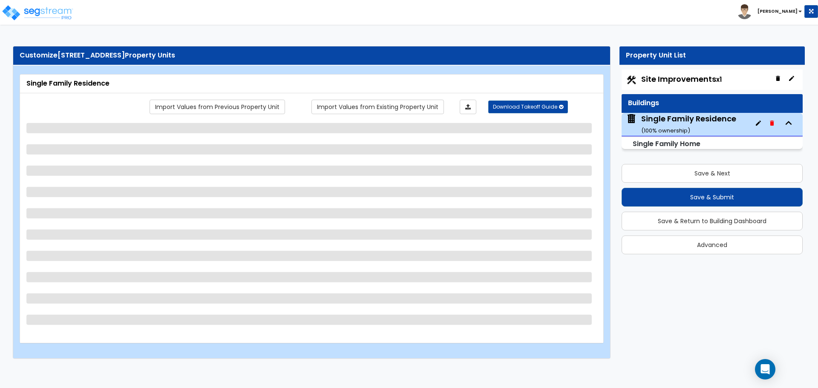
select select "1"
select select "2"
select select "1"
select select "2"
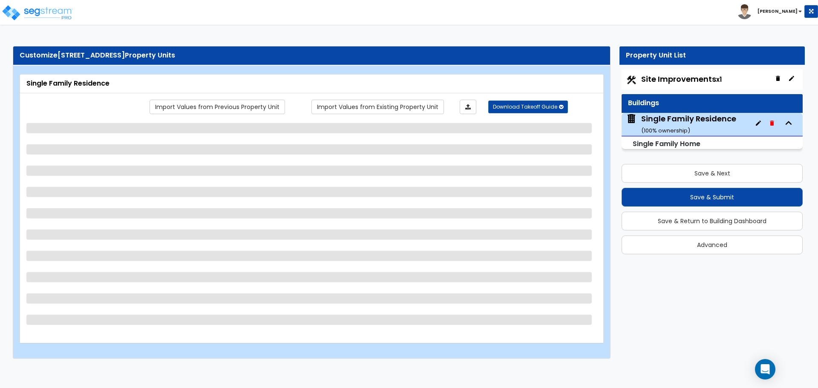
select select "1"
select select "5"
select select "2"
select select "6"
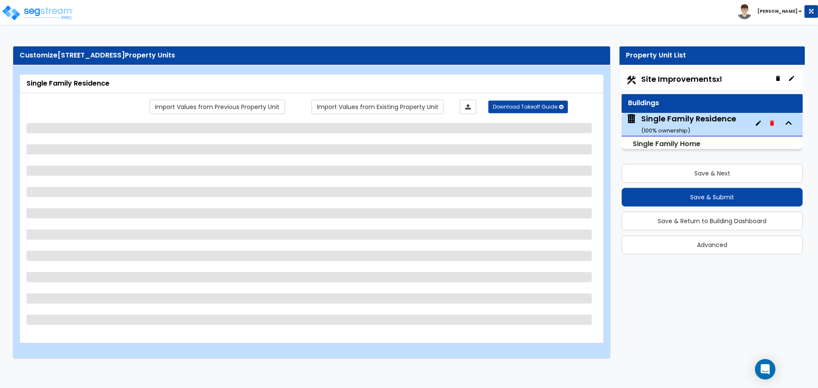
select select "5"
select select "2"
select select "3"
select select "1"
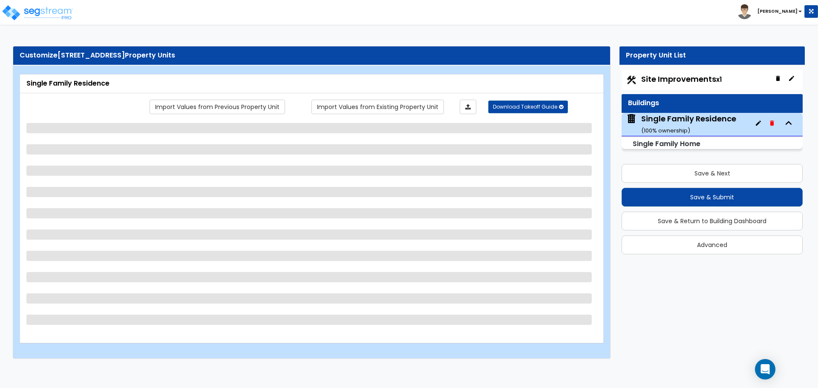
select select "1"
select select "2"
select select "1"
select select "2"
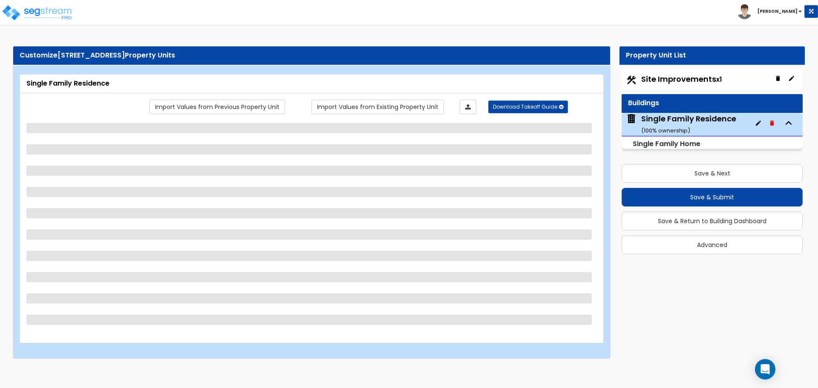
select select "2"
select select "3"
select select "2"
select select "1"
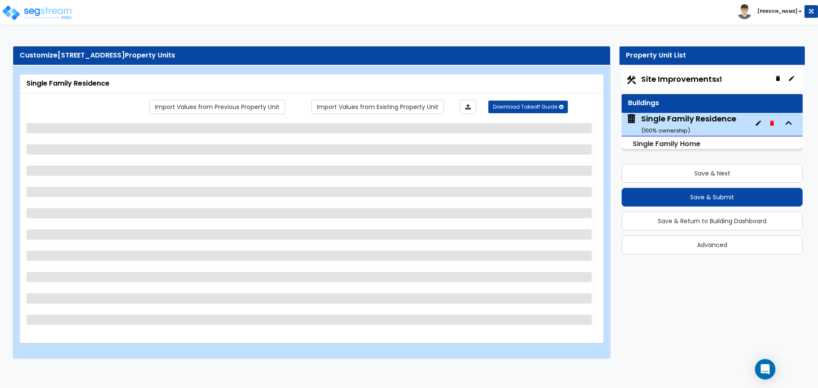
select select "3"
select select "2"
select select "4"
select select "6"
select select "4"
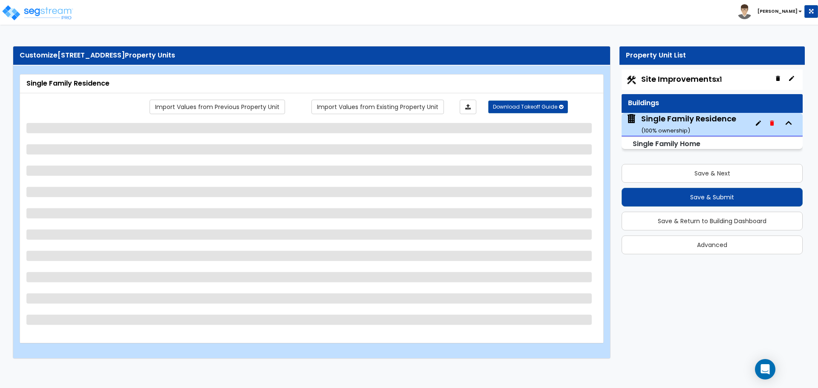
select select "1"
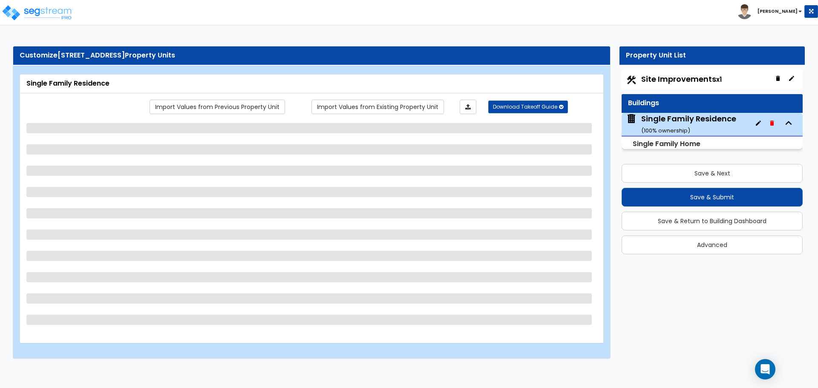
select select "2"
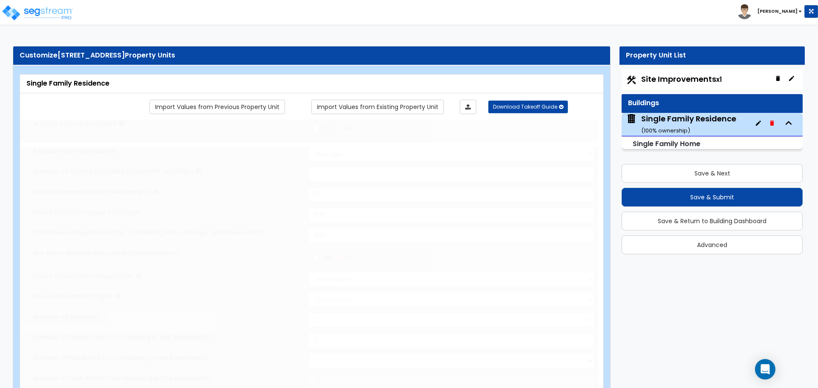
type input "3"
select select "2"
type input "4"
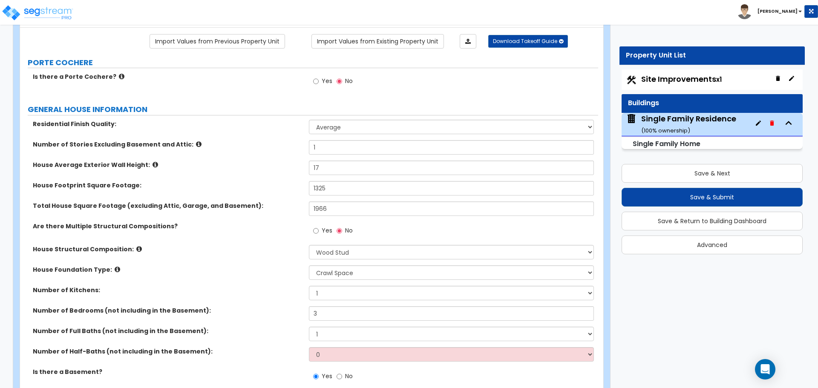
scroll to position [85, 0]
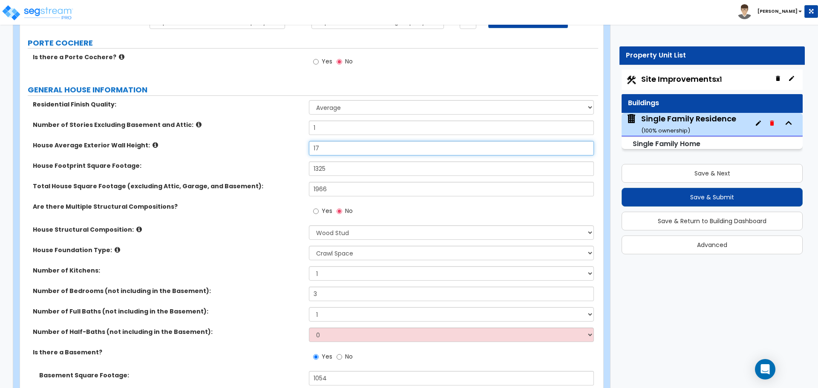
click at [327, 150] on input "17" at bounding box center [451, 148] width 285 height 14
type input "10"
click at [348, 167] on input "1325" at bounding box center [451, 169] width 285 height 14
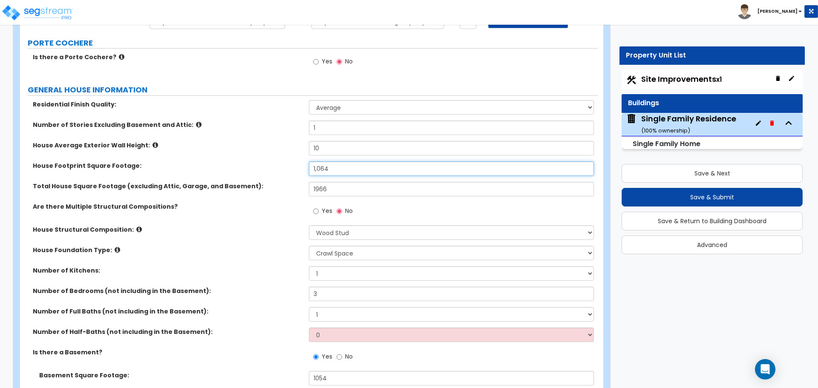
type input "1,064"
click at [336, 193] on input "1966" at bounding box center [451, 189] width 285 height 14
type input "1,064"
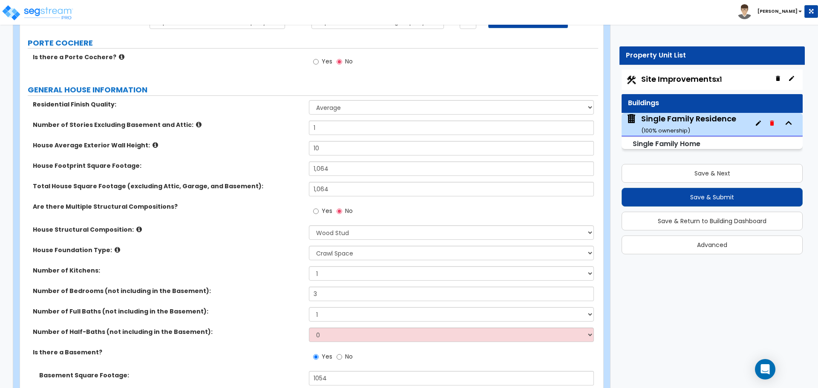
click at [298, 198] on div "Total House Square Footage (excluding Attic, Garage, and Basement): 1,064" at bounding box center [309, 192] width 578 height 20
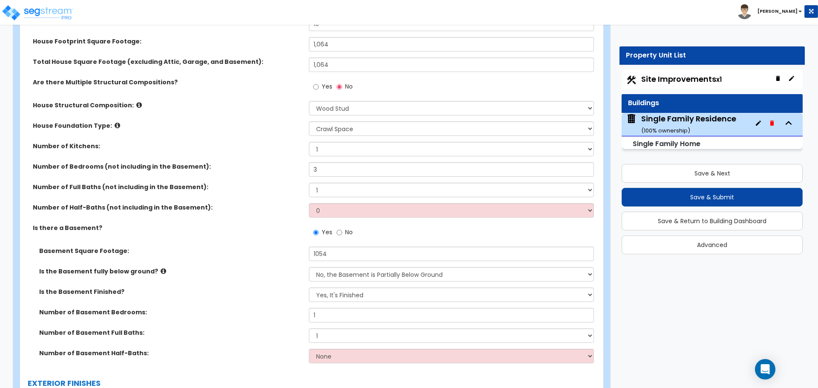
scroll to position [213, 0]
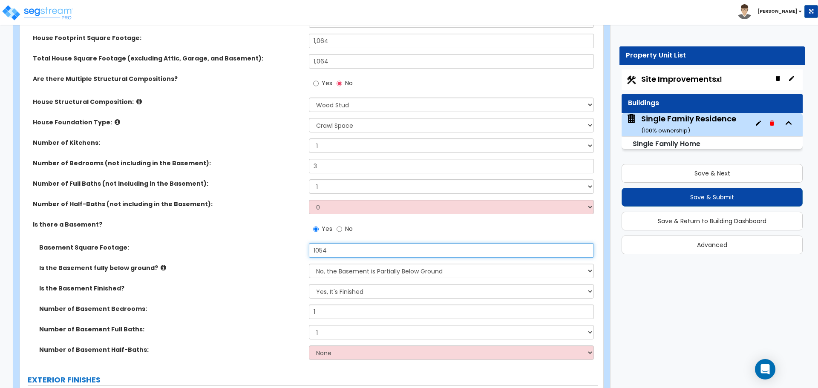
click at [348, 250] on input "1054" at bounding box center [451, 250] width 285 height 14
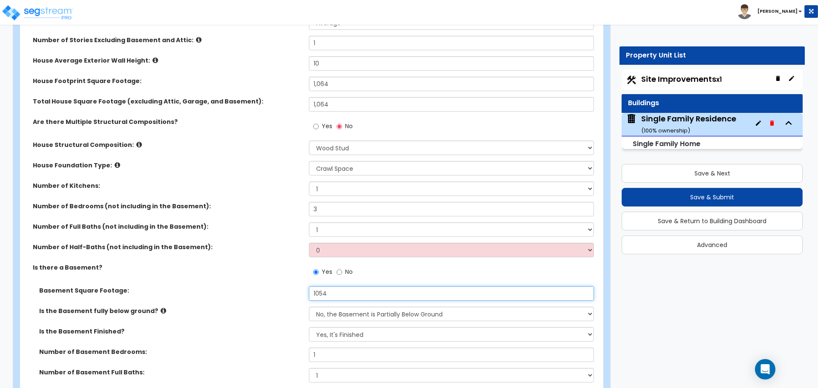
scroll to position [170, 0]
click at [330, 293] on input "1054" at bounding box center [451, 293] width 285 height 14
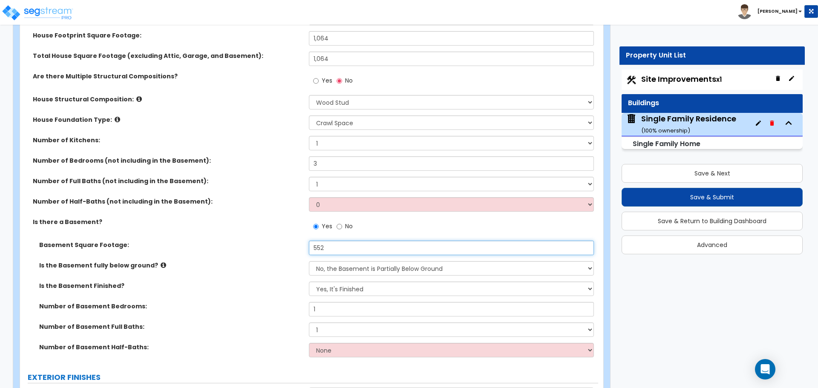
scroll to position [256, 0]
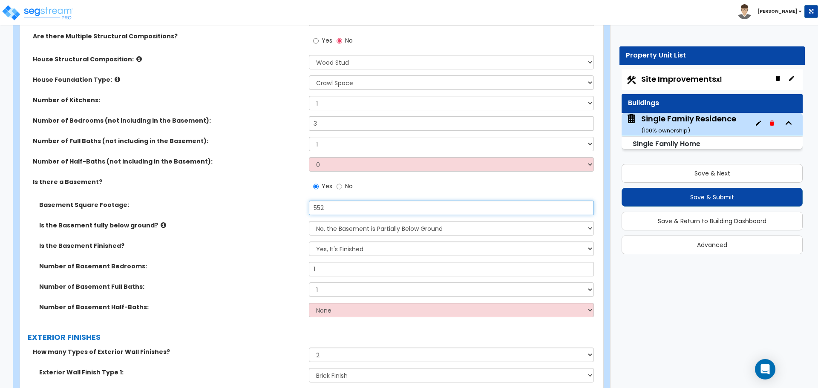
type input "552"
click at [358, 231] on select "Yes, the Basement is Fully Below Ground No, the Basement is Partially Below Gro…" at bounding box center [451, 228] width 285 height 14
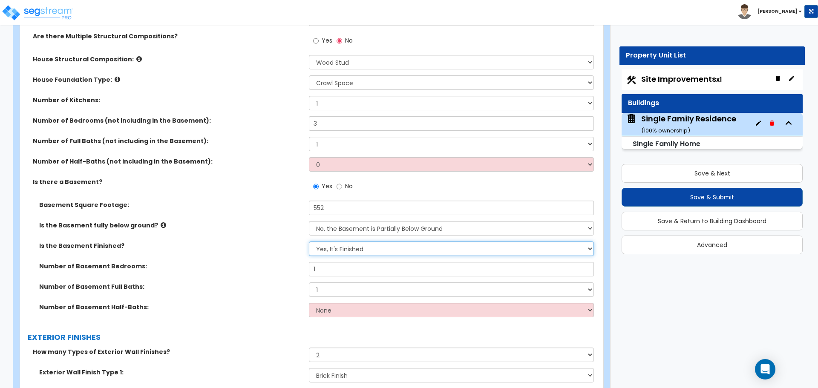
click at [344, 249] on select "No, It's Unfinished Yes, It's Finished" at bounding box center [451, 249] width 285 height 14
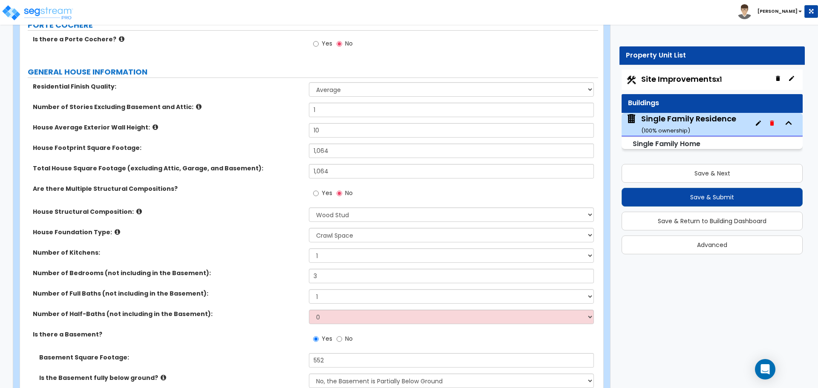
scroll to position [85, 0]
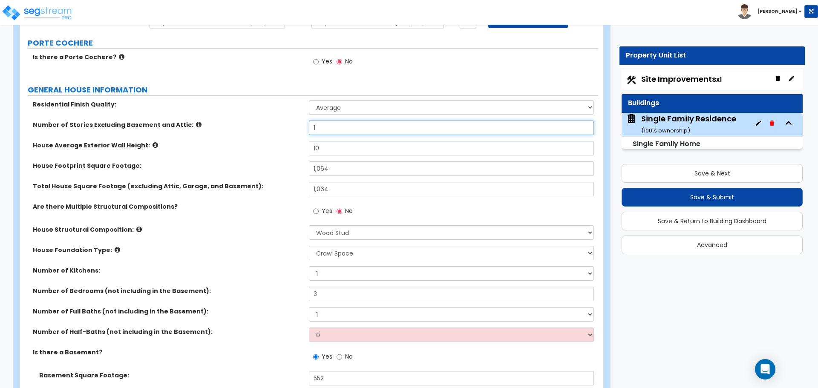
click at [332, 129] on input "1" at bounding box center [451, 128] width 285 height 14
click at [330, 130] on input "1.5" at bounding box center [451, 128] width 285 height 14
click at [269, 127] on label "Number of Stories Excluding Basement and Attic:" at bounding box center [168, 125] width 270 height 9
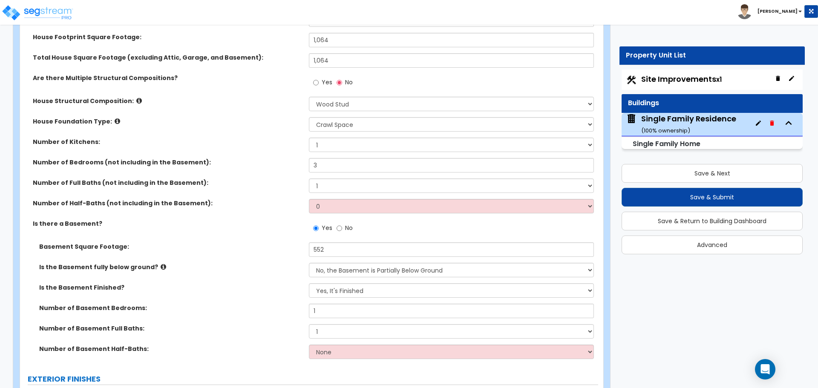
scroll to position [256, 0]
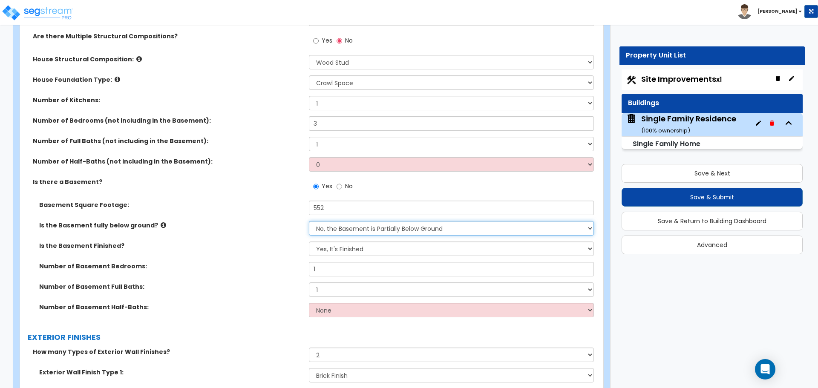
click at [347, 231] on select "Yes, the Basement is Fully Below Ground No, the Basement is Partially Below Gro…" at bounding box center [451, 228] width 285 height 14
click at [278, 197] on div "Is there a Basement? Yes No" at bounding box center [309, 189] width 578 height 23
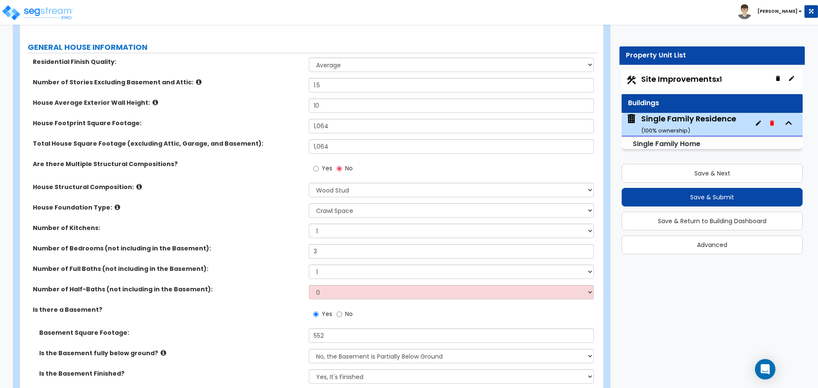
scroll to position [85, 0]
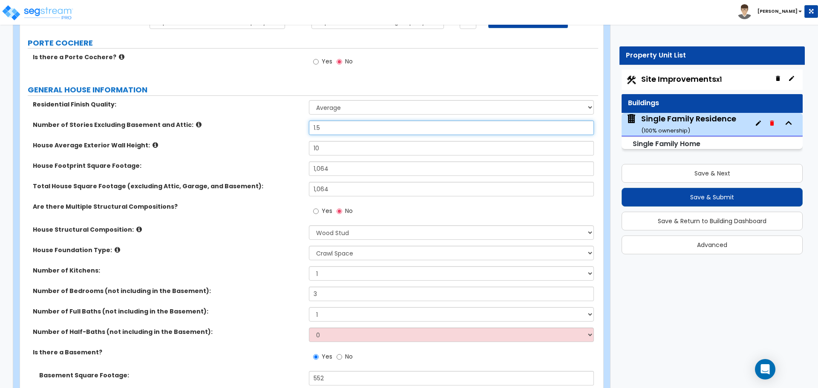
click at [338, 126] on input "1.5" at bounding box center [451, 128] width 285 height 14
type input "1"
click at [284, 148] on label "House Average Exterior Wall Height:" at bounding box center [168, 145] width 270 height 9
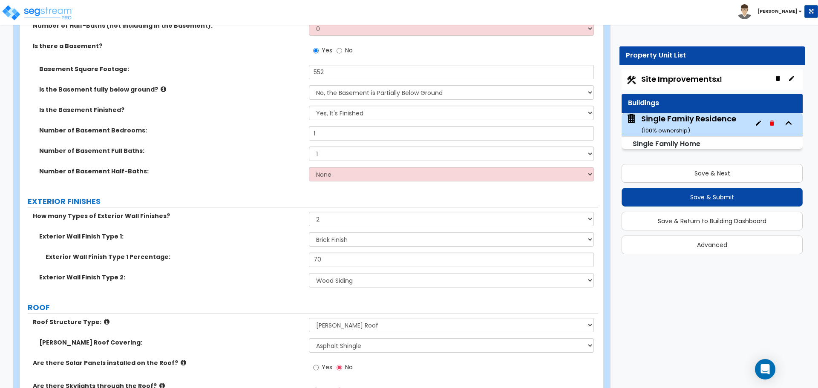
scroll to position [469, 0]
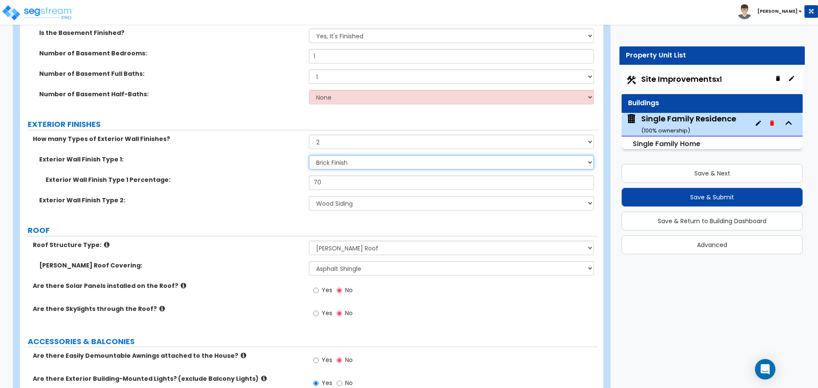
click at [334, 165] on select "Please Choose One No Finish/Shared Wall No Wall Brick Finish Stone Finish Wood …" at bounding box center [451, 162] width 285 height 14
click at [315, 167] on select "Please Choose One No Finish/Shared Wall No Wall Brick Finish Stone Finish Wood …" at bounding box center [451, 162] width 285 height 14
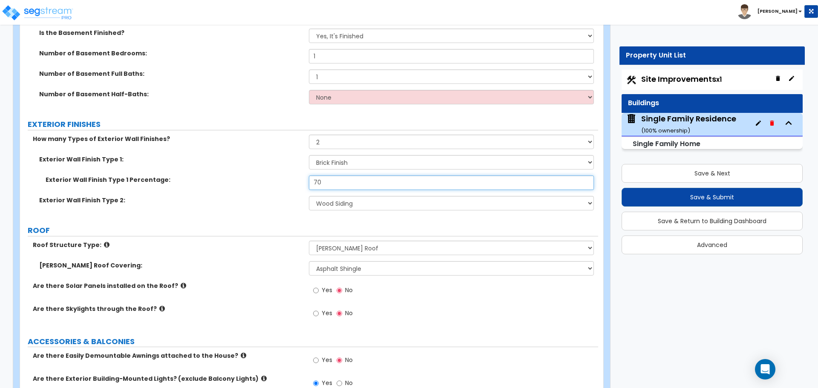
click at [331, 181] on input "70" at bounding box center [451, 183] width 285 height 14
click at [328, 186] on input "70" at bounding box center [451, 183] width 285 height 14
type input "60"
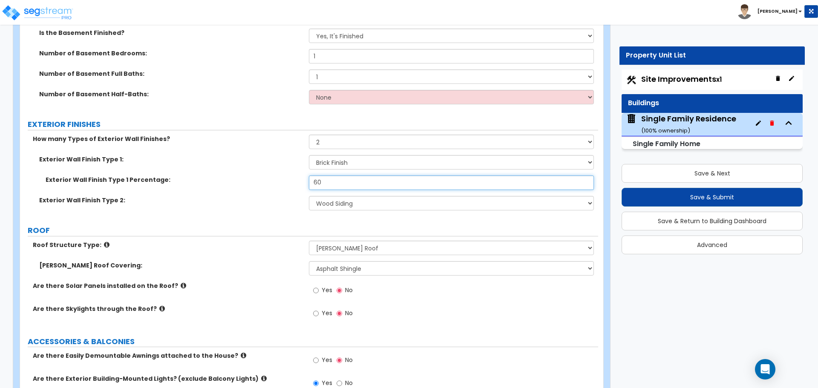
scroll to position [511, 0]
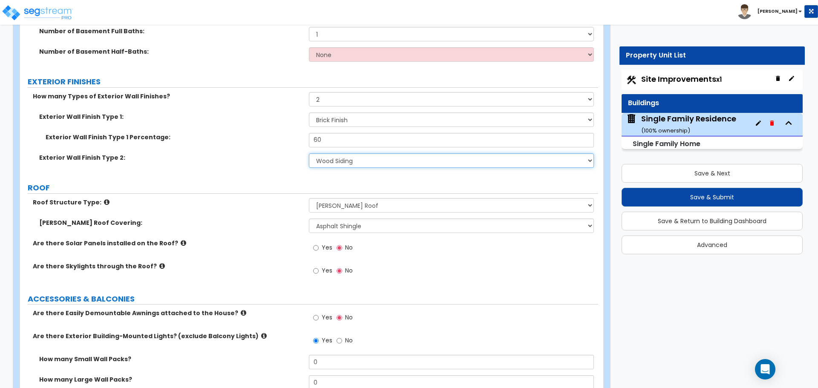
click at [361, 154] on select "Please Choose One No Finish/Shared Wall No Wall Brick Finish Stone Finish Wood …" at bounding box center [451, 160] width 285 height 14
click at [354, 161] on select "Please Choose One No Finish/Shared Wall No Wall Brick Finish Stone Finish Wood …" at bounding box center [451, 160] width 285 height 14
click at [309, 153] on select "Please Choose One No Finish/Shared Wall No Wall Brick Finish Stone Finish Wood …" at bounding box center [451, 160] width 285 height 14
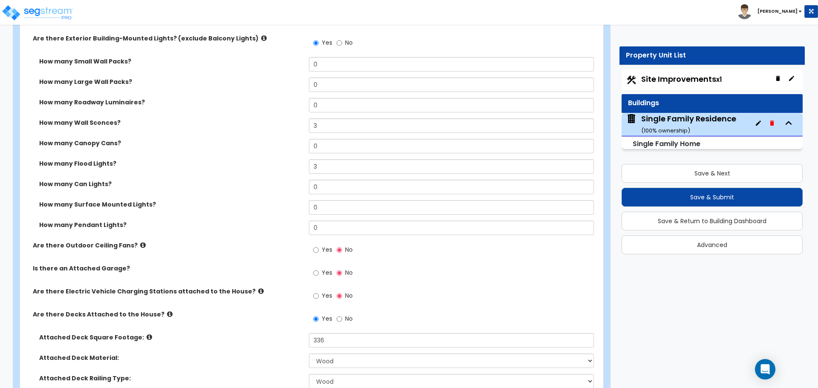
scroll to position [810, 0]
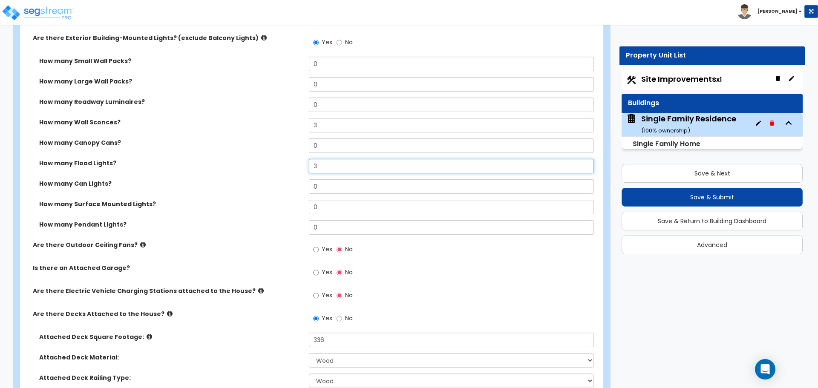
click at [326, 167] on input "3" at bounding box center [451, 166] width 285 height 14
type input "2"
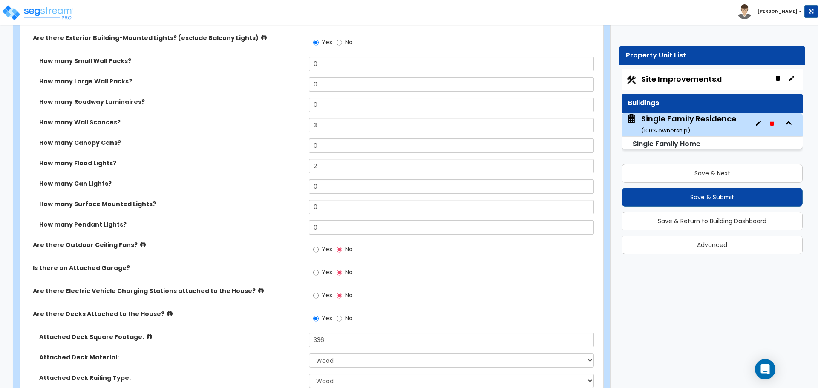
click at [275, 162] on label "How many Flood Lights?" at bounding box center [170, 163] width 263 height 9
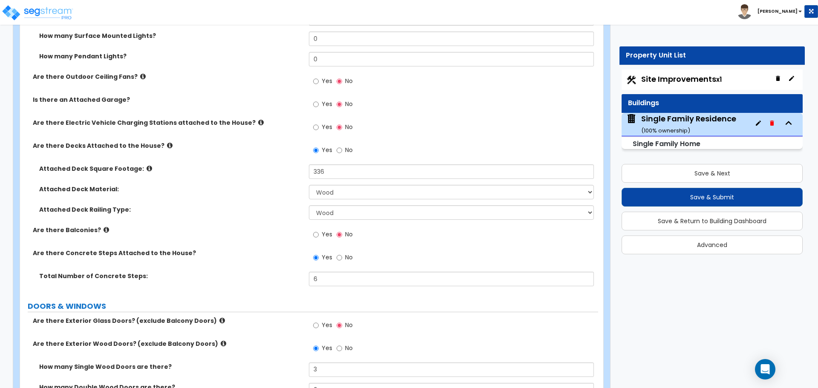
scroll to position [980, 0]
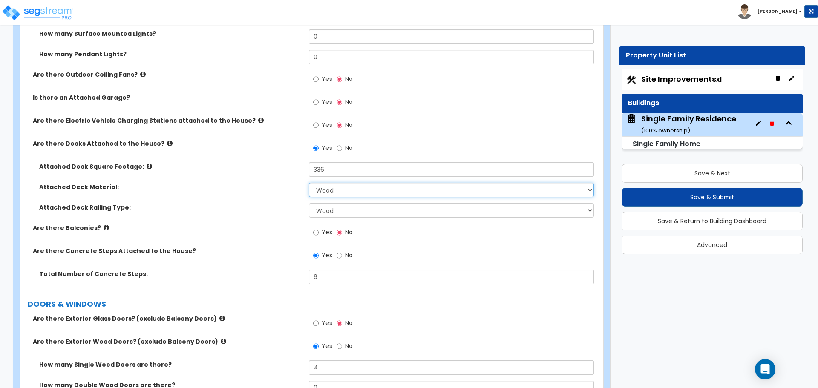
click at [337, 192] on select "Please Choose One Wood Plastic/PVC" at bounding box center [451, 190] width 285 height 14
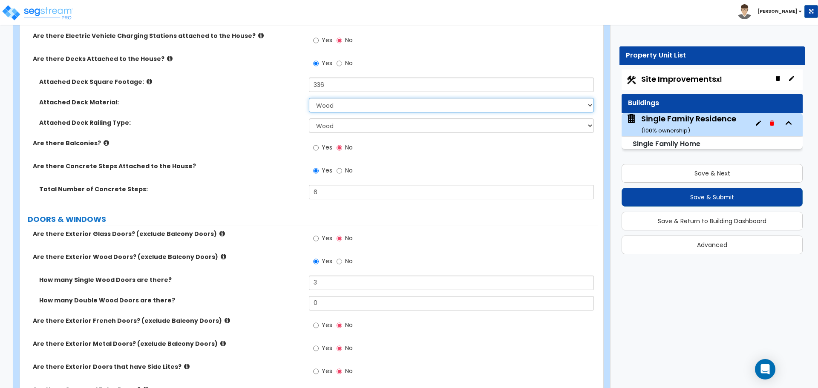
scroll to position [1066, 0]
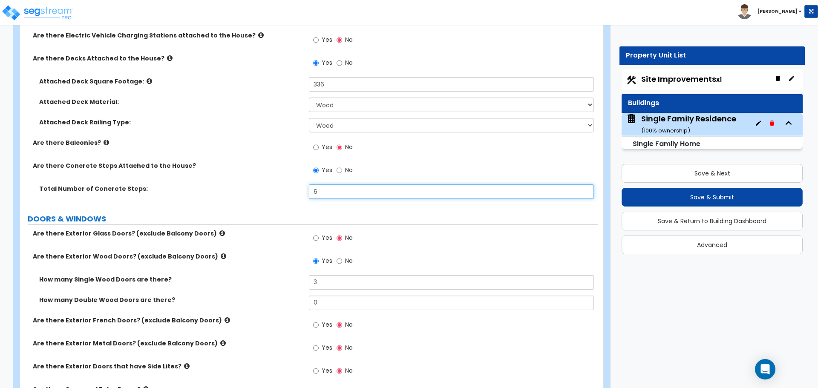
click at [313, 188] on input "6" at bounding box center [451, 192] width 285 height 14
type input "4"
click at [270, 191] on label "Total Number of Concrete Steps:" at bounding box center [170, 189] width 263 height 9
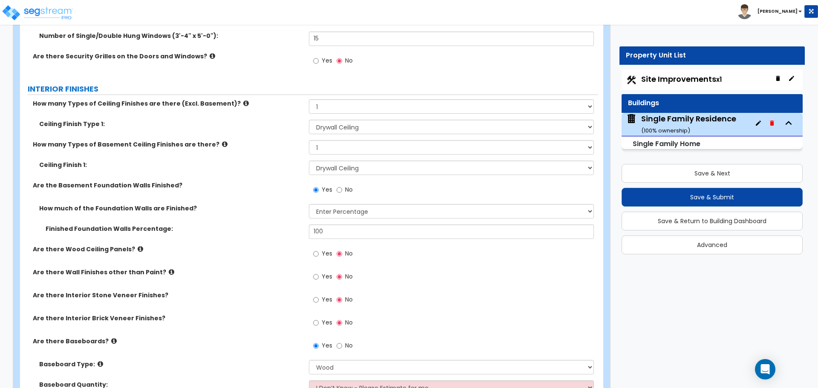
scroll to position [1620, 0]
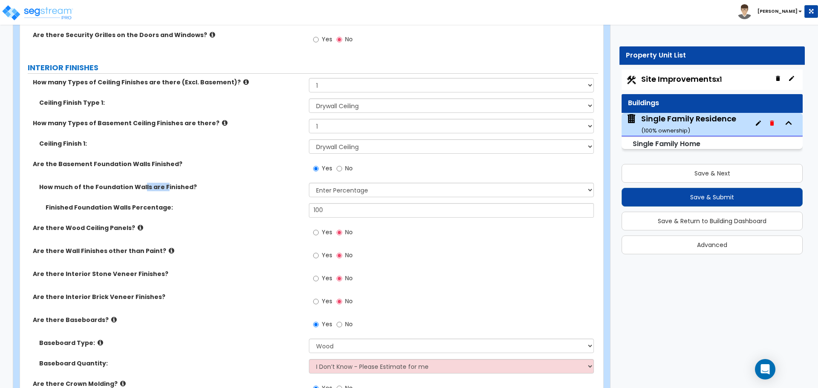
drag, startPoint x: 141, startPoint y: 188, endPoint x: 160, endPoint y: 188, distance: 19.2
click at [160, 188] on label "How much of the Foundation Walls are Finished?" at bounding box center [170, 187] width 263 height 9
click at [114, 191] on label "How much of the Foundation Walls are Finished?" at bounding box center [170, 187] width 263 height 9
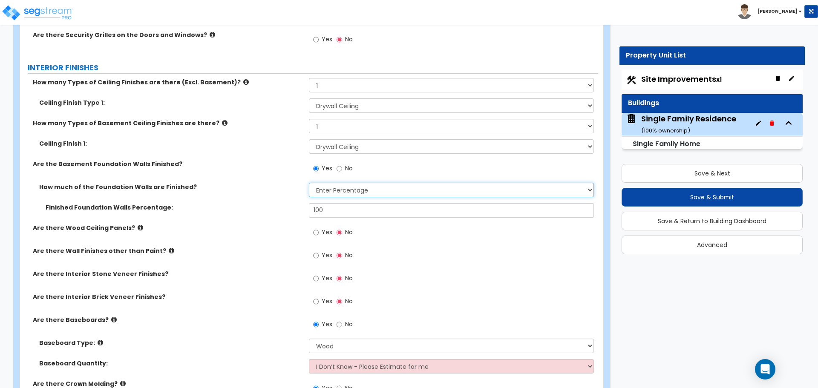
click at [330, 185] on select "Please Choose One Enter Percentage Enter Square Footage" at bounding box center [451, 190] width 285 height 14
click at [338, 188] on select "Please Choose One Enter Percentage Enter Square Footage" at bounding box center [451, 190] width 285 height 14
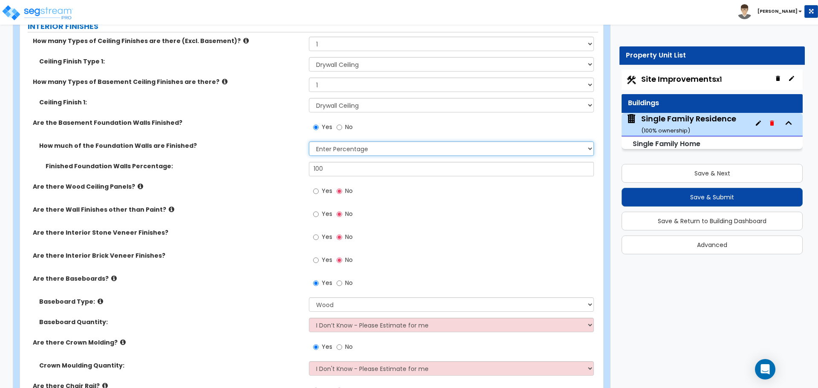
scroll to position [1662, 0]
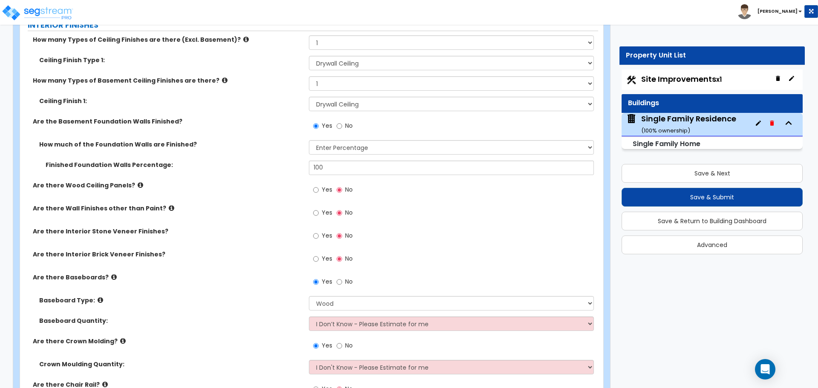
click at [138, 185] on icon at bounding box center [141, 185] width 6 height 6
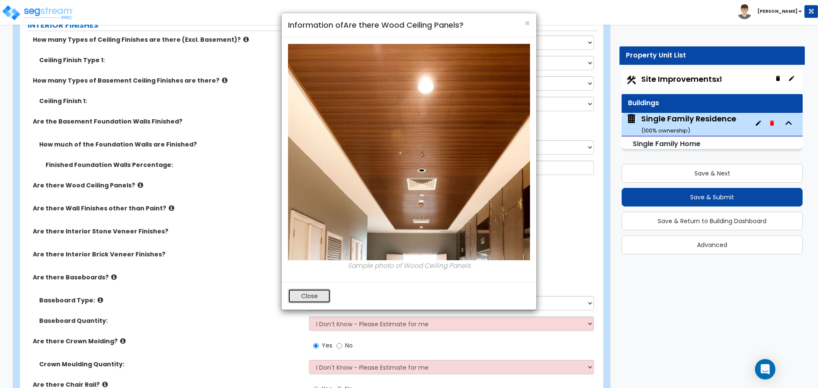
click at [315, 299] on button "Close" at bounding box center [309, 296] width 43 height 14
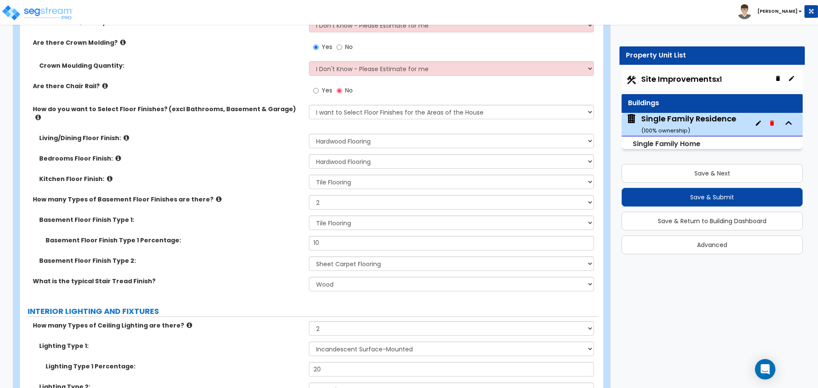
scroll to position [1961, 0]
click at [332, 197] on select "Please Choose One 1 2 3" at bounding box center [451, 203] width 285 height 14
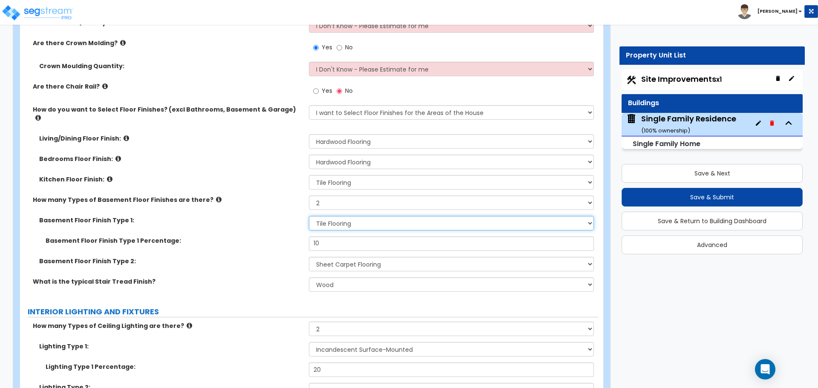
click at [332, 216] on select "None Tile Flooring Hardwood Flooring Resilient Laminate Flooring VCT Flooring S…" at bounding box center [451, 223] width 285 height 14
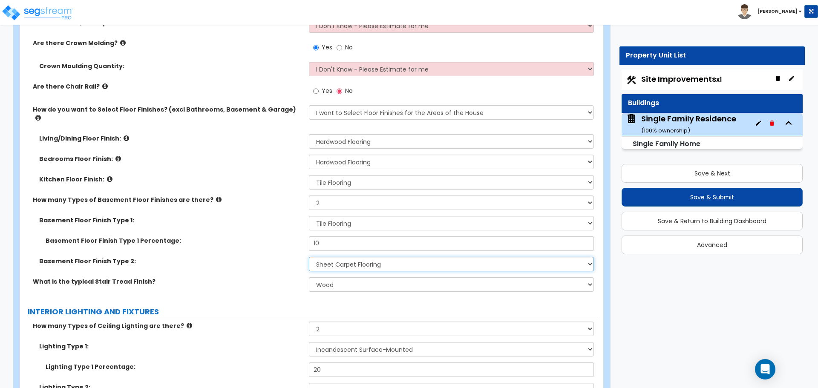
click at [332, 257] on select "None Tile Flooring Hardwood Flooring Resilient Laminate Flooring VCT Flooring S…" at bounding box center [451, 264] width 285 height 14
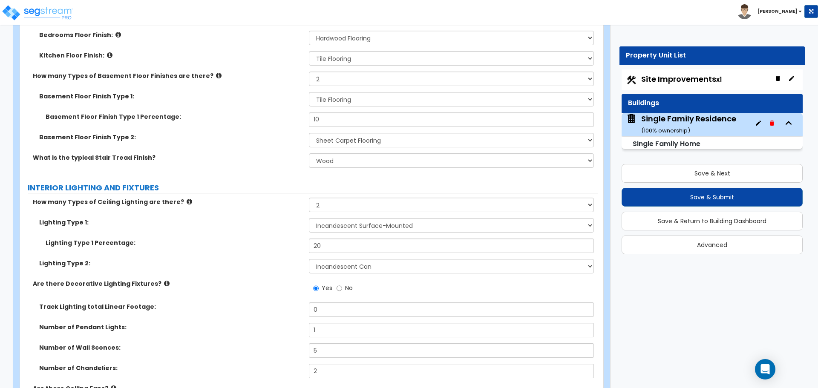
scroll to position [2089, 0]
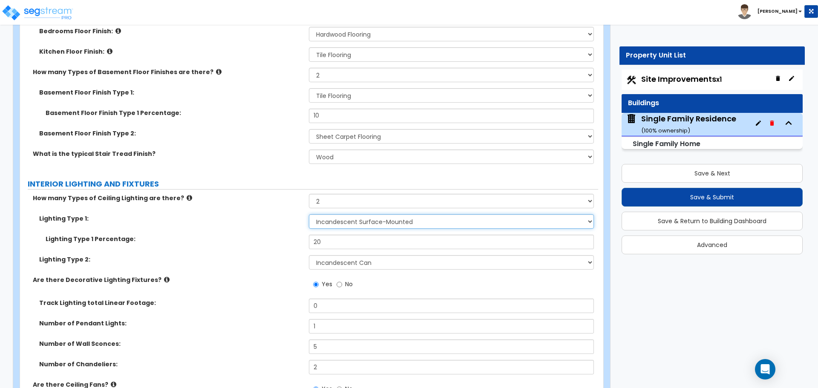
click at [342, 214] on select "Please Choose One LED Surface-Mounted LED Recessed Fluorescent Surface-Mounted …" at bounding box center [451, 221] width 285 height 14
click at [379, 217] on select "Please Choose One LED Surface-Mounted LED Recessed Fluorescent Surface-Mounted …" at bounding box center [451, 221] width 285 height 14
click at [284, 194] on label "How many Types of Ceiling Lighting are there?" at bounding box center [168, 198] width 270 height 9
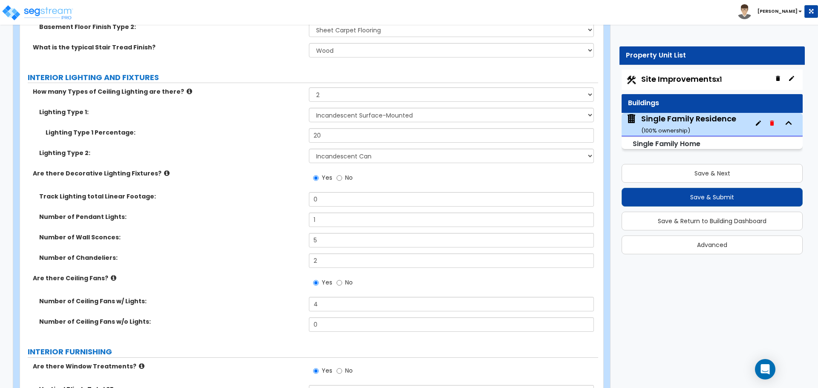
scroll to position [2216, 0]
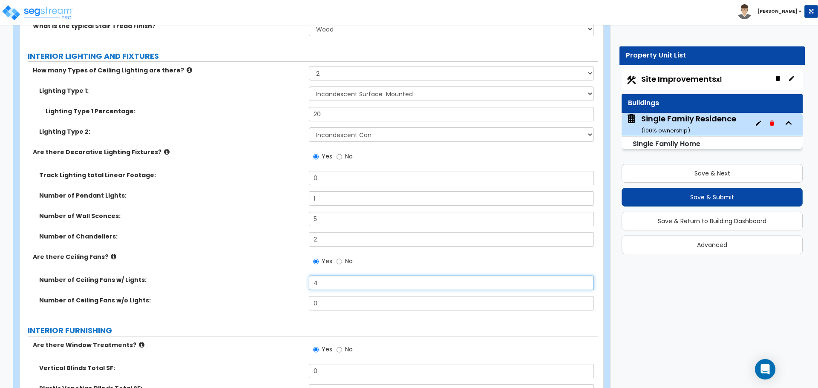
click at [344, 276] on input "4" at bounding box center [451, 283] width 285 height 14
type input "5"
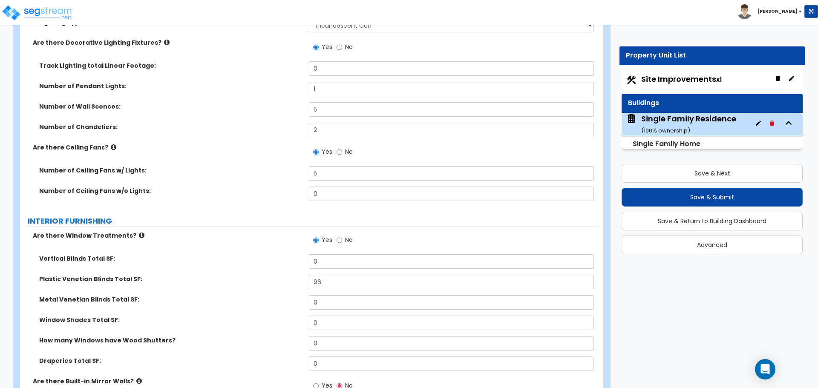
scroll to position [2302, 0]
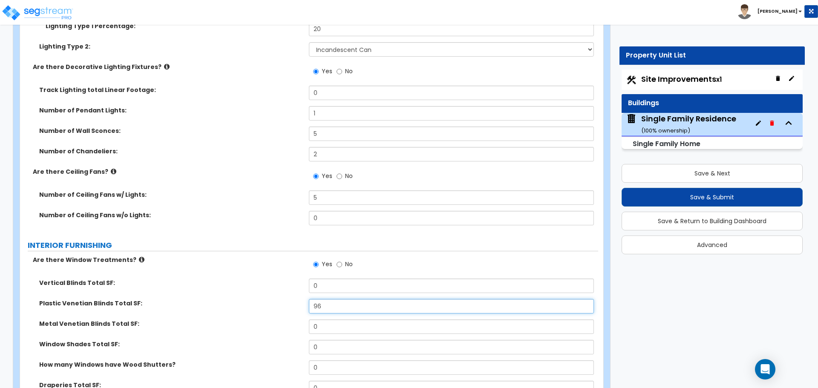
click at [346, 303] on input "96" at bounding box center [451, 306] width 285 height 14
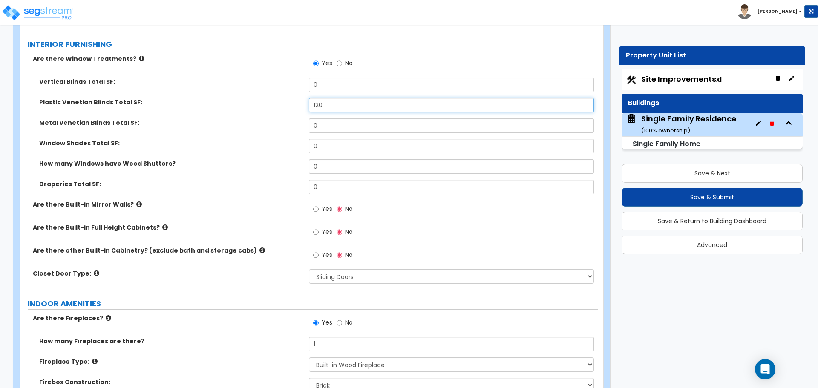
scroll to position [2515, 0]
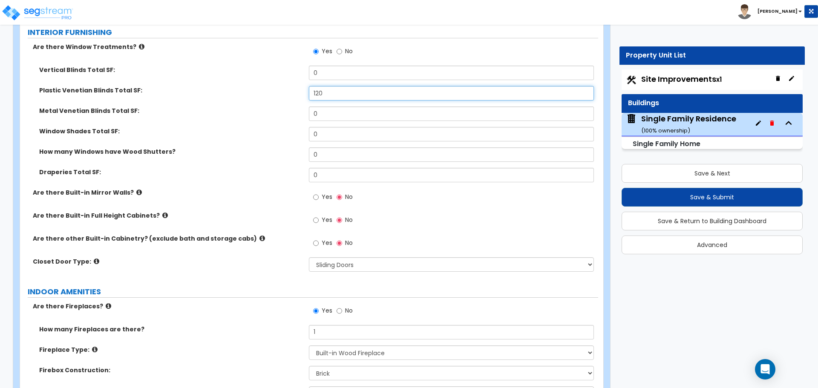
type input "120"
click at [315, 239] on input "Yes" at bounding box center [316, 243] width 6 height 9
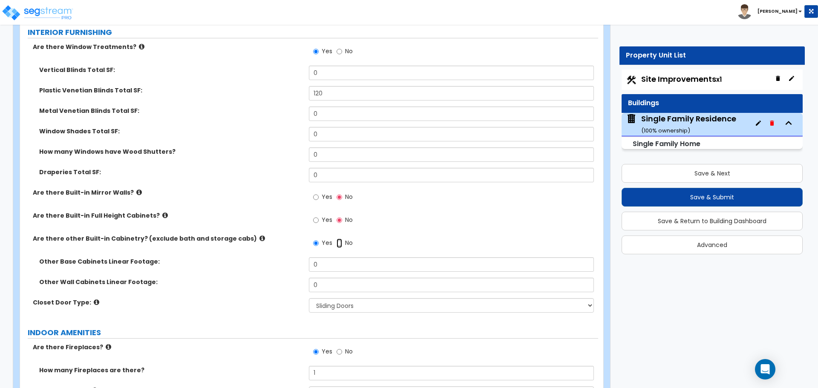
click at [338, 239] on input "No" at bounding box center [340, 243] width 6 height 9
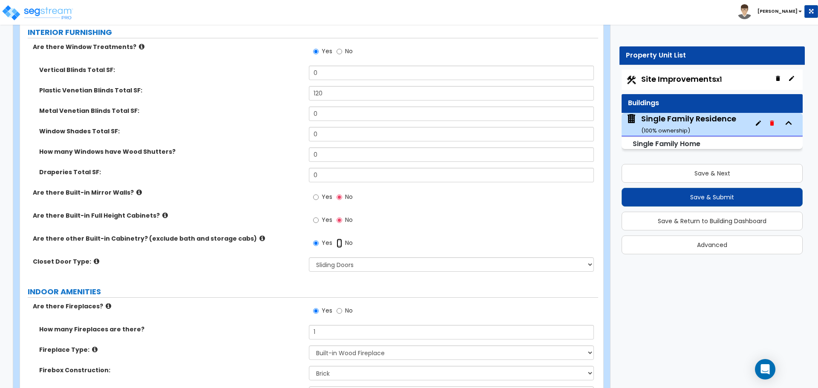
radio input "false"
radio input "true"
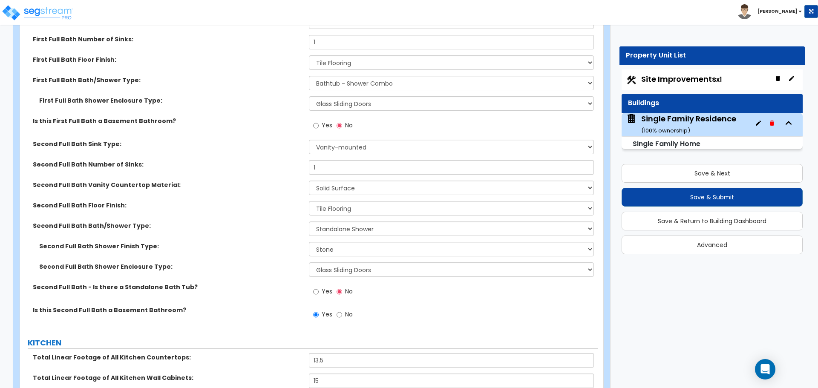
scroll to position [3154, 0]
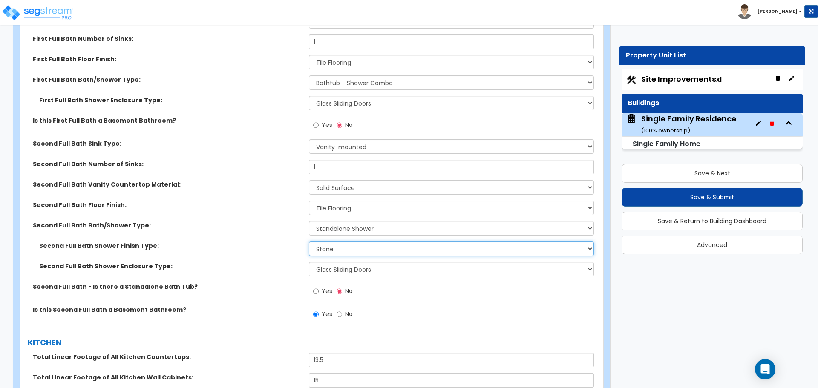
click at [331, 244] on select "Please Choose One Plastic Tile Stone" at bounding box center [451, 249] width 285 height 14
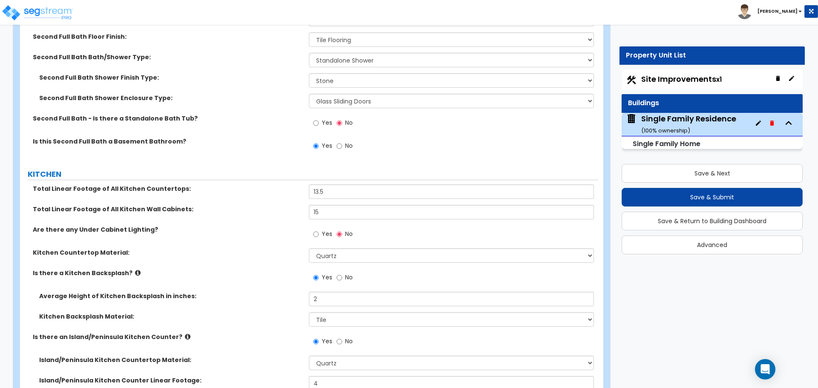
scroll to position [3325, 0]
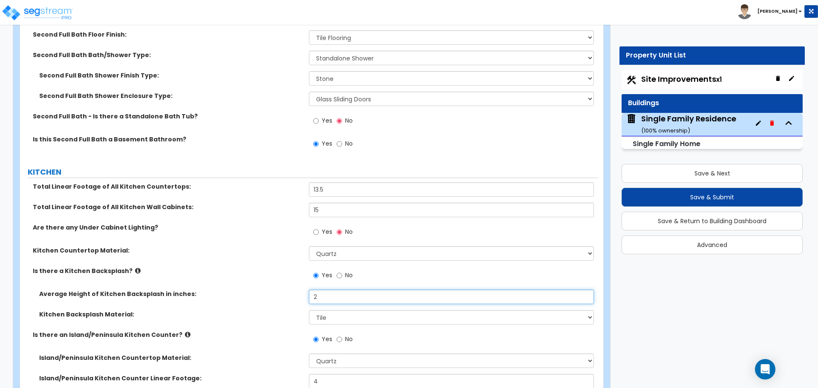
click at [333, 291] on input "2" at bounding box center [451, 297] width 285 height 14
type input "8"
click at [267, 280] on div "Is there a Kitchen Backsplash? Yes No" at bounding box center [309, 278] width 578 height 23
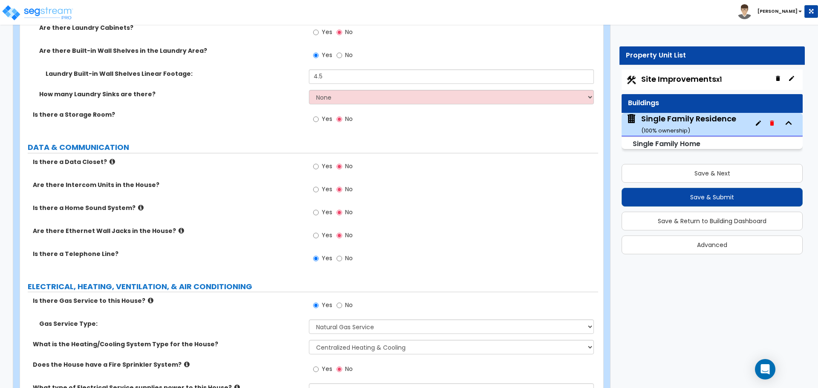
scroll to position [3879, 0]
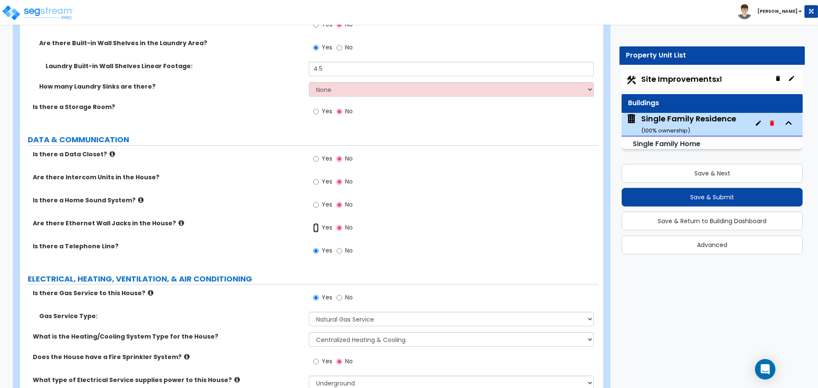
click at [316, 223] on input "Yes" at bounding box center [316, 227] width 6 height 9
radio input "true"
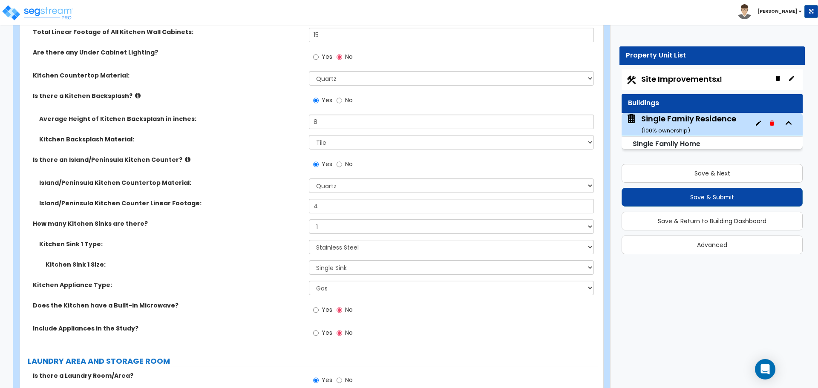
scroll to position [3387, 0]
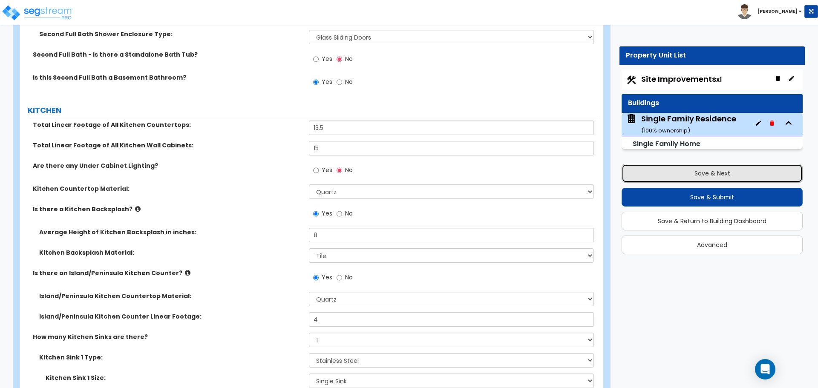
click at [728, 175] on button "Save & Next" at bounding box center [712, 173] width 181 height 19
select select "2"
select select "1"
select select "3"
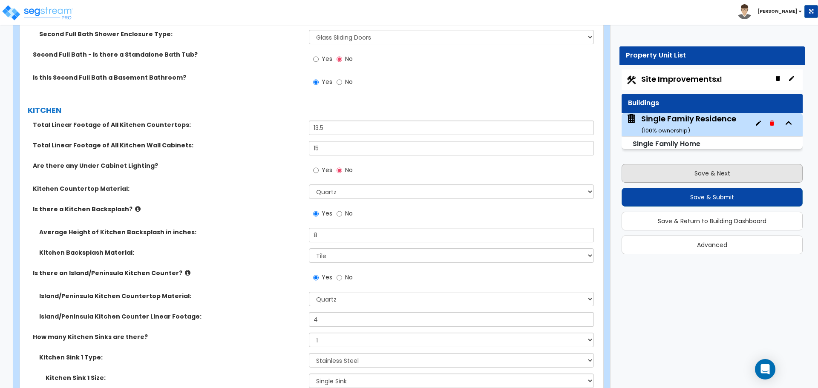
select select "2"
select select "1"
select select "2"
select select "1"
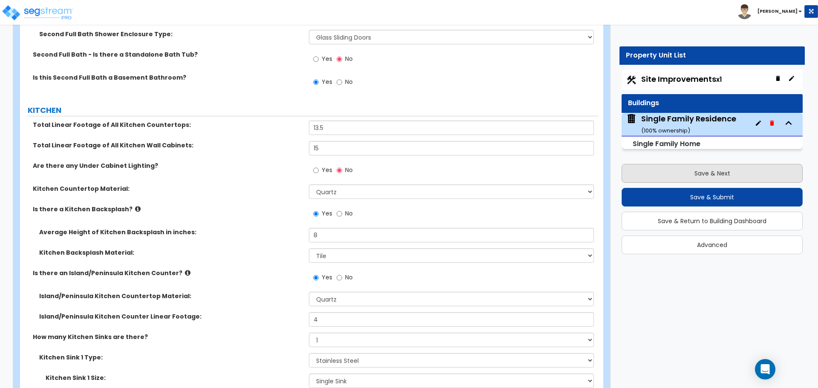
select select "3"
select select "2"
select select "1"
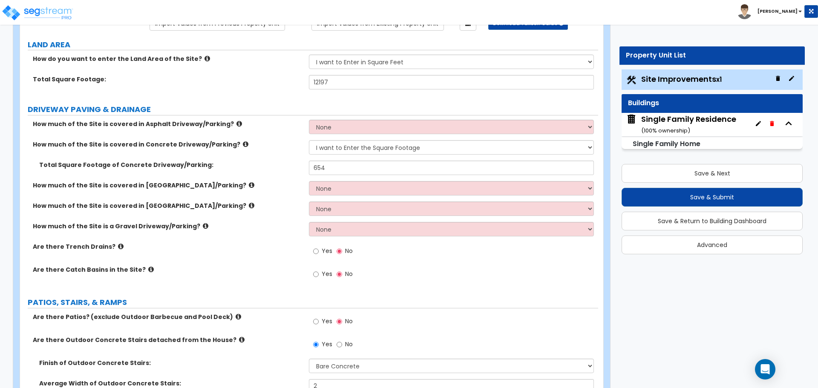
scroll to position [128, 0]
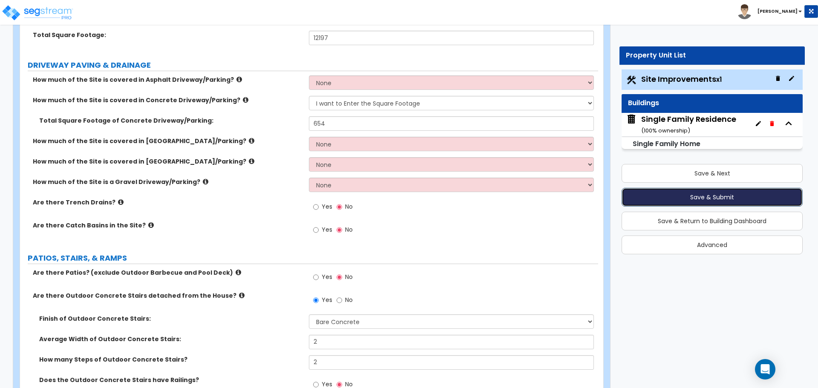
click at [716, 201] on button "Save & Submit" at bounding box center [712, 197] width 181 height 19
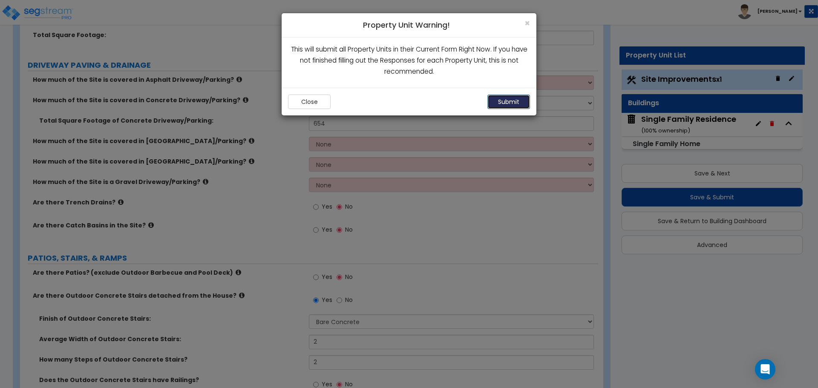
click at [518, 105] on button "Submit" at bounding box center [509, 102] width 43 height 14
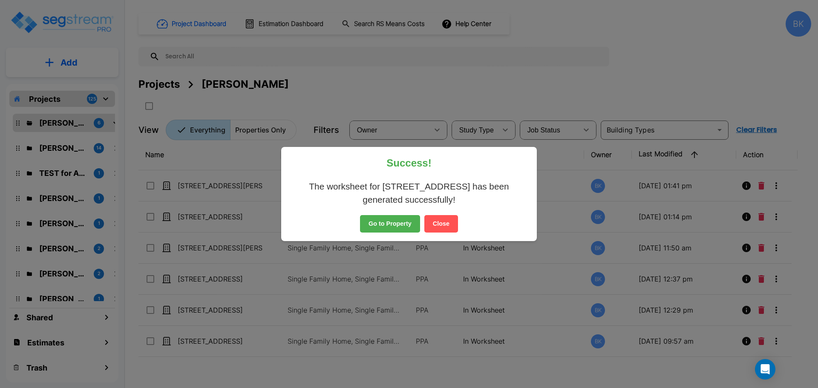
click at [379, 221] on button "Go to Property" at bounding box center [390, 224] width 60 height 18
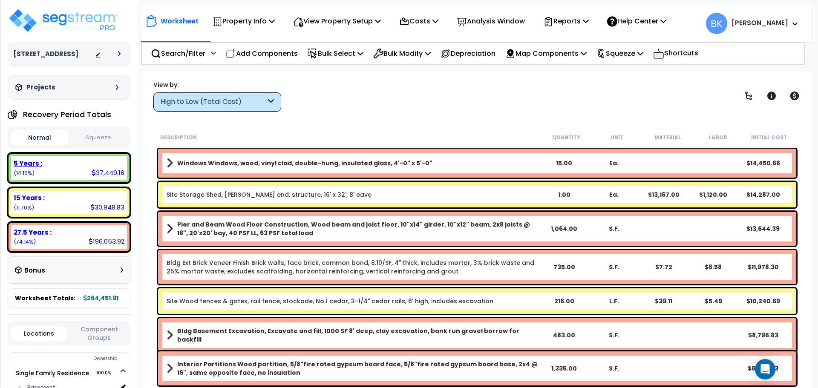
click at [78, 166] on div "5 Years :" at bounding box center [69, 163] width 111 height 9
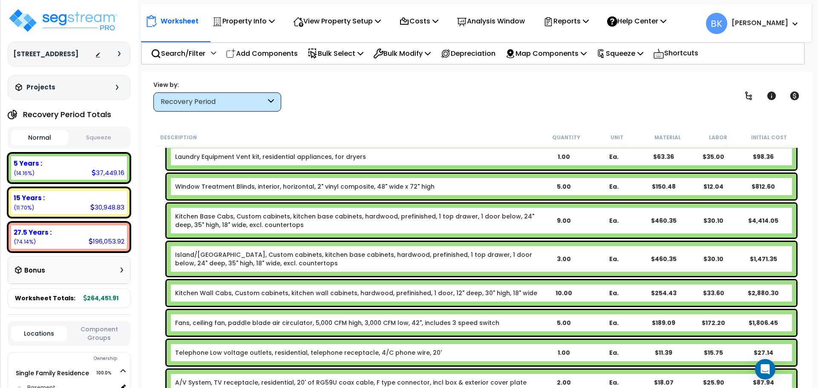
scroll to position [469, 0]
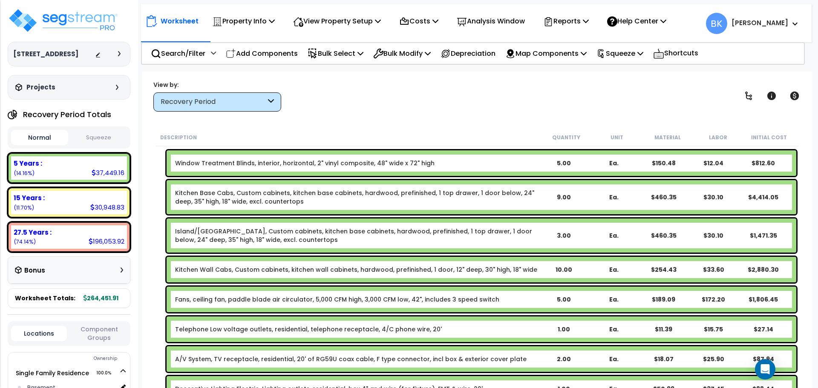
click at [251, 199] on link "Kitchen Base Cabs, Custom cabinets, kitchen base cabinets, hardwood, prefinishe…" at bounding box center [357, 197] width 364 height 17
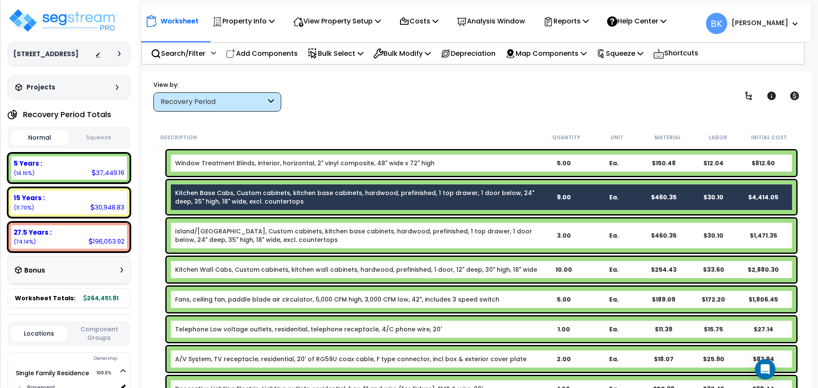
click at [237, 234] on link "Island/[GEOGRAPHIC_DATA], Custom cabinets, kitchen base cabinets, hardwood, pre…" at bounding box center [357, 235] width 364 height 17
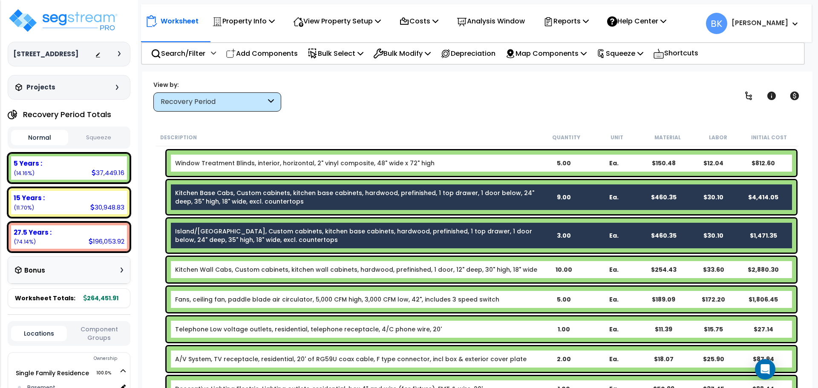
click at [236, 264] on div "Kitchen Wall Cabs, Custom cabinets, kitchen wall cabinets, hardwood, prefinishe…" at bounding box center [482, 270] width 630 height 26
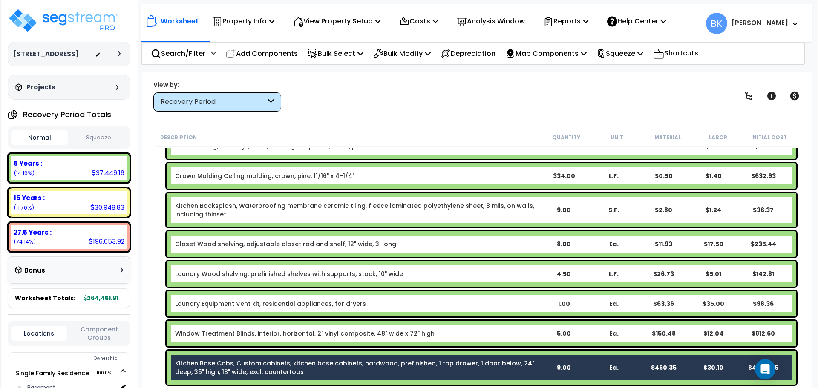
scroll to position [256, 0]
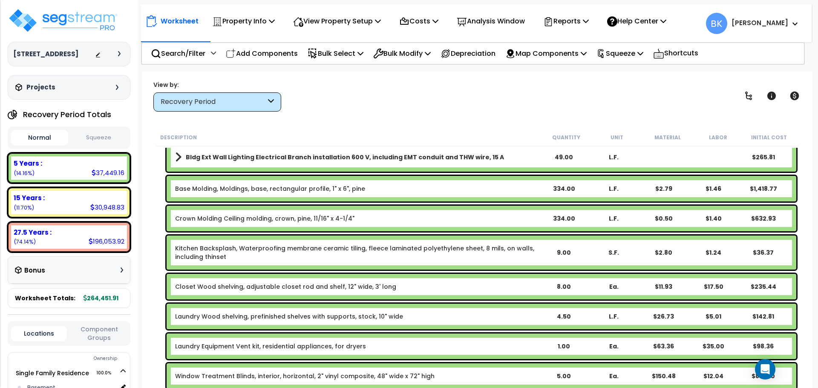
click at [250, 251] on link "Kitchen Backsplash, Waterproofing membrane ceramic tiling, fleece laminated pol…" at bounding box center [357, 252] width 364 height 17
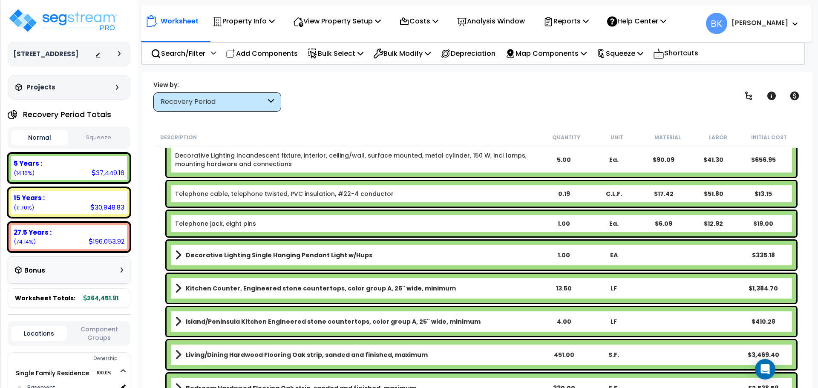
scroll to position [852, 0]
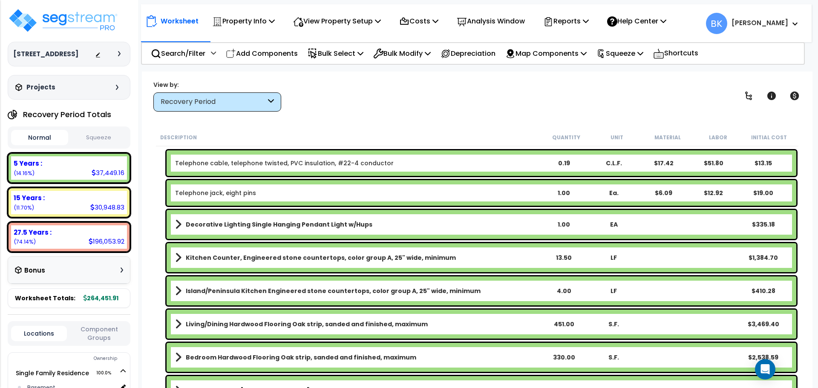
click at [254, 255] on b "Kitchen Counter, Engineered stone countertops, color group A, 25" wide, minimum" at bounding box center [321, 258] width 270 height 9
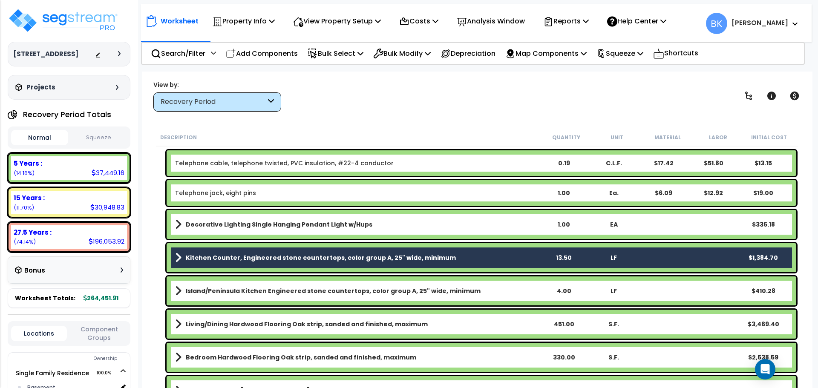
click at [253, 289] on b "Island/Peninsula Kitchen Engineered stone countertops, color group A, 25" wide,…" at bounding box center [333, 291] width 295 height 9
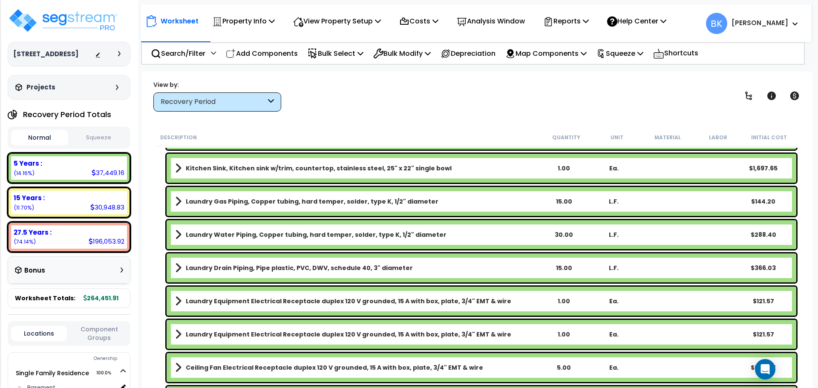
scroll to position [1066, 0]
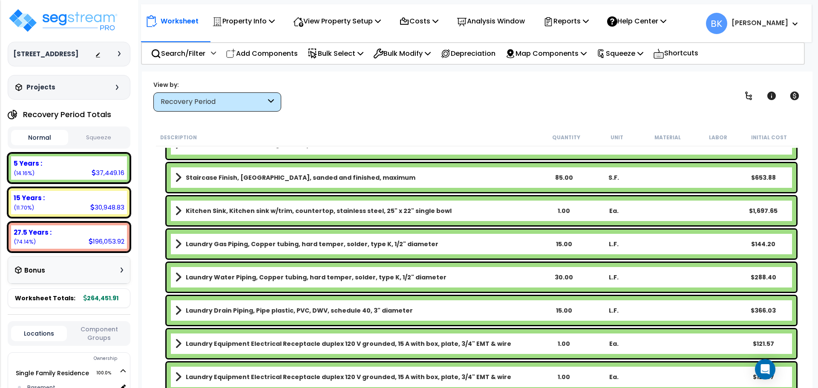
click at [257, 215] on b "Kitchen Sink, Kitchen sink w/trim, countertop, stainless steel, 25" x 22" singl…" at bounding box center [319, 211] width 266 height 9
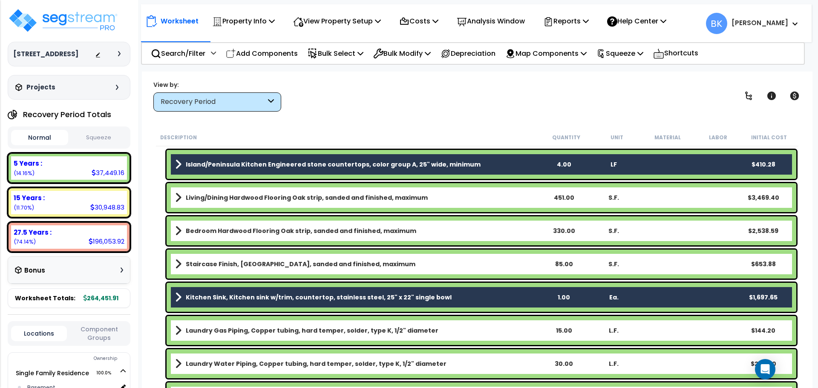
scroll to position [870, 0]
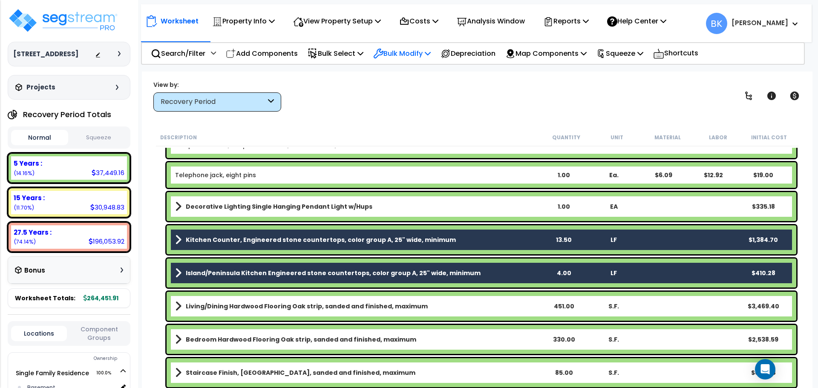
click at [431, 53] on icon at bounding box center [428, 53] width 6 height 7
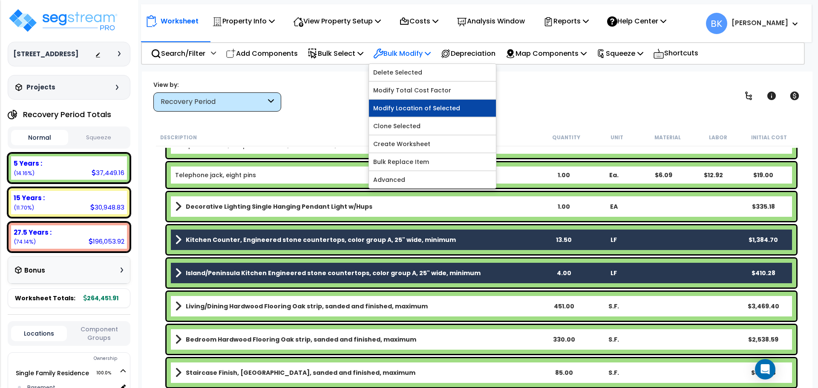
click at [423, 110] on link "Modify Location of Selected" at bounding box center [432, 108] width 127 height 17
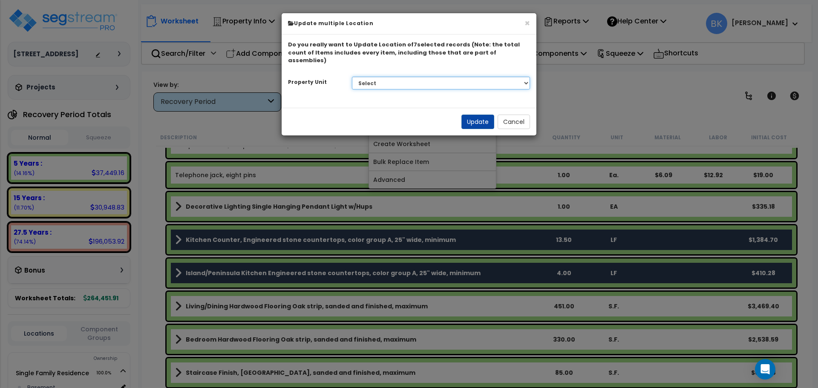
click at [408, 77] on select "Select Single Family Residence Site Improvements" at bounding box center [441, 83] width 179 height 13
click at [448, 77] on select "Select Single Family Residence Site Improvements" at bounding box center [441, 83] width 179 height 13
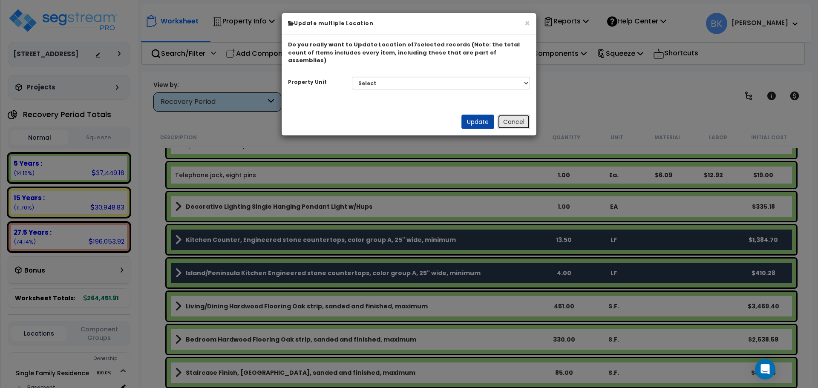
click at [508, 115] on button "Cancel" at bounding box center [514, 122] width 32 height 14
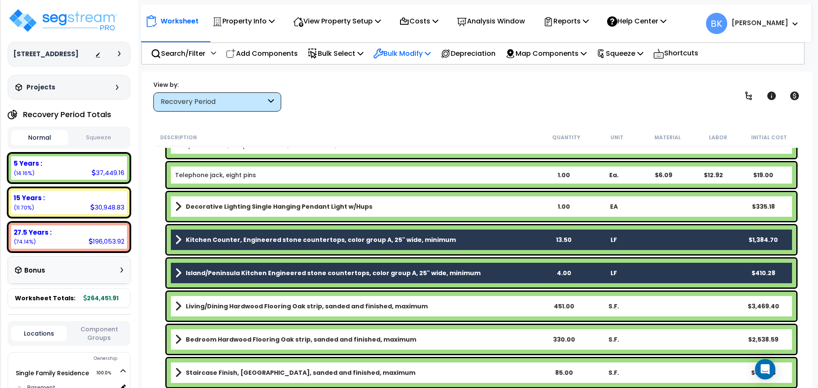
click at [423, 54] on p "Bulk Modify" at bounding box center [402, 54] width 58 height 12
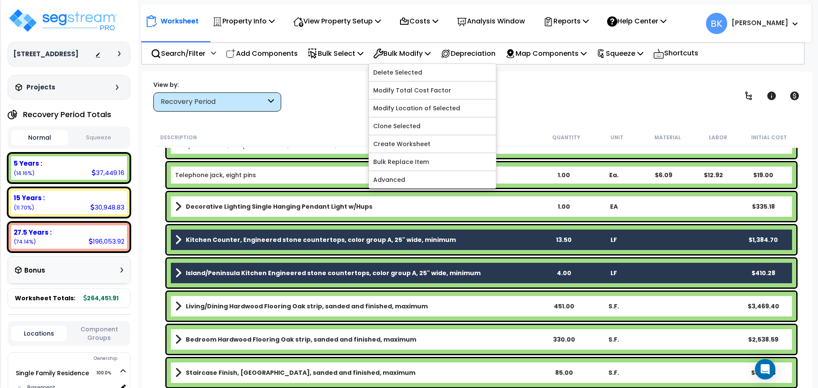
click at [341, 106] on div "View by: Recovery Period High to Low (Total Cost)" at bounding box center [477, 96] width 654 height 32
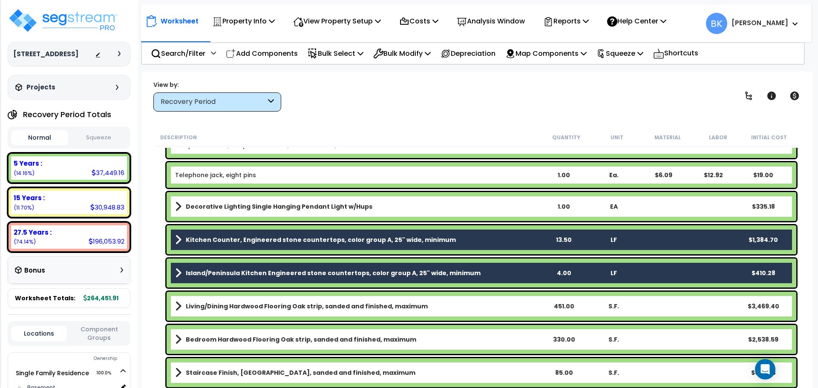
click at [236, 236] on b "Kitchen Counter, Engineered stone countertops, color group A, 25" wide, minimum" at bounding box center [321, 240] width 270 height 9
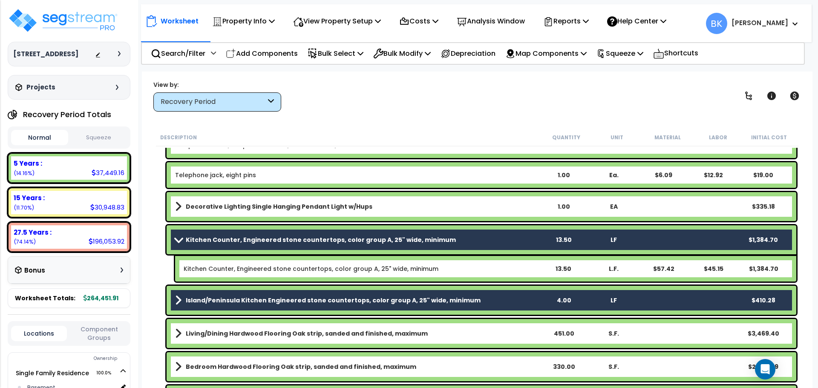
click at [220, 244] on b "Kitchen Counter, Engineered stone countertops, color group A, 25" wide, minimum" at bounding box center [321, 240] width 270 height 9
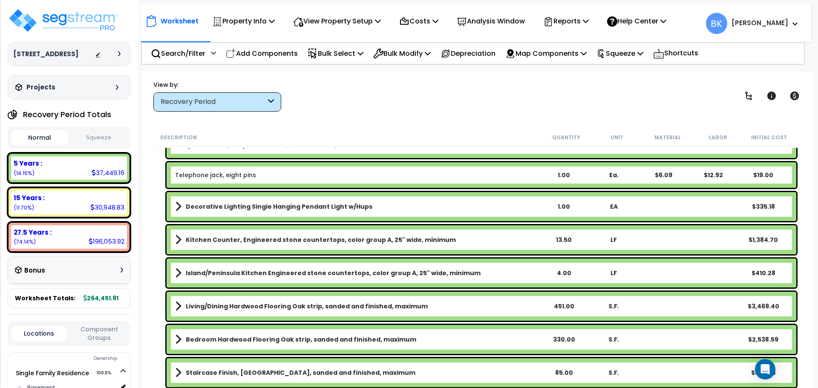
click at [258, 241] on b "Kitchen Counter, Engineered stone countertops, color group A, 25" wide, minimum" at bounding box center [321, 240] width 270 height 9
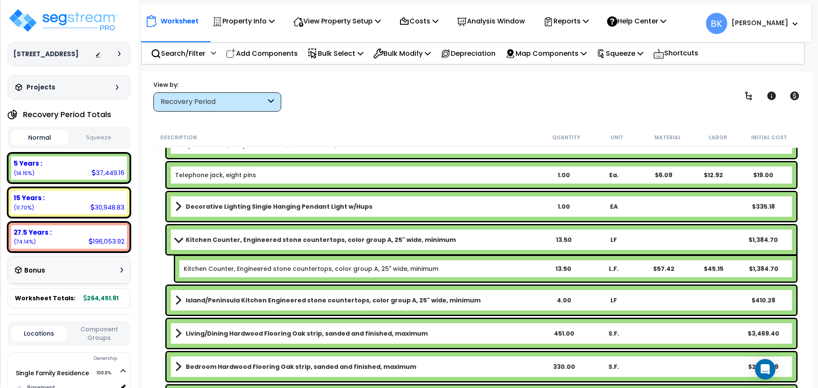
click at [251, 239] on b "Kitchen Counter, Engineered stone countertops, color group A, 25" wide, minimum" at bounding box center [321, 240] width 270 height 9
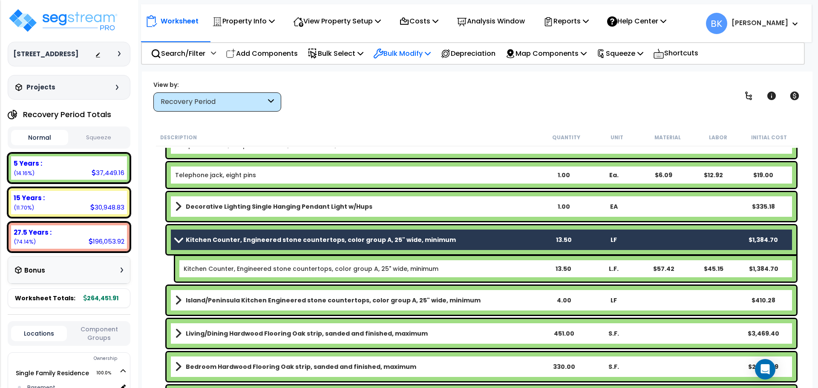
click at [410, 52] on p "Bulk Modify" at bounding box center [402, 54] width 58 height 12
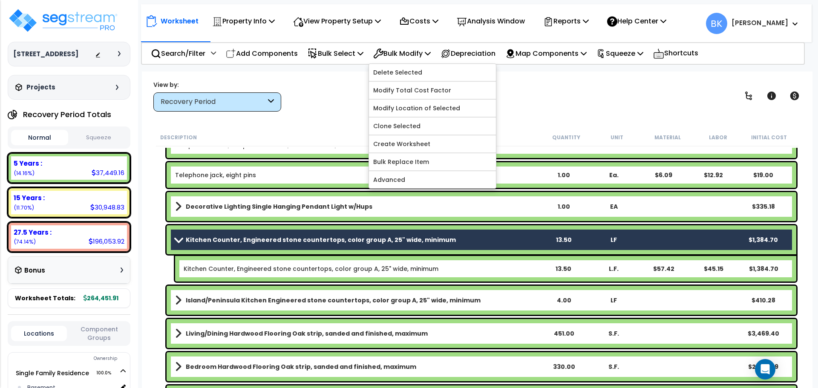
click at [327, 104] on div "View by: Recovery Period High to Low (Total Cost)" at bounding box center [477, 96] width 654 height 32
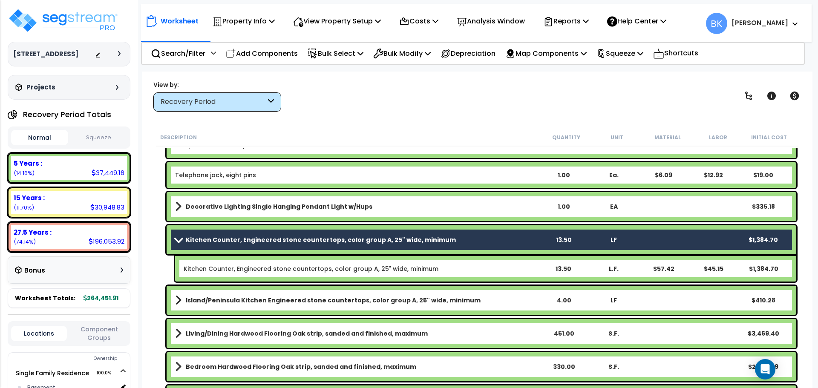
click at [174, 240] on span at bounding box center [179, 240] width 12 height 6
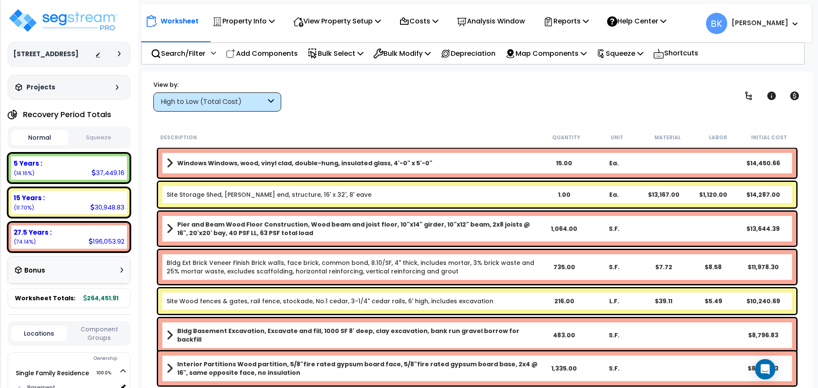
click at [346, 104] on div "View by: High to Low (Total Cost) High to Low (Total Cost)" at bounding box center [477, 96] width 654 height 32
click at [342, 103] on div "View by: High to Low (Total Cost) High to Low (Total Cost)" at bounding box center [477, 96] width 654 height 32
click at [88, 23] on img at bounding box center [63, 21] width 111 height 26
